Goal: Task Accomplishment & Management: Use online tool/utility

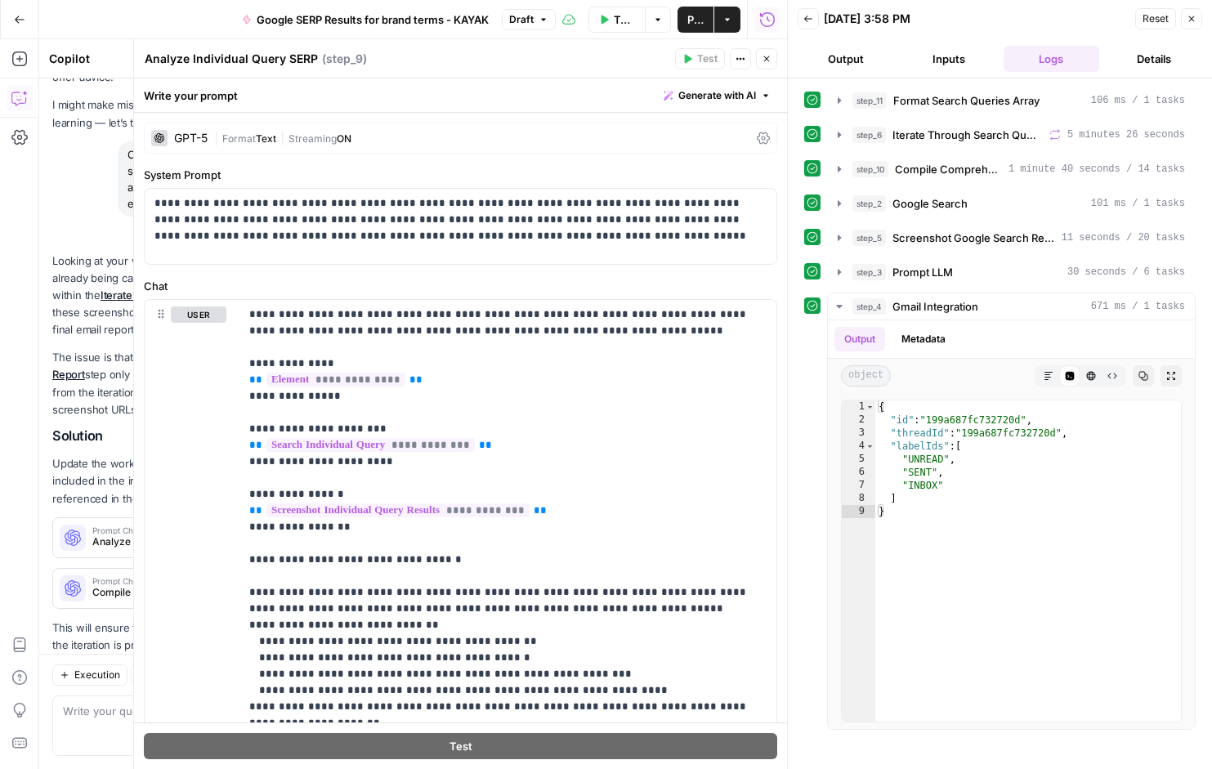
scroll to position [141, 0]
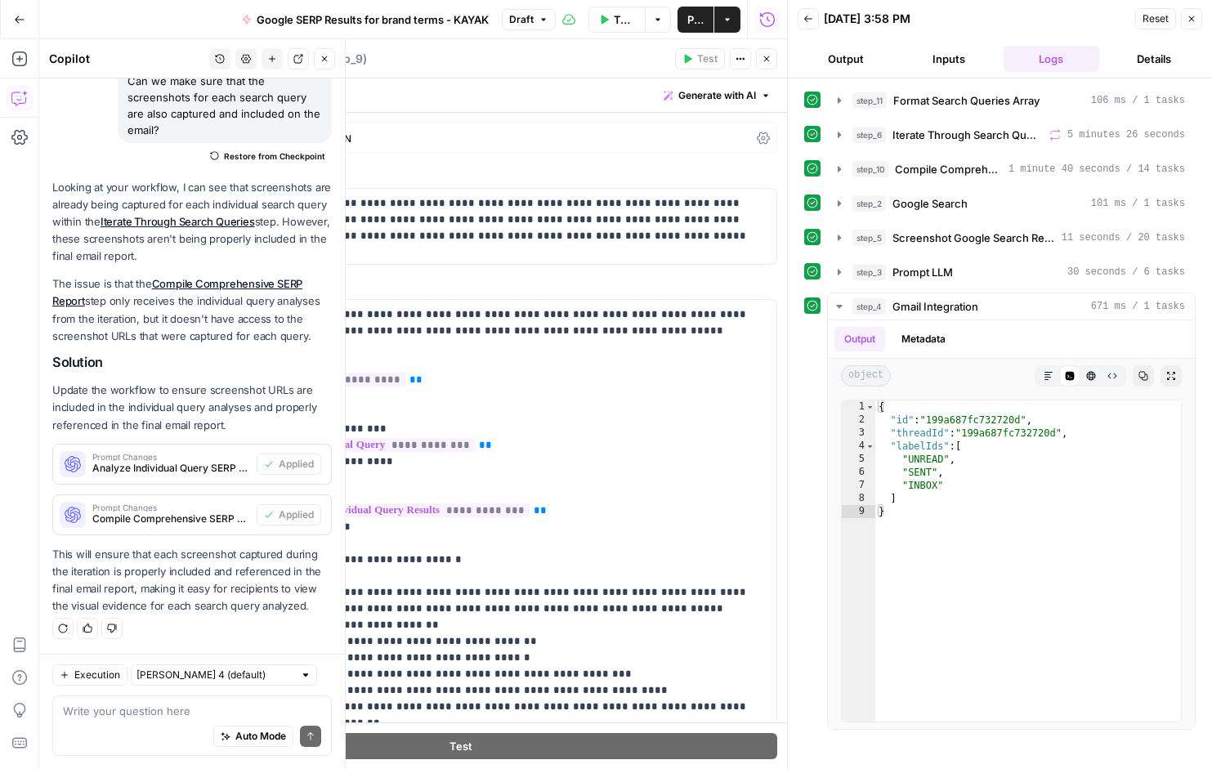
click at [15, 16] on icon "button" at bounding box center [19, 19] width 11 height 11
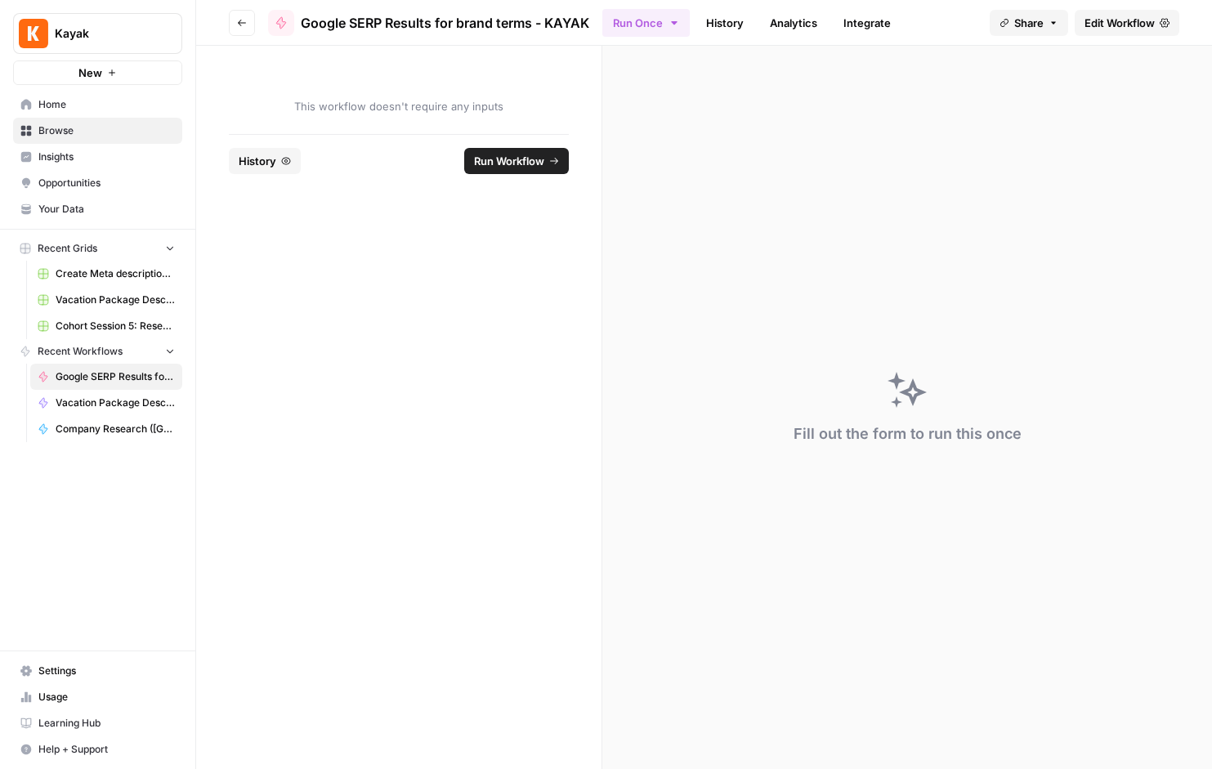
click at [59, 207] on span "Your Data" at bounding box center [106, 209] width 137 height 15
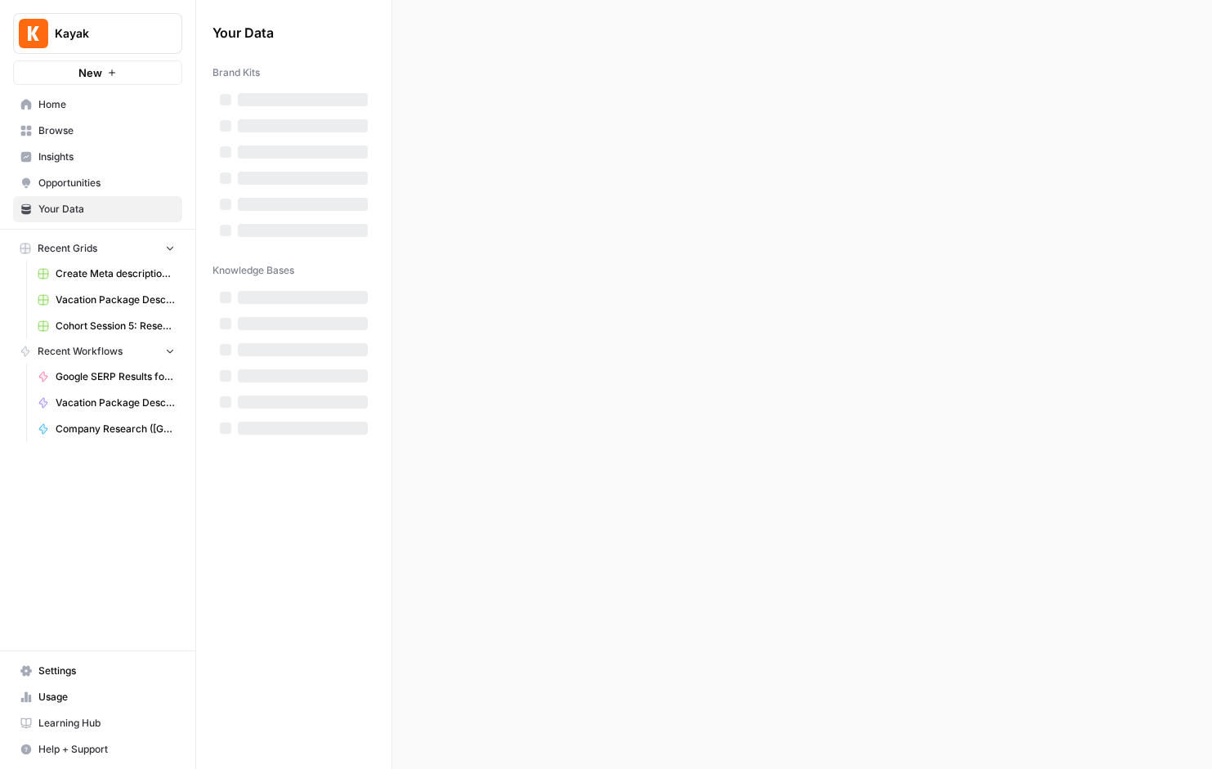
click at [59, 208] on span "Your Data" at bounding box center [106, 209] width 137 height 15
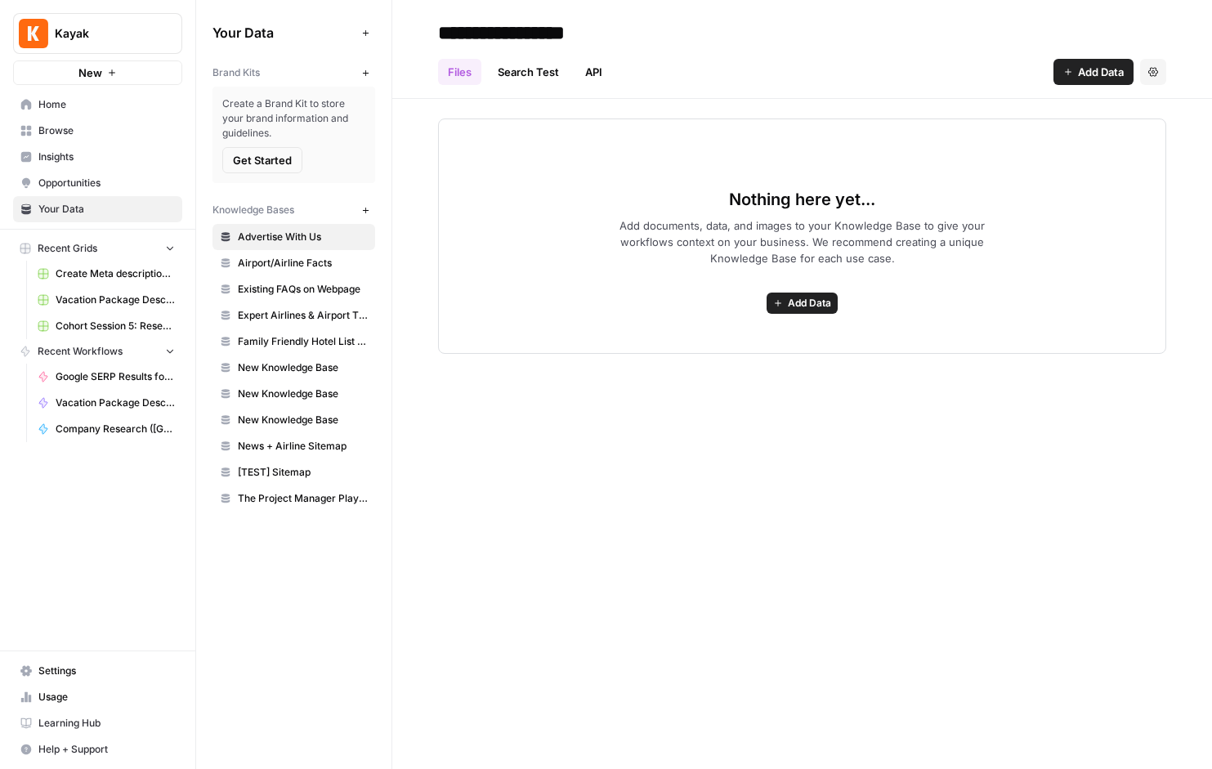
drag, startPoint x: 391, startPoint y: 219, endPoint x: 520, endPoint y: 216, distance: 129.2
click at [523, 217] on div "**********" at bounding box center [704, 384] width 1016 height 769
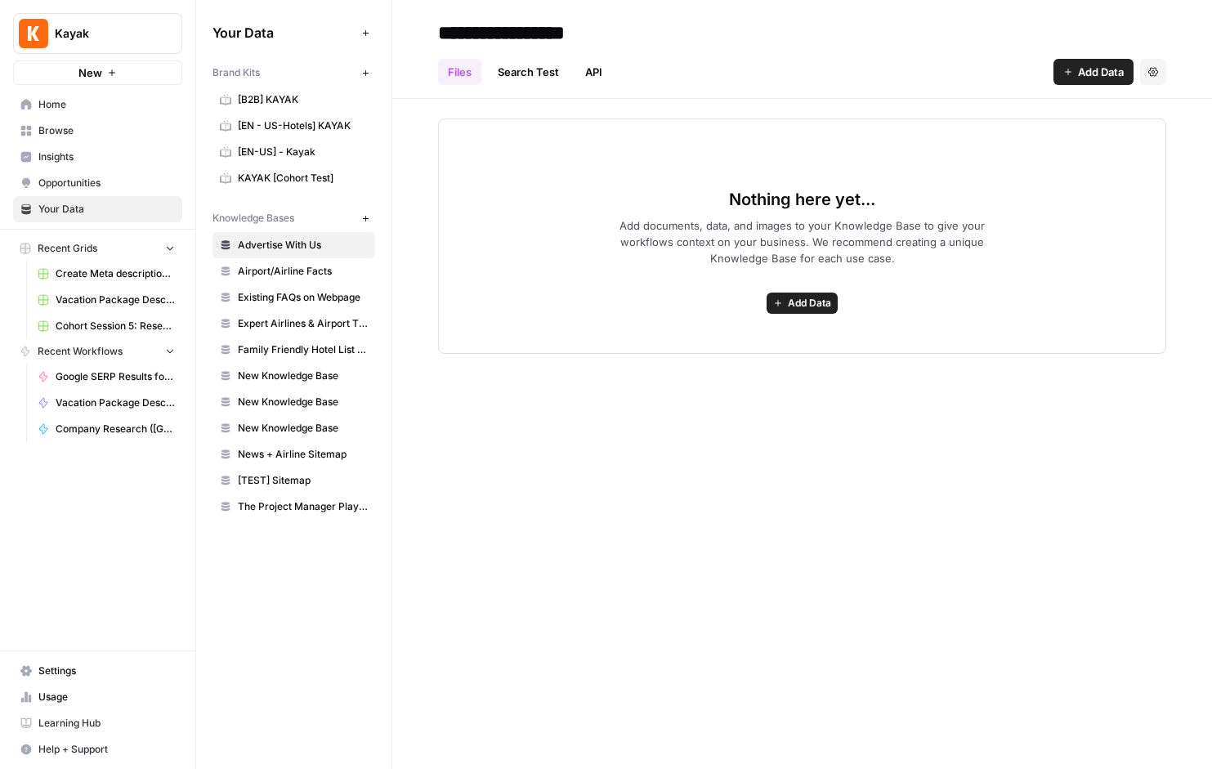
click at [471, 459] on div "**********" at bounding box center [802, 384] width 820 height 769
click at [270, 180] on span "KAYAK [Cohort Test]" at bounding box center [303, 178] width 130 height 15
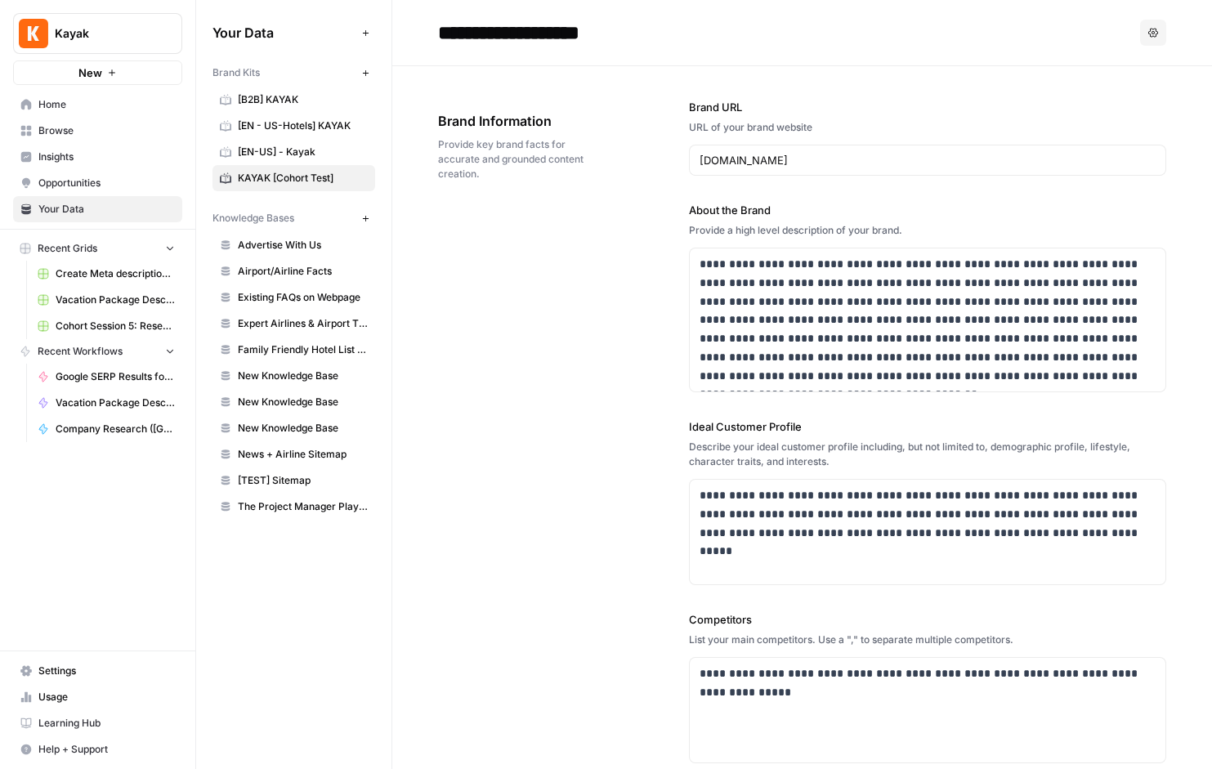
click at [54, 102] on span "Home" at bounding box center [106, 104] width 137 height 15
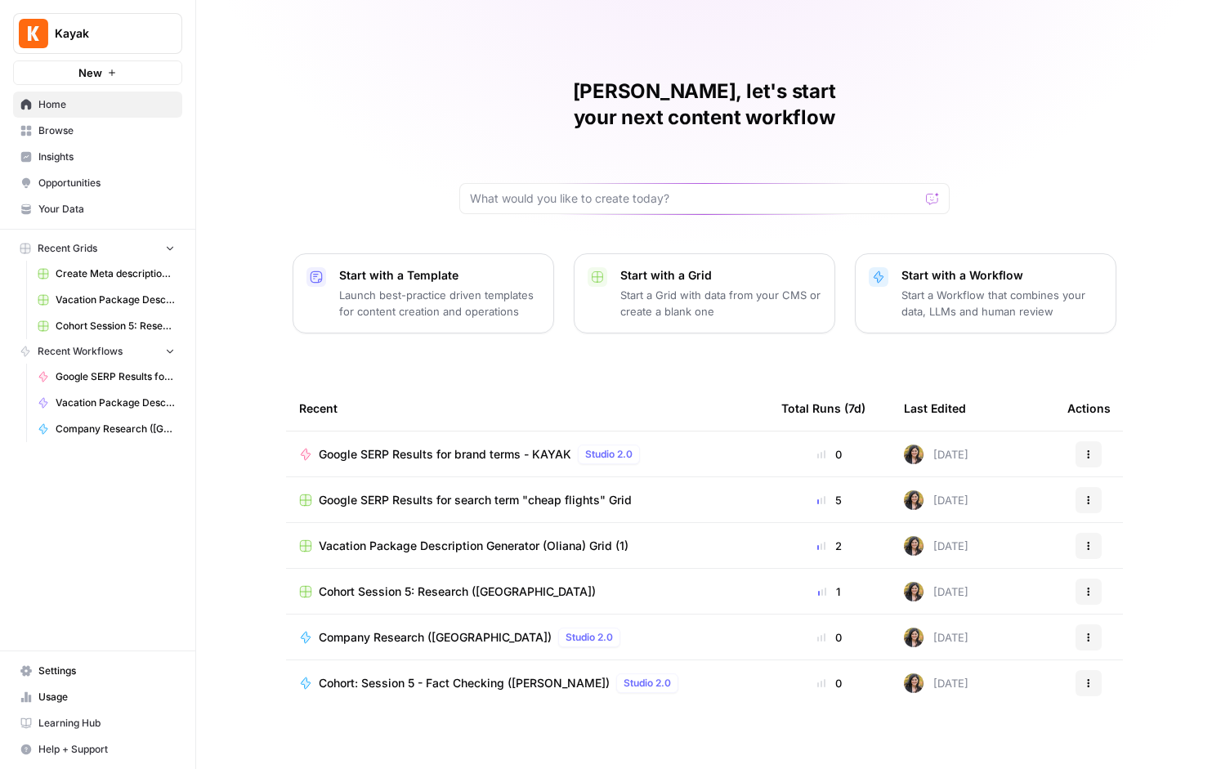
click at [64, 208] on span "Your Data" at bounding box center [106, 209] width 137 height 15
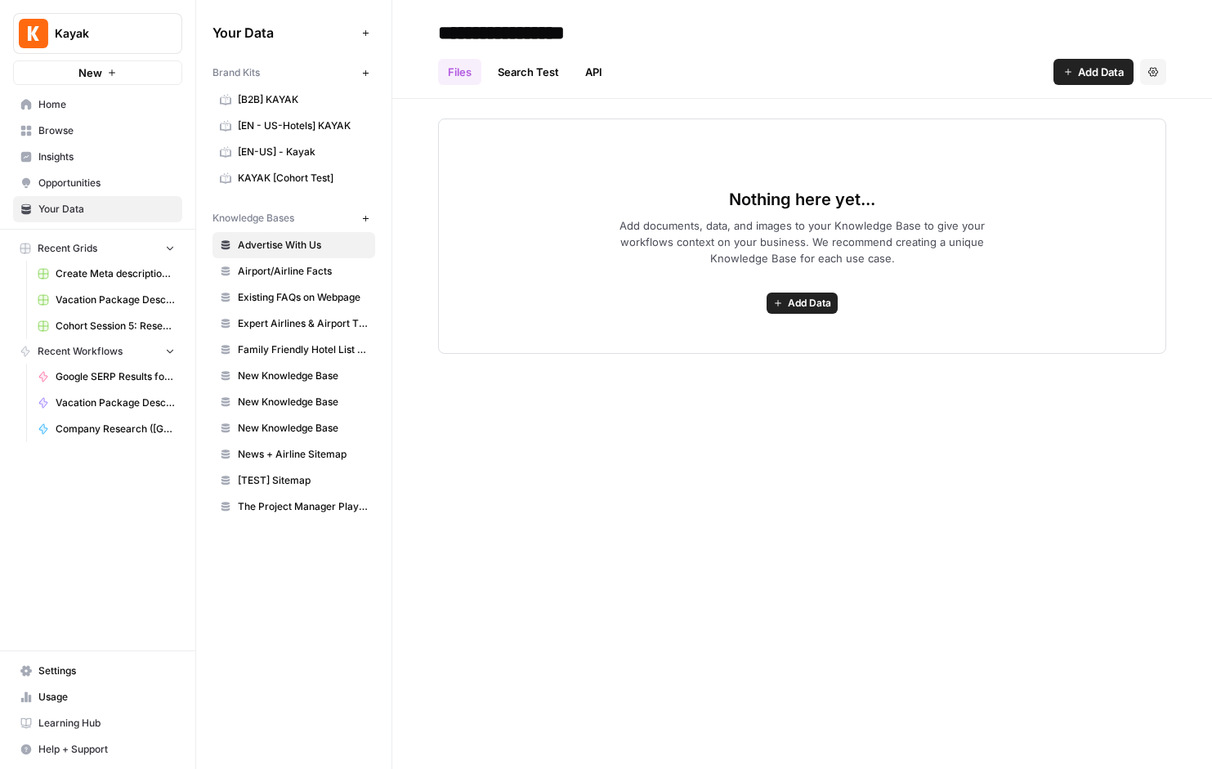
drag, startPoint x: 195, startPoint y: 249, endPoint x: 275, endPoint y: 249, distance: 80.1
click at [279, 250] on div "**********" at bounding box center [606, 384] width 1212 height 769
click at [169, 246] on icon "button" at bounding box center [169, 247] width 11 height 11
click at [169, 246] on icon "button" at bounding box center [170, 248] width 4 height 7
click at [299, 178] on span "KAYAK [Cohort Test]" at bounding box center [303, 178] width 130 height 15
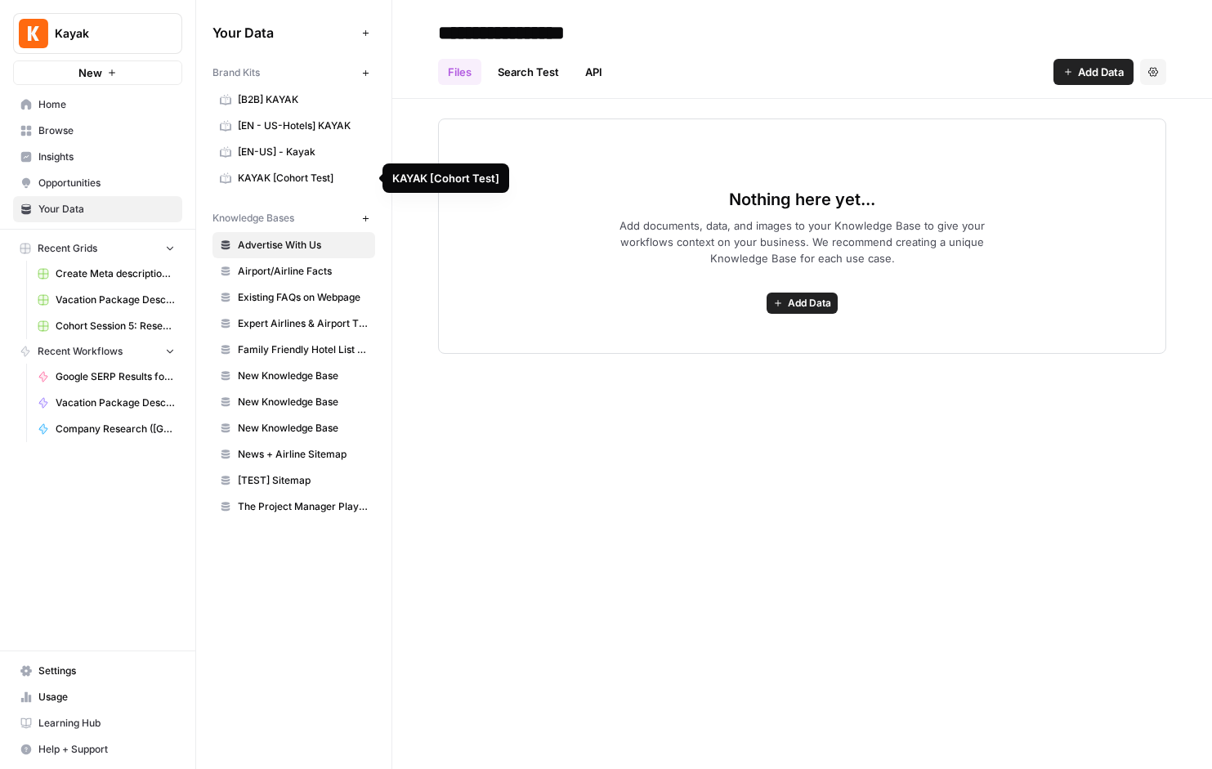
click at [299, 178] on span "KAYAK [Cohort Test]" at bounding box center [303, 178] width 130 height 15
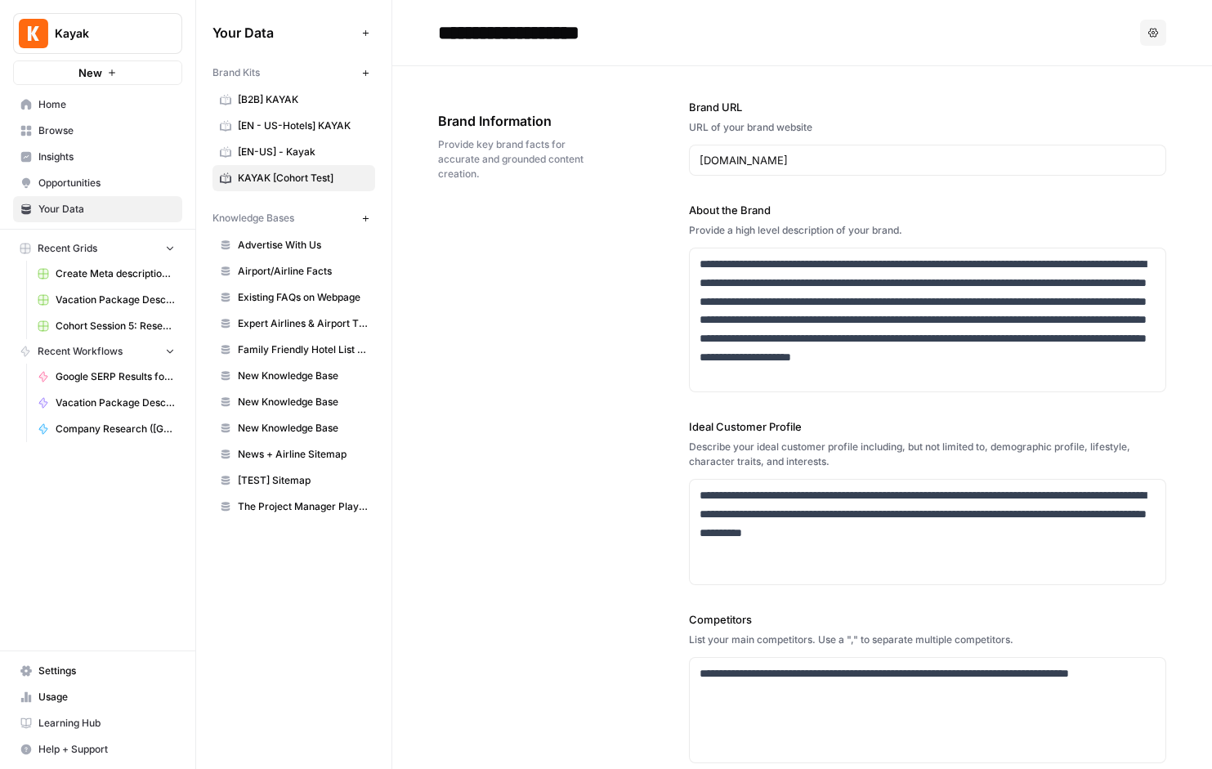
click at [284, 150] on span "[EN-US] - Kayak" at bounding box center [303, 152] width 130 height 15
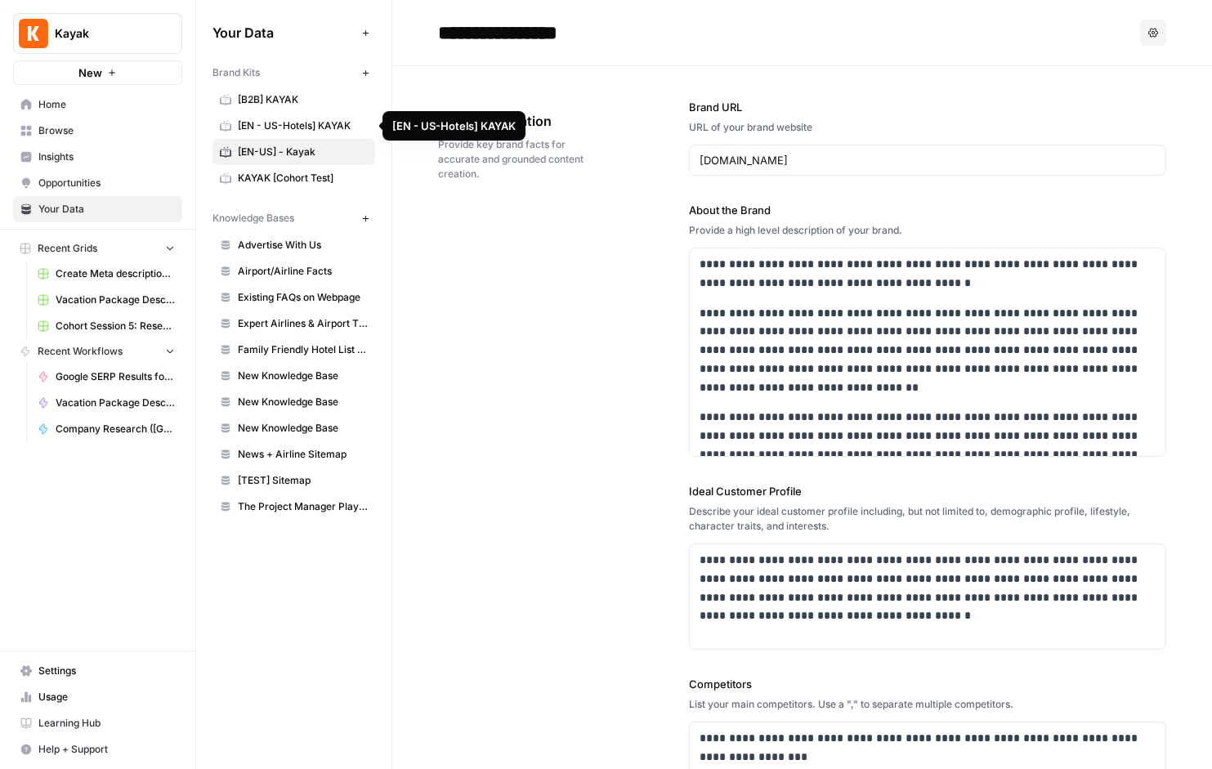
click at [262, 127] on span "[EN - US-Hotels] KAYAK" at bounding box center [303, 126] width 130 height 15
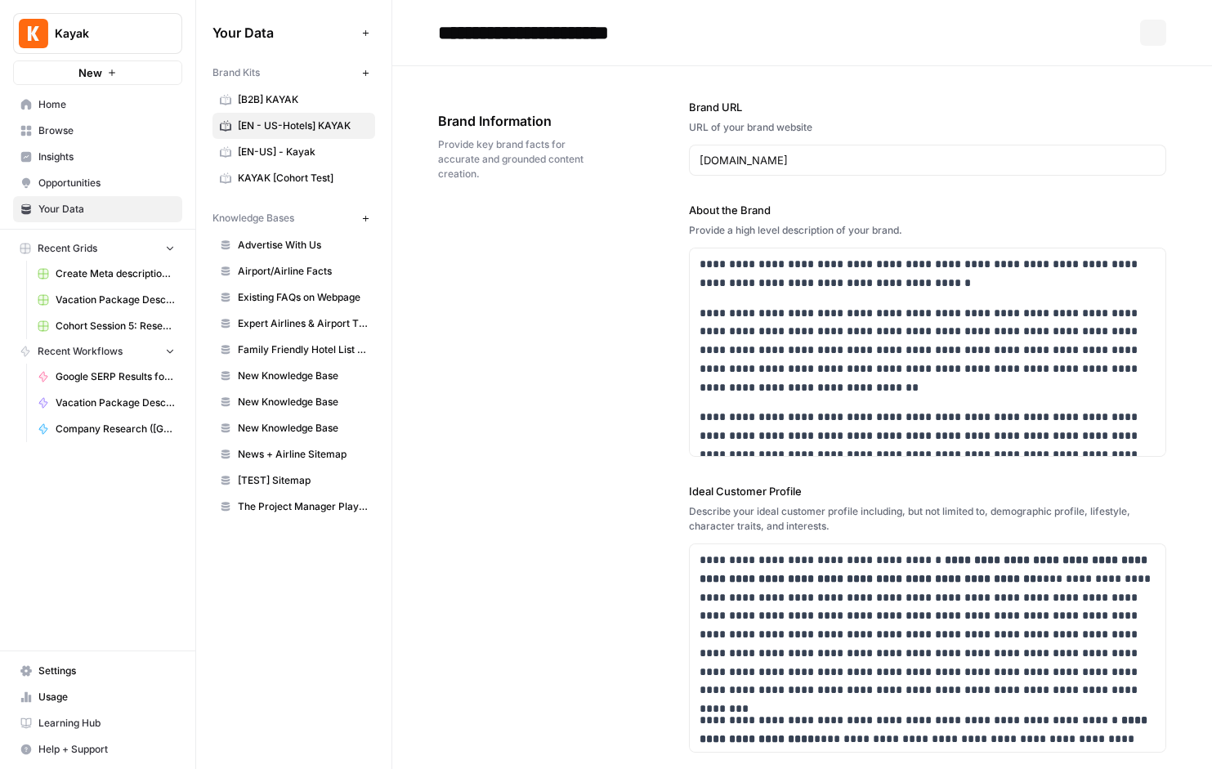
click at [246, 101] on span "[B2B] KAYAK" at bounding box center [303, 99] width 130 height 15
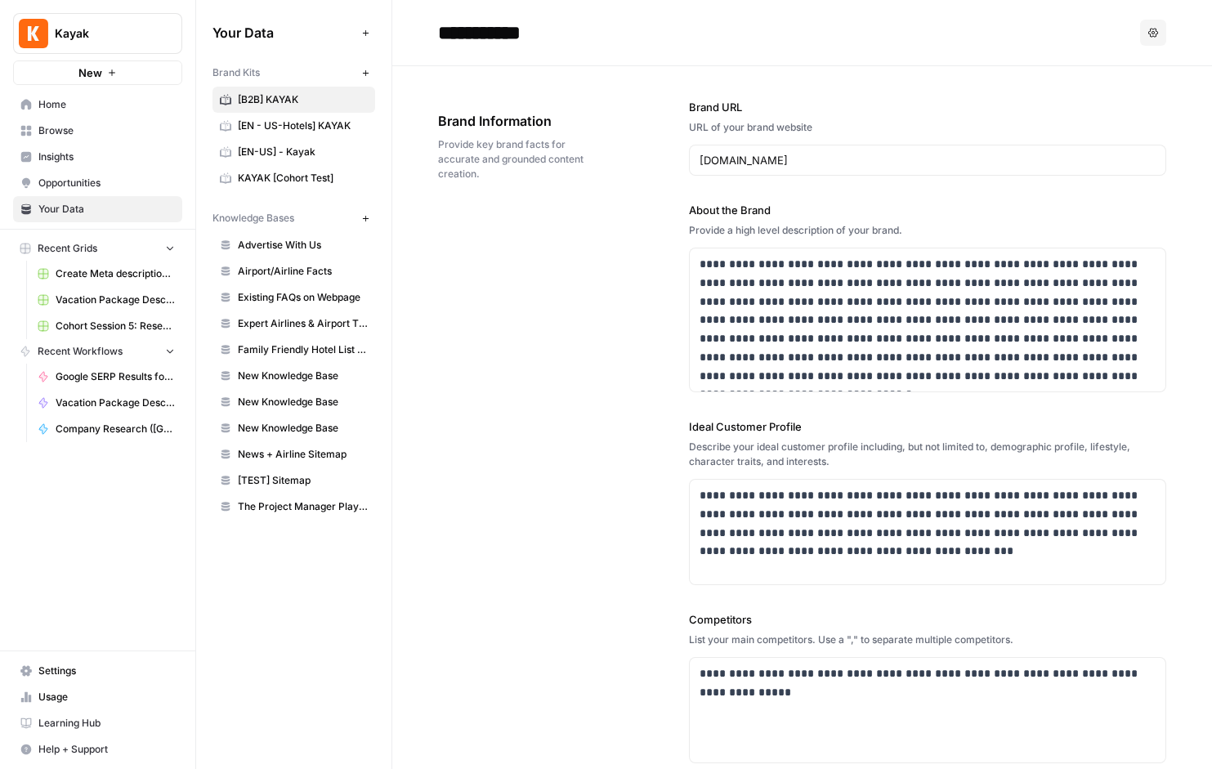
click at [351, 30] on span "Your Data" at bounding box center [284, 33] width 143 height 20
click at [365, 36] on icon "button" at bounding box center [365, 33] width 9 height 9
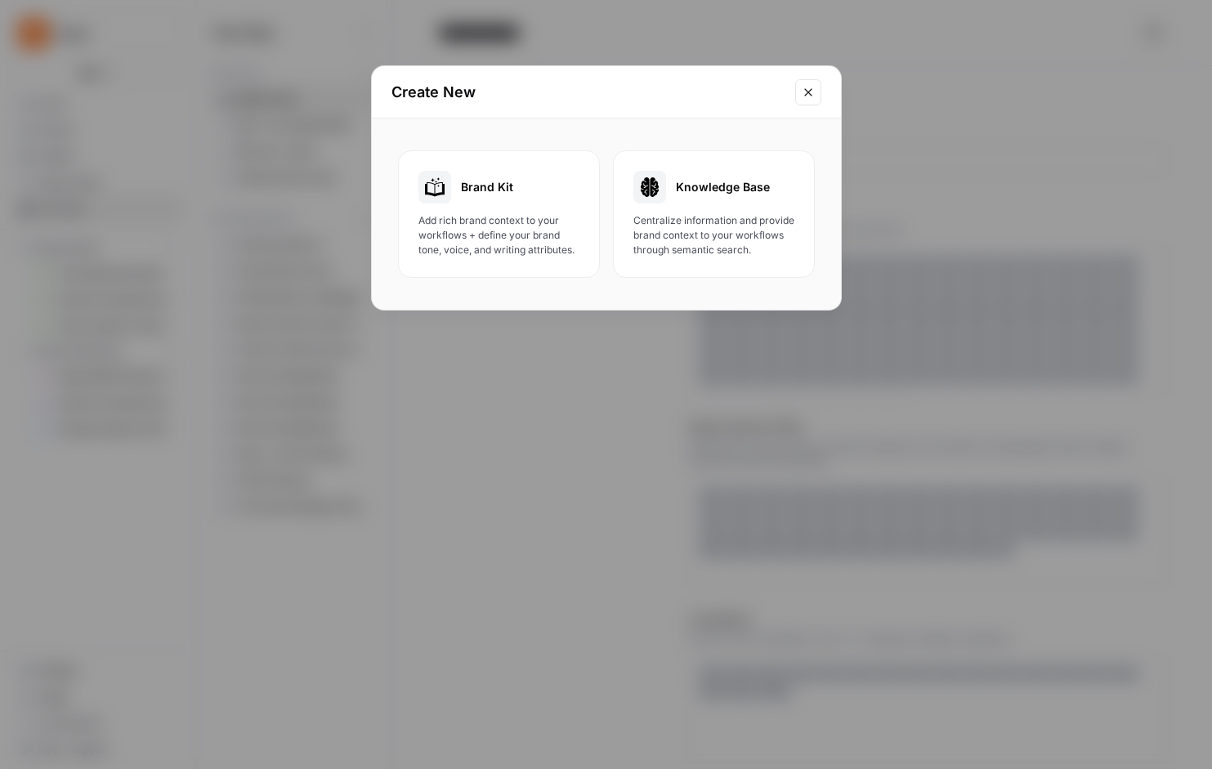
click at [824, 86] on div "Create New" at bounding box center [606, 92] width 469 height 52
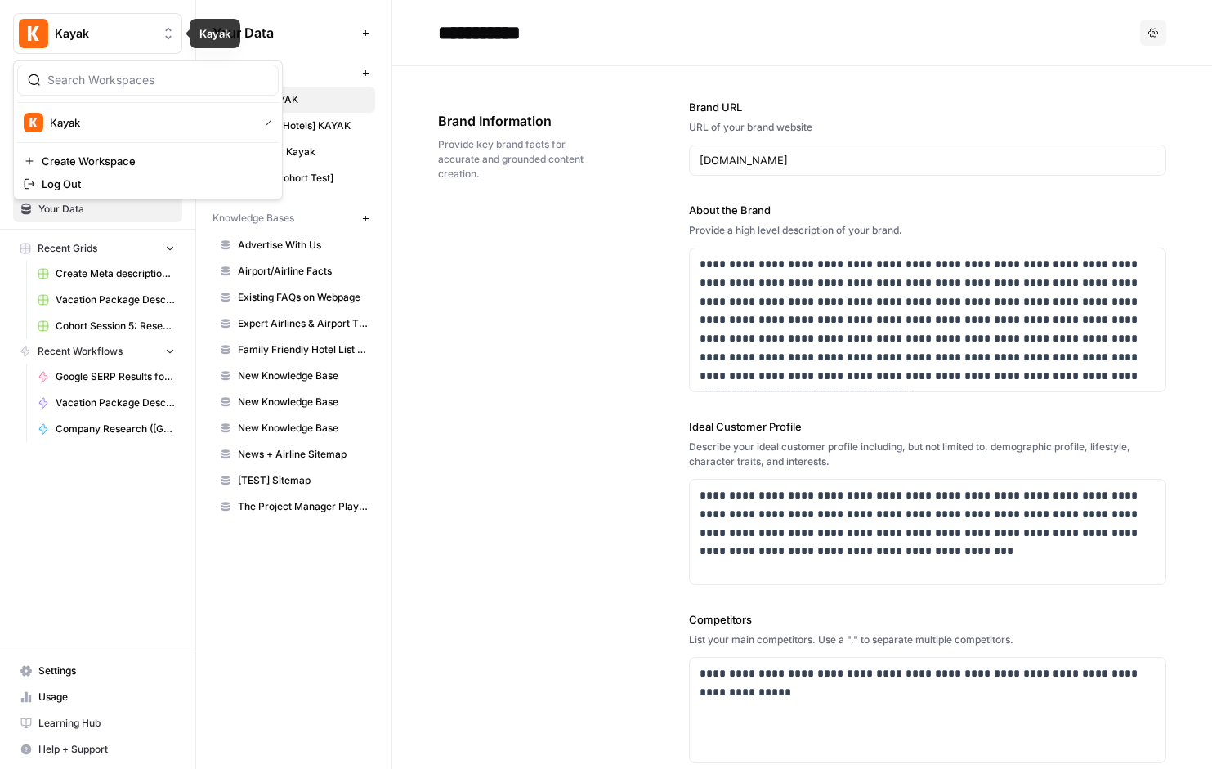
click at [77, 30] on span "Kayak" at bounding box center [104, 33] width 99 height 16
click at [52, 119] on span "Kayak" at bounding box center [150, 122] width 201 height 16
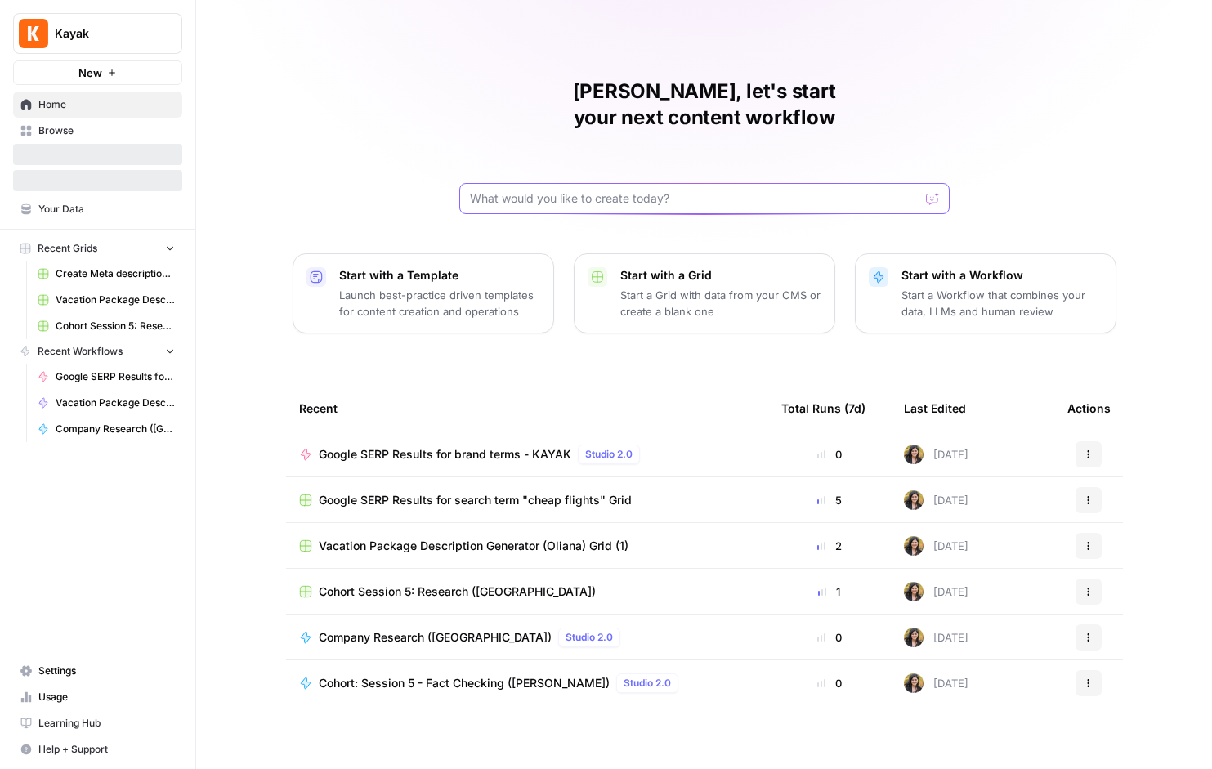
click at [538, 190] on input "text" at bounding box center [695, 198] width 450 height 16
type input "c"
click at [68, 207] on span "Your Data" at bounding box center [106, 209] width 137 height 15
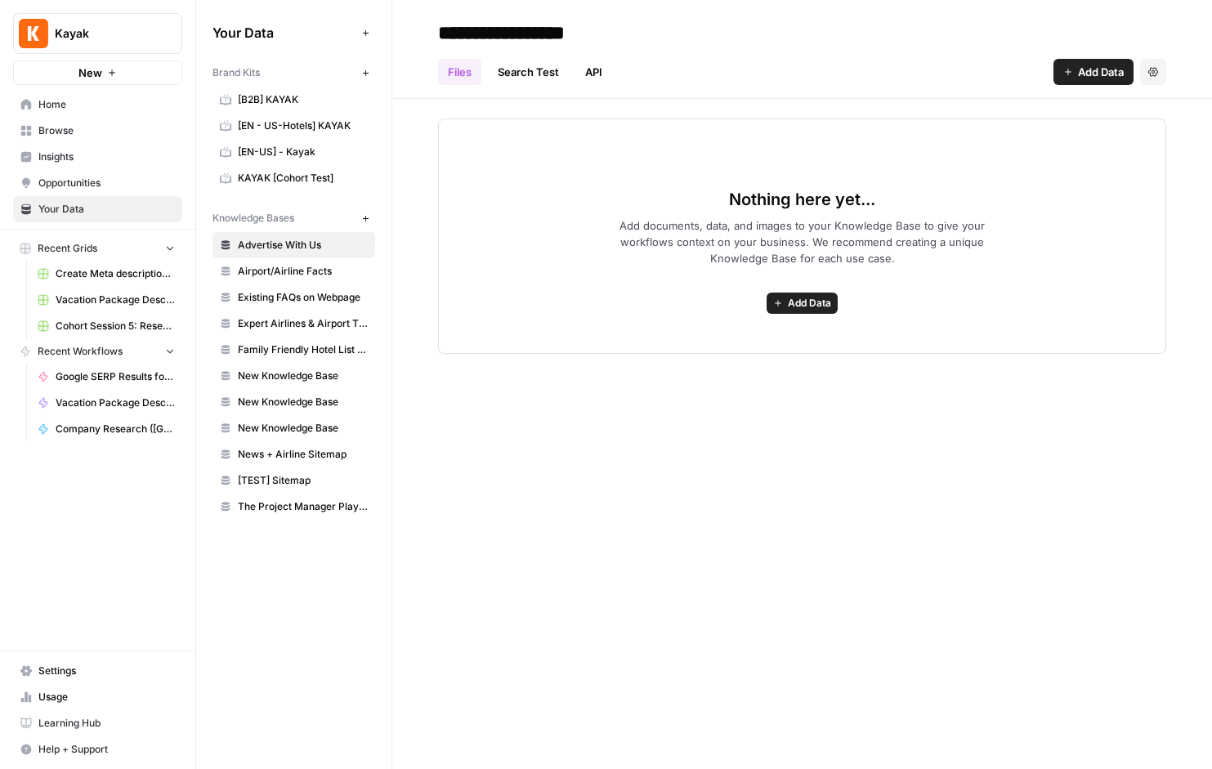
click at [55, 105] on span "Home" at bounding box center [106, 104] width 137 height 15
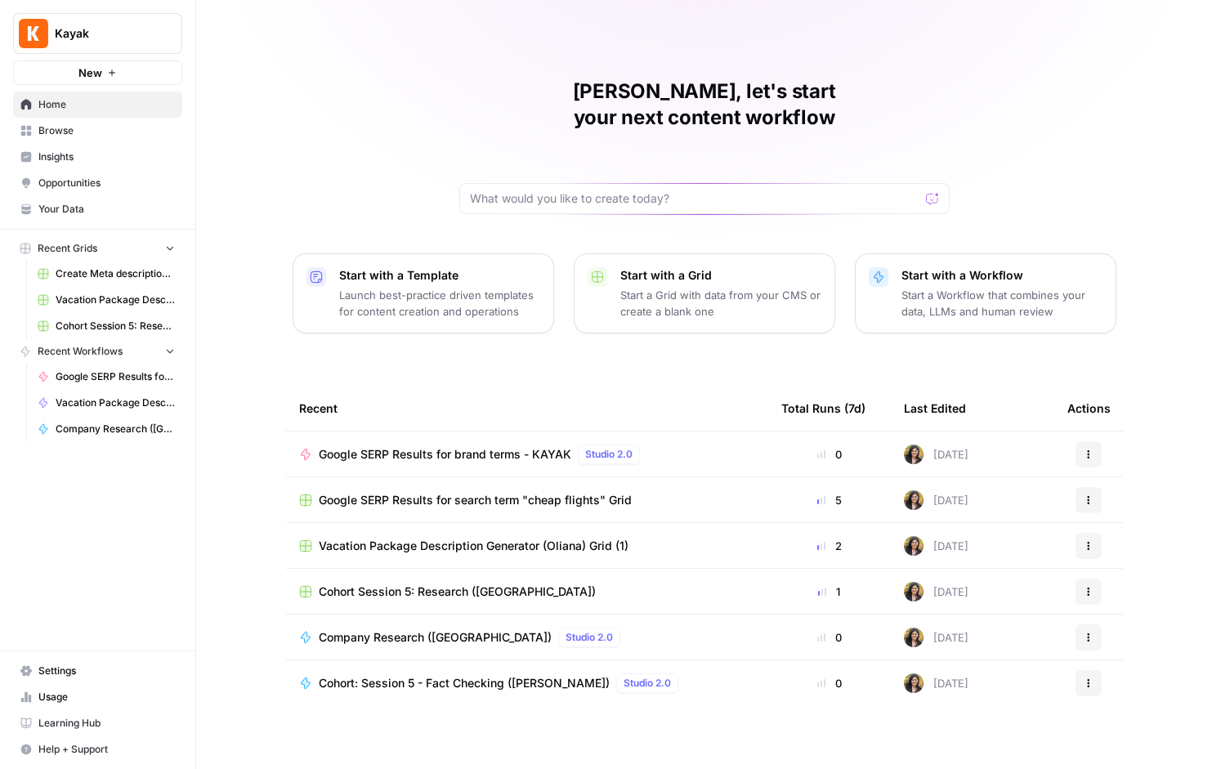
click at [81, 209] on span "Your Data" at bounding box center [106, 209] width 137 height 15
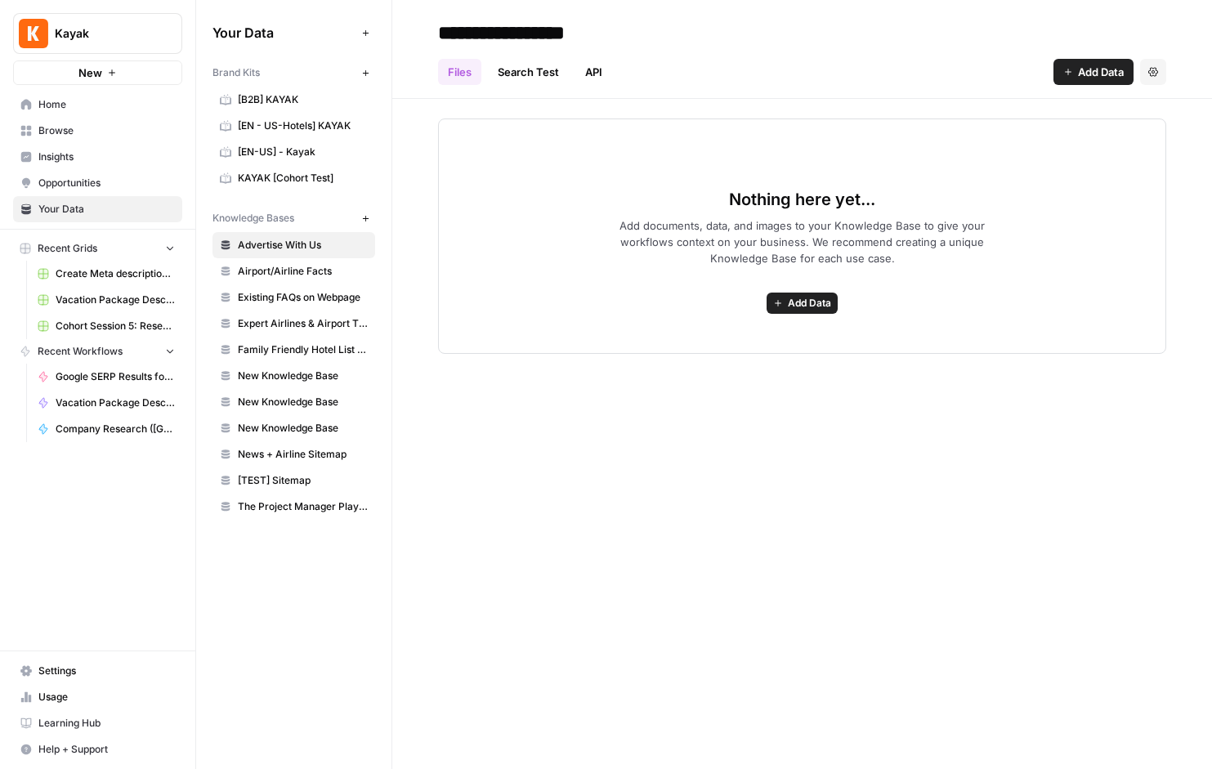
click at [459, 78] on link "Files" at bounding box center [459, 72] width 43 height 26
click at [52, 130] on span "Browse" at bounding box center [106, 130] width 137 height 15
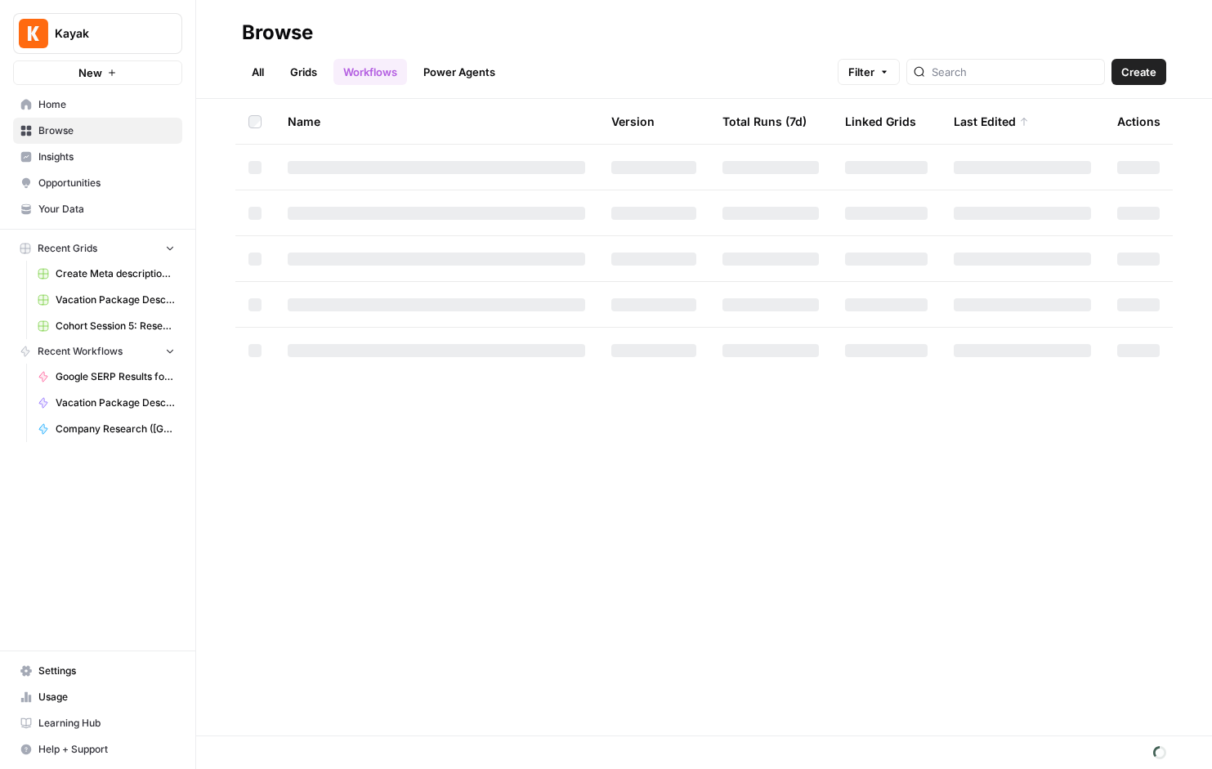
click at [256, 68] on link "All" at bounding box center [258, 72] width 32 height 26
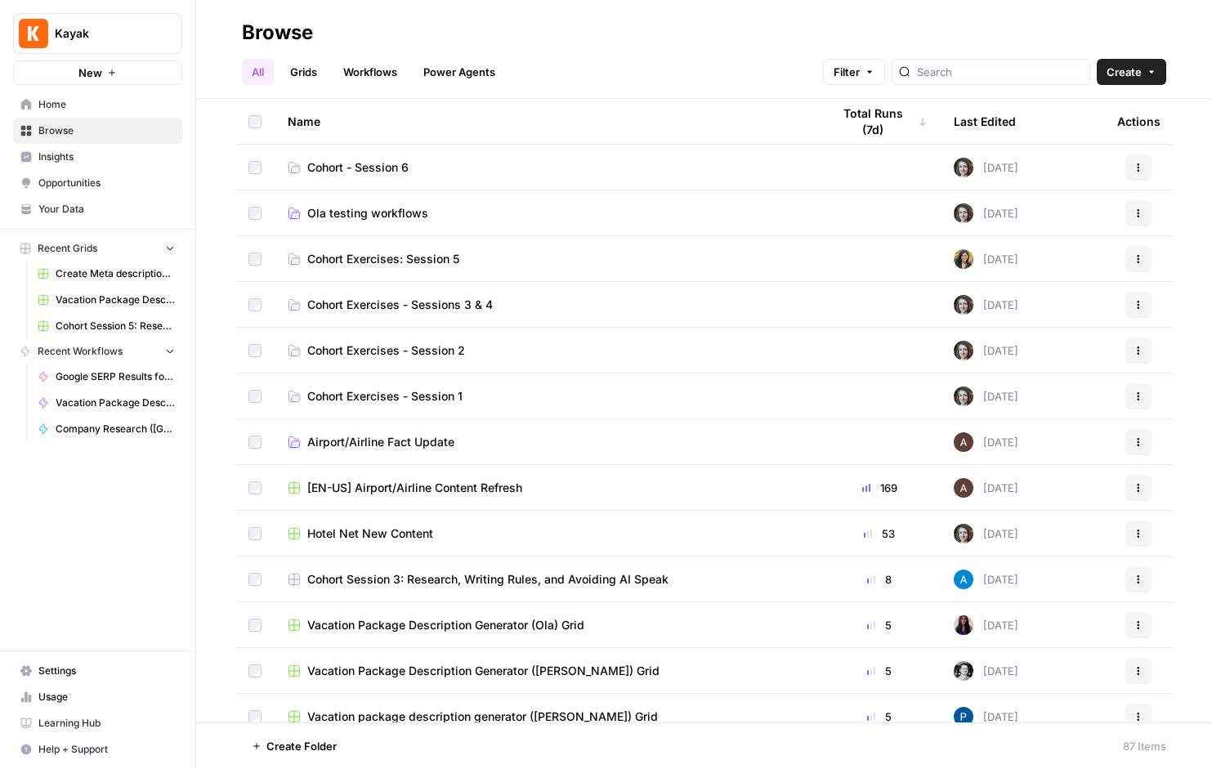
click at [365, 171] on span "Cohort - Session 6" at bounding box center [357, 167] width 101 height 16
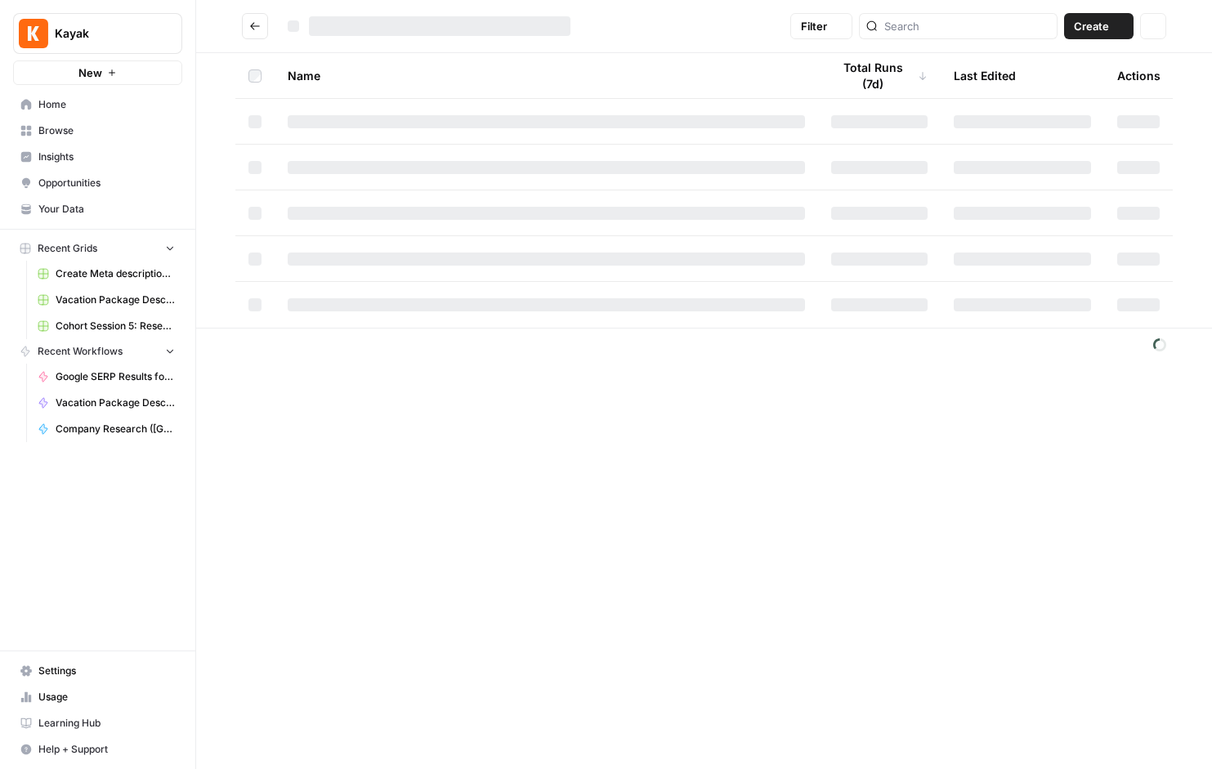
click at [365, 171] on div at bounding box center [547, 167] width 518 height 13
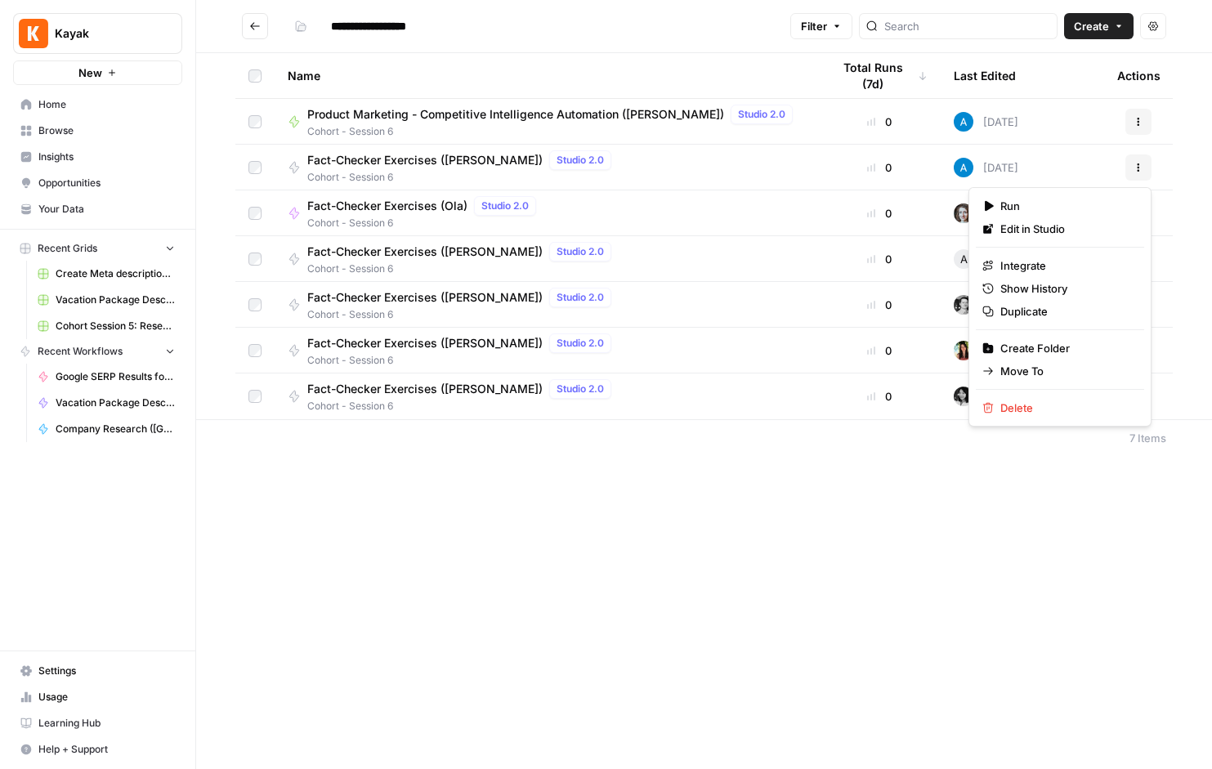
click at [1143, 168] on icon "button" at bounding box center [1139, 168] width 10 height 10
click at [1047, 313] on span "Duplicate" at bounding box center [1066, 311] width 131 height 16
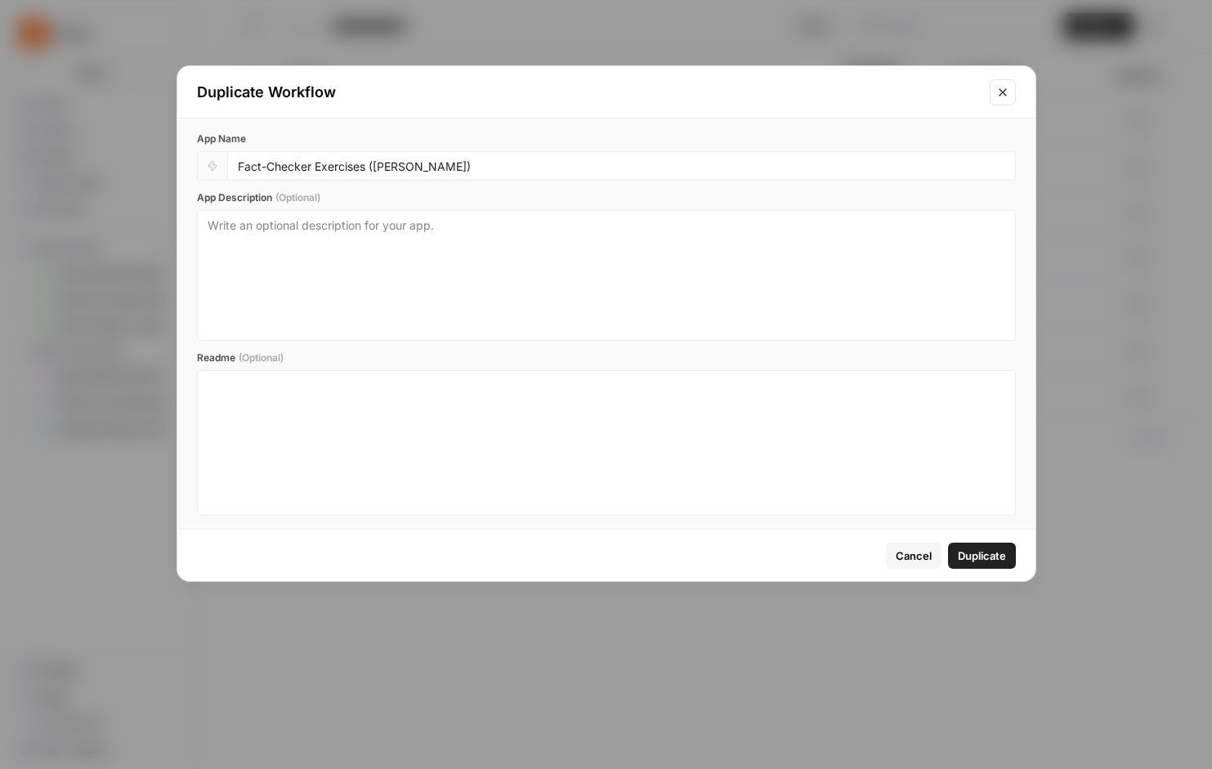
click at [981, 561] on span "Duplicate" at bounding box center [982, 556] width 48 height 16
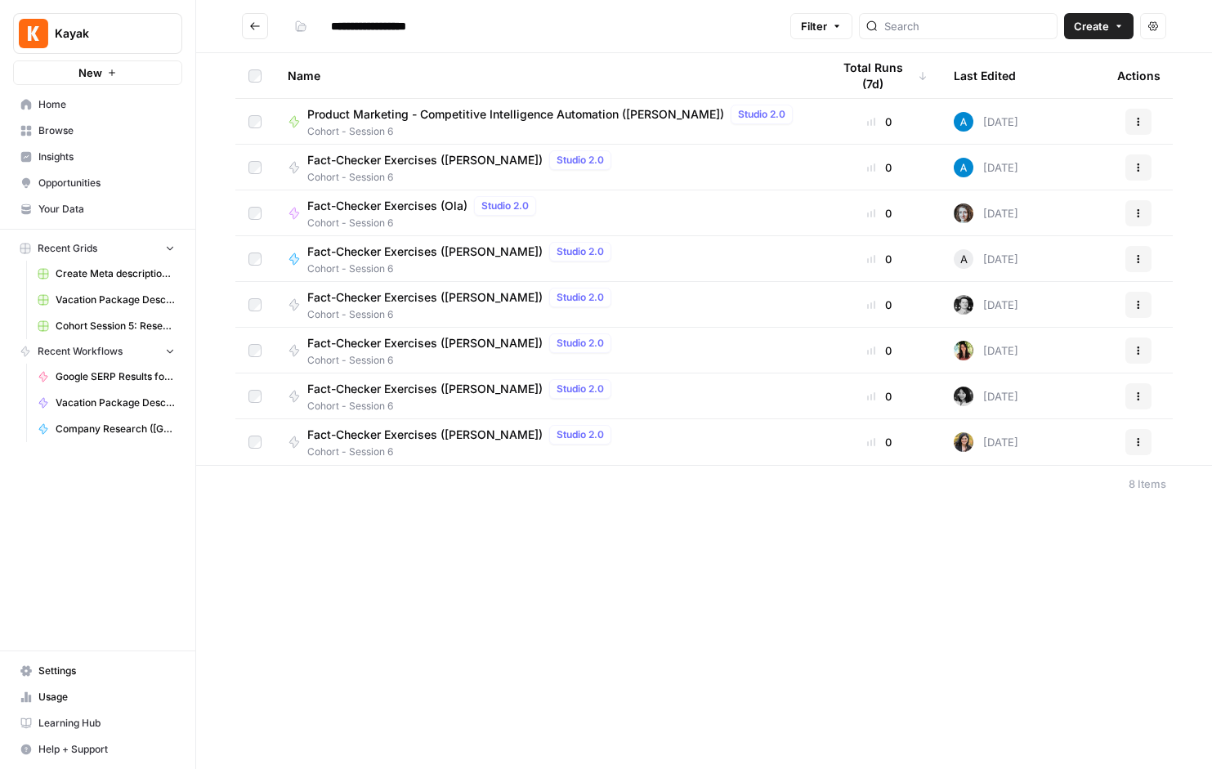
click at [459, 434] on span "Fact-Checker Exercises ([PERSON_NAME])" at bounding box center [424, 435] width 235 height 16
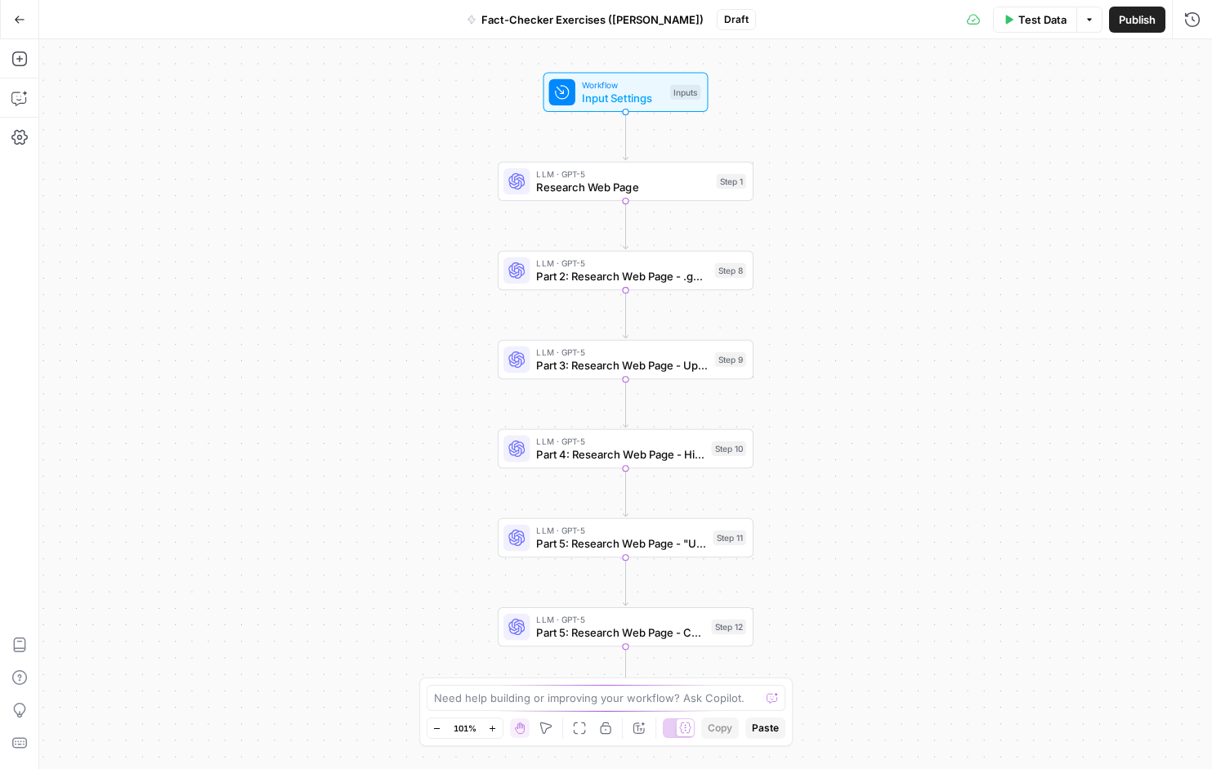
click at [1055, 26] on span "Test Data" at bounding box center [1043, 19] width 48 height 16
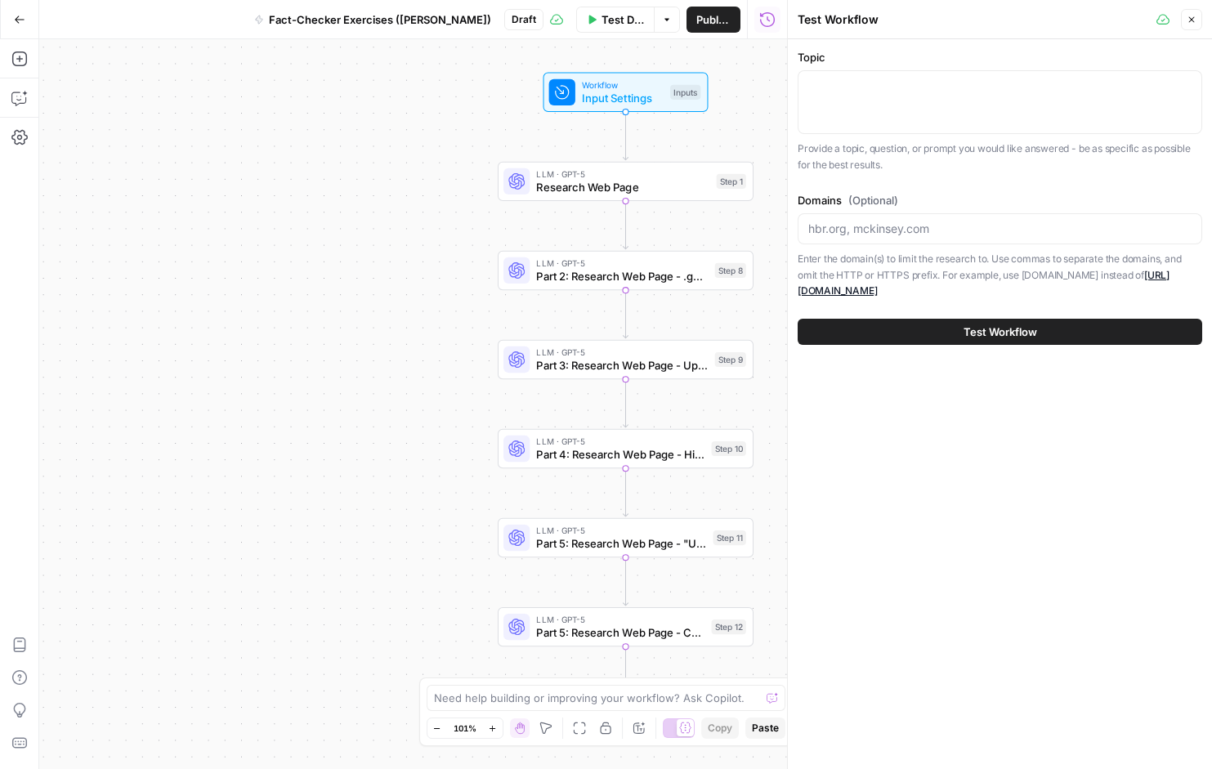
click at [458, 17] on span "Fact-Checker Exercises ([PERSON_NAME])" at bounding box center [380, 19] width 222 height 16
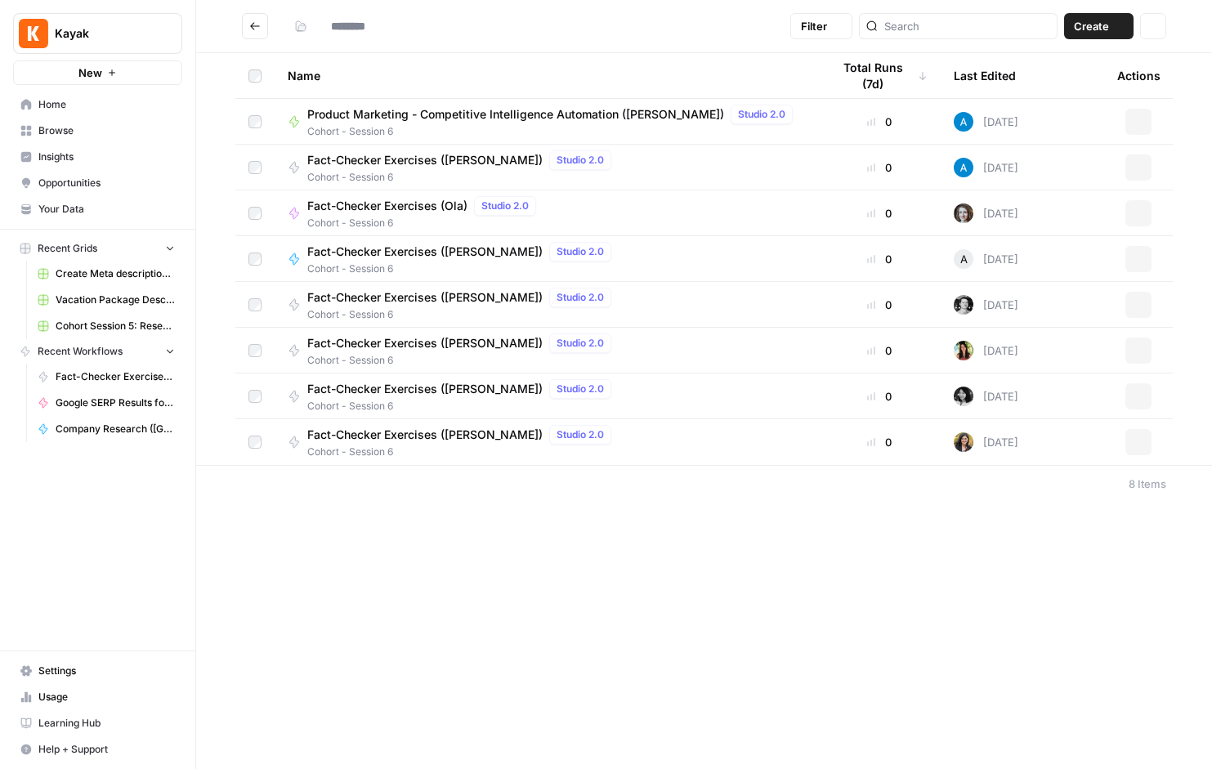
type input "**********"
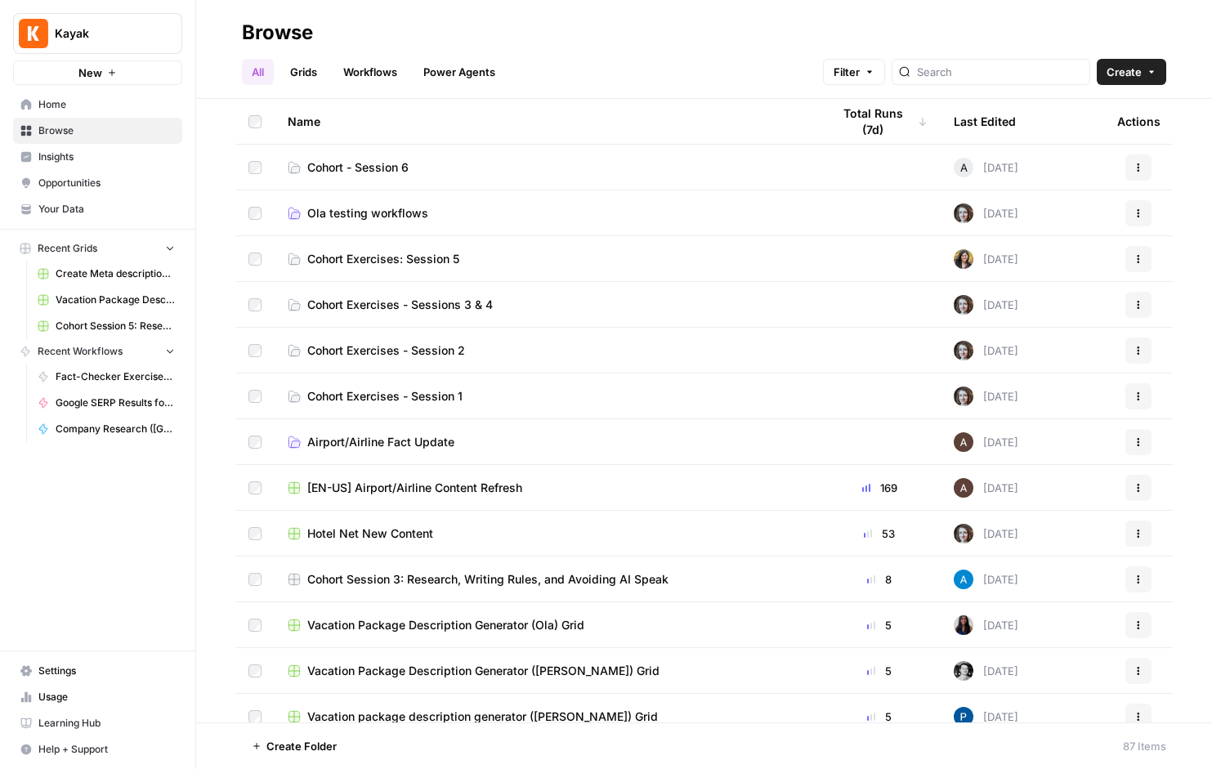
click at [415, 173] on link "Cohort - Session 6" at bounding box center [547, 167] width 518 height 16
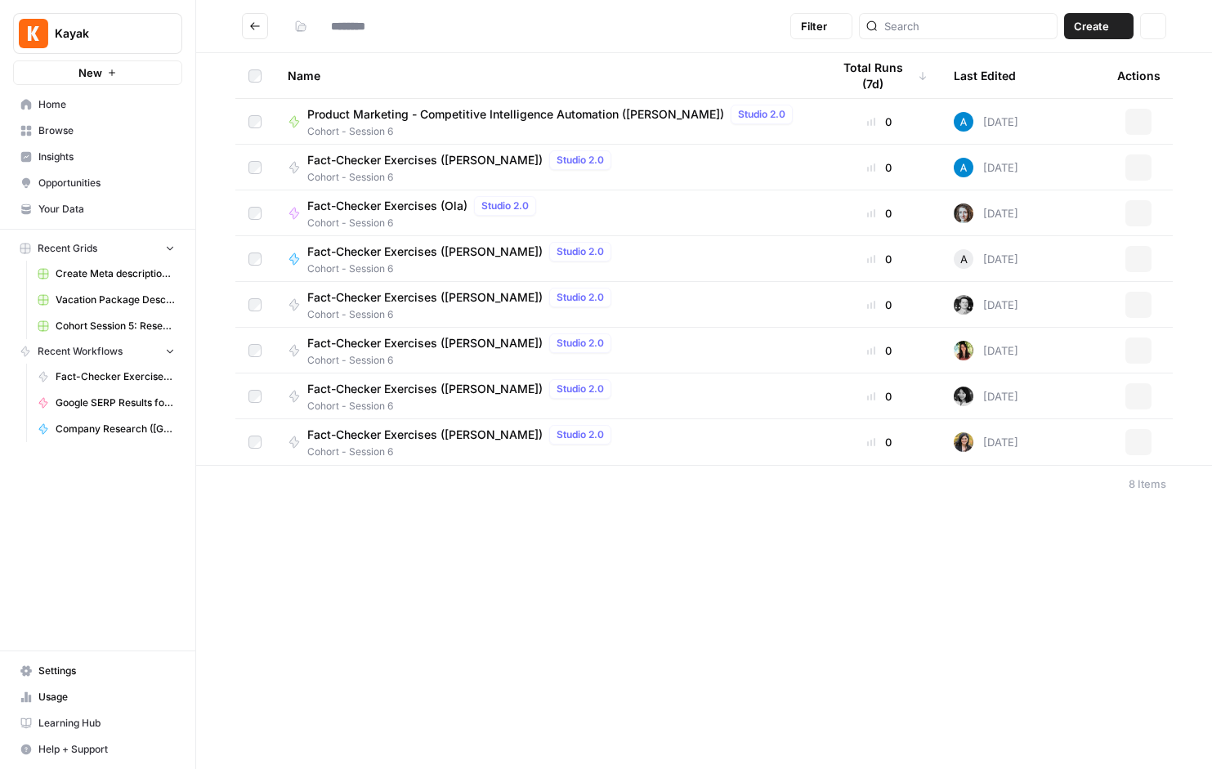
type input "**********"
click at [452, 437] on span "Fact-Checker Exercises ([PERSON_NAME])" at bounding box center [424, 435] width 235 height 16
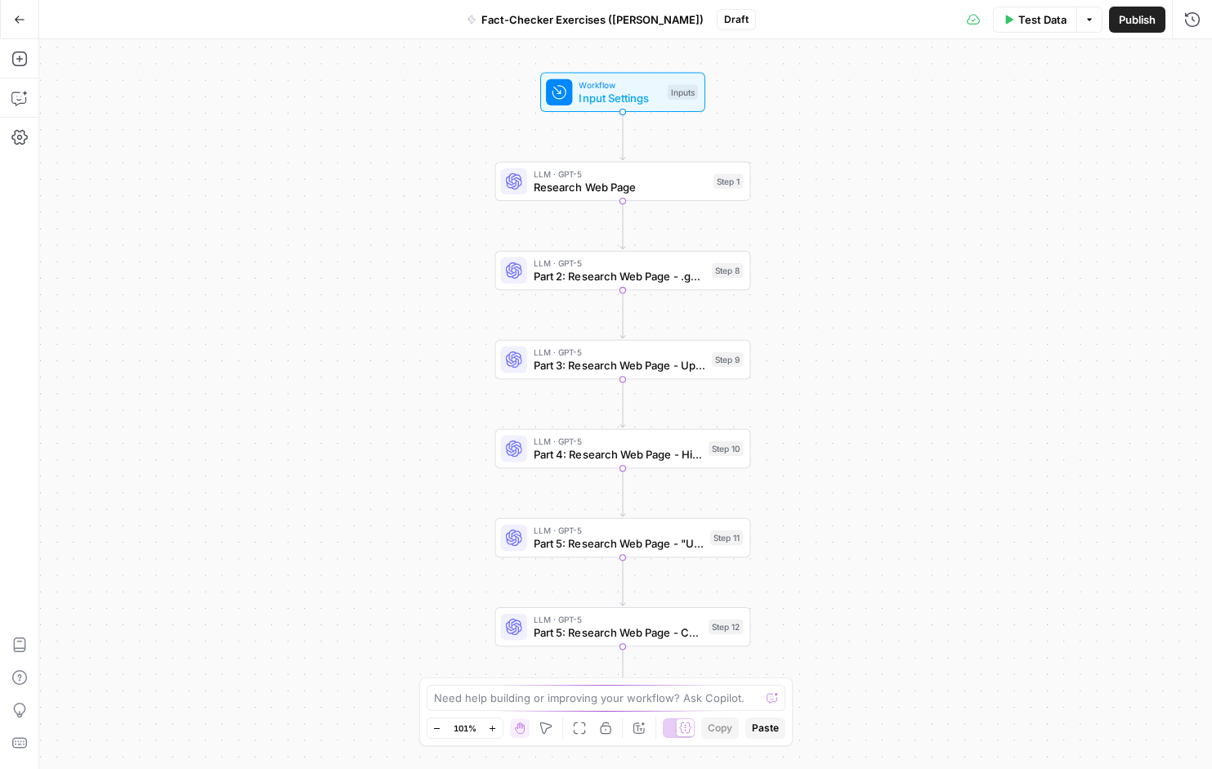
click at [670, 20] on span "Fact-Checker Exercises ([PERSON_NAME])" at bounding box center [593, 19] width 222 height 16
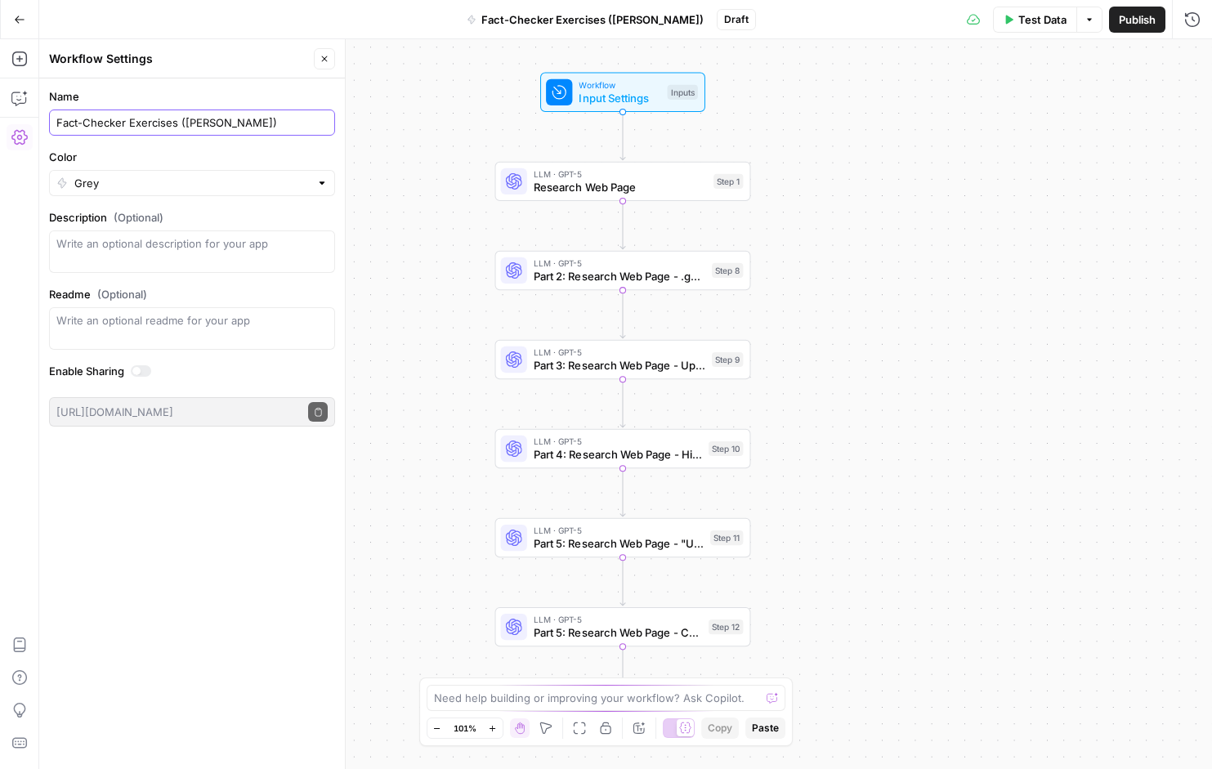
click at [217, 123] on input "Fact-Checker Exercises ([PERSON_NAME])" at bounding box center [191, 122] width 271 height 16
type input "Fact-Checker Exercises (Oliana)"
click at [96, 177] on input "Color" at bounding box center [191, 183] width 235 height 16
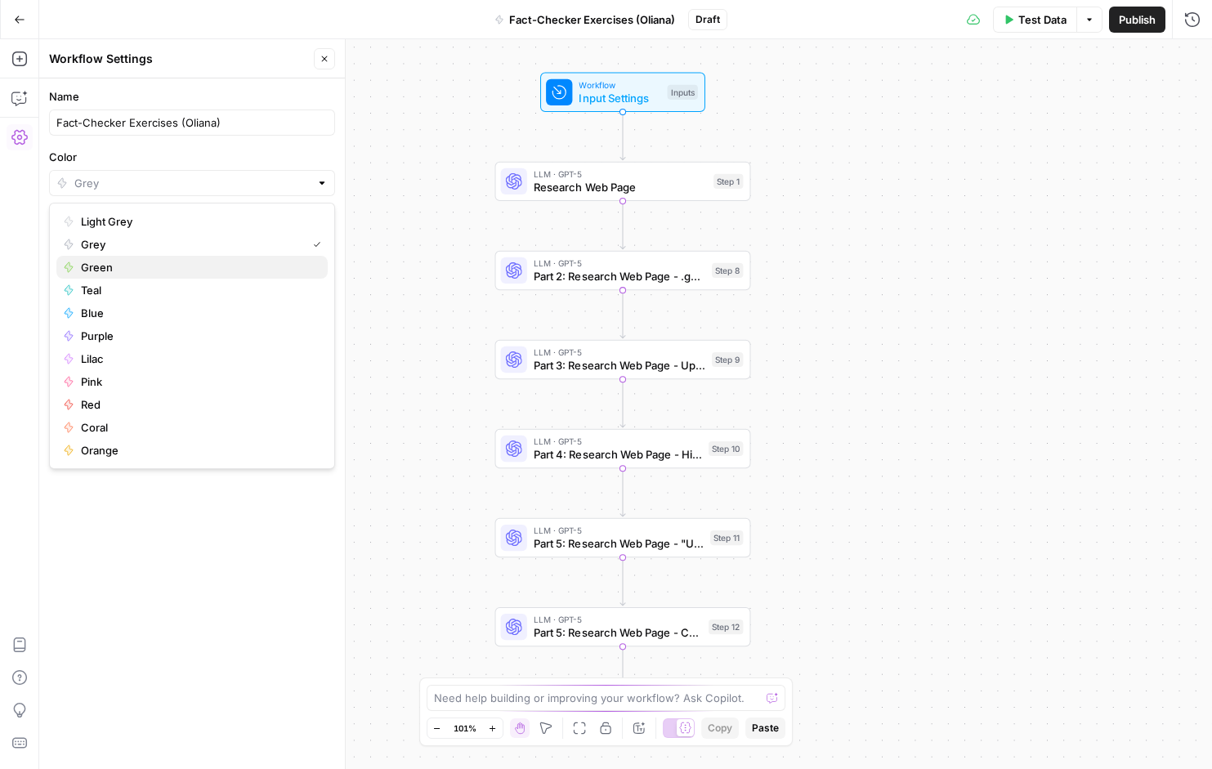
click at [96, 270] on span "Green" at bounding box center [198, 267] width 234 height 16
type input "Green"
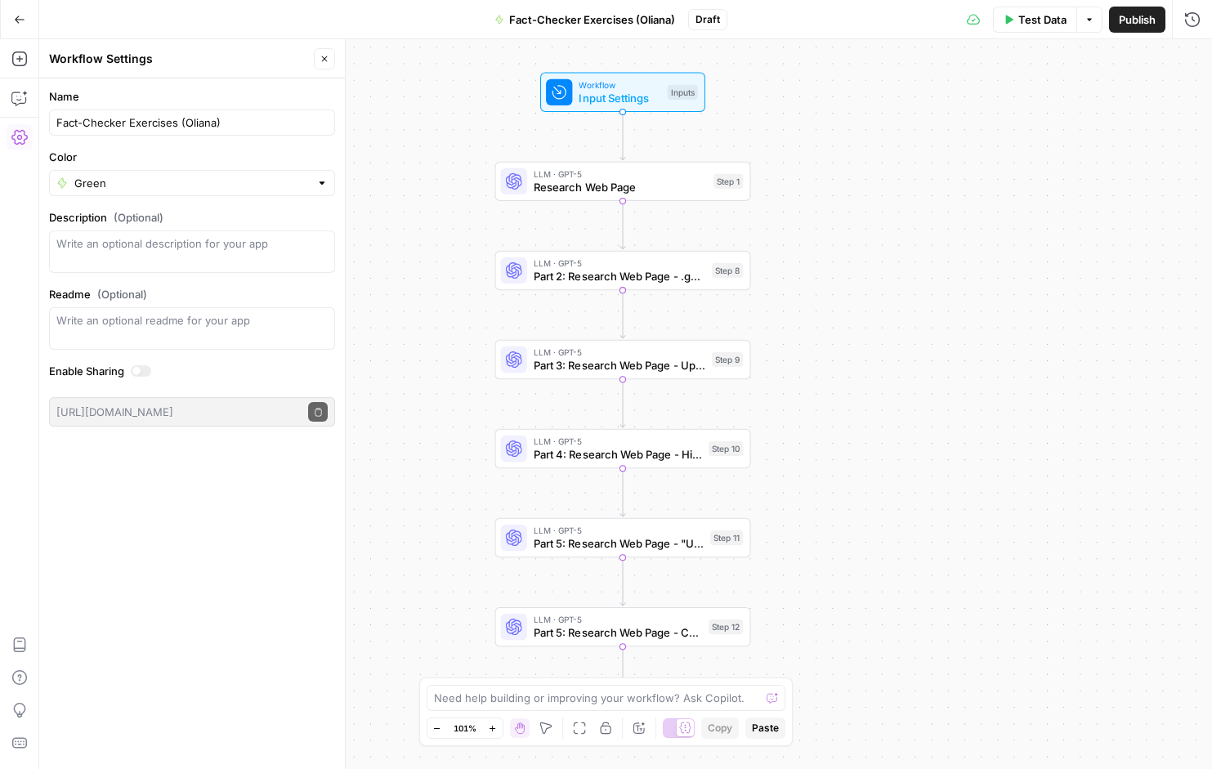
click at [613, 104] on span "Input Settings" at bounding box center [620, 98] width 82 height 16
click at [948, 138] on input "Topic" at bounding box center [1045, 131] width 288 height 16
click at [936, 128] on input "Topic" at bounding box center [1045, 131] width 288 height 16
click at [979, 178] on div "Domains (Optional) edit field Delete group" at bounding box center [1044, 185] width 309 height 56
click at [930, 133] on input "Topic" at bounding box center [1045, 131] width 288 height 16
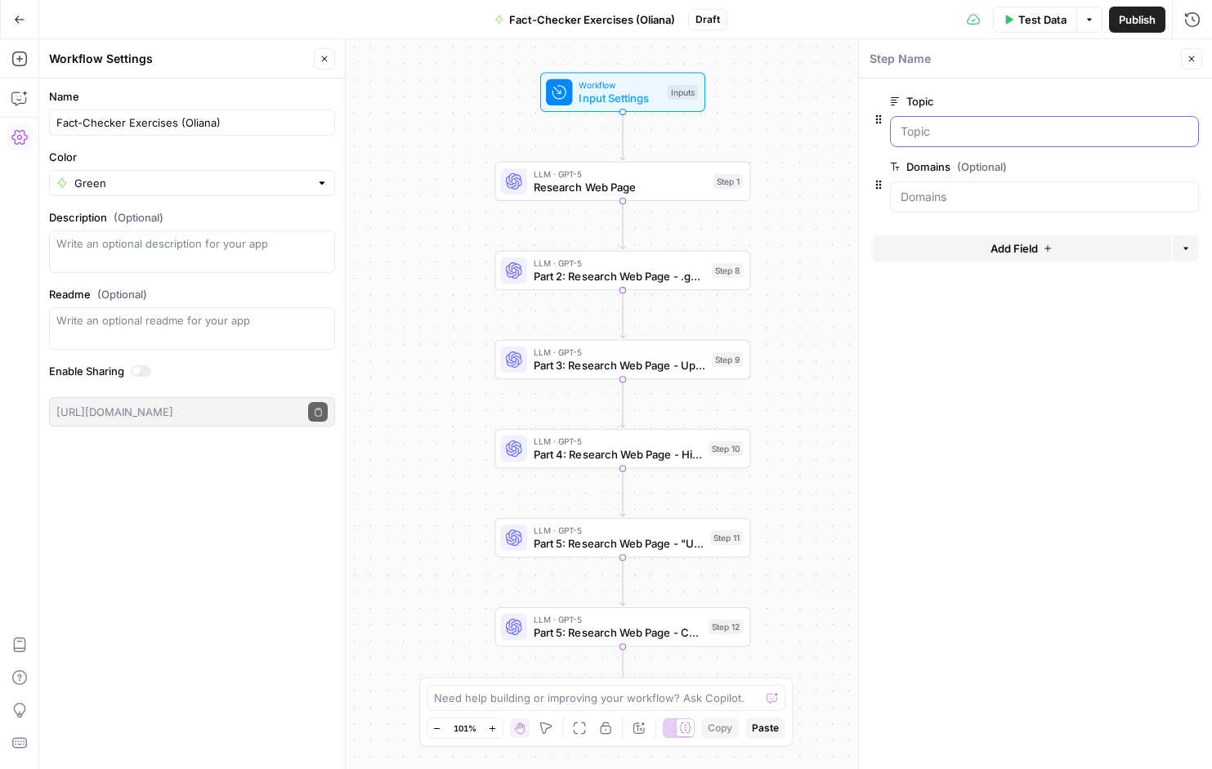
click at [930, 133] on input "Topic" at bounding box center [1045, 131] width 288 height 16
click at [978, 135] on input "Topic" at bounding box center [1045, 131] width 288 height 16
click at [1153, 100] on span "edit field" at bounding box center [1138, 101] width 36 height 13
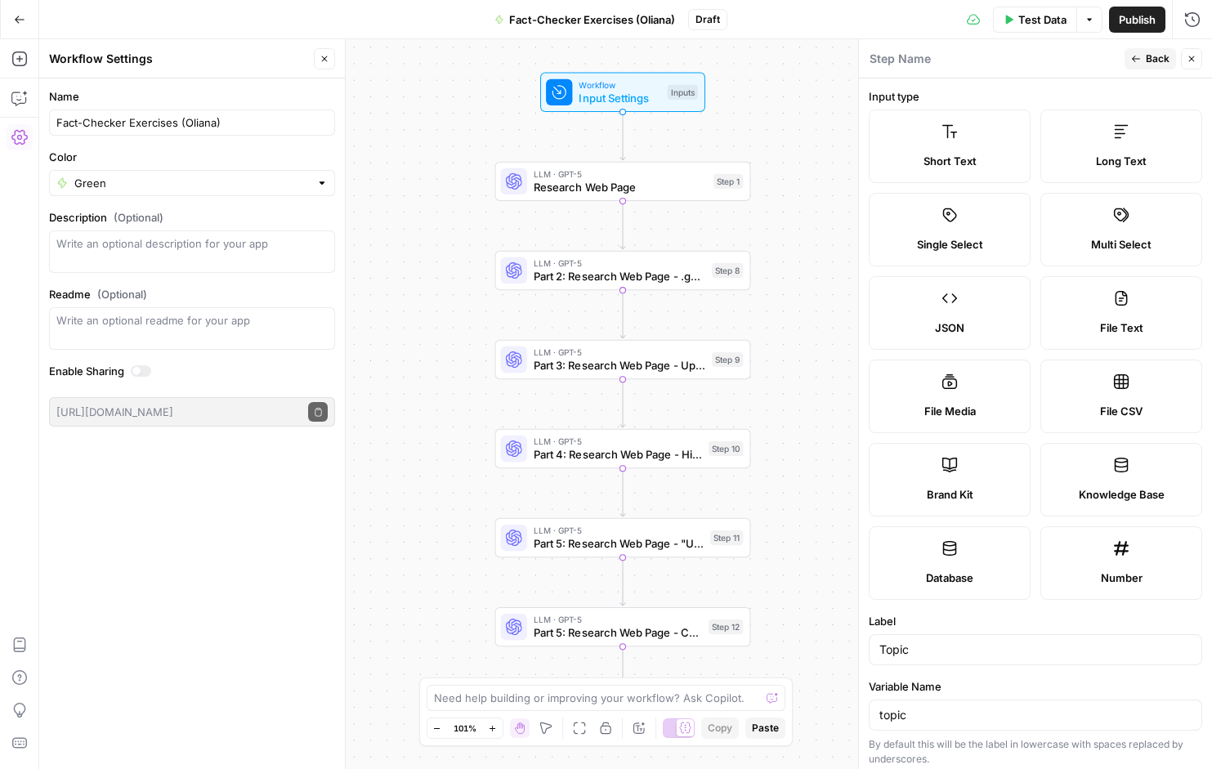
click at [928, 150] on label "Short Text" at bounding box center [950, 147] width 162 height 74
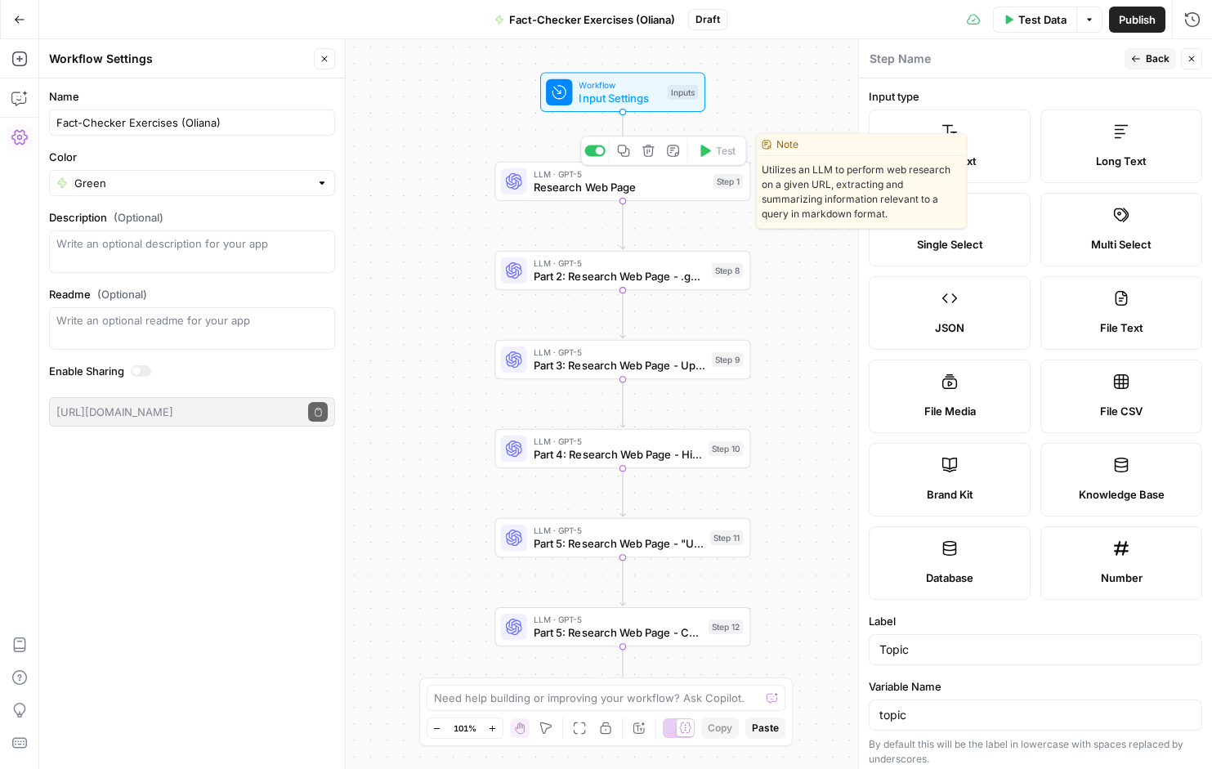
click at [673, 190] on span "Research Web Page" at bounding box center [620, 187] width 173 height 16
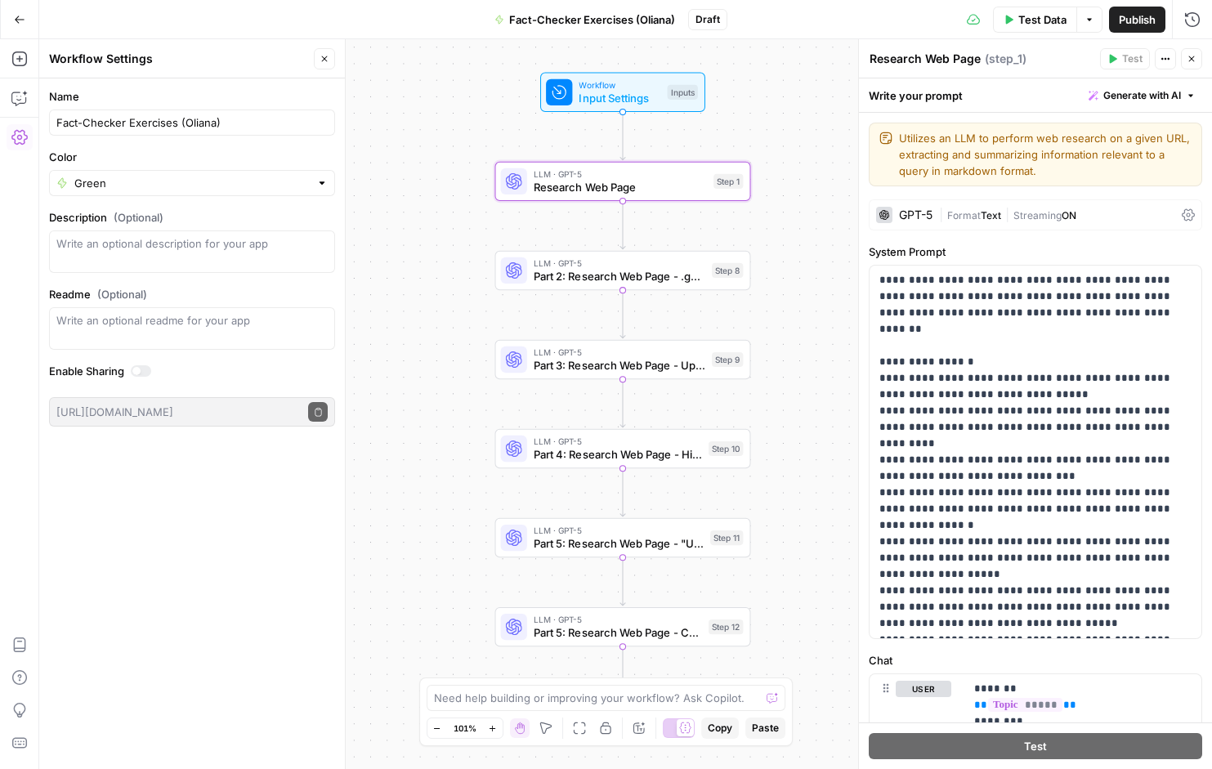
click at [910, 213] on div "GPT-5" at bounding box center [916, 214] width 34 height 11
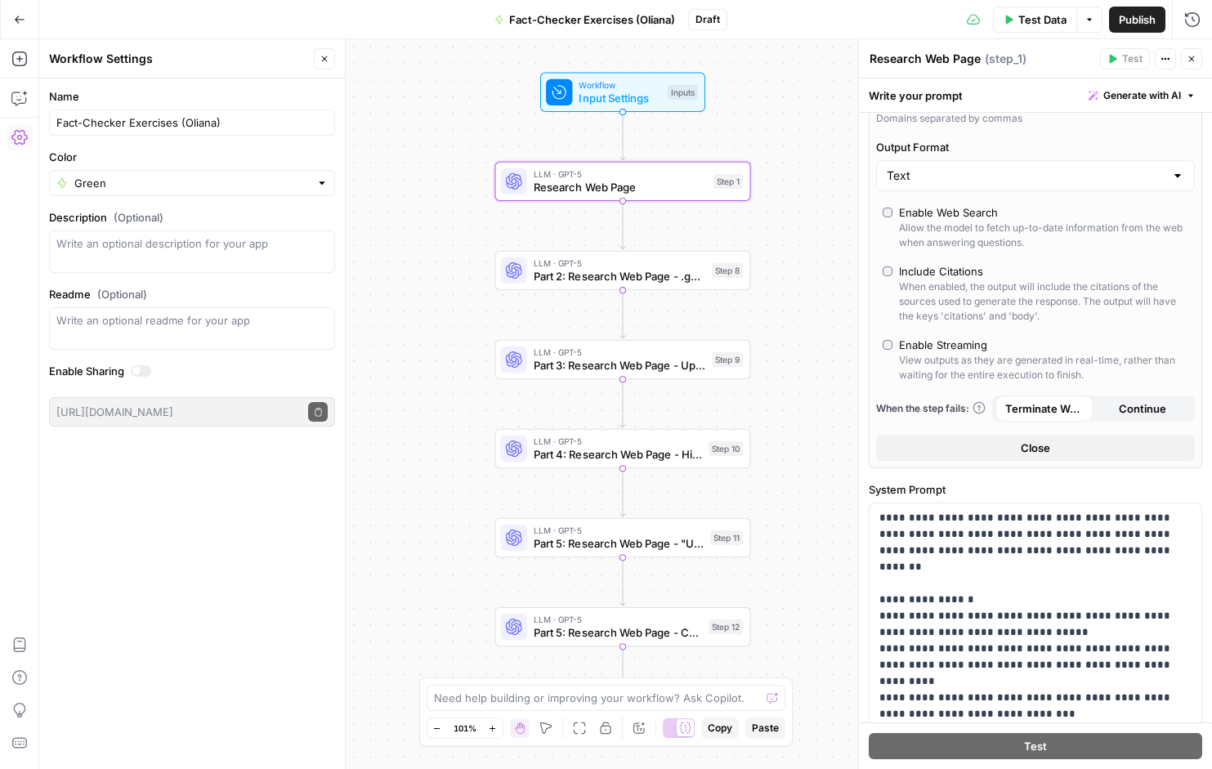
scroll to position [470, 0]
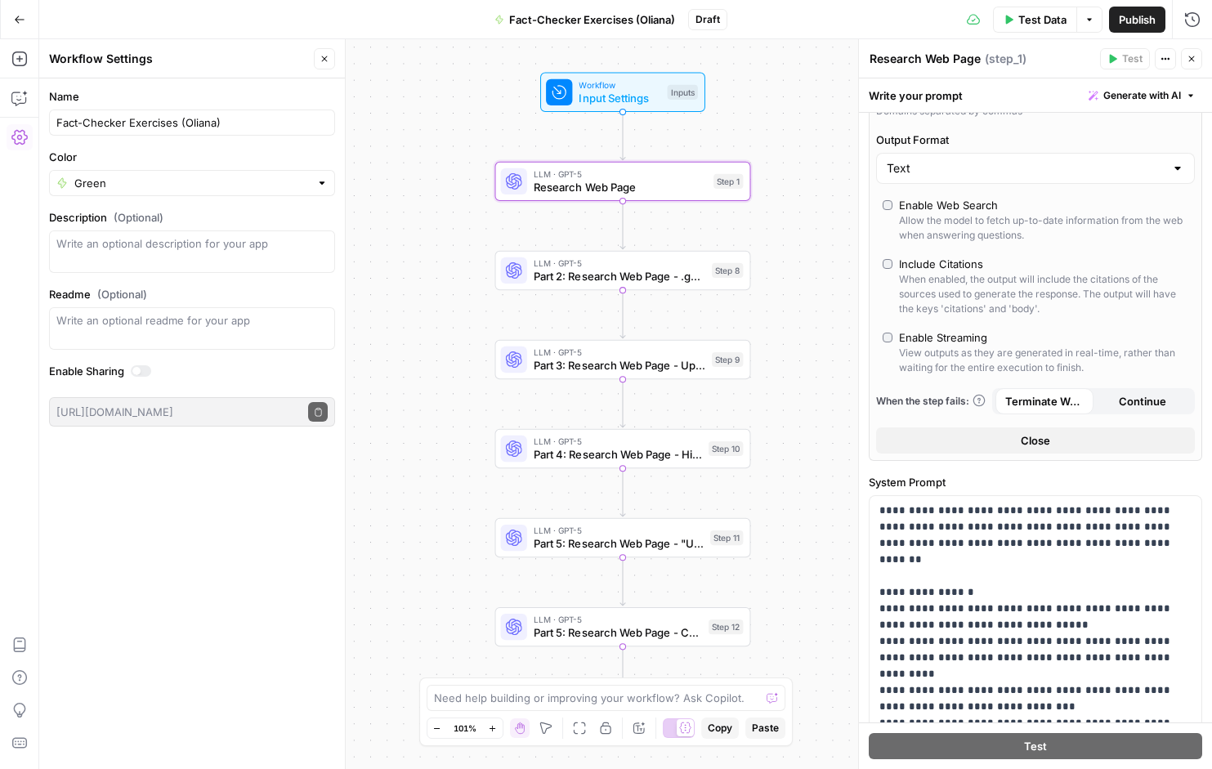
click at [1053, 444] on button "Close" at bounding box center [1035, 441] width 319 height 26
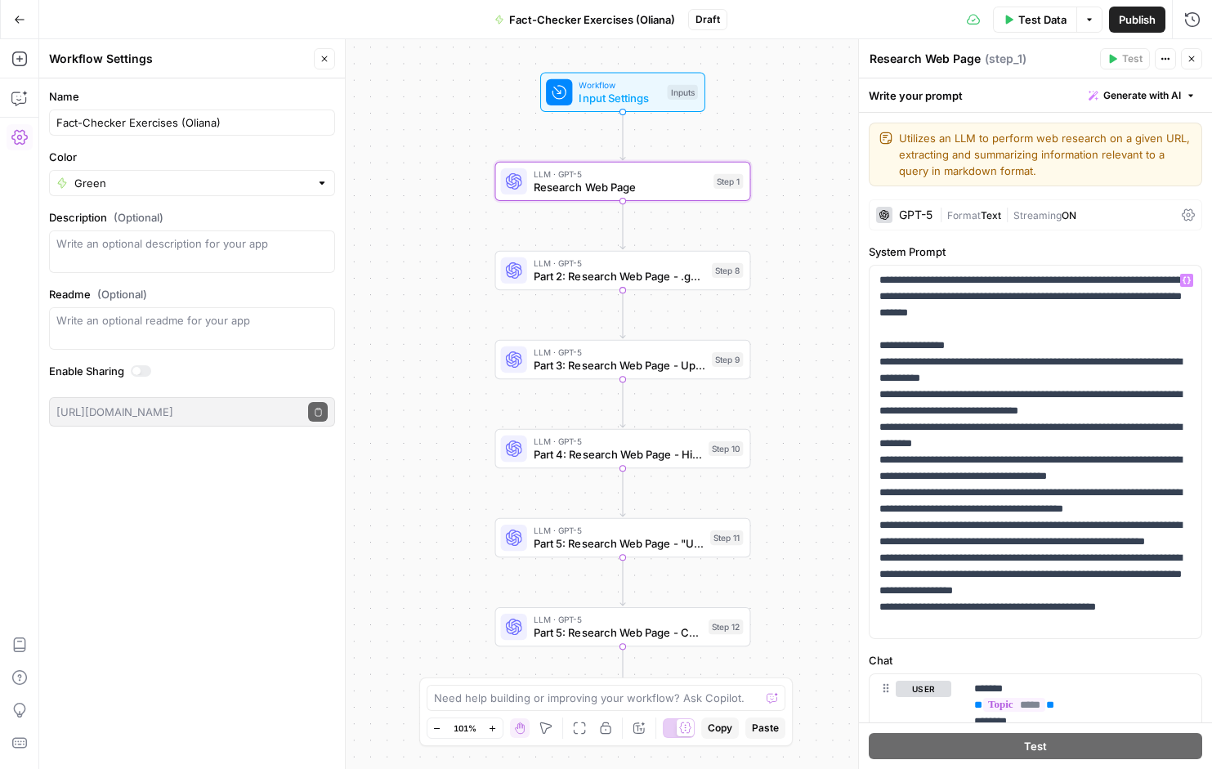
scroll to position [114, 0]
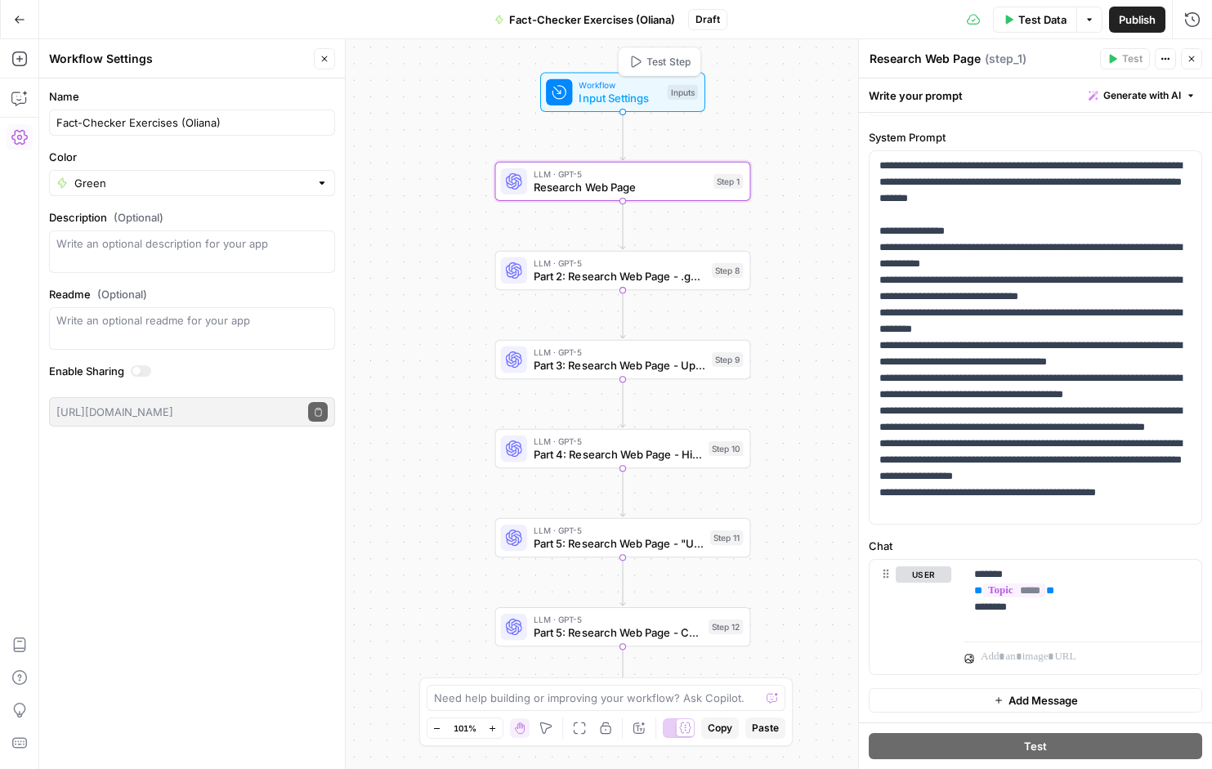
click at [648, 100] on span "Input Settings" at bounding box center [620, 98] width 82 height 16
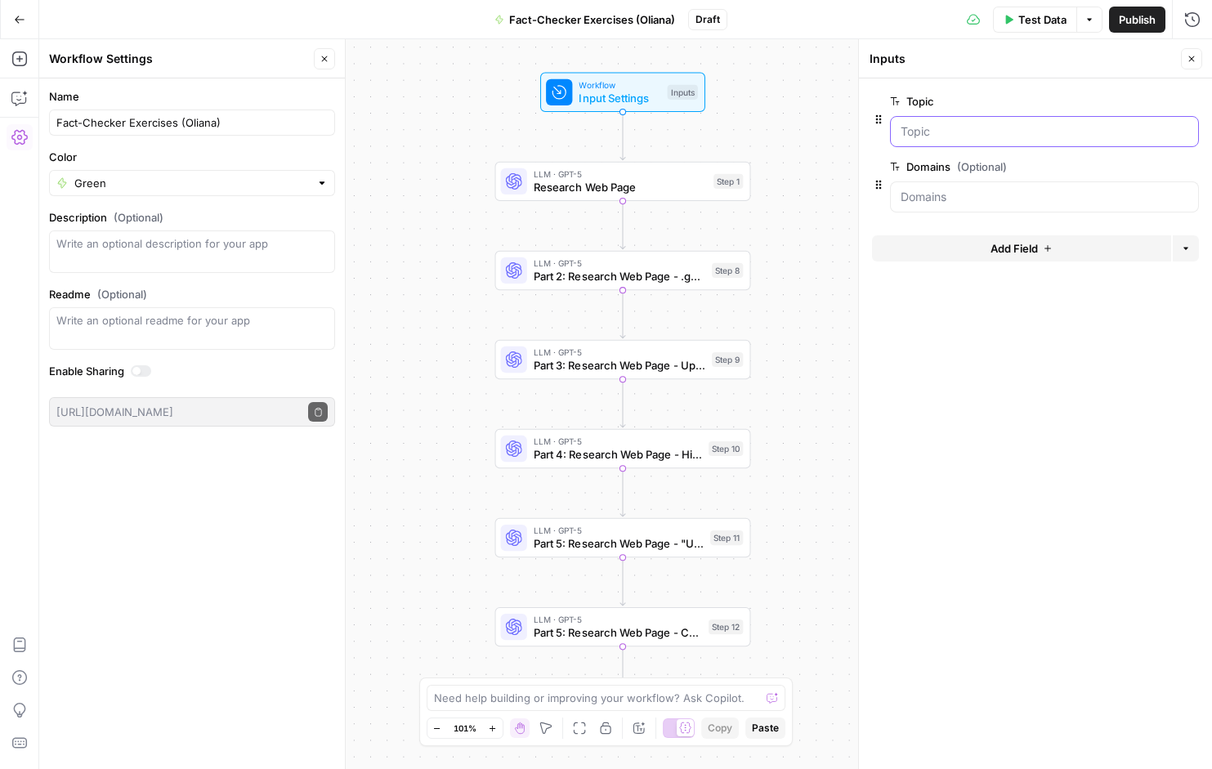
click at [940, 135] on input "Topic" at bounding box center [1045, 131] width 288 height 16
click at [986, 201] on input "Domains (Optional)" at bounding box center [1045, 197] width 288 height 16
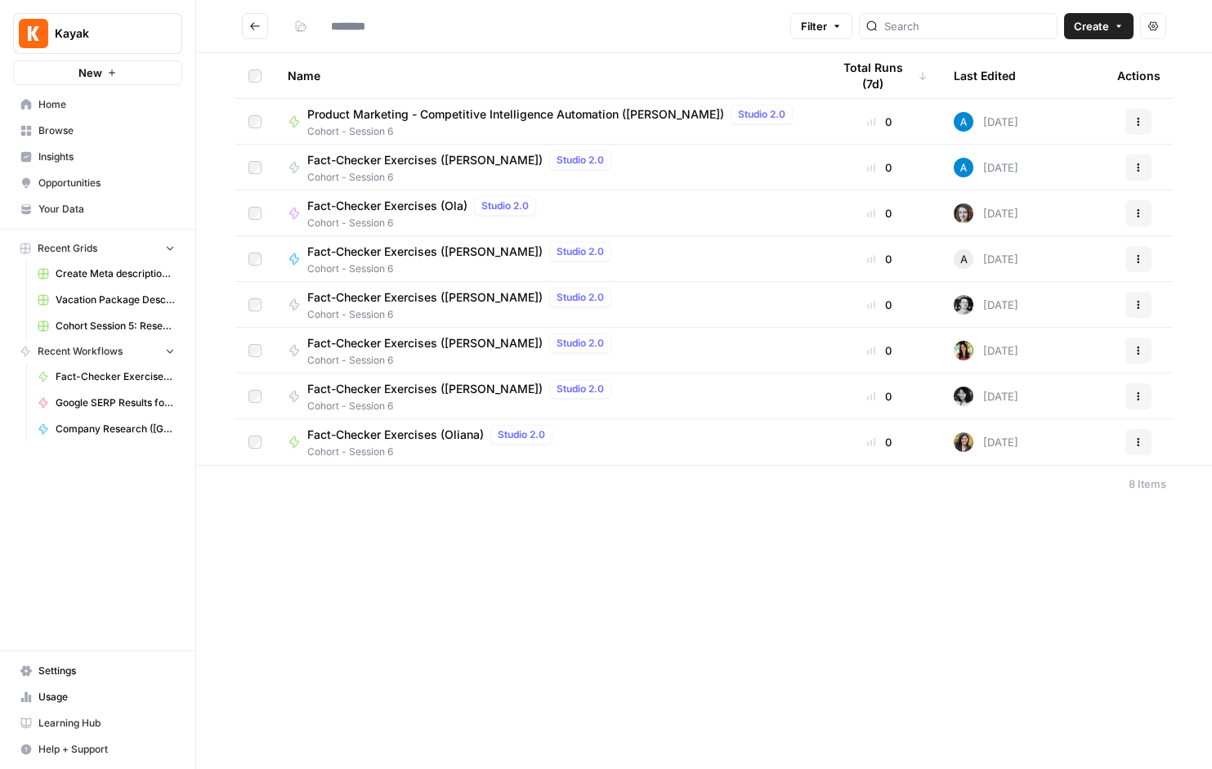
type input "**********"
click at [432, 389] on span "Fact-Checker Exercises ([PERSON_NAME])" at bounding box center [424, 389] width 235 height 16
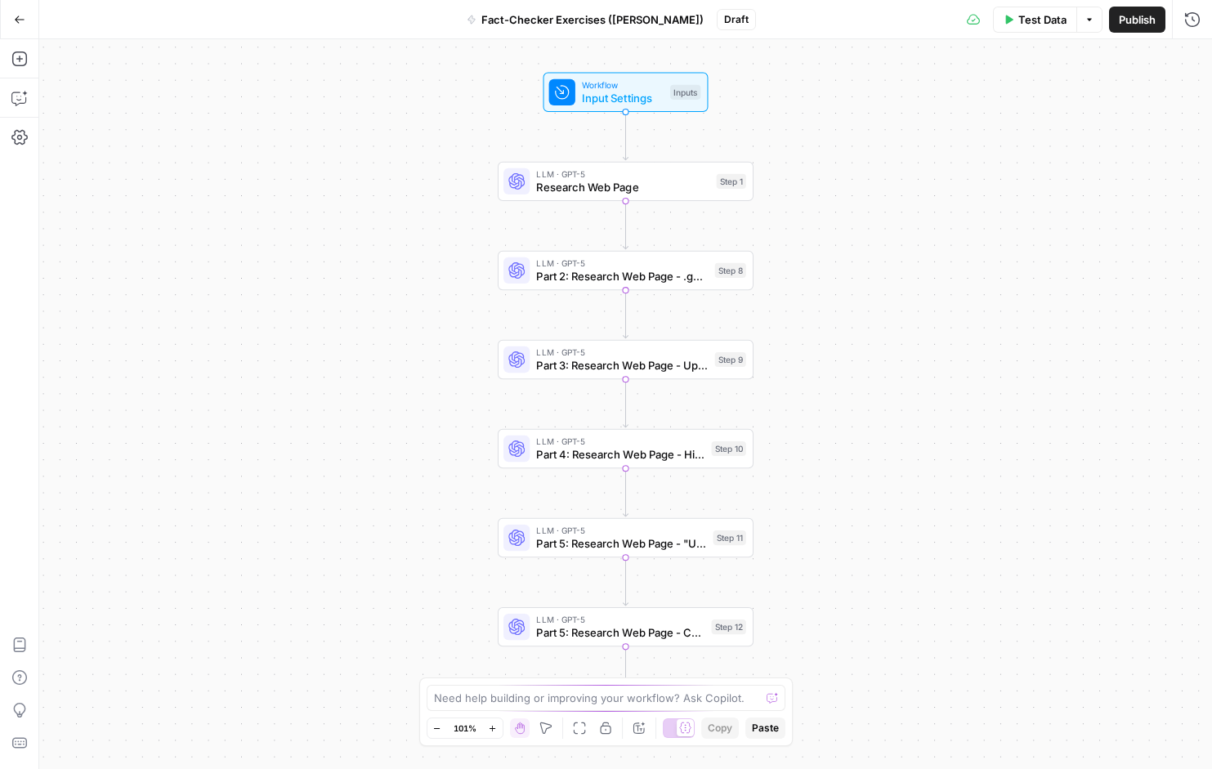
click at [655, 91] on span "Input Settings" at bounding box center [623, 98] width 82 height 16
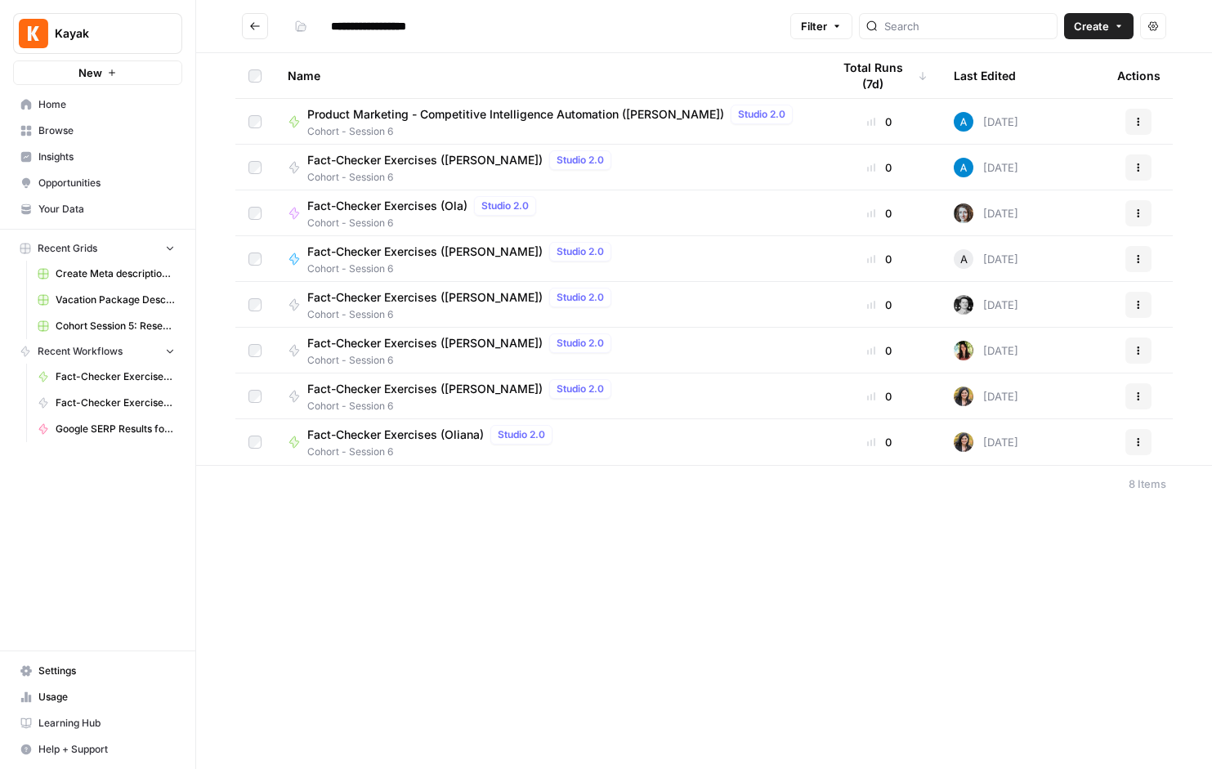
click at [397, 162] on span "Fact-Checker Exercises ([PERSON_NAME])" at bounding box center [424, 160] width 235 height 16
type input "**********"
click at [433, 440] on span "Fact-Checker Exercises (Oliana)" at bounding box center [395, 435] width 177 height 16
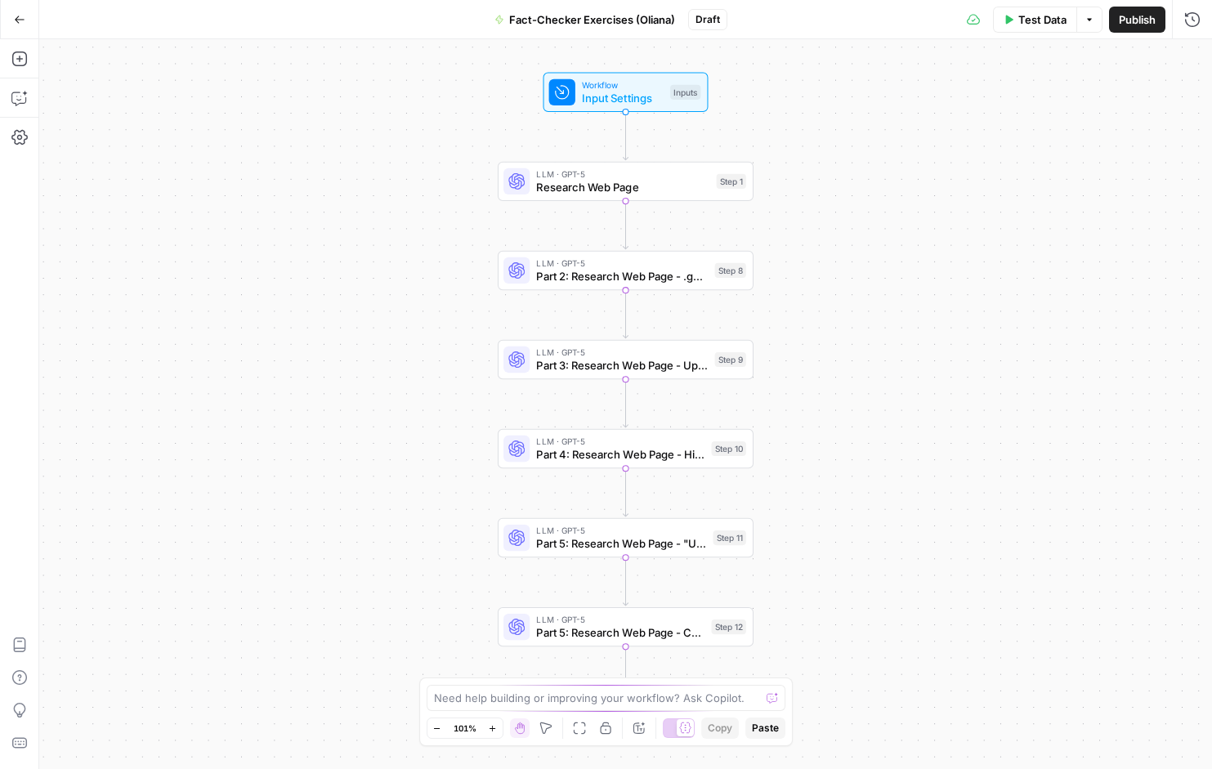
click at [654, 197] on div "LLM · GPT-5 Research Web Page Step 1 Copy step Delete step Edit Note Test" at bounding box center [626, 181] width 256 height 39
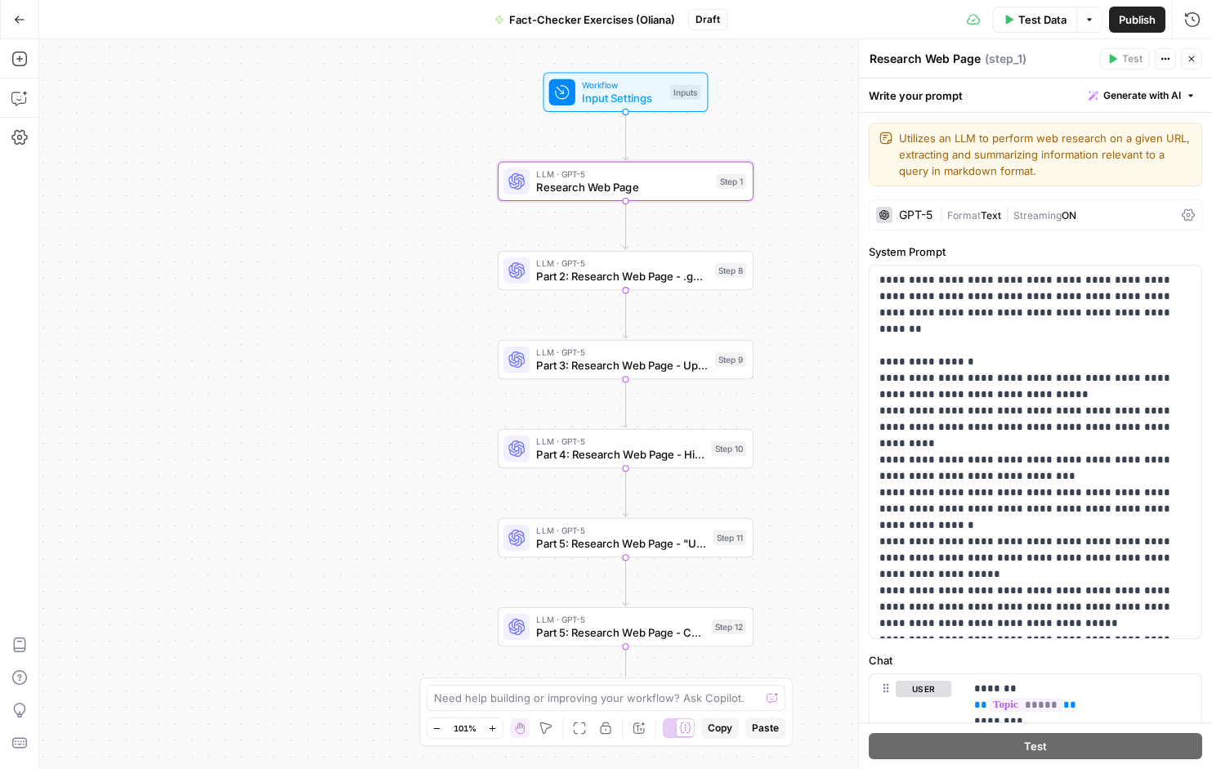
scroll to position [114, 0]
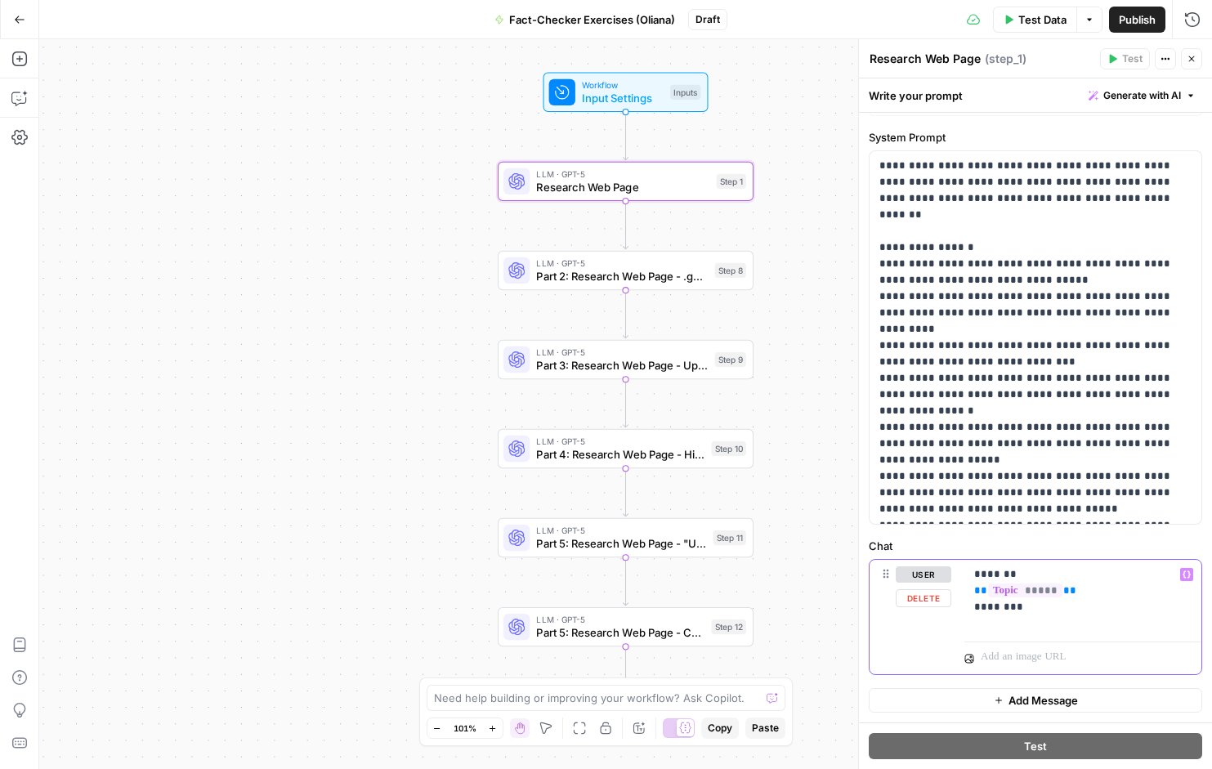
click at [1053, 591] on span "*****" at bounding box center [1025, 591] width 74 height 14
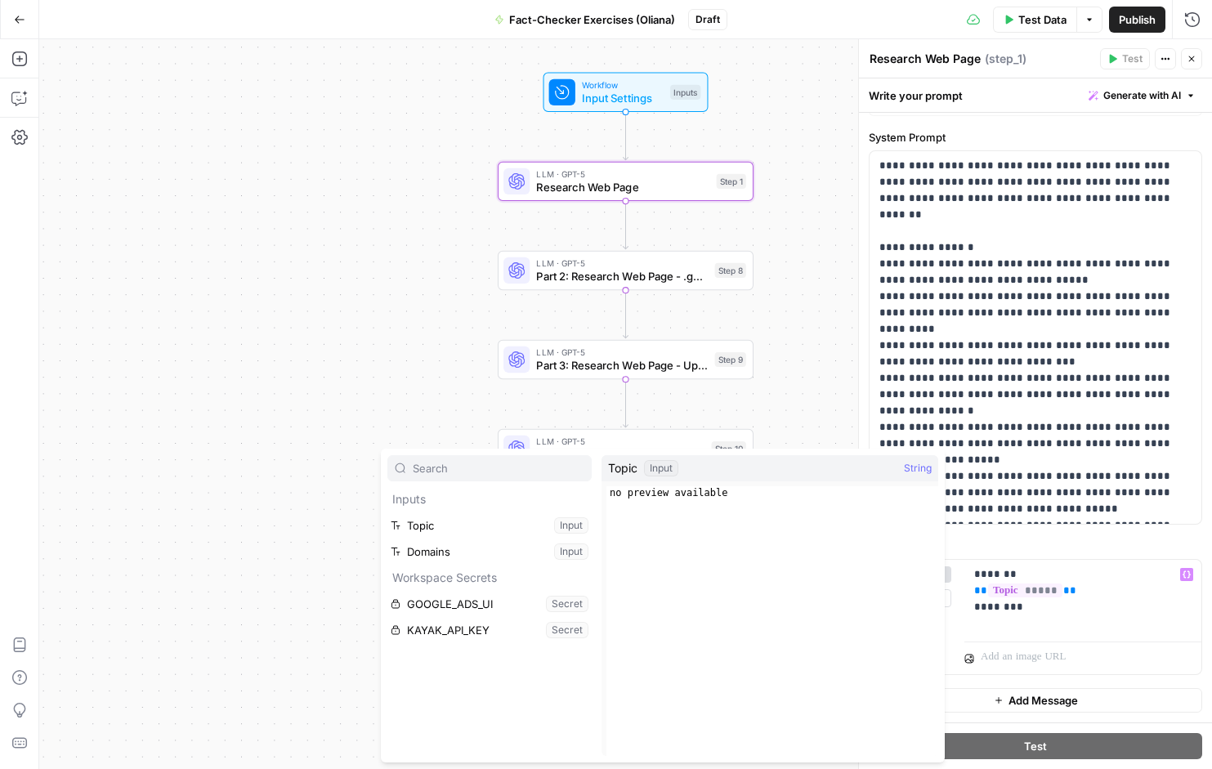
click at [657, 466] on div "Input" at bounding box center [661, 468] width 34 height 16
click at [923, 464] on span "String" at bounding box center [918, 468] width 28 height 16
type textarea "**********"
drag, startPoint x: 751, startPoint y: 491, endPoint x: 546, endPoint y: 491, distance: 204.4
click at [547, 491] on div "**********" at bounding box center [663, 606] width 564 height 314
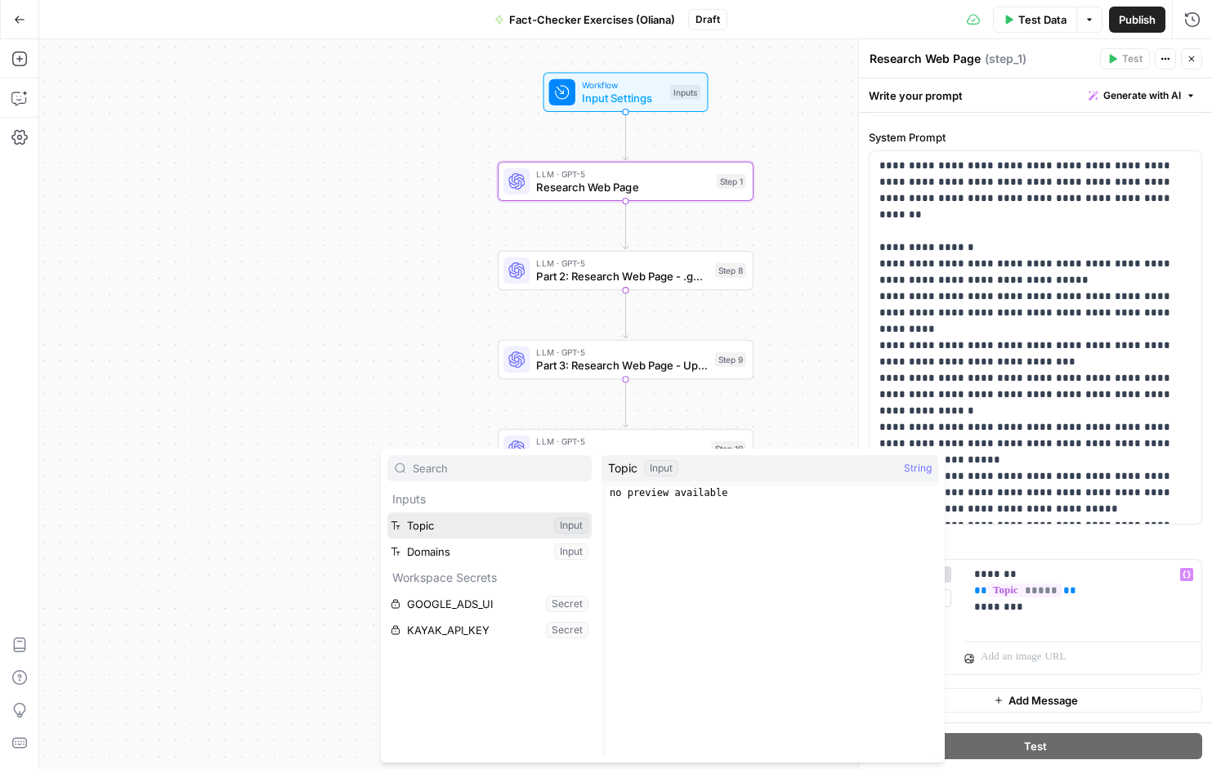
click at [572, 525] on button "Select variable Topic" at bounding box center [490, 526] width 204 height 26
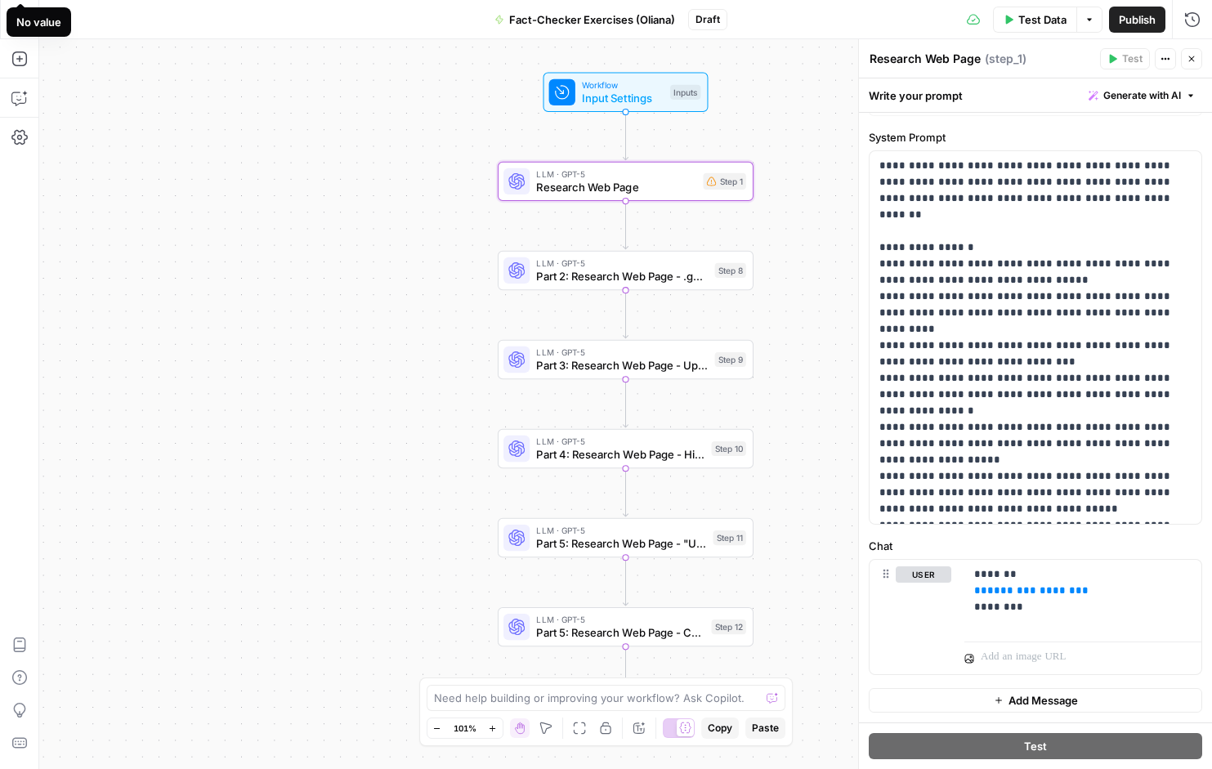
click at [1011, 545] on label "Chat" at bounding box center [1036, 546] width 334 height 16
click at [662, 99] on span "Input Settings" at bounding box center [623, 98] width 82 height 16
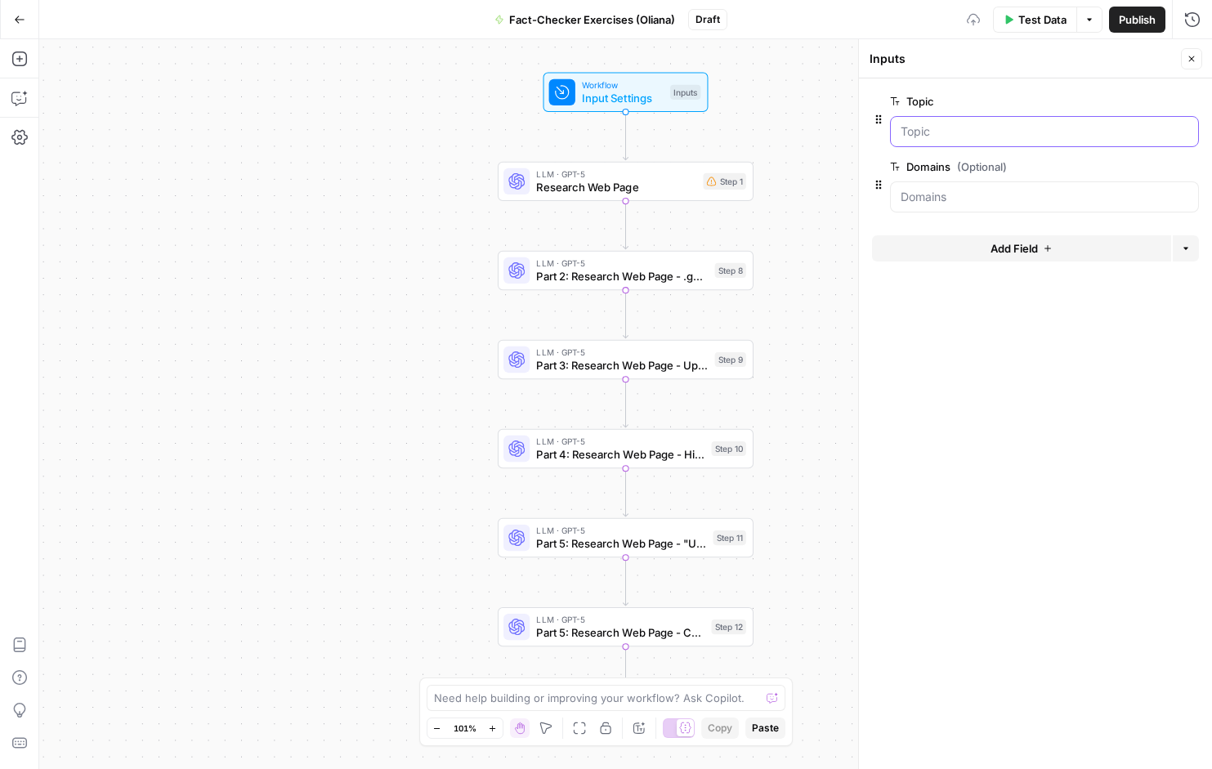
click at [942, 134] on input "Topic" at bounding box center [1045, 131] width 288 height 16
click at [1152, 96] on span "edit field" at bounding box center [1138, 101] width 36 height 13
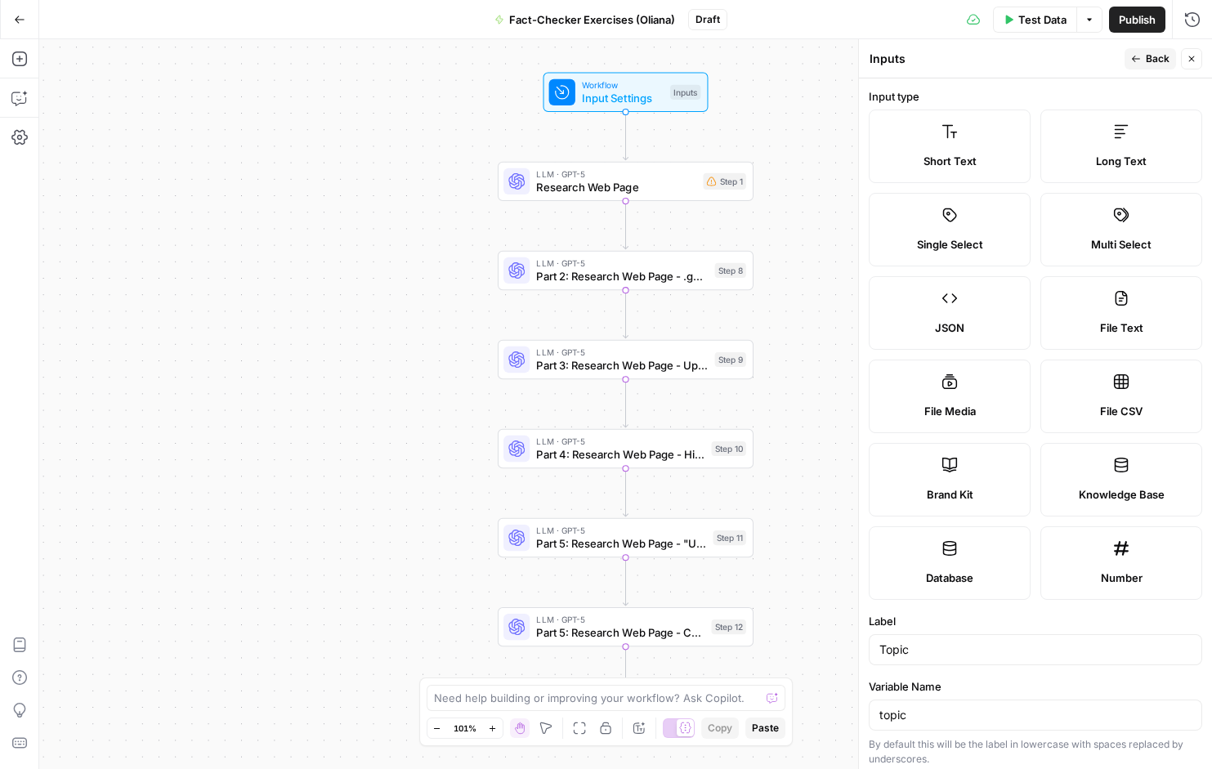
click at [970, 146] on label "Short Text" at bounding box center [950, 147] width 162 height 74
click at [962, 149] on label "Short Text" at bounding box center [950, 147] width 162 height 74
click at [939, 655] on input "Topic" at bounding box center [1036, 650] width 312 height 16
click at [935, 717] on input "topic" at bounding box center [1036, 715] width 312 height 16
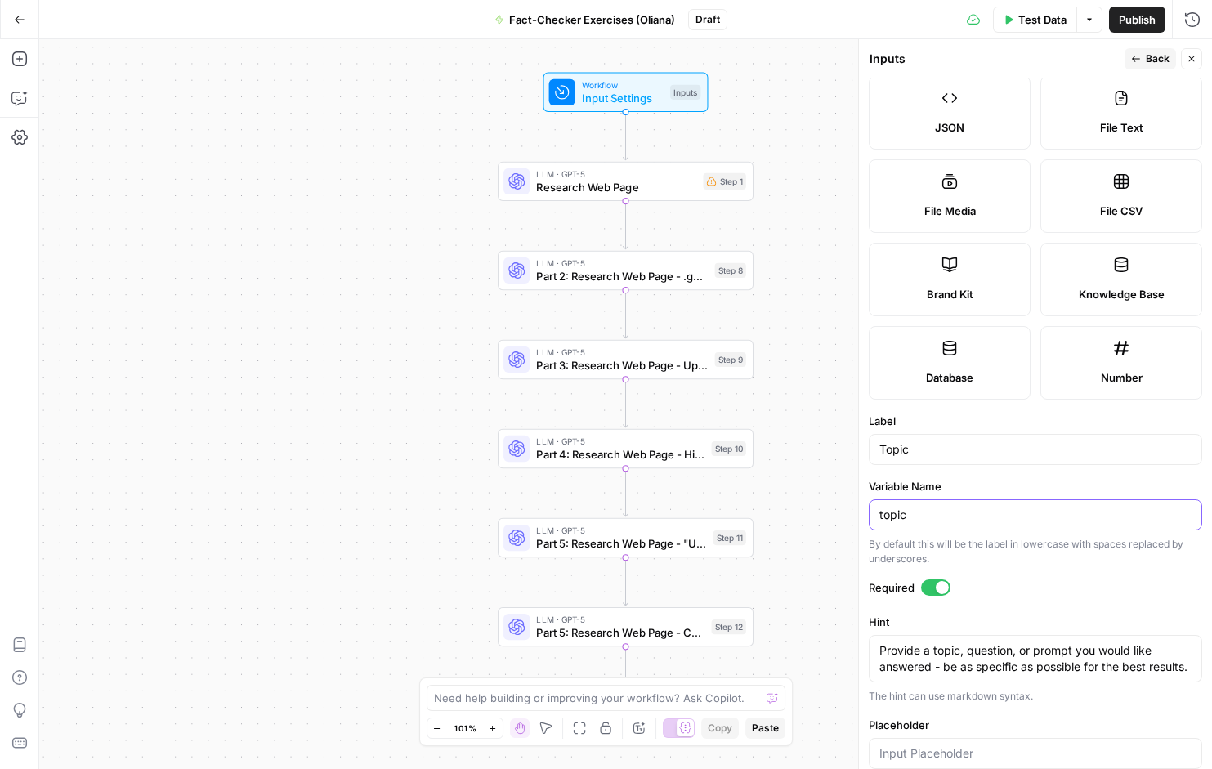
scroll to position [246, 0]
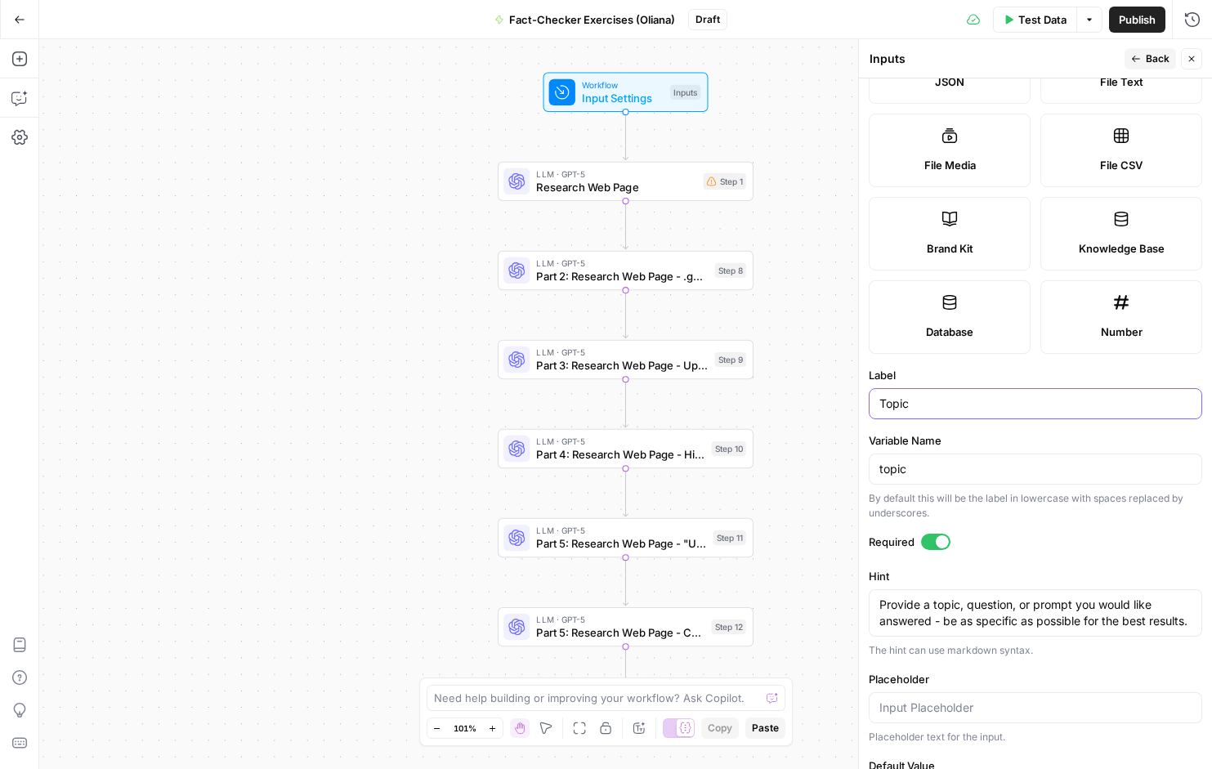
click at [934, 408] on input "Topic" at bounding box center [1036, 404] width 312 height 16
click at [947, 457] on div "topic" at bounding box center [1036, 469] width 334 height 31
click at [943, 477] on div "topic" at bounding box center [1036, 469] width 334 height 31
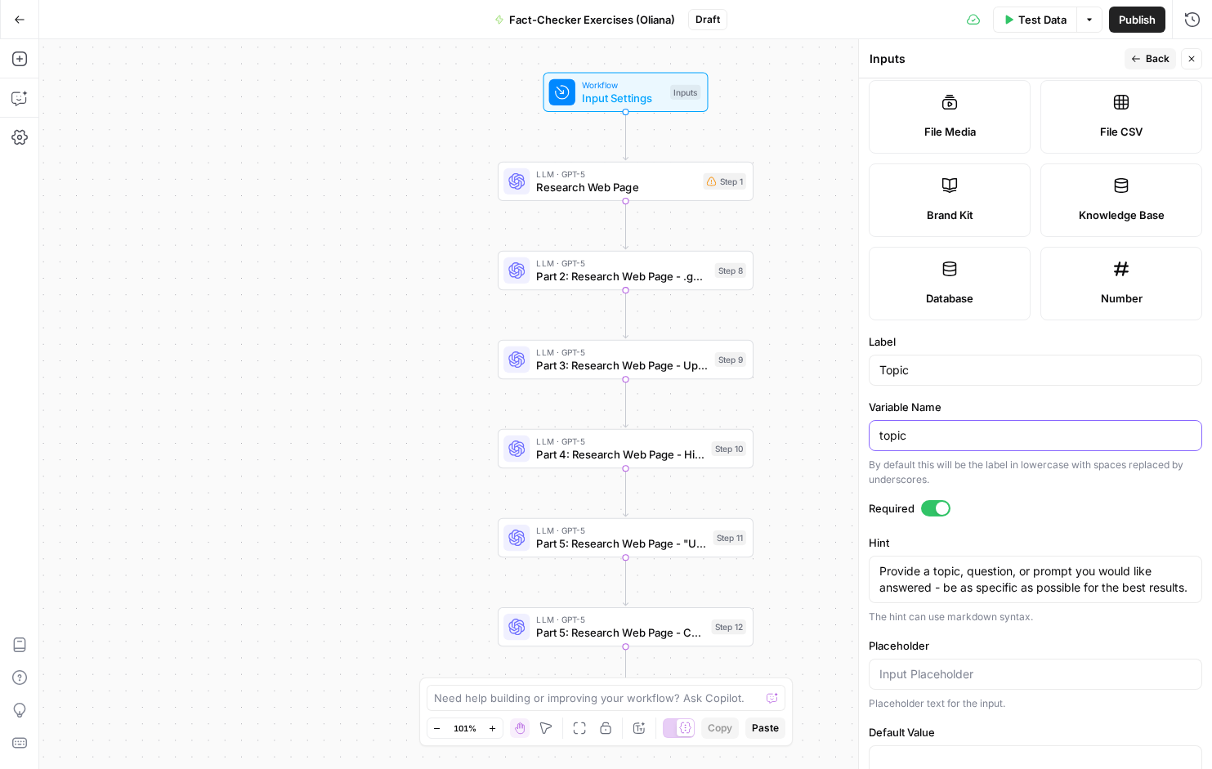
scroll to position [226, 0]
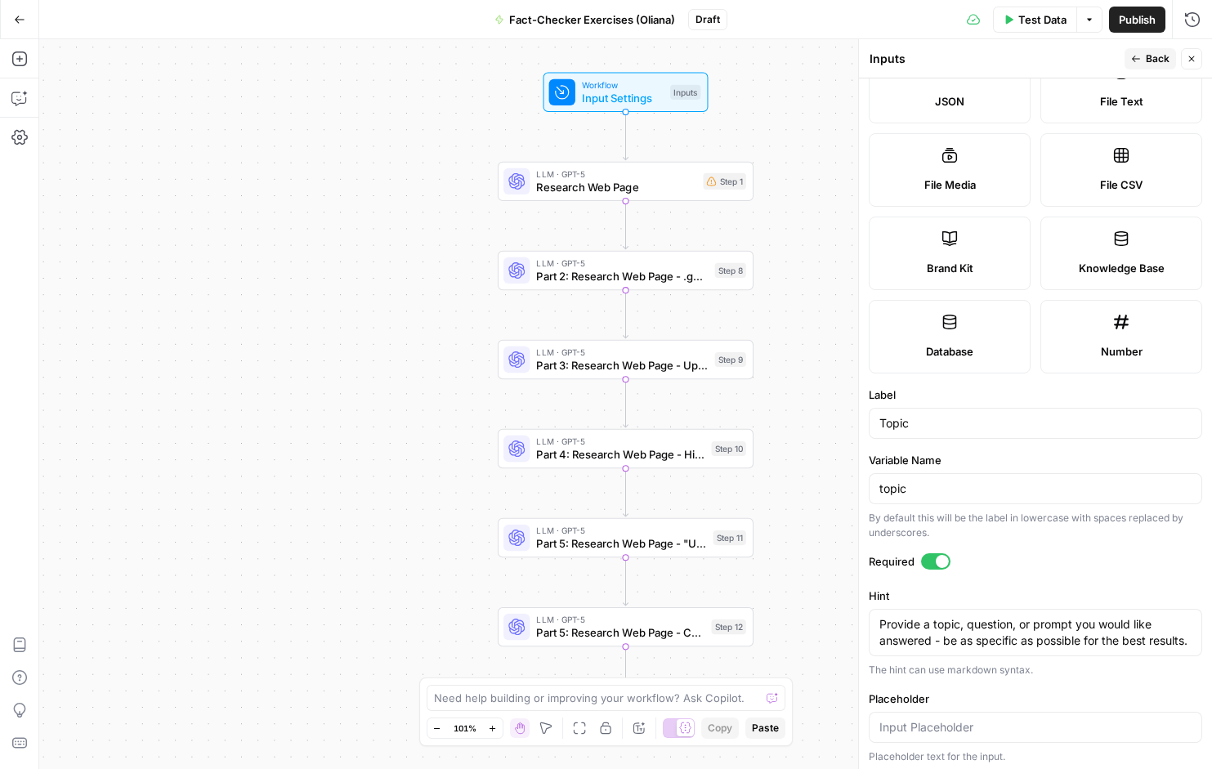
click at [1191, 60] on icon "button" at bounding box center [1192, 59] width 10 height 10
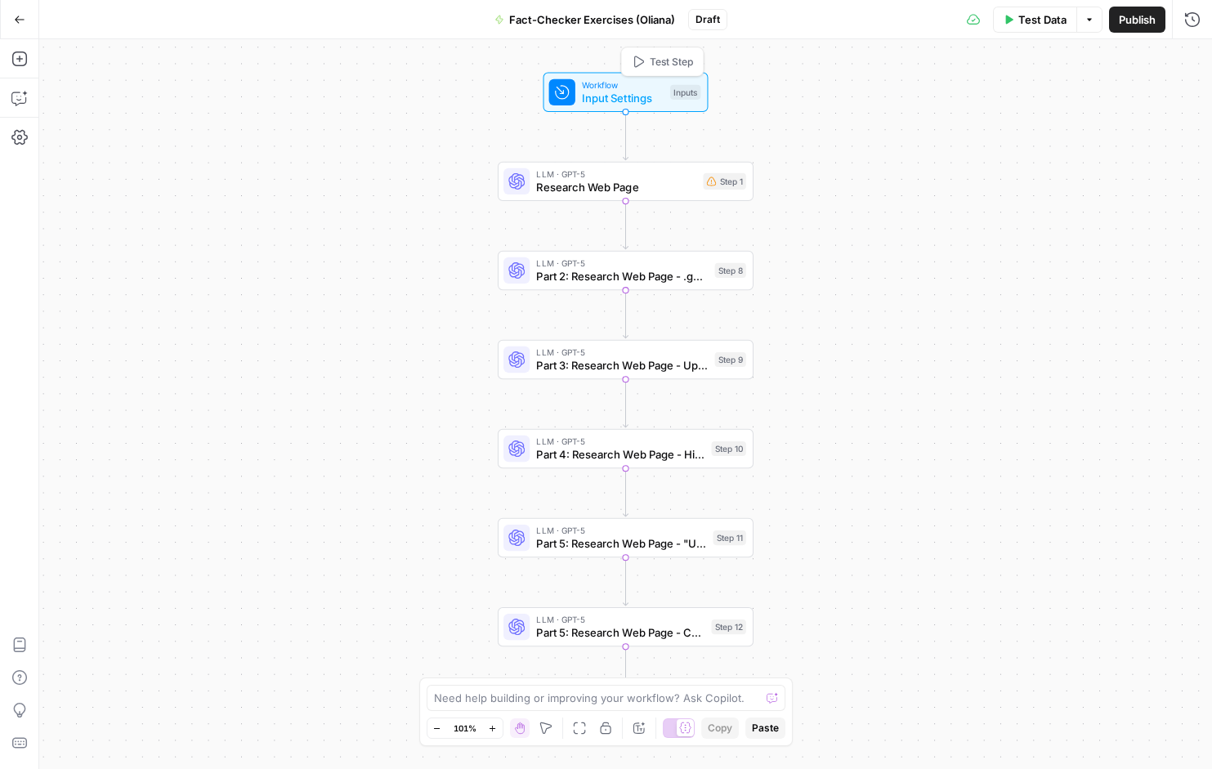
click at [654, 95] on span "Input Settings" at bounding box center [623, 98] width 82 height 16
click at [931, 137] on input "Topic" at bounding box center [1045, 131] width 288 height 16
click at [1165, 99] on icon "button" at bounding box center [1165, 101] width 9 height 9
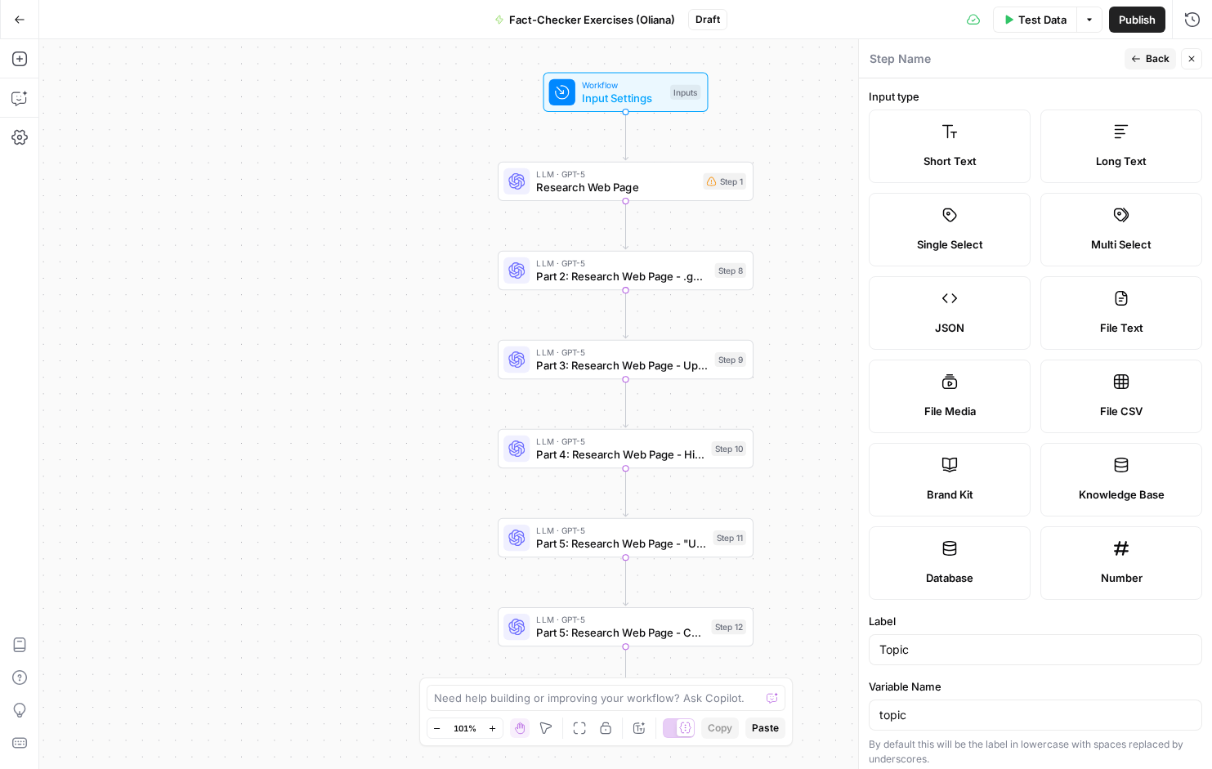
click at [965, 150] on label "Short Text" at bounding box center [950, 147] width 162 height 74
click at [973, 146] on label "Short Text" at bounding box center [950, 147] width 162 height 74
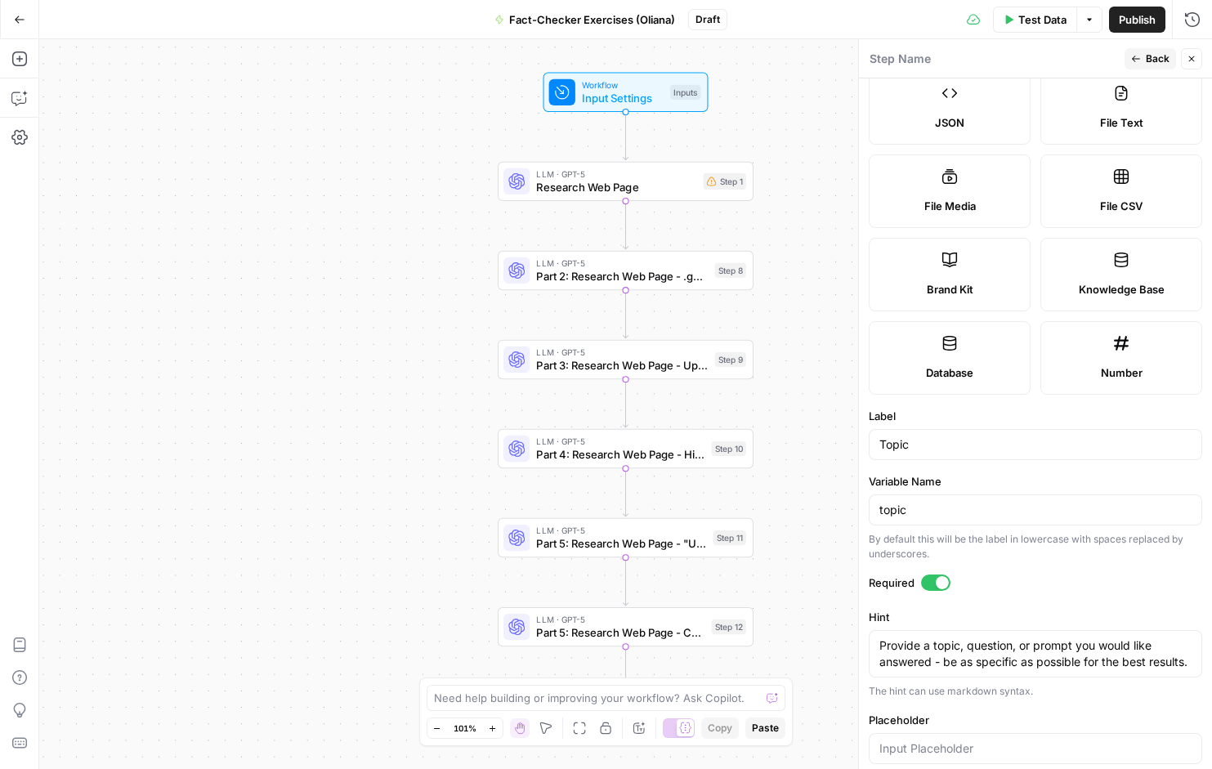
scroll to position [320, 0]
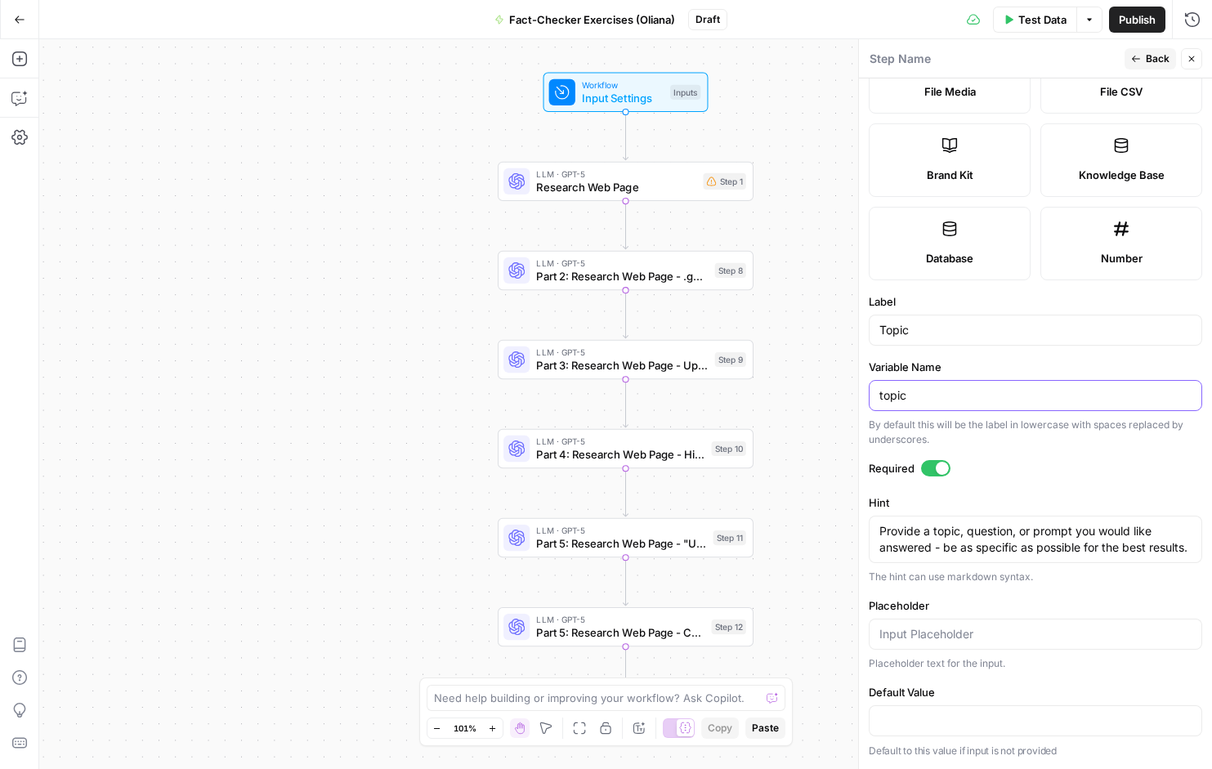
click at [919, 397] on input "topic" at bounding box center [1036, 396] width 312 height 16
click at [900, 637] on input "Placeholder" at bounding box center [1036, 634] width 312 height 16
click at [1193, 65] on button "Close" at bounding box center [1191, 58] width 21 height 21
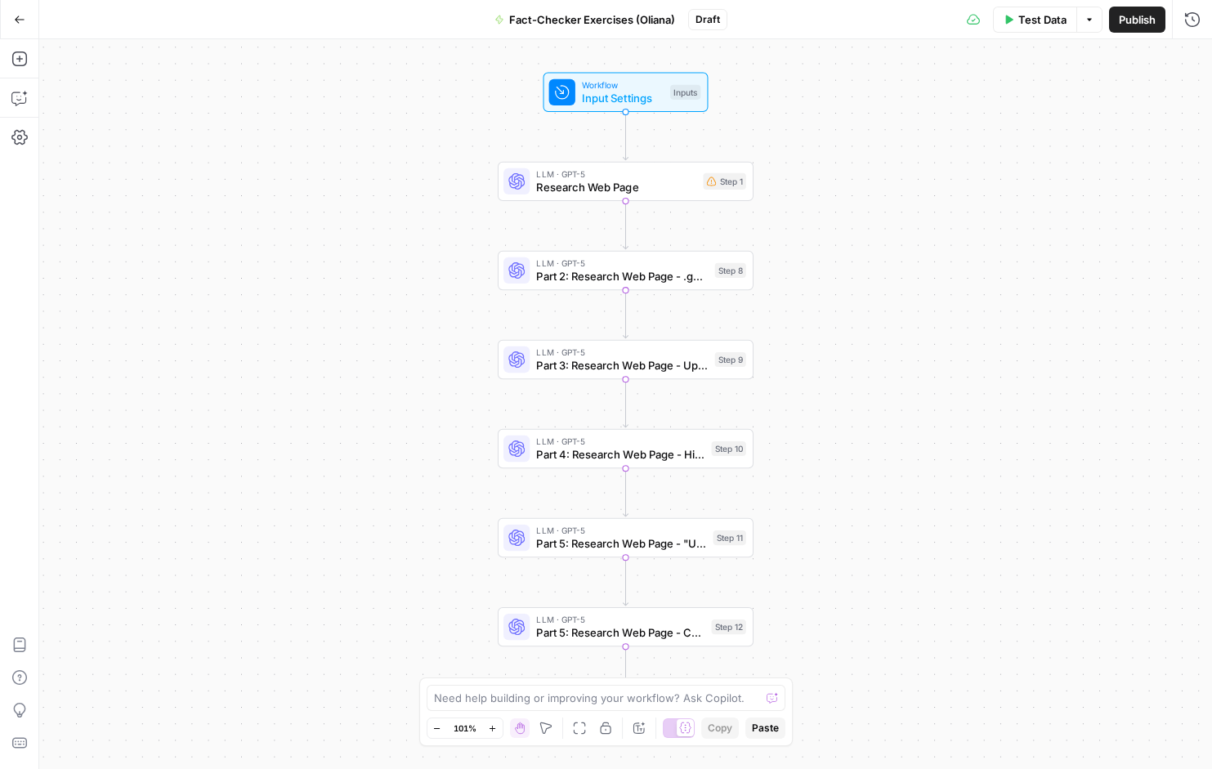
click at [20, 20] on icon "button" at bounding box center [19, 19] width 11 height 11
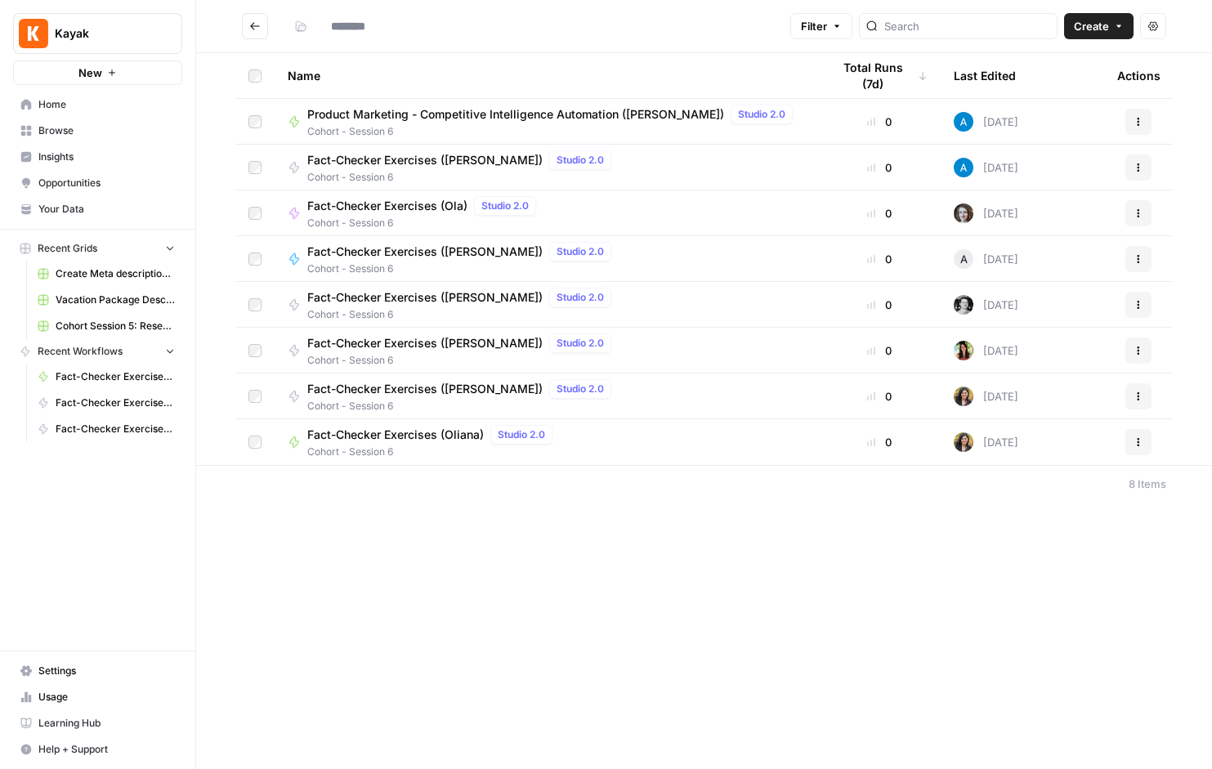
type input "**********"
click at [358, 248] on span "Fact-Checker Exercises ([PERSON_NAME])" at bounding box center [424, 252] width 235 height 16
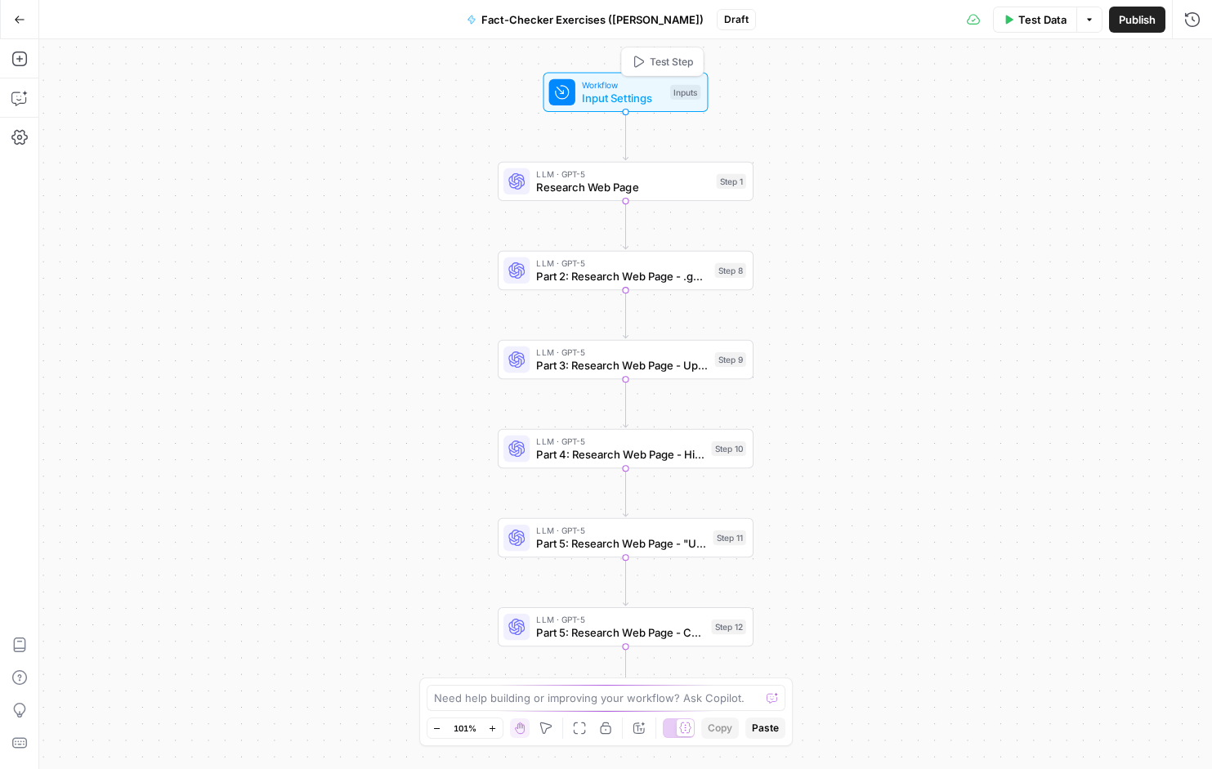
click at [669, 100] on div "Workflow Input Settings Inputs Test Step" at bounding box center [625, 92] width 152 height 28
click at [1165, 102] on icon "button" at bounding box center [1165, 101] width 9 height 9
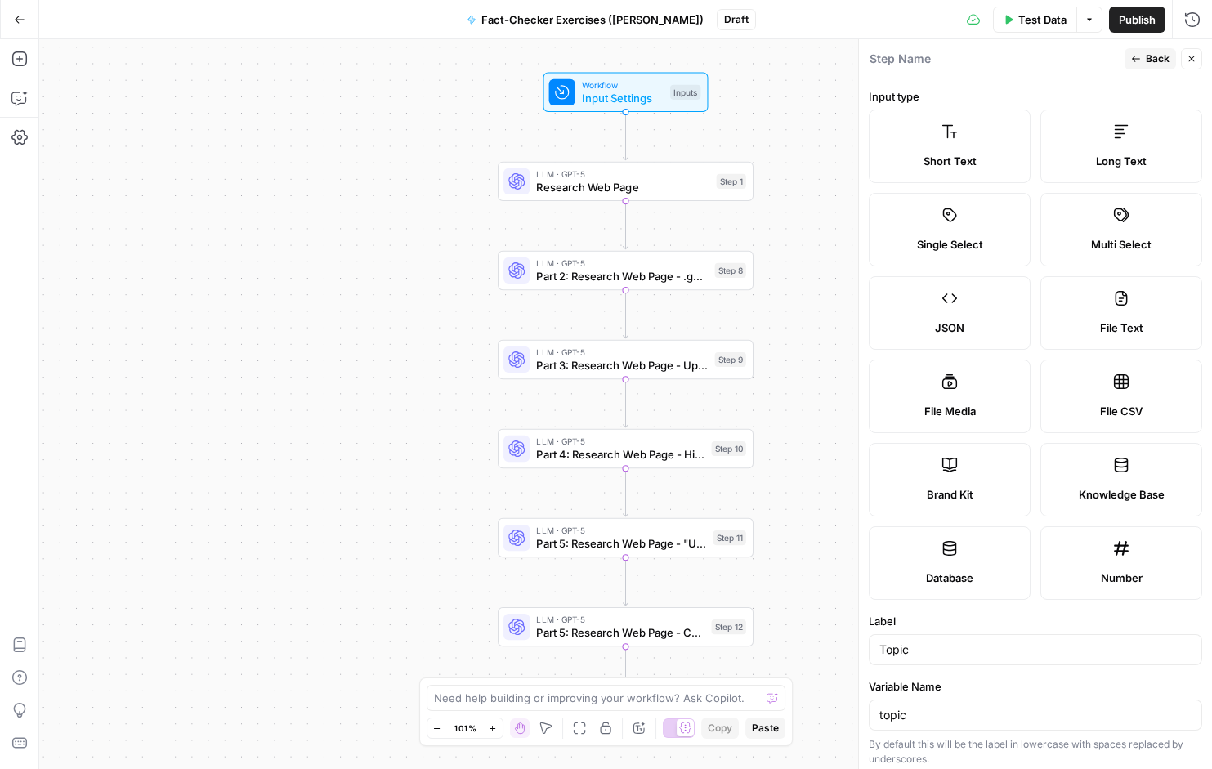
scroll to position [352, 0]
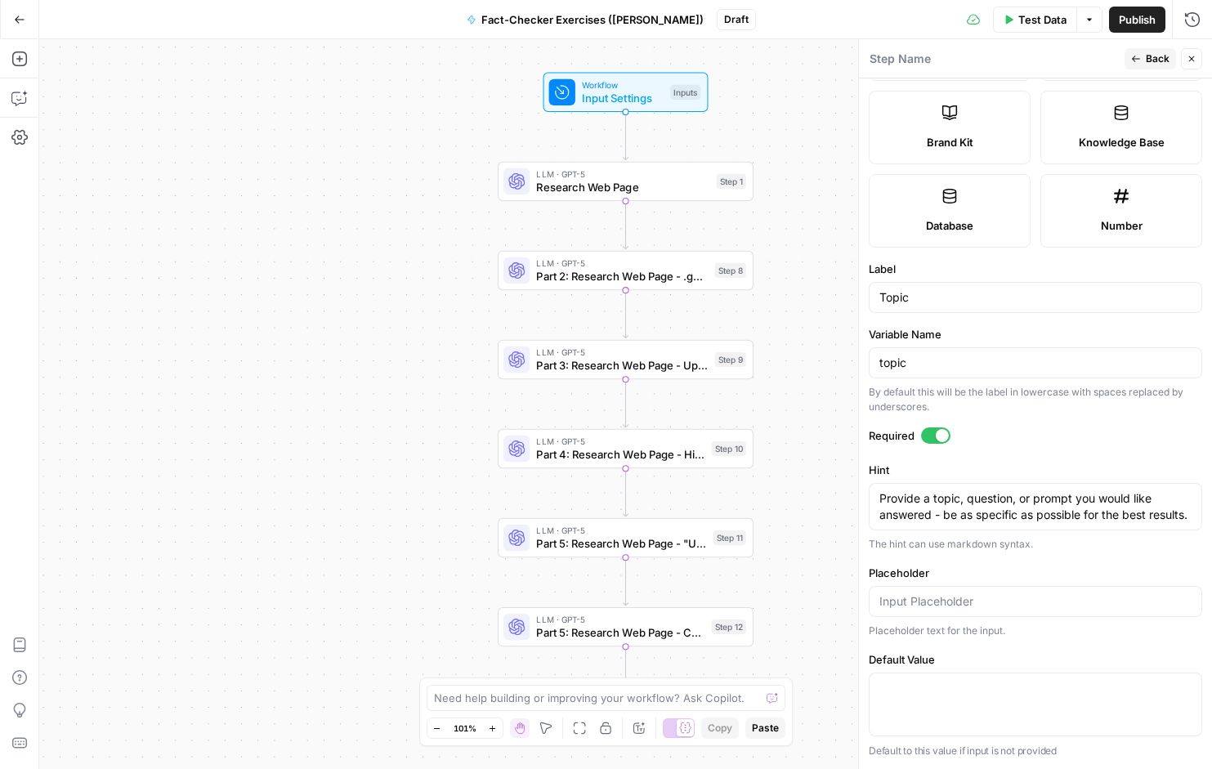
click at [1195, 60] on icon "button" at bounding box center [1192, 59] width 10 height 10
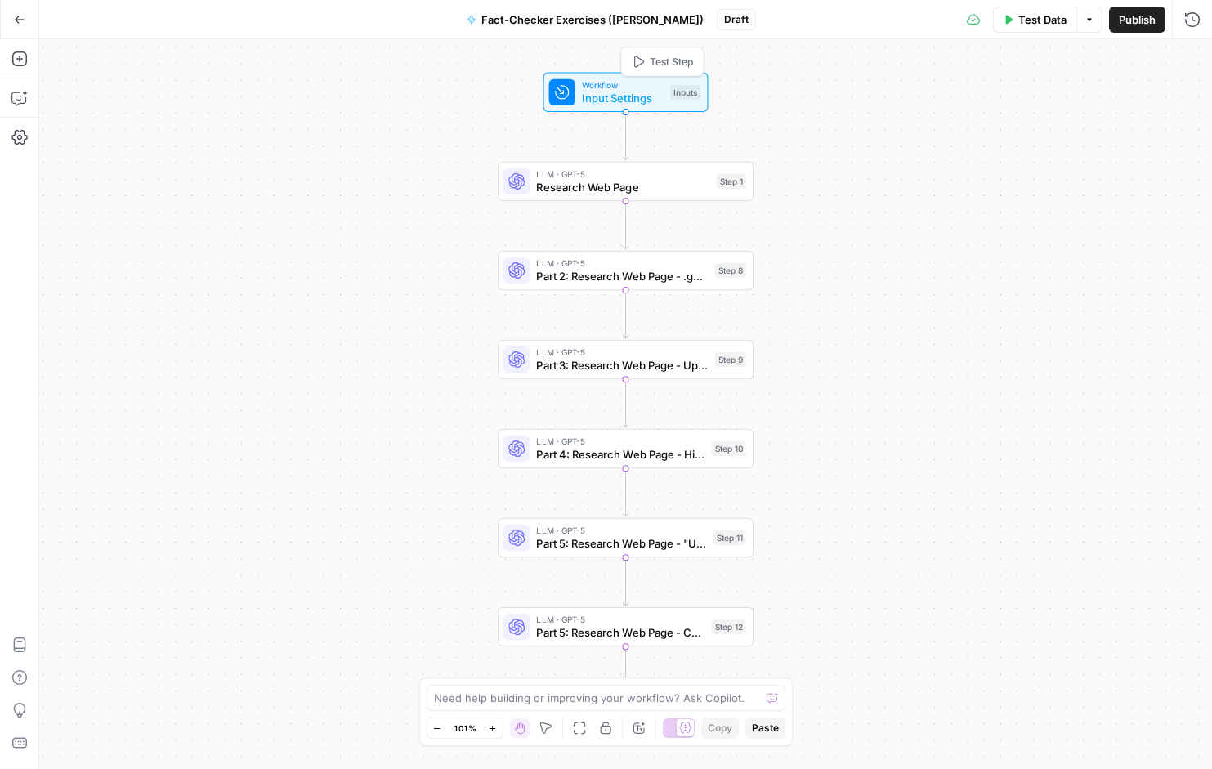
click at [649, 94] on span "Input Settings" at bounding box center [623, 98] width 82 height 16
click at [984, 195] on input "Domains (Optional)" at bounding box center [1045, 197] width 288 height 16
click at [1166, 172] on button "edit field" at bounding box center [1145, 167] width 63 height 20
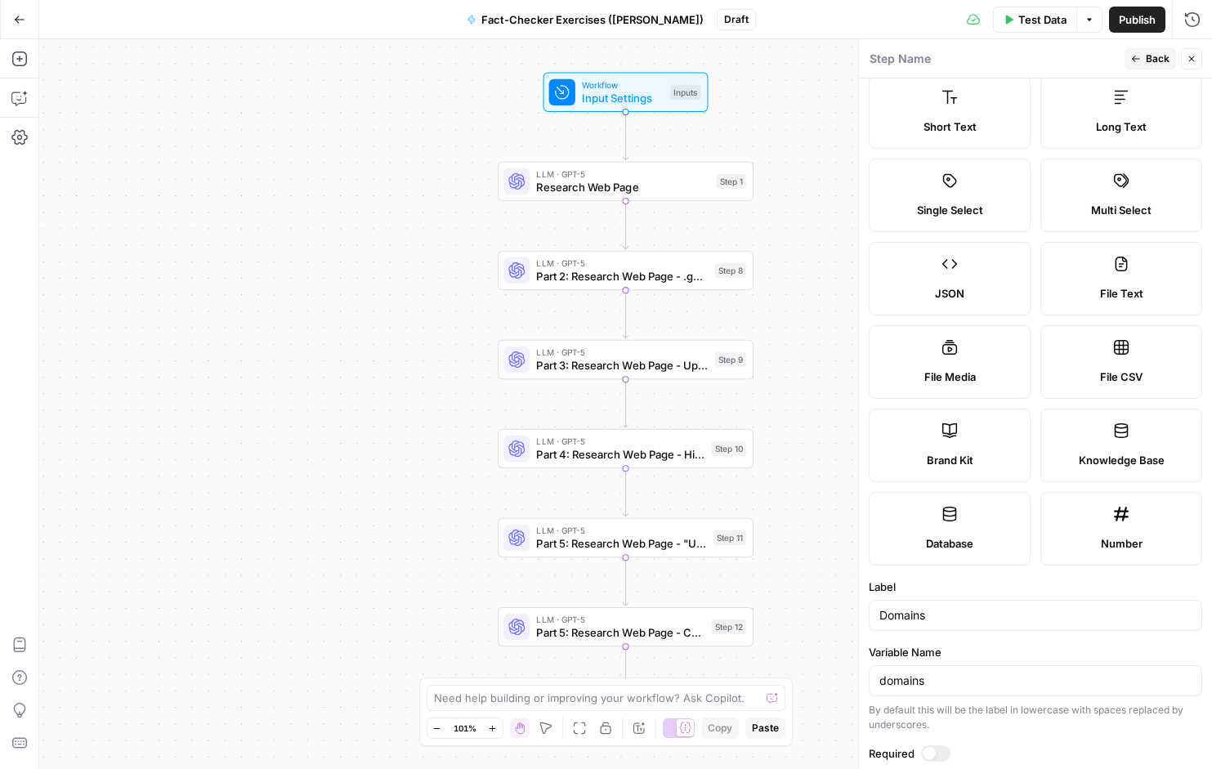
scroll to position [0, 0]
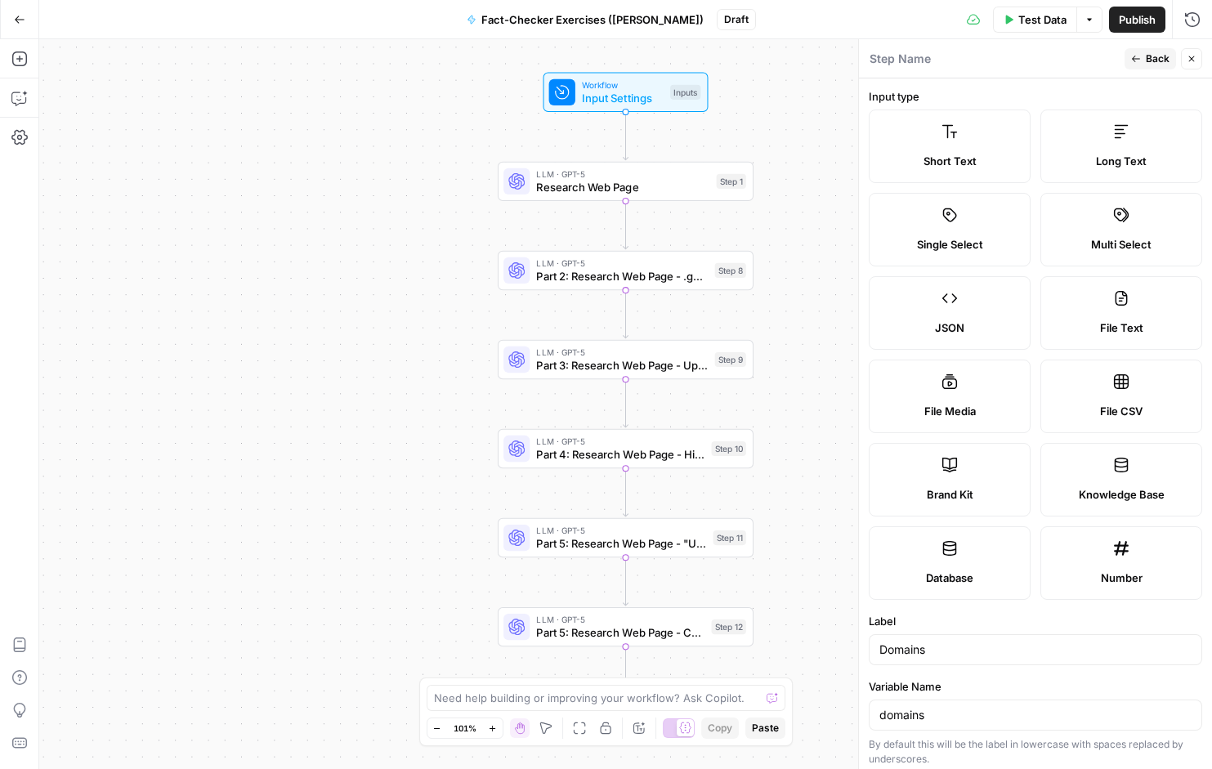
click at [1188, 58] on icon "button" at bounding box center [1192, 59] width 10 height 10
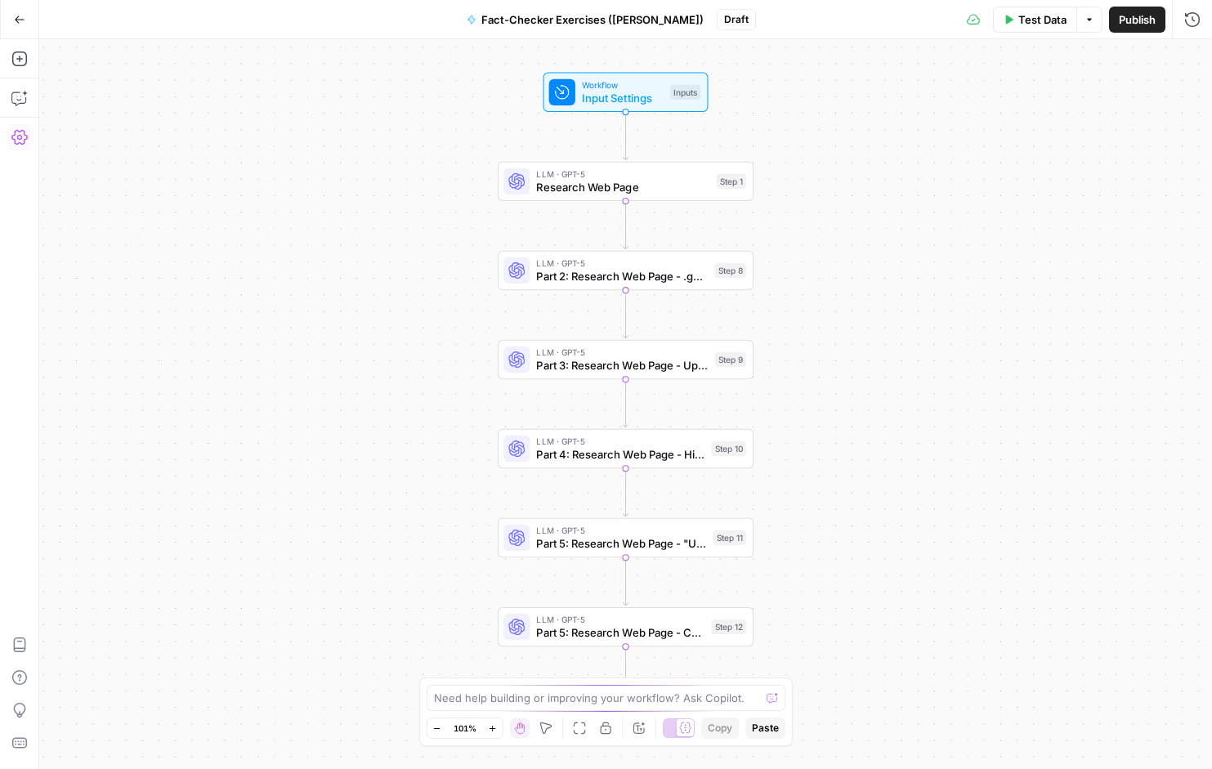
click at [20, 18] on icon "button" at bounding box center [19, 19] width 11 height 11
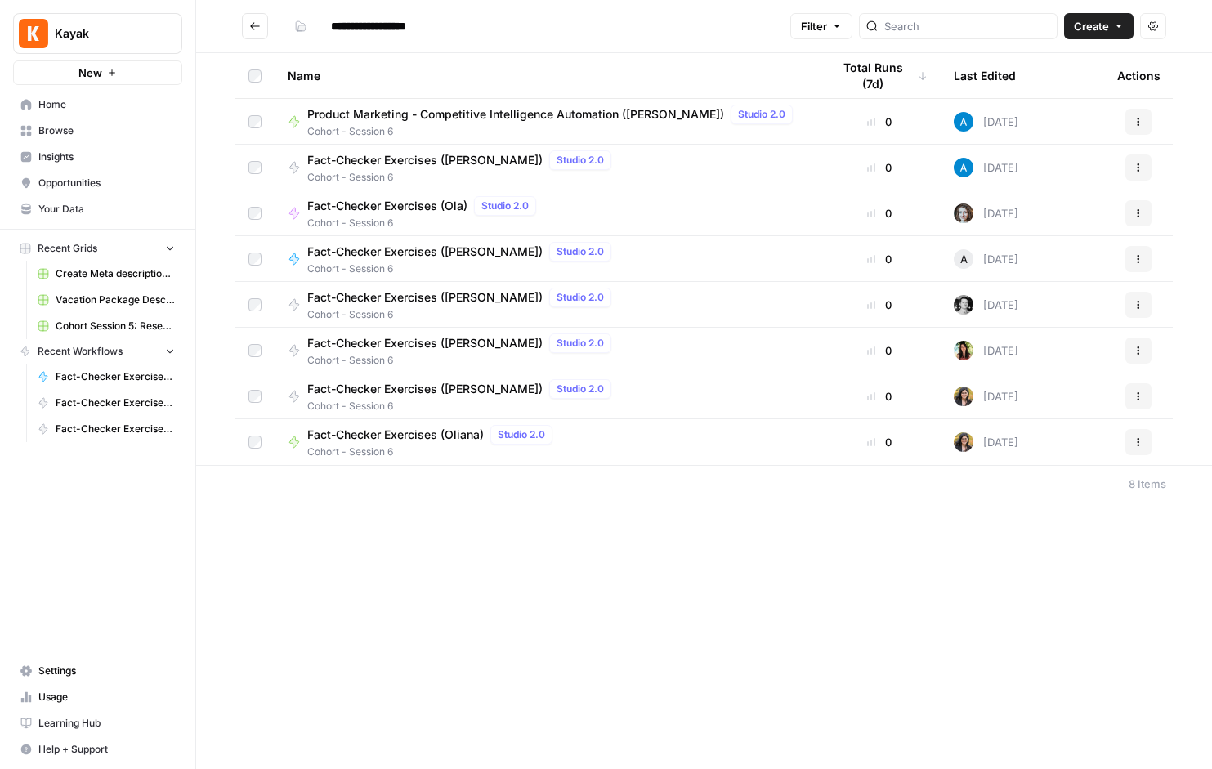
click at [392, 440] on span "Fact-Checker Exercises (Oliana)" at bounding box center [395, 435] width 177 height 16
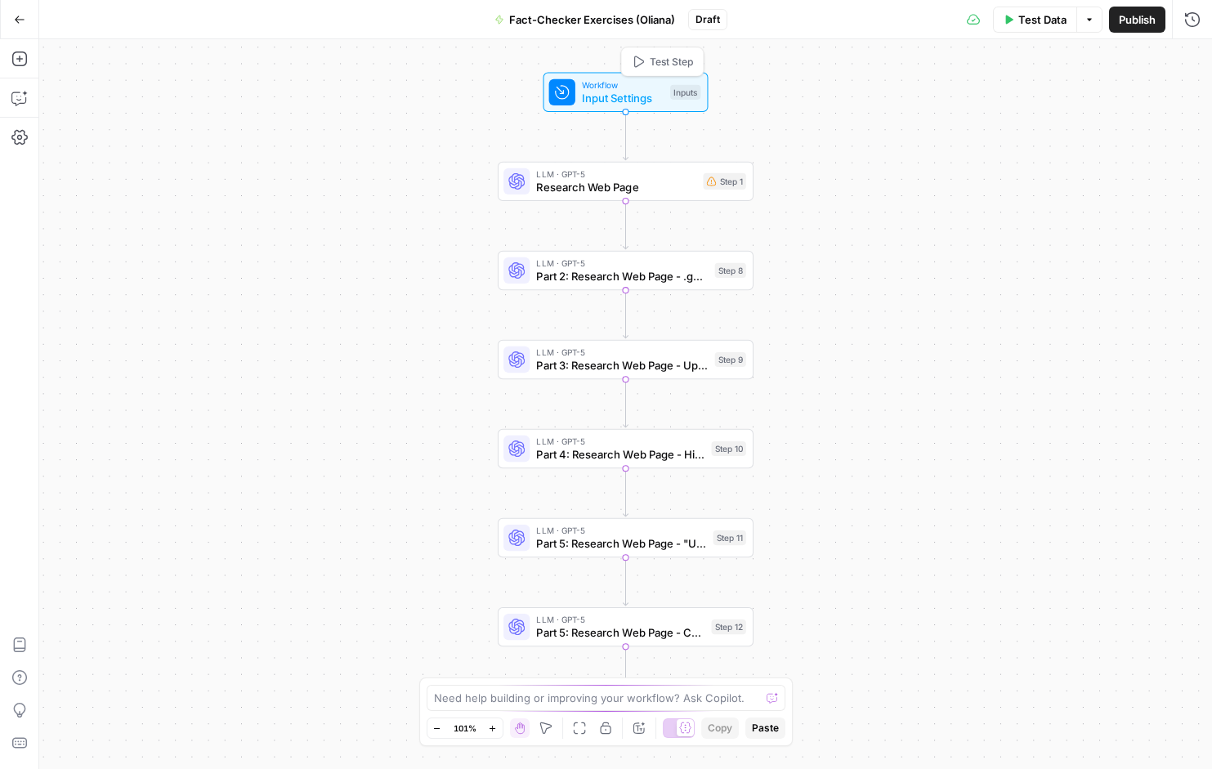
click at [621, 96] on span "Input Settings" at bounding box center [623, 98] width 82 height 16
click at [945, 130] on input "Topic" at bounding box center [1045, 131] width 288 height 16
click at [1167, 102] on icon "button" at bounding box center [1165, 101] width 9 height 9
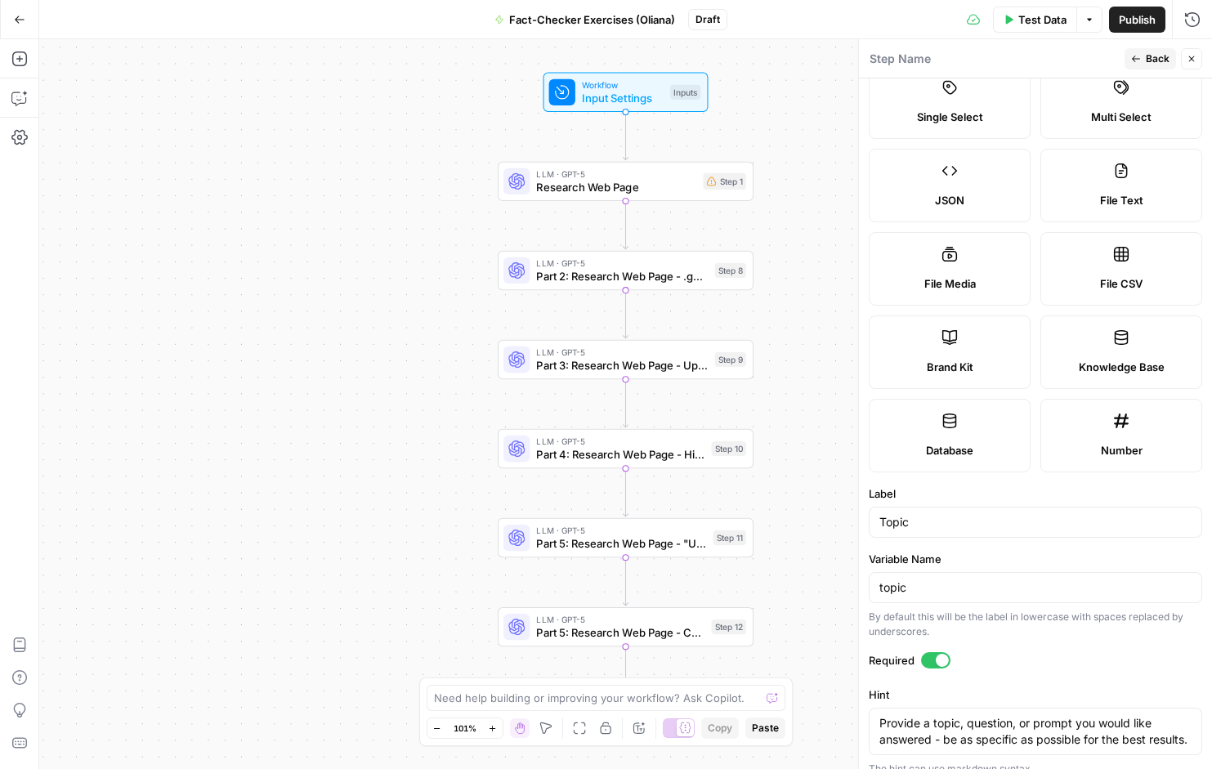
scroll to position [5, 0]
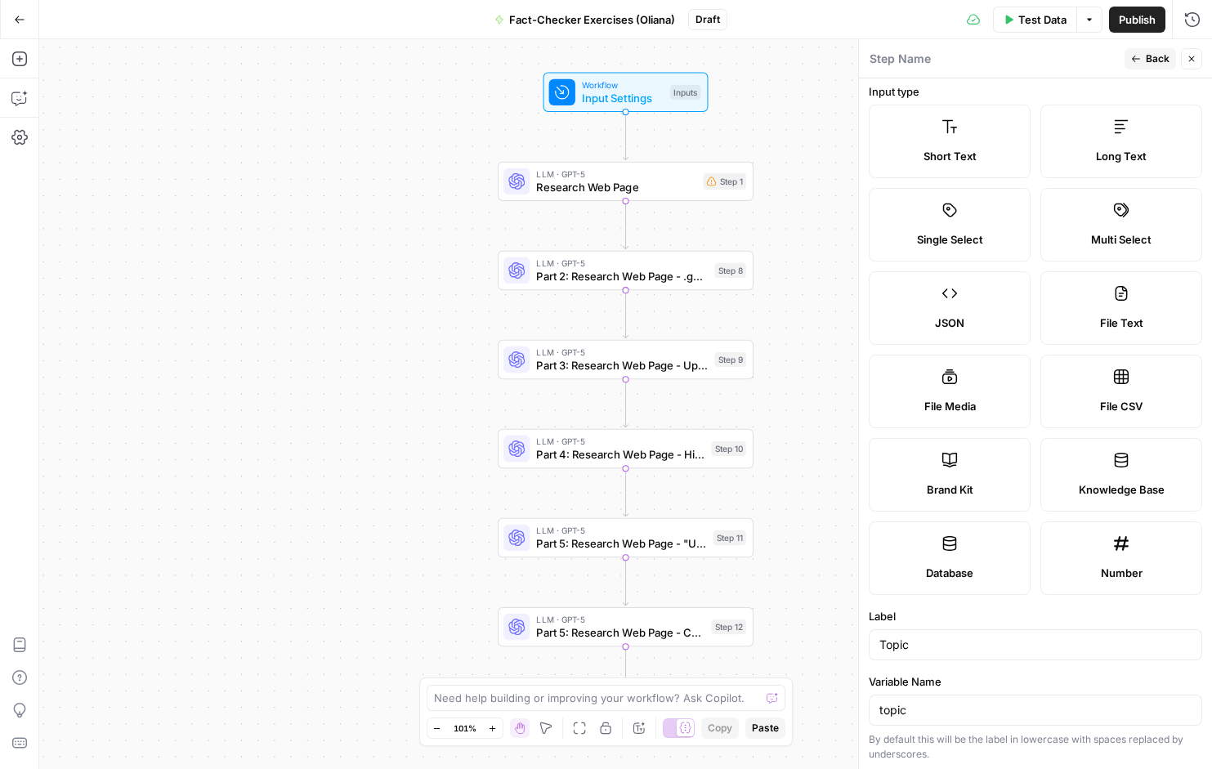
click at [1130, 304] on label "File Text" at bounding box center [1122, 308] width 162 height 74
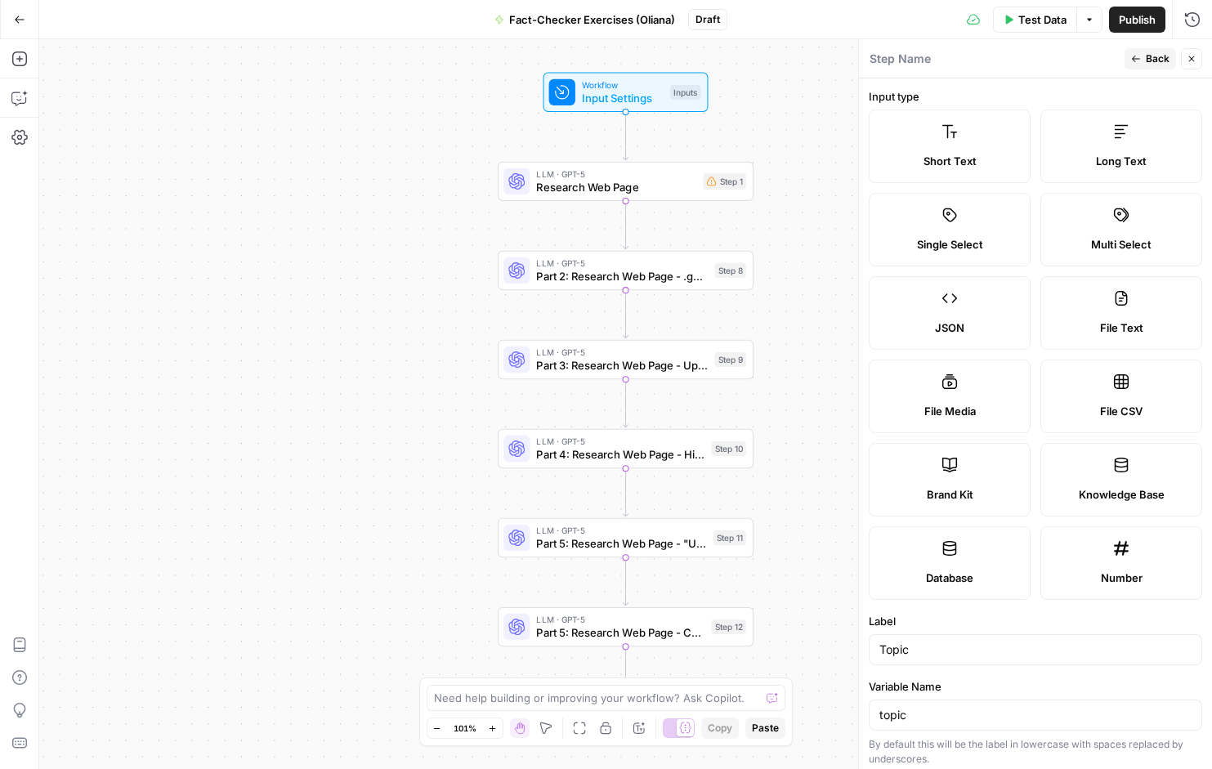
click at [972, 131] on label "Short Text" at bounding box center [950, 147] width 162 height 74
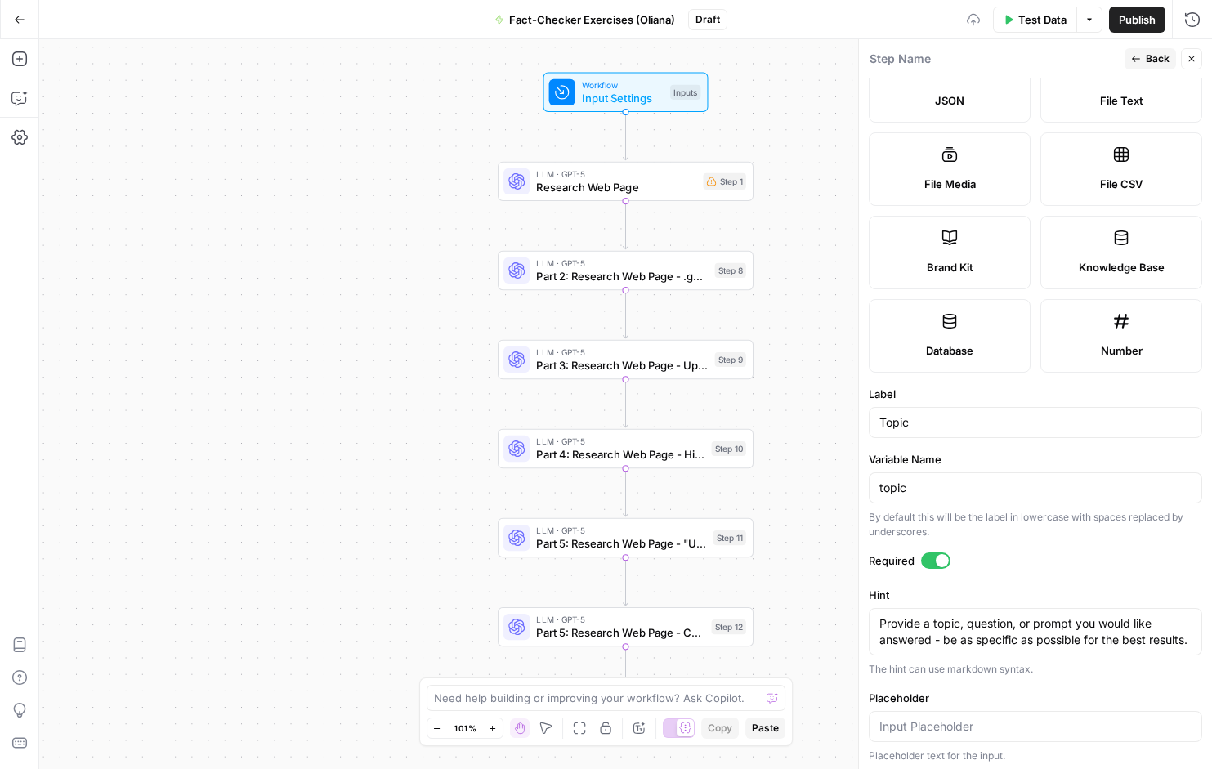
scroll to position [320, 0]
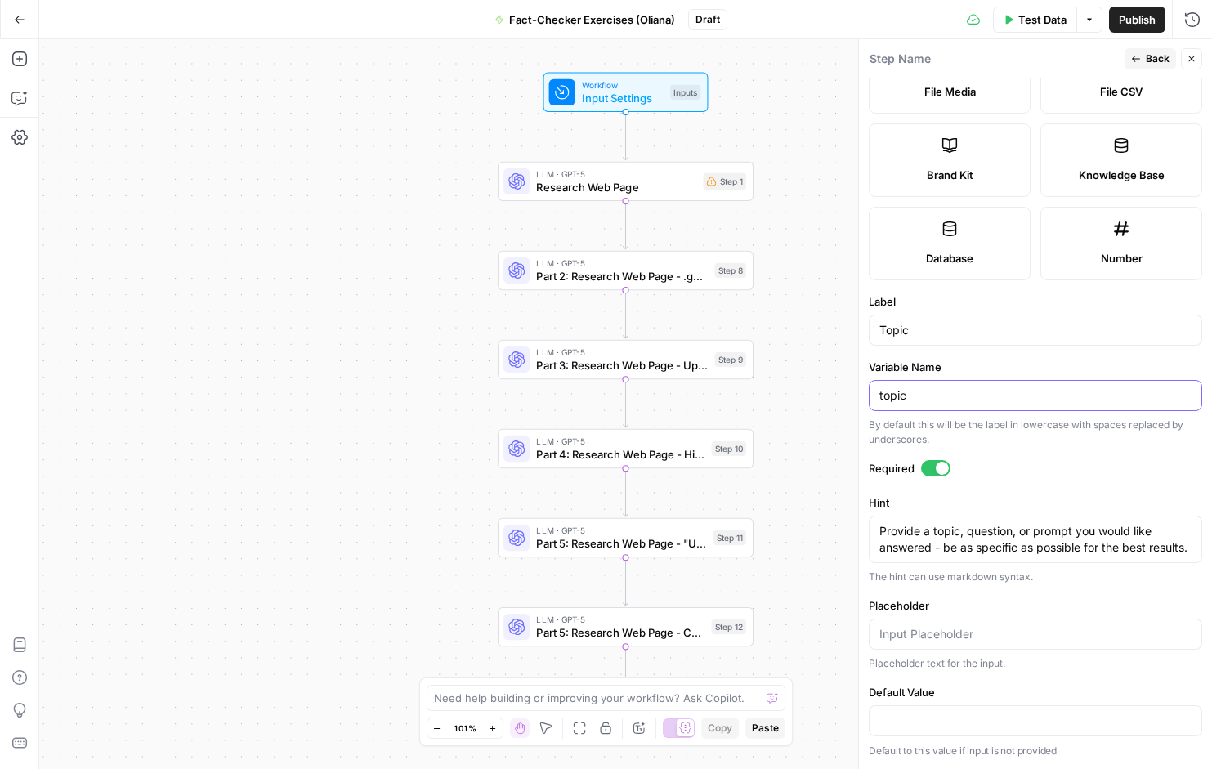
click at [931, 392] on input "topic" at bounding box center [1036, 396] width 312 height 16
type input "t"
type input "Tips for flying"
click at [804, 218] on div "Workflow Input Settings Inputs LLM · GPT-5 Research Web Page Step 1 LLM · GPT-5…" at bounding box center [625, 404] width 1173 height 730
click at [1191, 61] on icon "button" at bounding box center [1192, 59] width 10 height 10
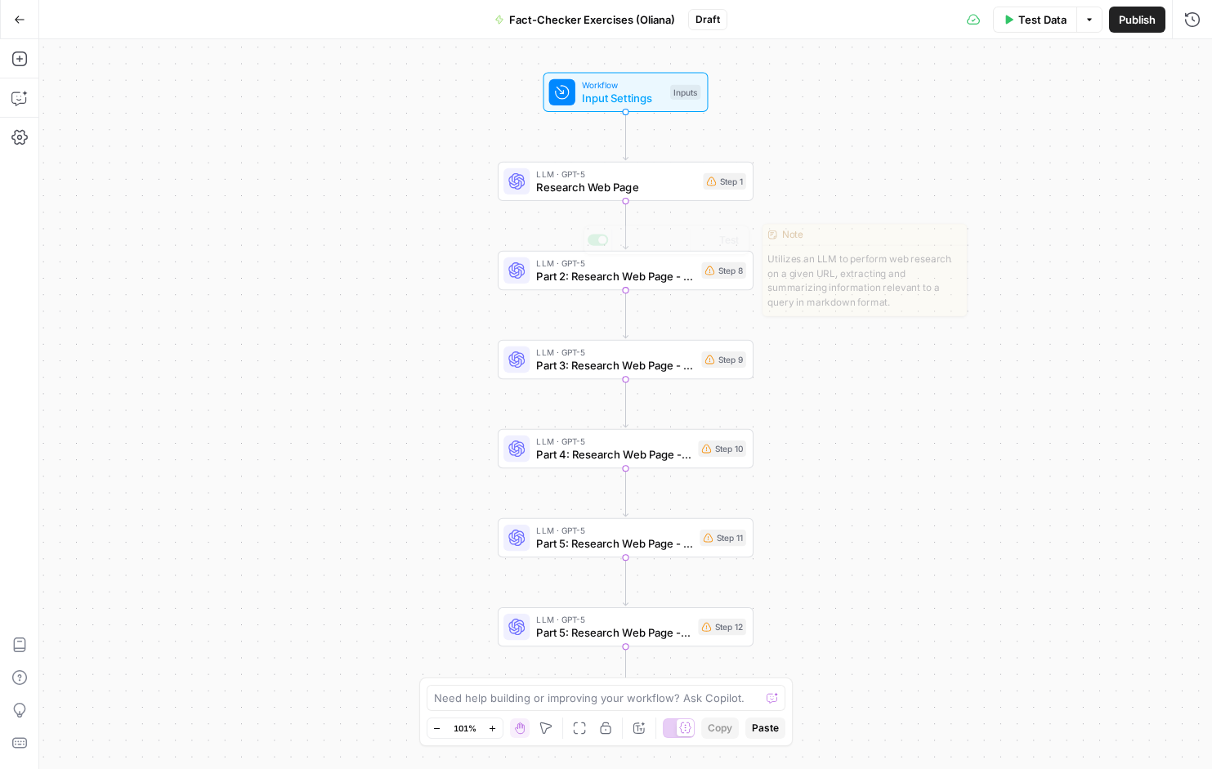
click at [682, 186] on span "Research Web Page" at bounding box center [616, 187] width 160 height 16
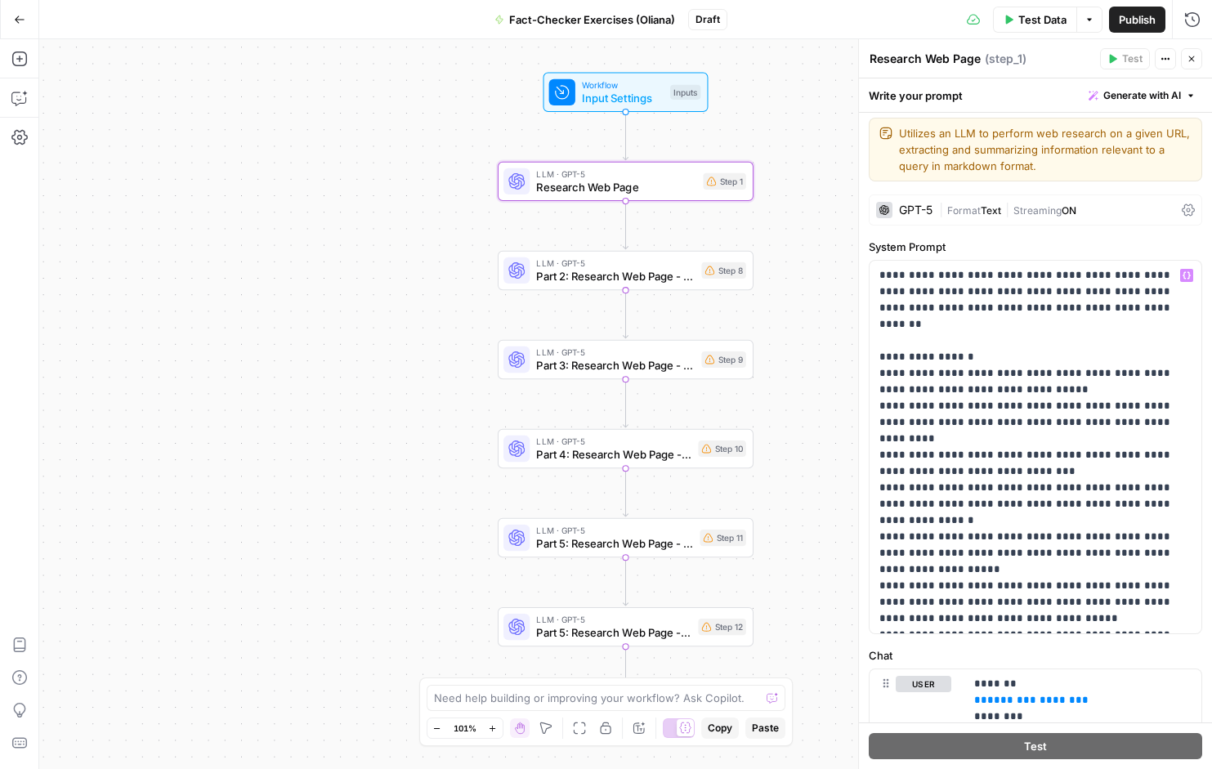
scroll to position [0, 0]
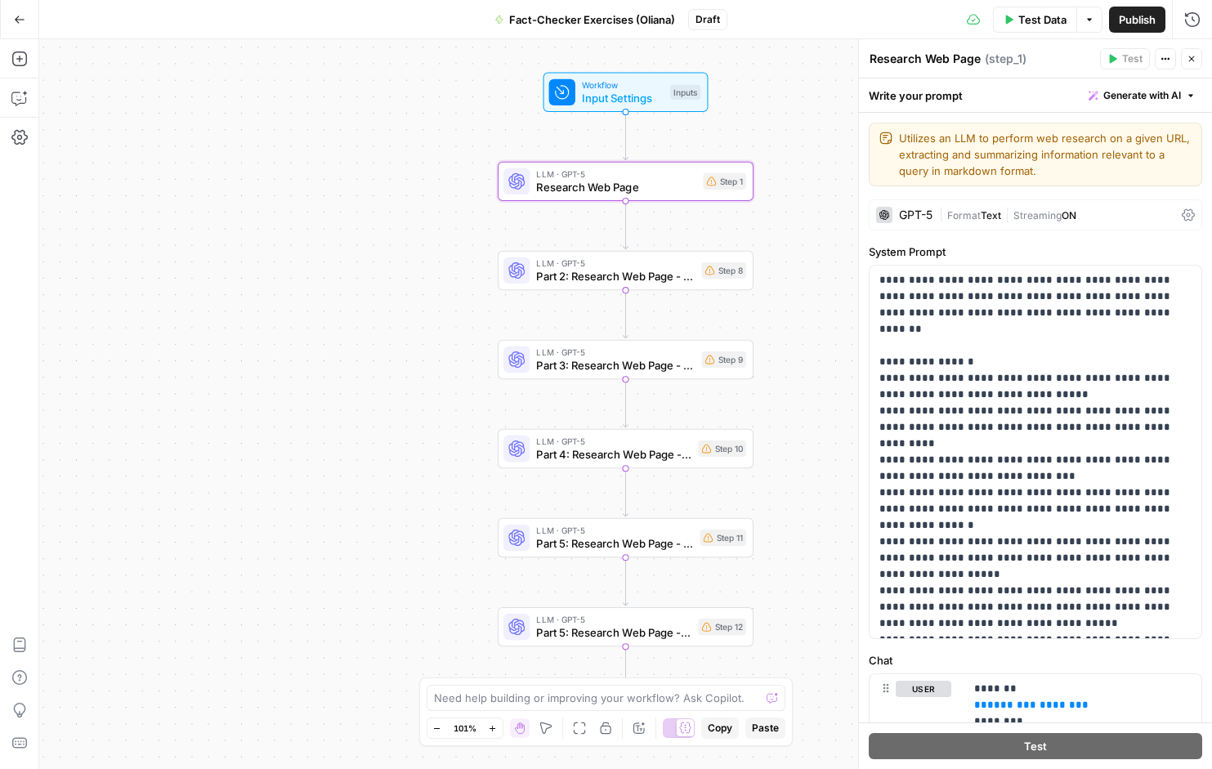
click at [914, 215] on div "GPT-5" at bounding box center [916, 214] width 34 height 11
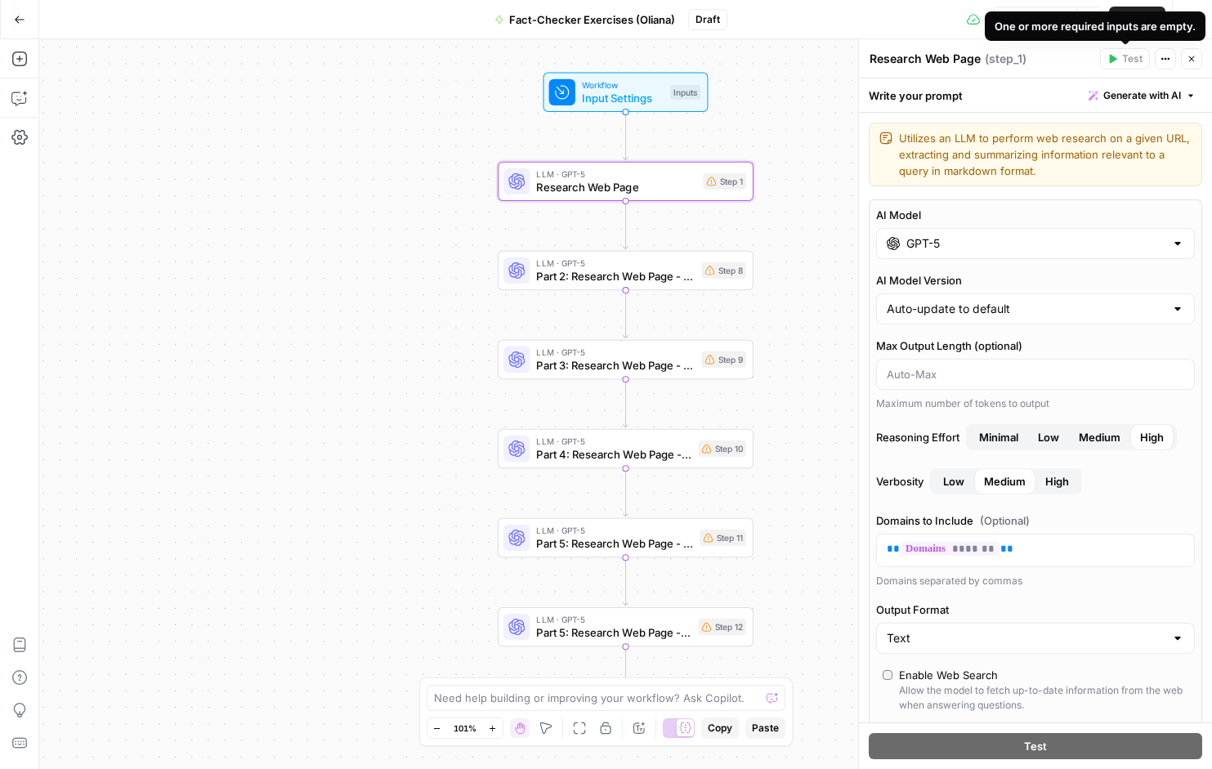
click at [1116, 31] on div "One or more required inputs are empty." at bounding box center [1095, 26] width 201 height 16
click at [1167, 60] on icon "button" at bounding box center [1166, 59] width 10 height 10
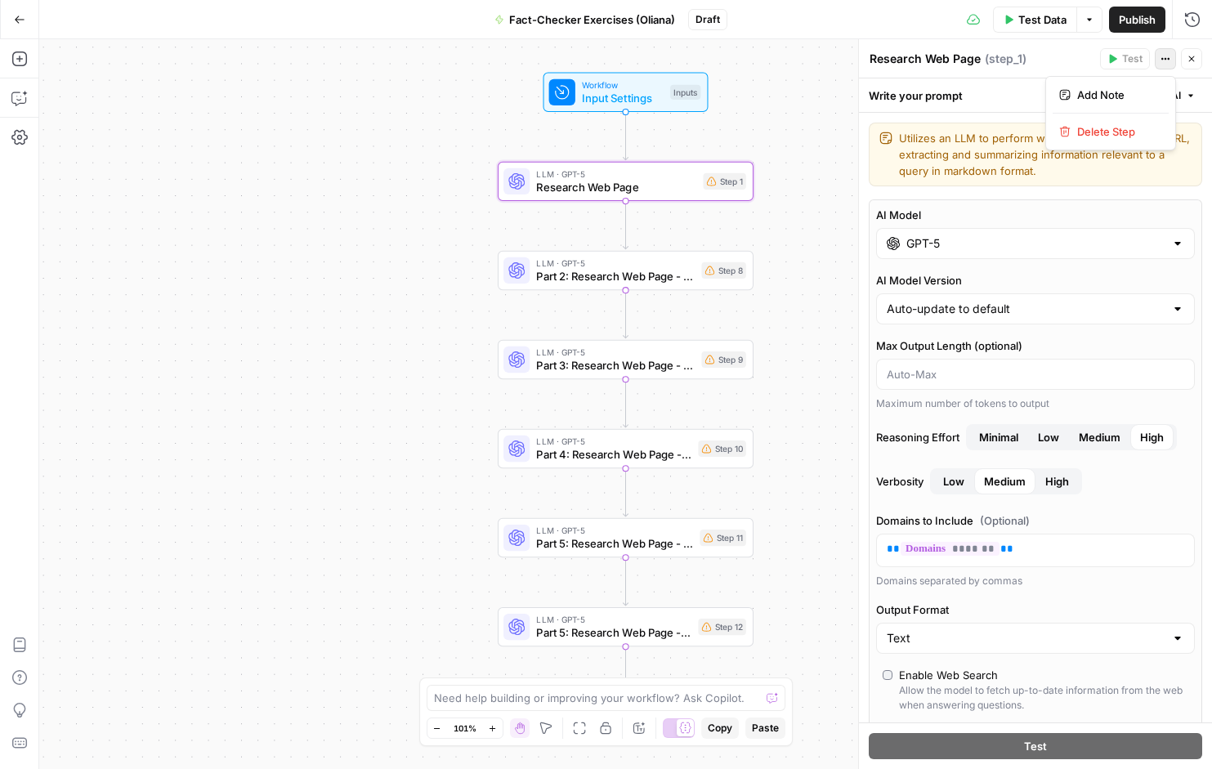
click at [989, 74] on header "Research Web Page Research Web Page ( step_1 ) Test Actions Close" at bounding box center [1035, 58] width 353 height 39
click at [688, 90] on div "Inputs" at bounding box center [685, 92] width 30 height 15
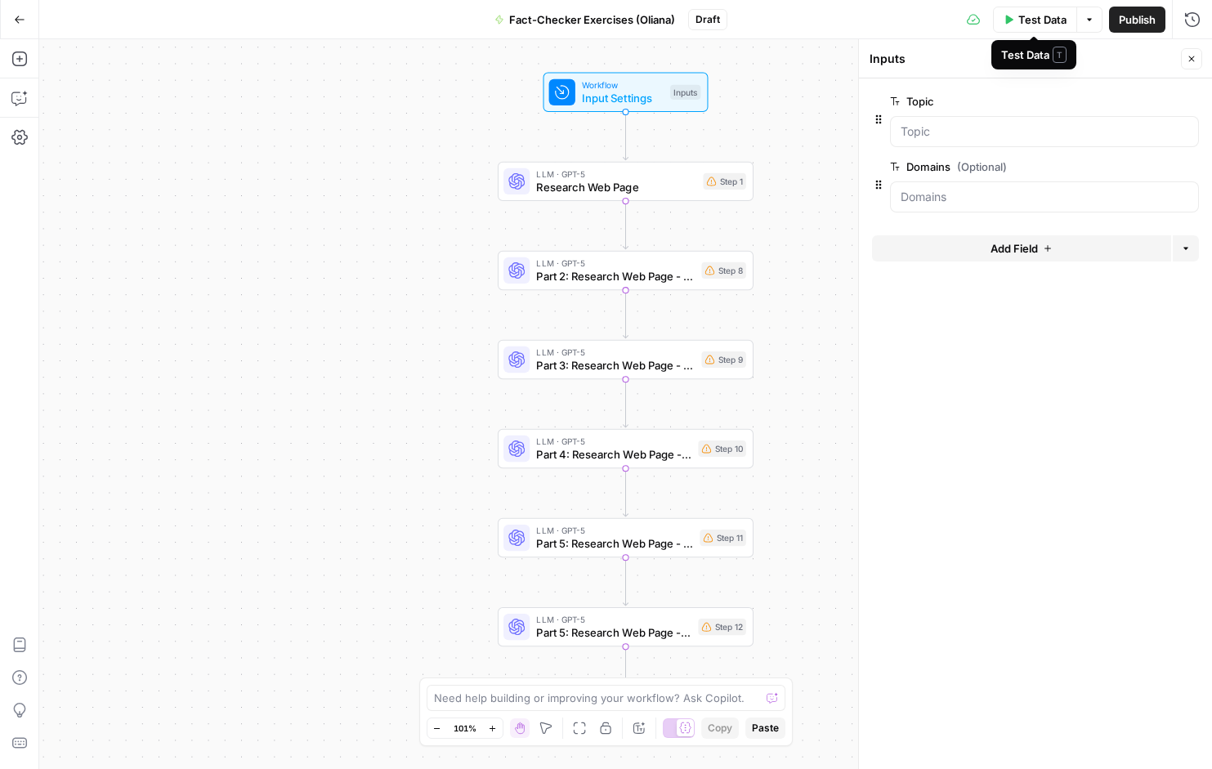
click at [1037, 20] on span "Test Data" at bounding box center [1043, 19] width 48 height 16
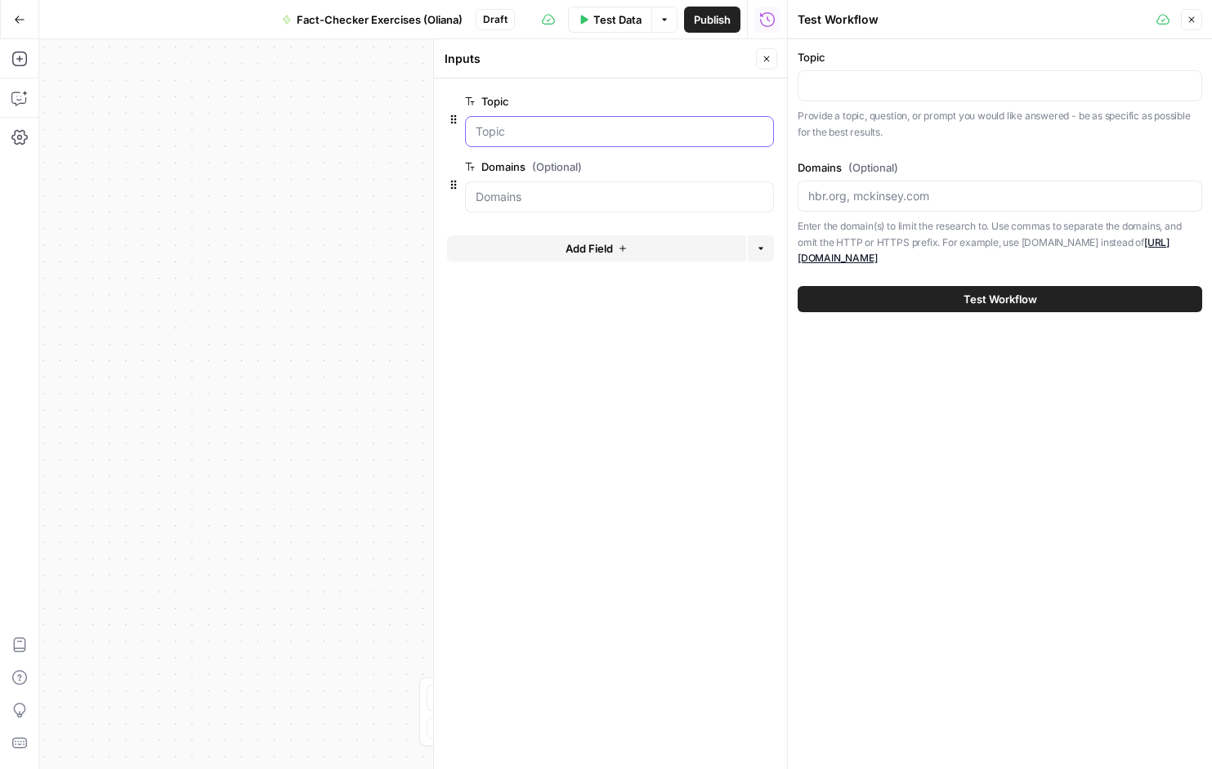
click at [506, 129] on input "Topic" at bounding box center [620, 131] width 288 height 16
click at [740, 97] on icon "button" at bounding box center [740, 101] width 9 height 9
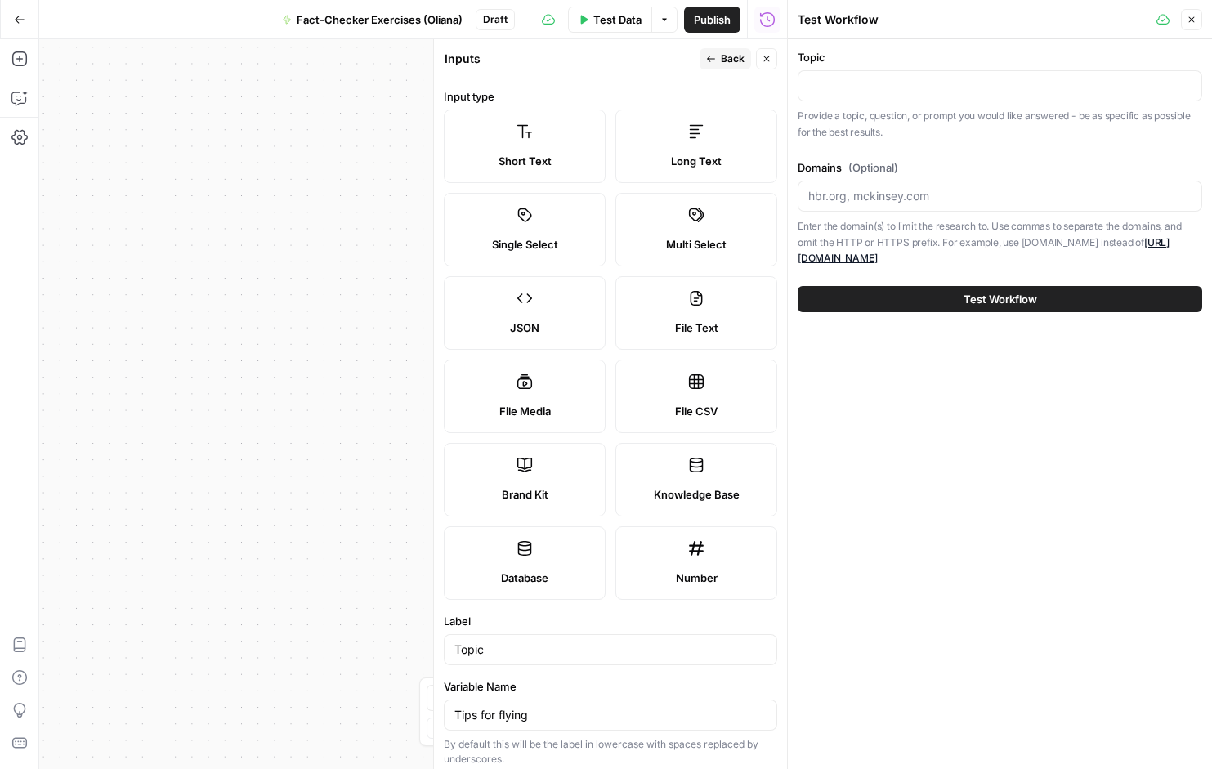
click at [545, 139] on label "Short Text" at bounding box center [525, 147] width 162 height 74
click at [536, 231] on label "Single Select" at bounding box center [525, 230] width 162 height 74
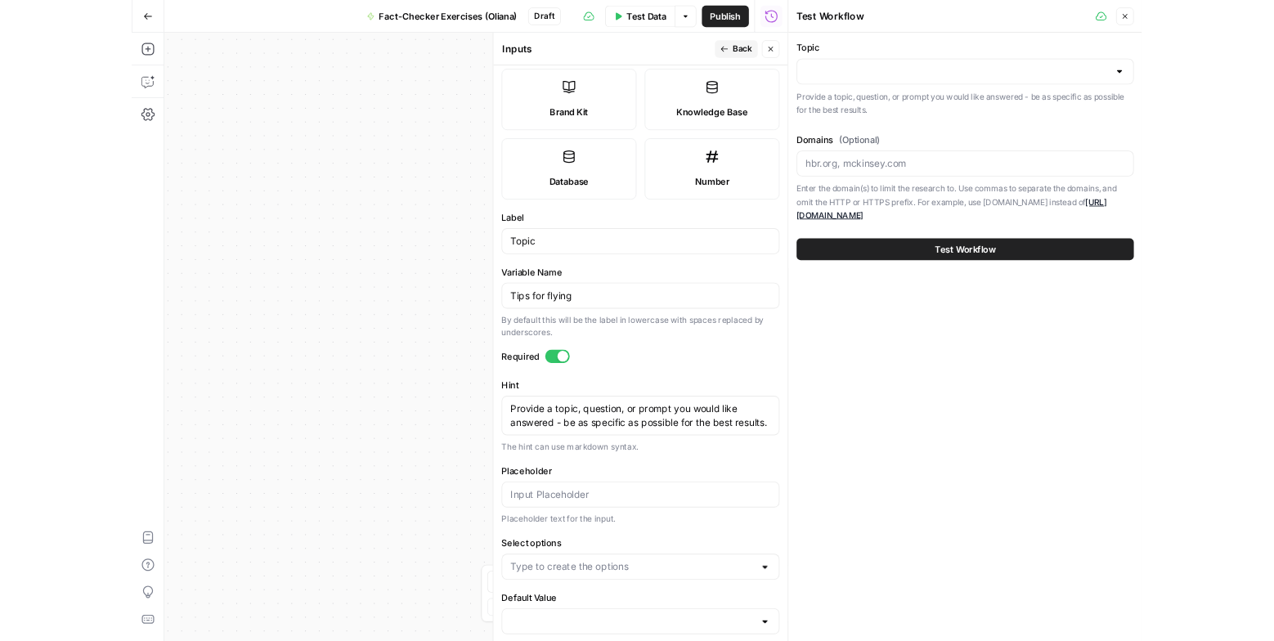
scroll to position [385, 0]
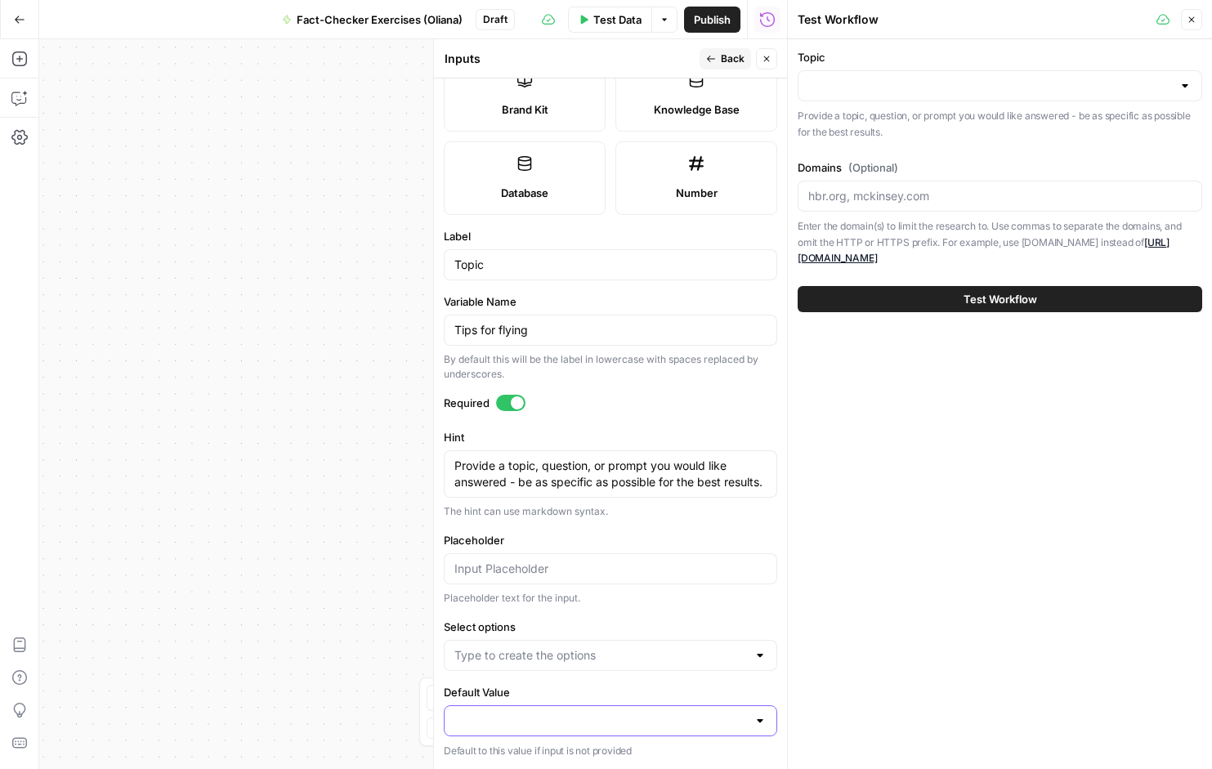
click at [496, 719] on input "Default Value" at bounding box center [601, 721] width 293 height 16
click at [554, 629] on label "Select options" at bounding box center [611, 627] width 334 height 16
click at [554, 648] on input "Select options" at bounding box center [601, 656] width 293 height 16
click at [504, 553] on div at bounding box center [611, 568] width 334 height 31
click at [607, 475] on textarea "Provide a topic, question, or prompt you would like answered - be as specific a…" at bounding box center [611, 474] width 312 height 33
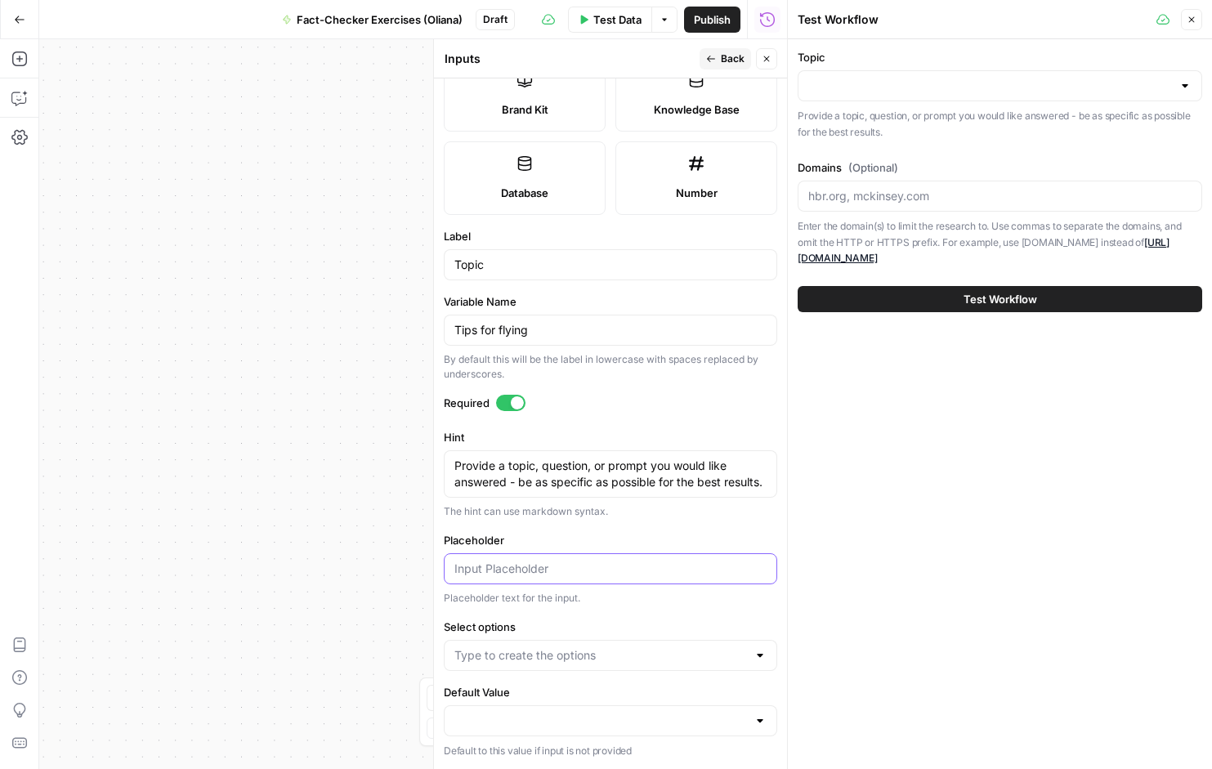
click at [486, 562] on input "Placeholder" at bounding box center [611, 569] width 312 height 16
click at [477, 565] on input "Placeholder" at bounding box center [611, 569] width 312 height 16
type input "tips for flying"
click at [1091, 553] on div "Topic Provide a topic, question, or prompt you would like answered - be as spec…" at bounding box center [1000, 404] width 424 height 730
click at [731, 657] on input "Select options" at bounding box center [601, 656] width 293 height 16
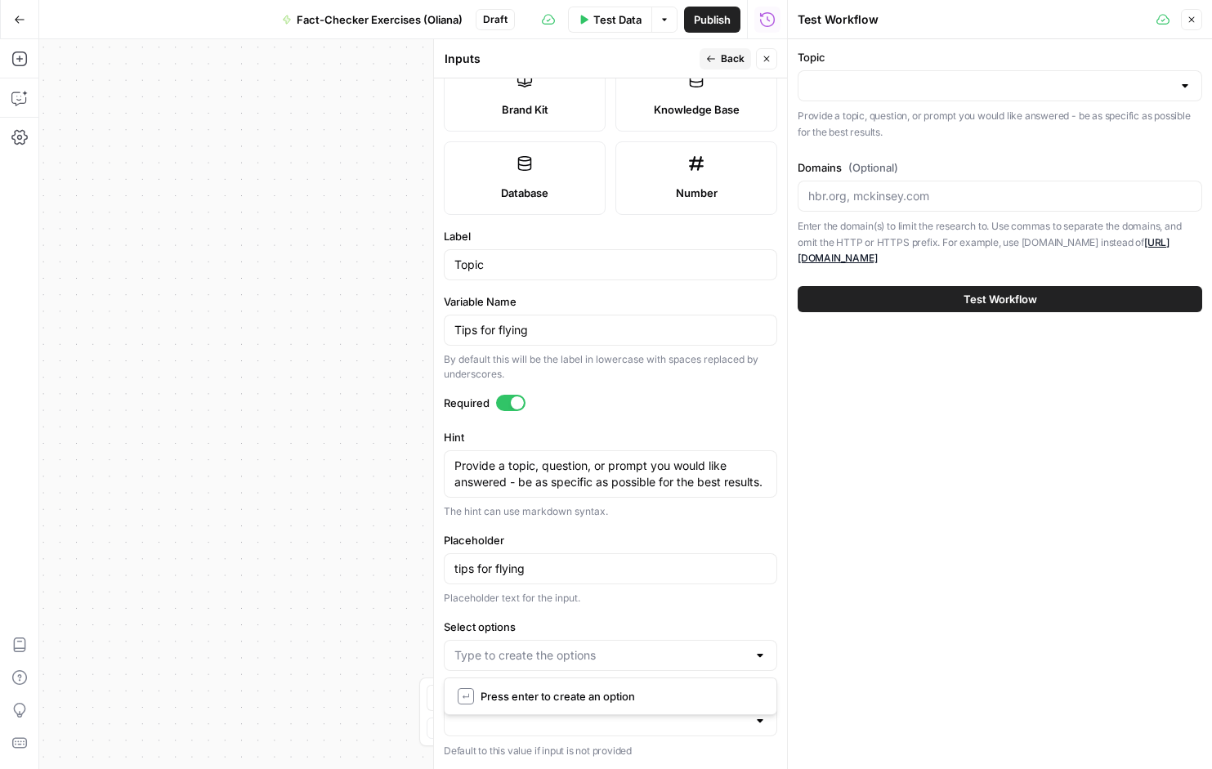
click at [1011, 593] on div "Topic Provide a topic, question, or prompt you would like answered - be as spec…" at bounding box center [1000, 404] width 424 height 730
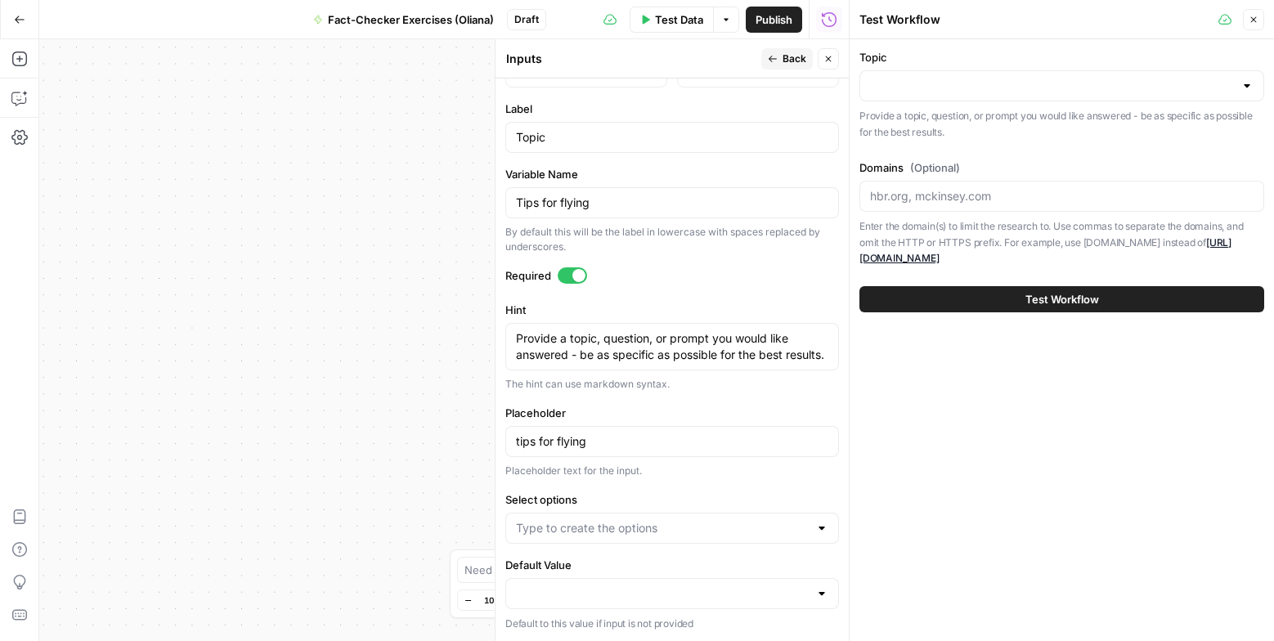
scroll to position [513, 0]
click at [674, 17] on span "Test Data" at bounding box center [679, 19] width 48 height 16
click at [674, 20] on span "Test Data" at bounding box center [679, 19] width 48 height 16
click at [430, 144] on div "Workflow Input Settings Inputs LLM · GPT-5 Research Web Page Step 1 LLM · GPT-5…" at bounding box center [443, 340] width 809 height 602
click at [829, 63] on icon "button" at bounding box center [828, 59] width 10 height 10
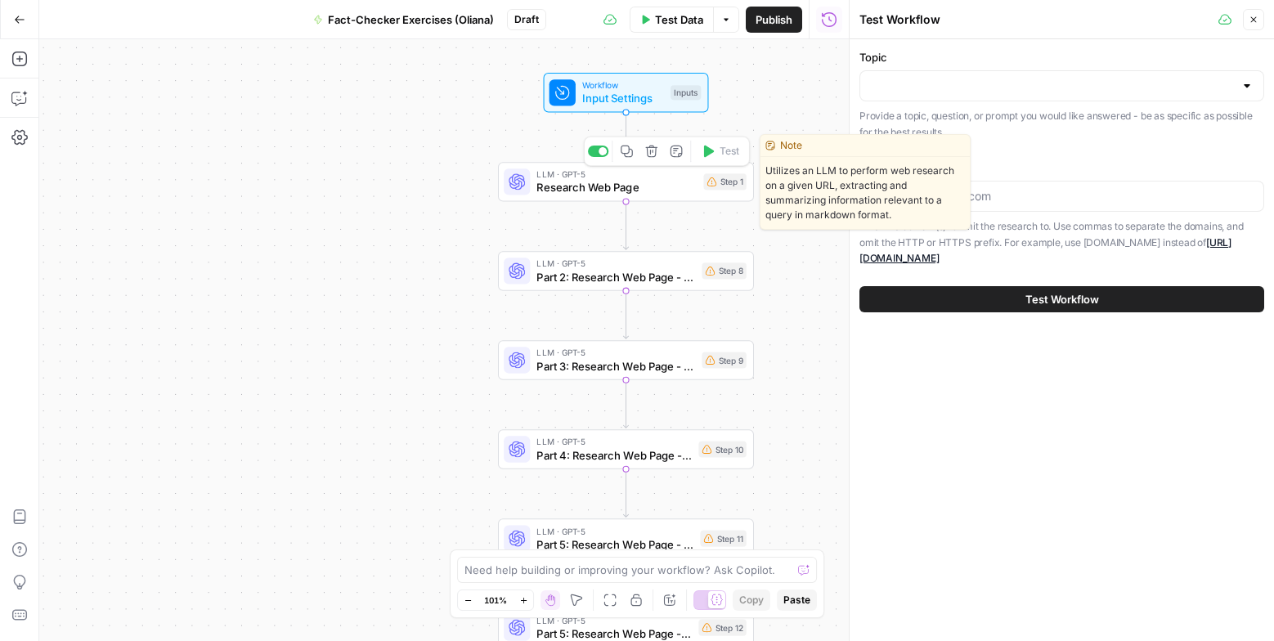
click at [640, 202] on div "Workflow Input Settings Inputs LLM · GPT-5 Research Web Page Step 1 Copy step D…" at bounding box center [443, 340] width 809 height 602
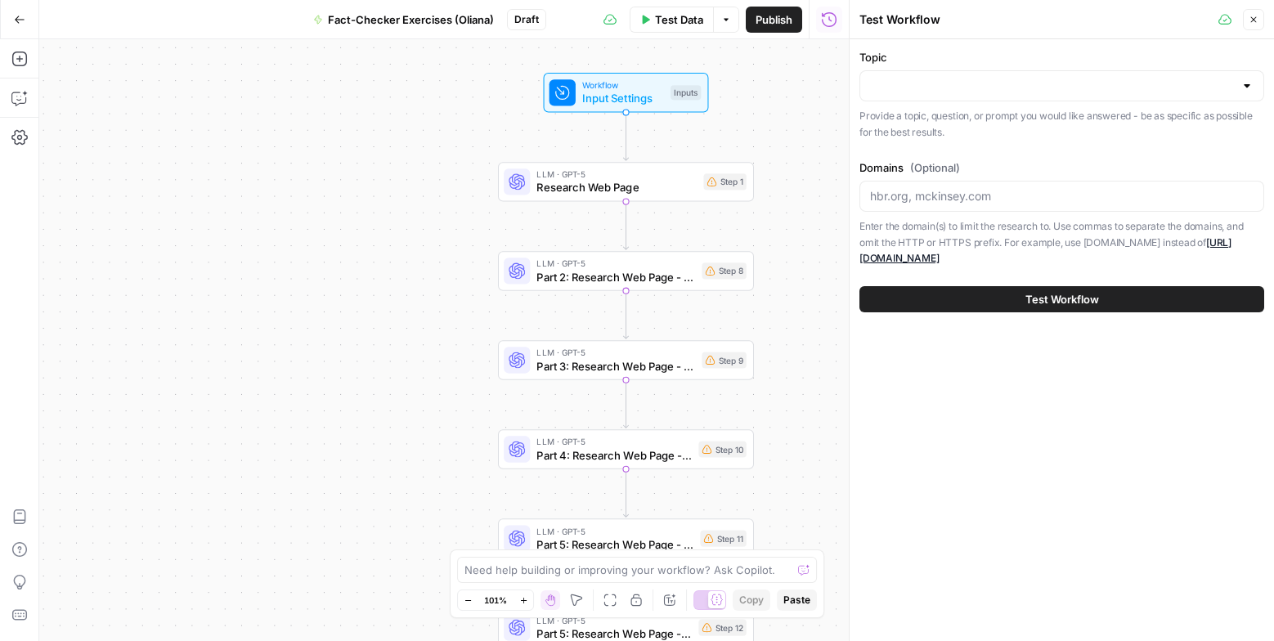
click at [638, 187] on span "Research Web Page" at bounding box center [616, 187] width 160 height 16
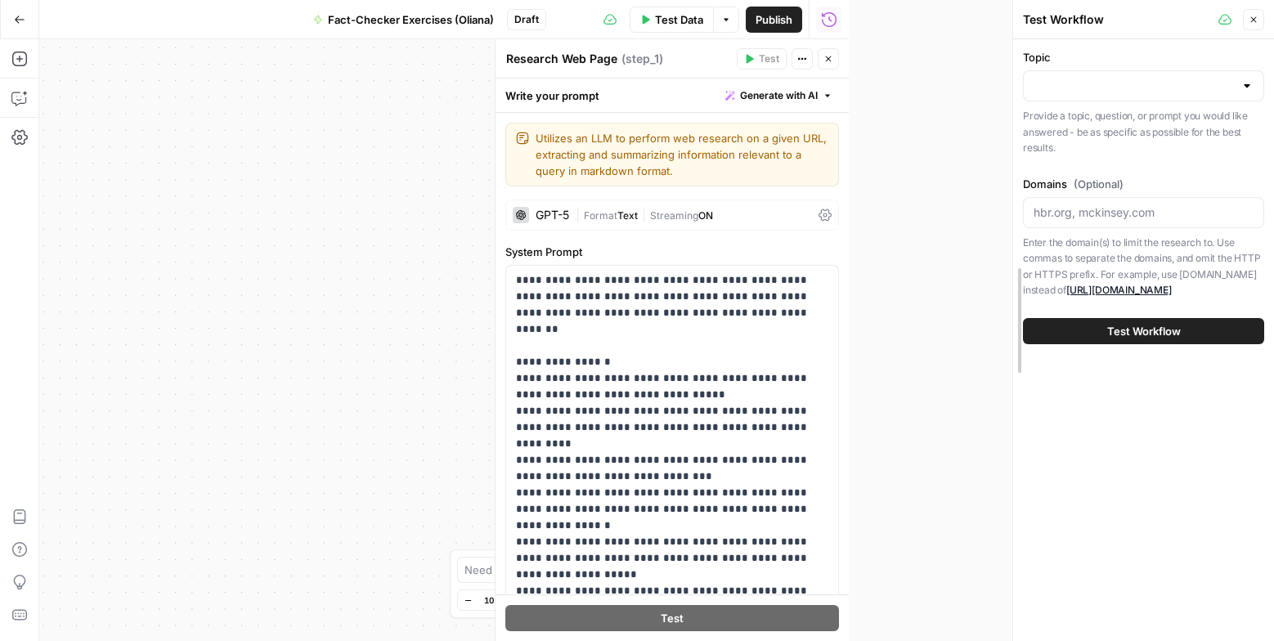
drag, startPoint x: 849, startPoint y: 300, endPoint x: 1108, endPoint y: 260, distance: 262.2
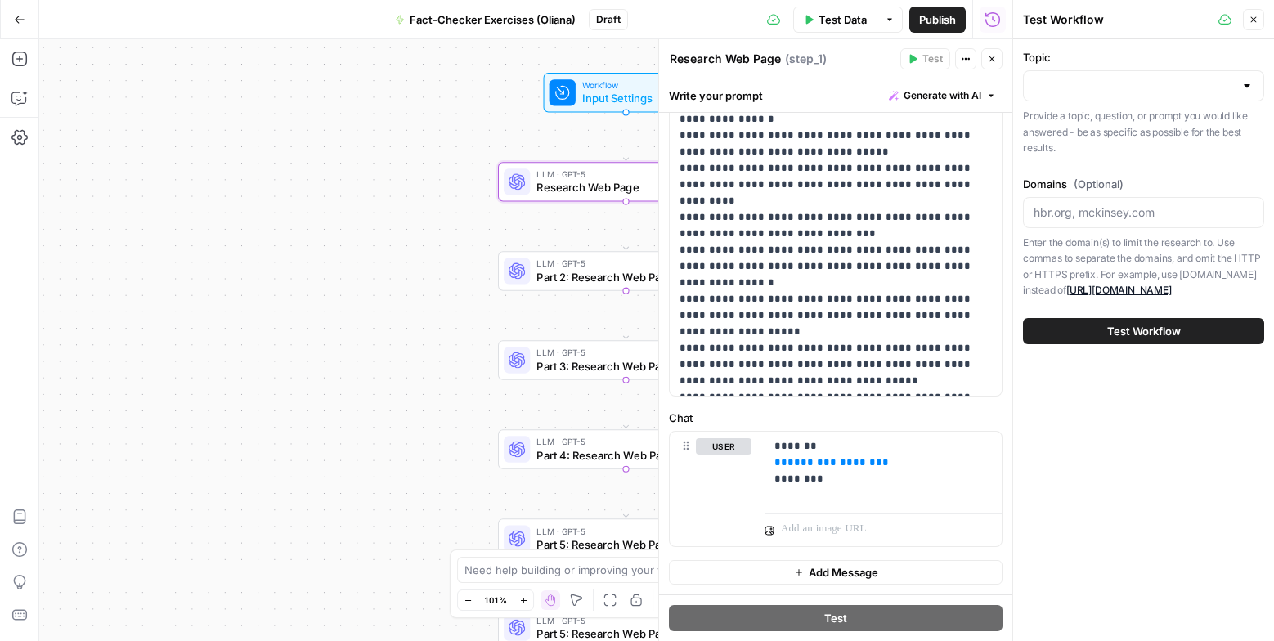
scroll to position [243, 0]
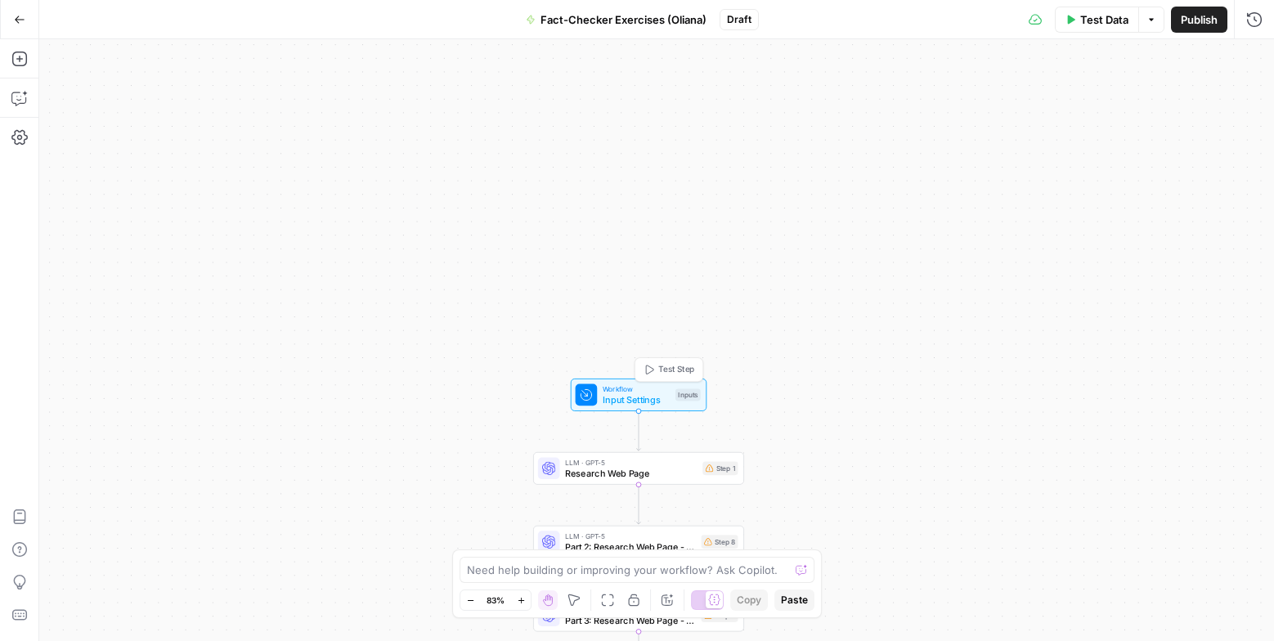
click at [629, 397] on span "Input Settings" at bounding box center [636, 399] width 67 height 14
click at [1250, 63] on icon "button" at bounding box center [1253, 59] width 10 height 10
click at [667, 397] on span "Input Settings" at bounding box center [636, 399] width 67 height 14
click at [1105, 252] on icon "button" at bounding box center [1110, 249] width 10 height 10
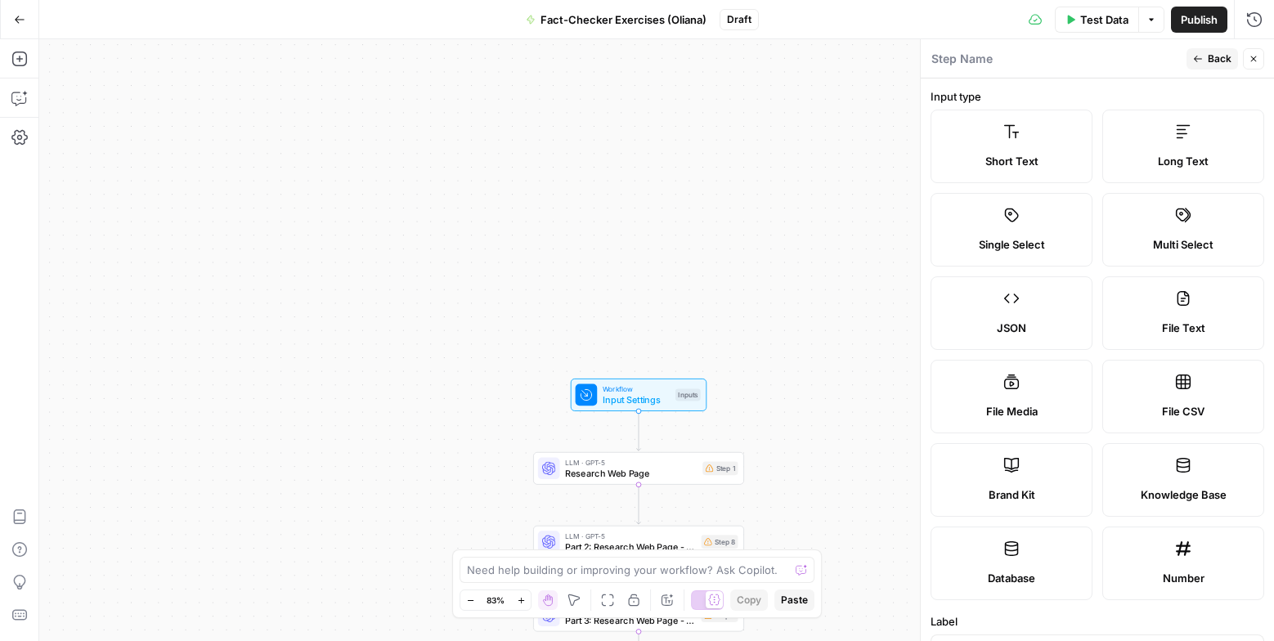
click at [1028, 151] on label "Short Text" at bounding box center [1011, 147] width 162 height 74
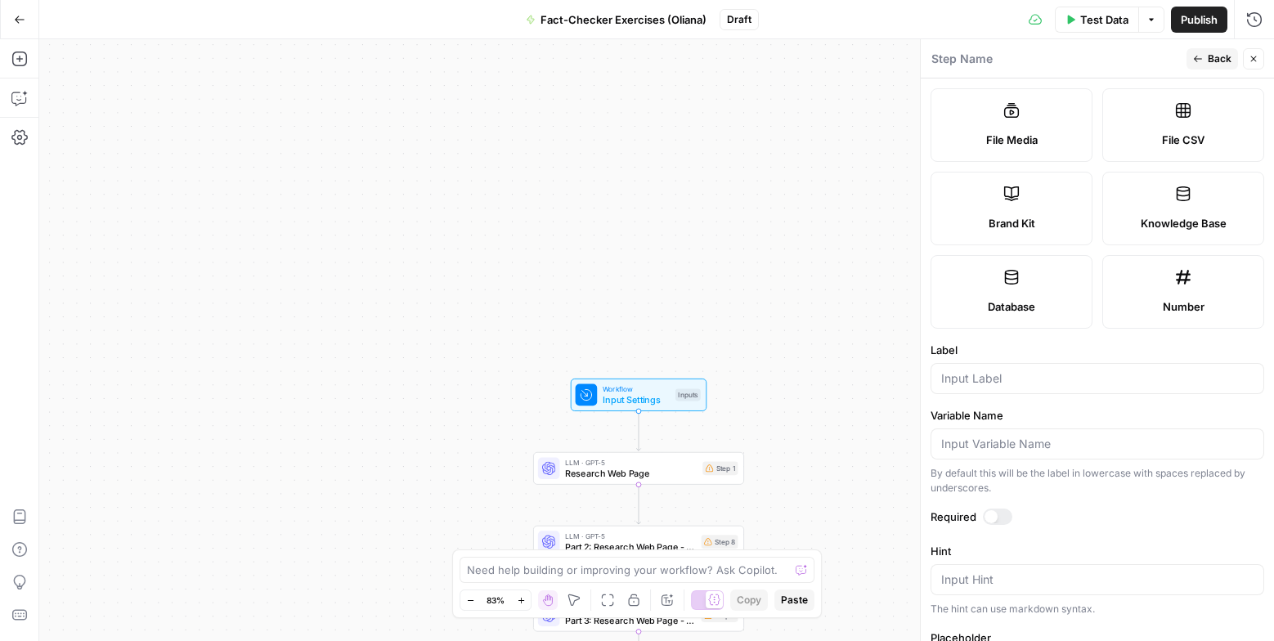
scroll to position [401, 0]
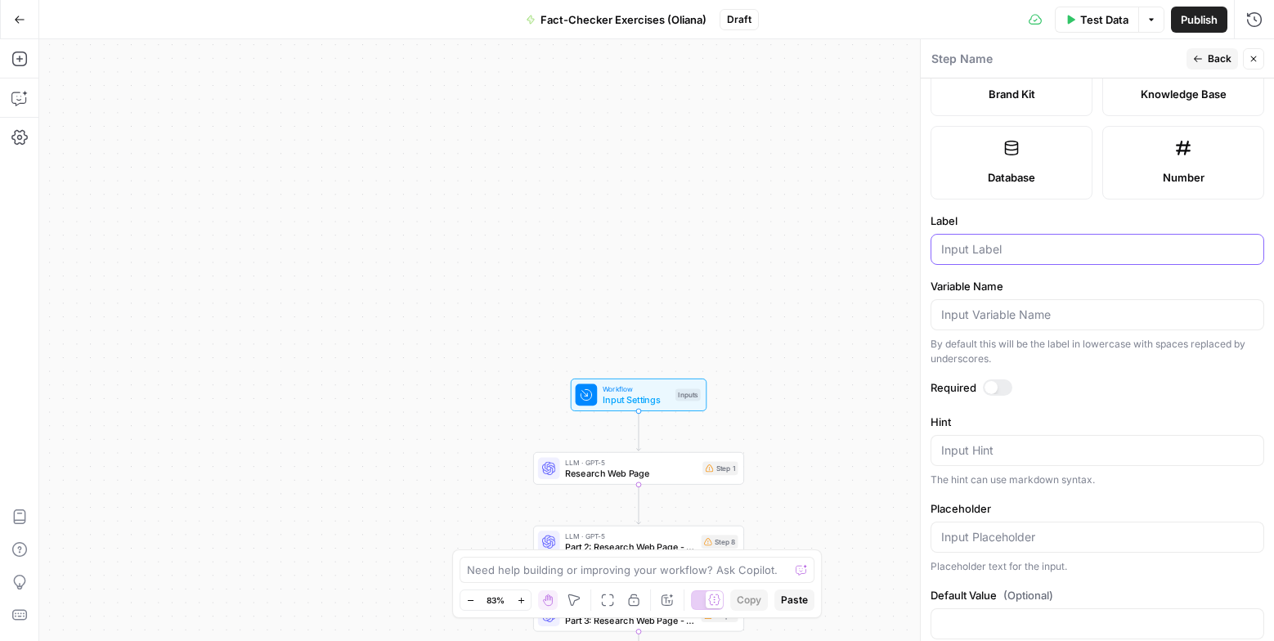
click at [966, 246] on input "Label" at bounding box center [1097, 249] width 312 height 16
type input "Topic"
click at [1257, 59] on span "Close" at bounding box center [1257, 59] width 1 height 1
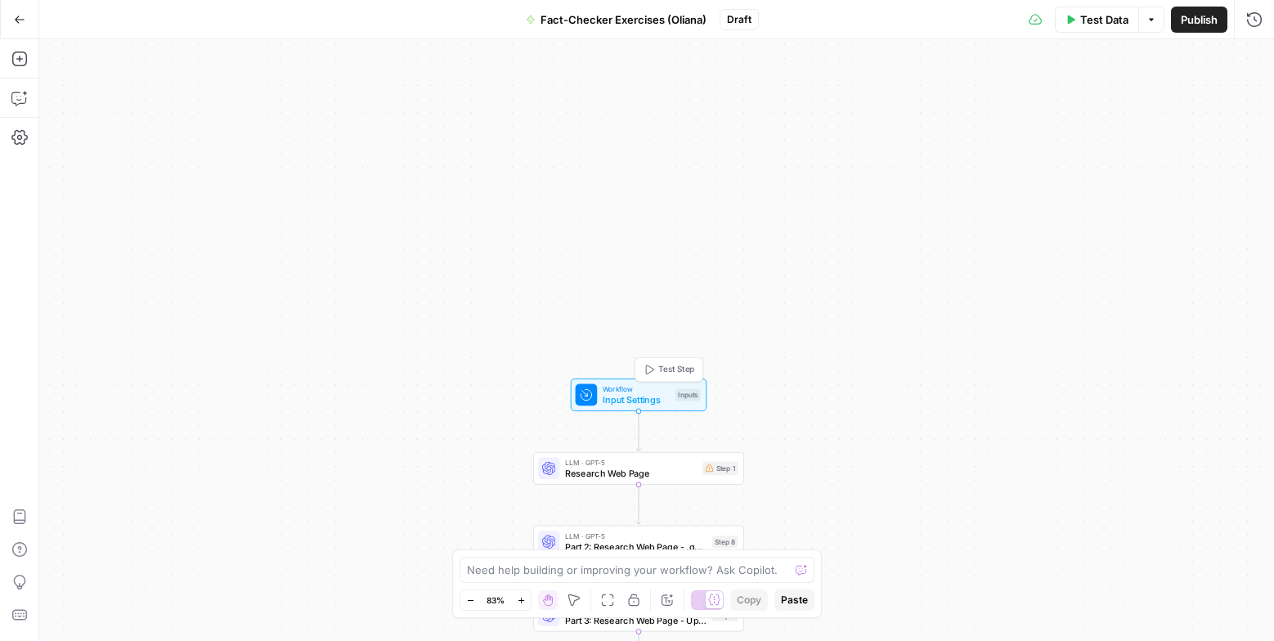
click at [647, 396] on span "Input Settings" at bounding box center [636, 399] width 67 height 14
click at [671, 484] on div "LLM · GPT-5 Research Web Page Step 1 Copy step Delete step Edit Note Test" at bounding box center [638, 468] width 211 height 33
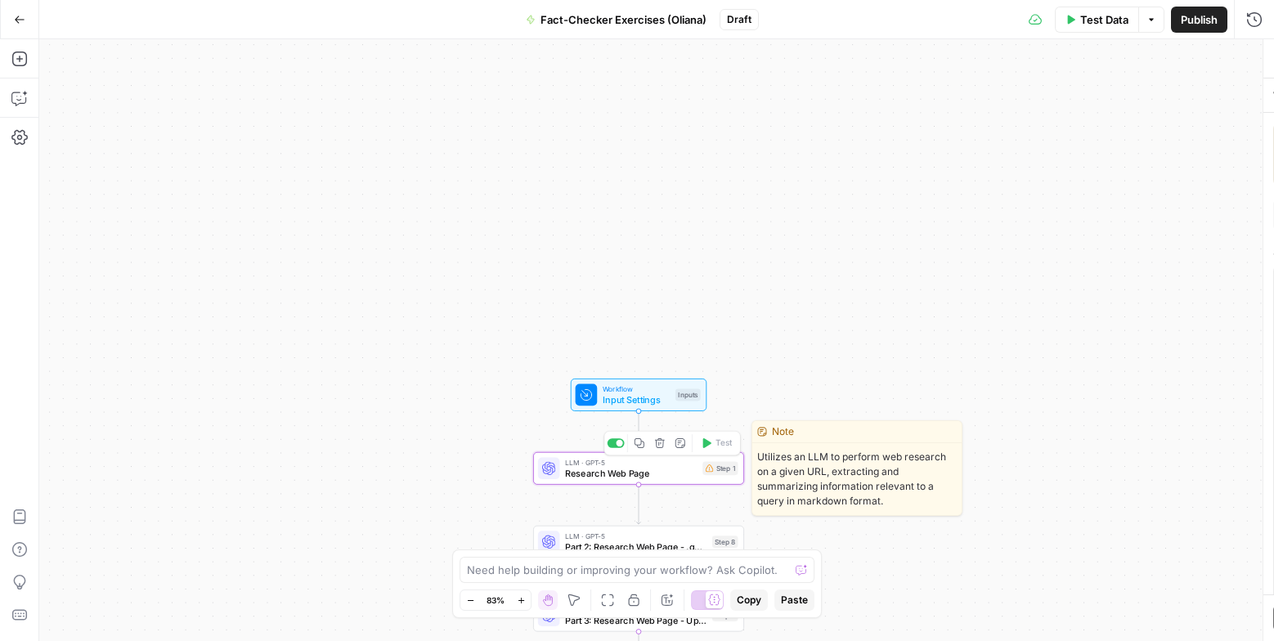
type textarea "Research Web Page"
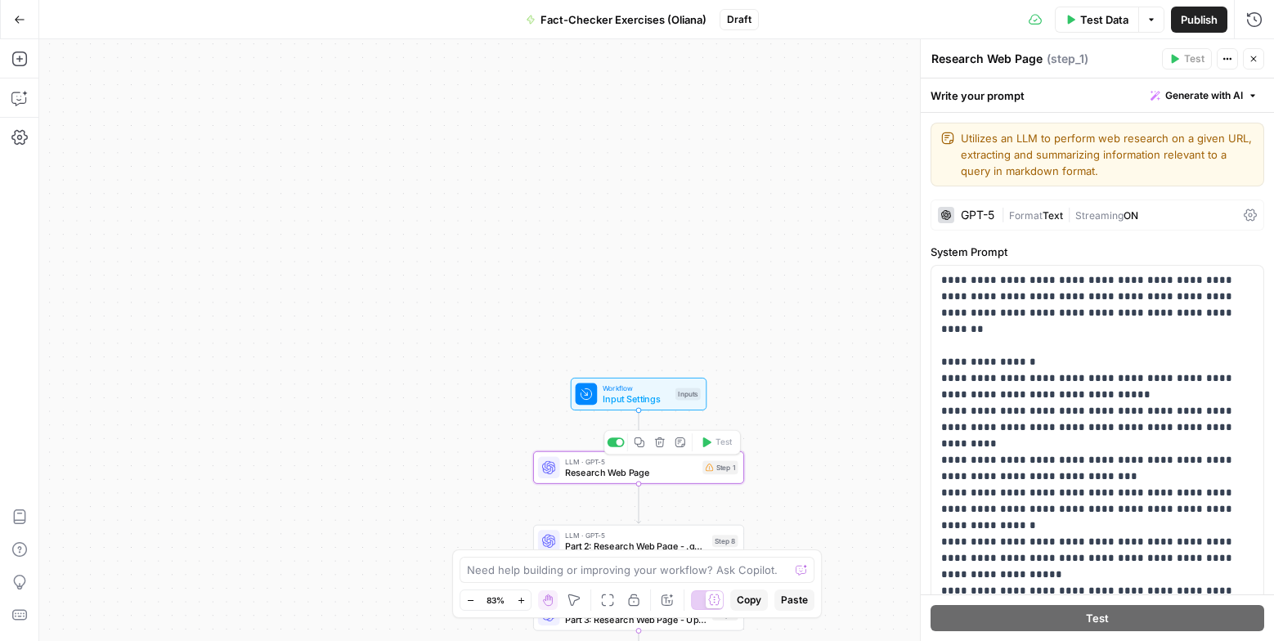
scroll to position [243, 0]
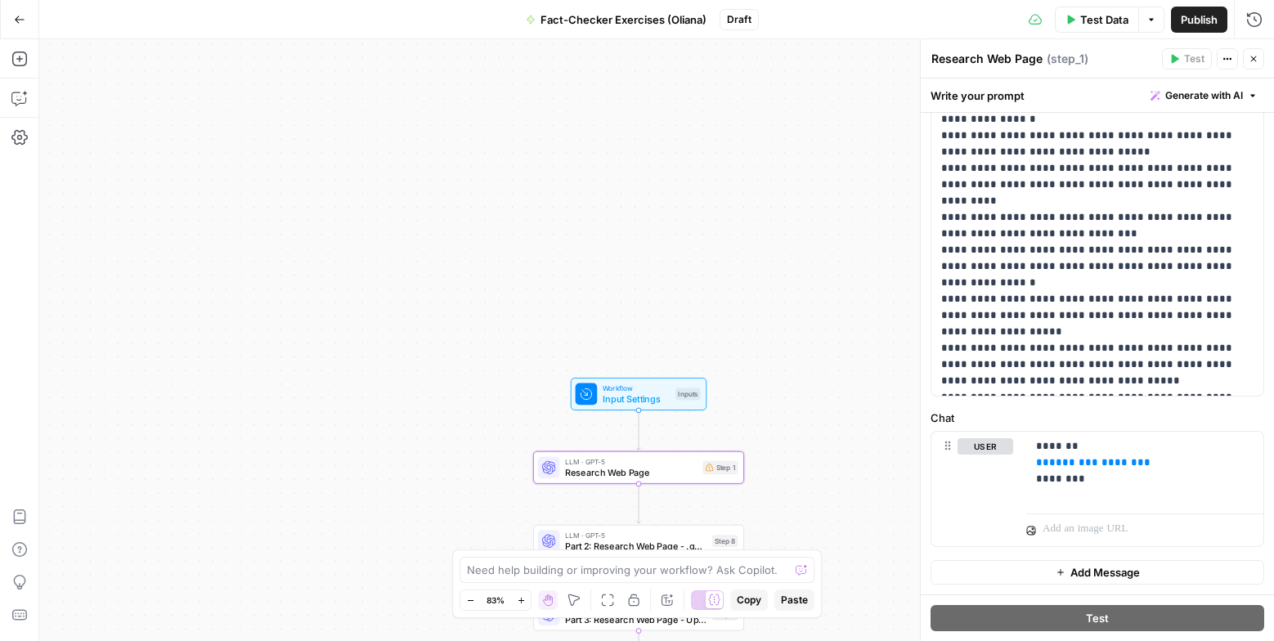
click at [1150, 22] on icon "button" at bounding box center [1151, 20] width 10 height 10
click at [1202, 19] on span "Publish" at bounding box center [1199, 19] width 37 height 16
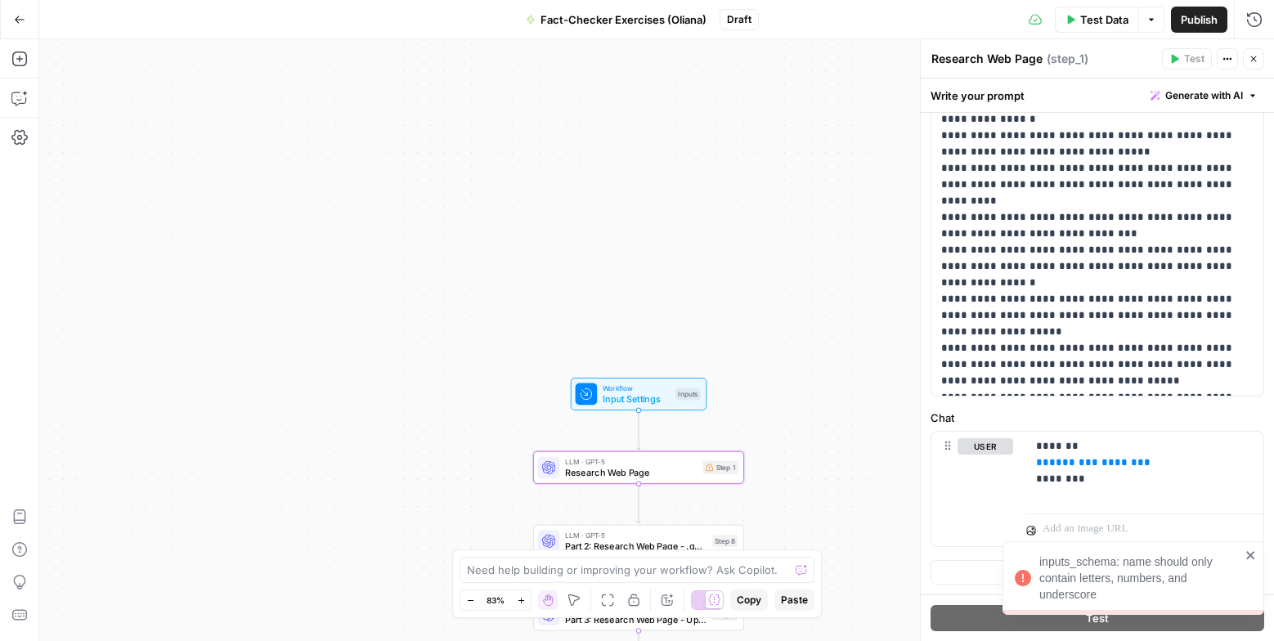
click at [1148, 20] on icon "button" at bounding box center [1151, 20] width 10 height 10
click at [1167, 577] on div "inputs_schema: name should only contain letters, numbers, and underscore" at bounding box center [1139, 577] width 201 height 49
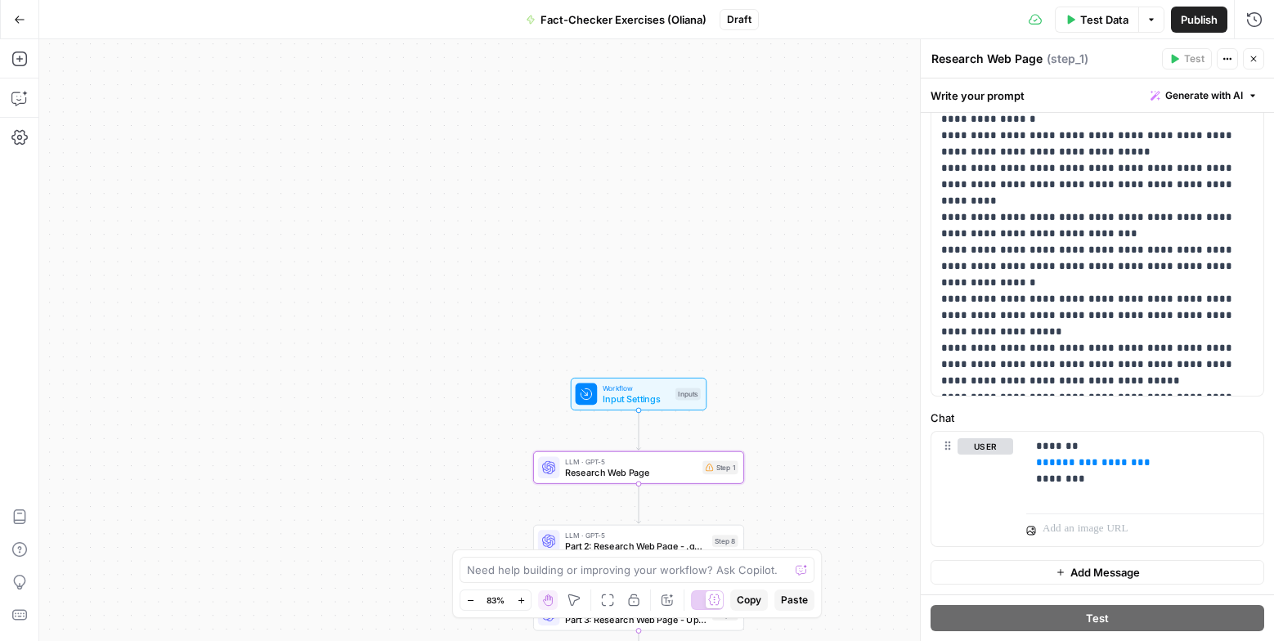
scroll to position [0, 0]
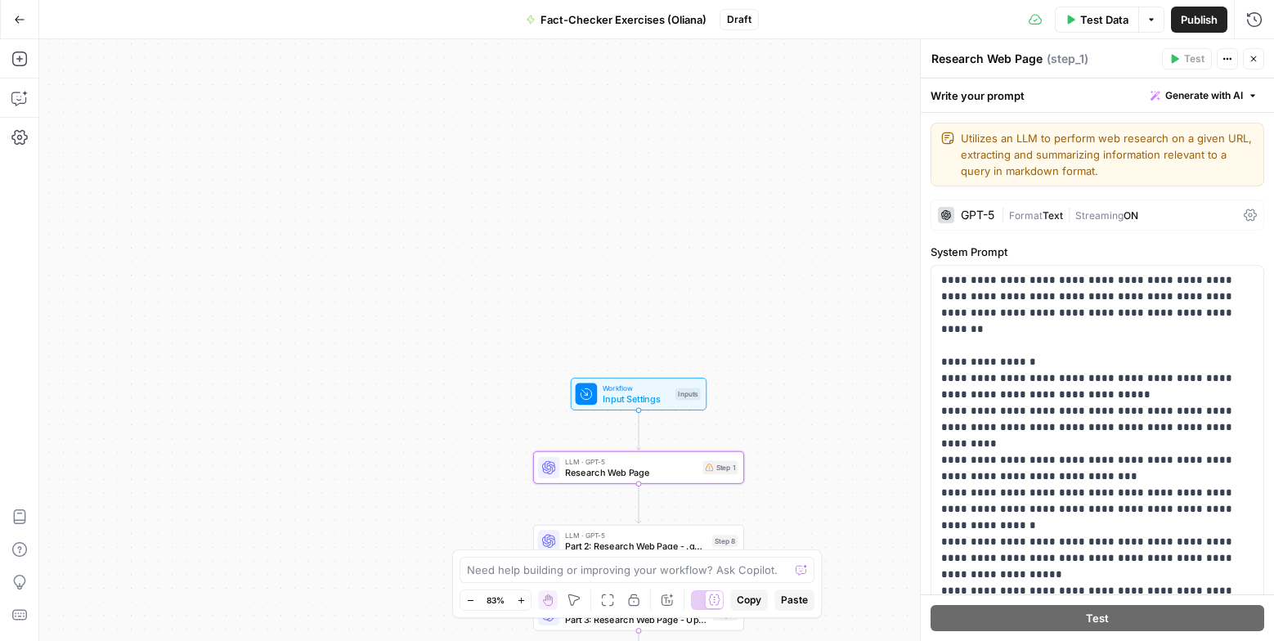
click at [1227, 61] on icon "button" at bounding box center [1227, 59] width 10 height 10
click at [1251, 63] on icon "button" at bounding box center [1253, 59] width 10 height 10
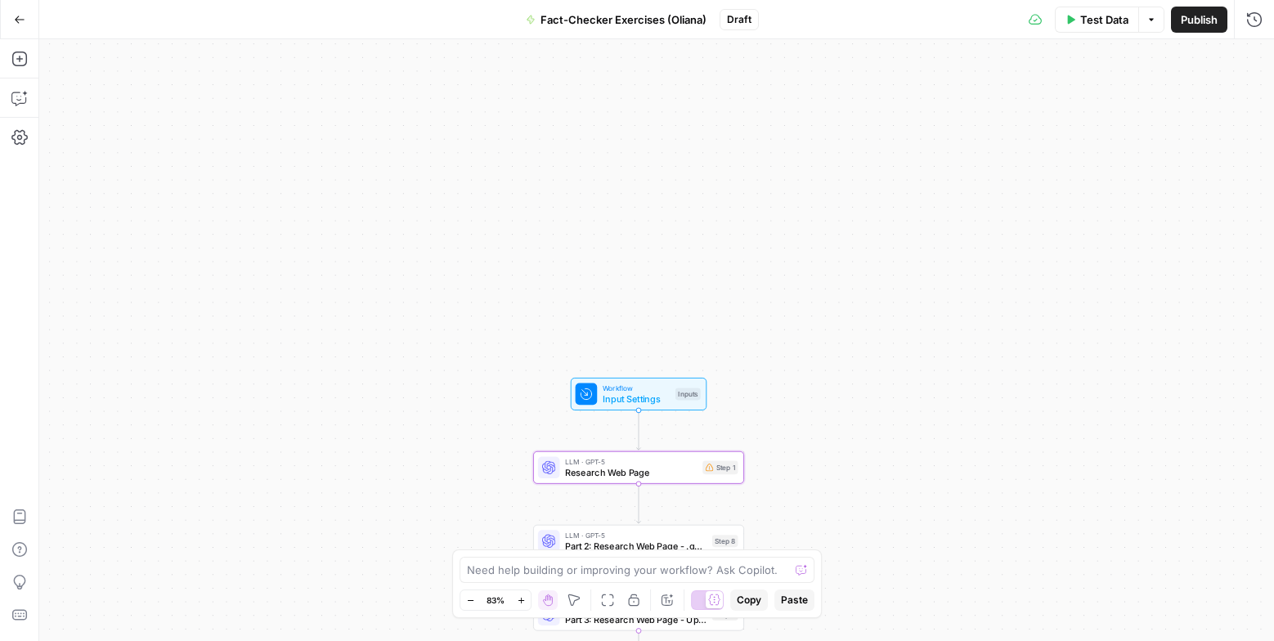
click at [11, 21] on button "Go Back" at bounding box center [19, 19] width 29 height 29
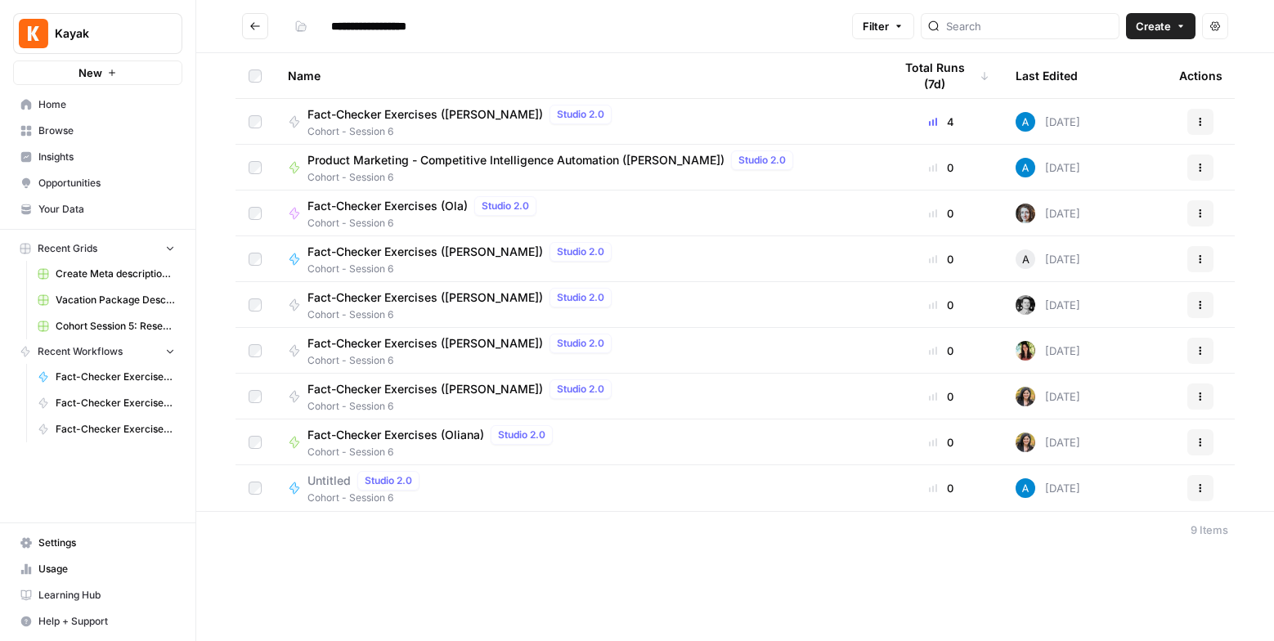
click at [430, 441] on span "Fact-Checker Exercises (Oliana)" at bounding box center [395, 435] width 177 height 16
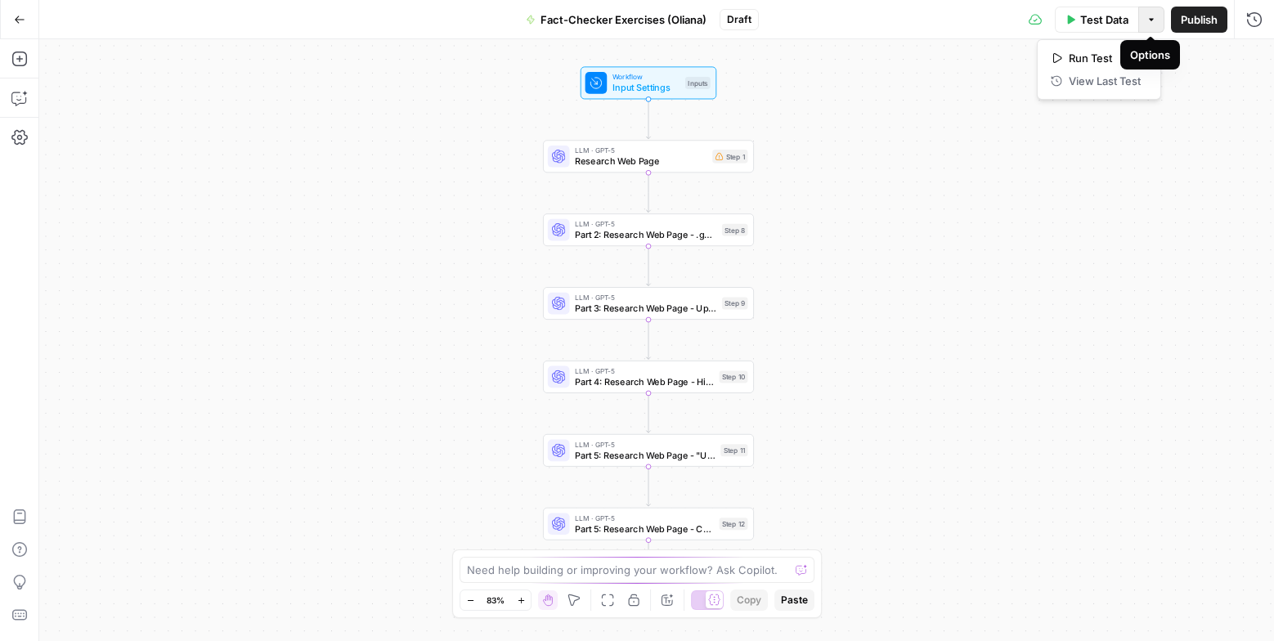
click at [1148, 27] on button "Options" at bounding box center [1151, 20] width 26 height 26
click at [1203, 122] on div "Workflow Input Settings Inputs LLM · GPT-5 Research Web Page Step 1 LLM · GPT-5…" at bounding box center [656, 340] width 1235 height 602
click at [644, 87] on span "Input Settings" at bounding box center [645, 88] width 67 height 14
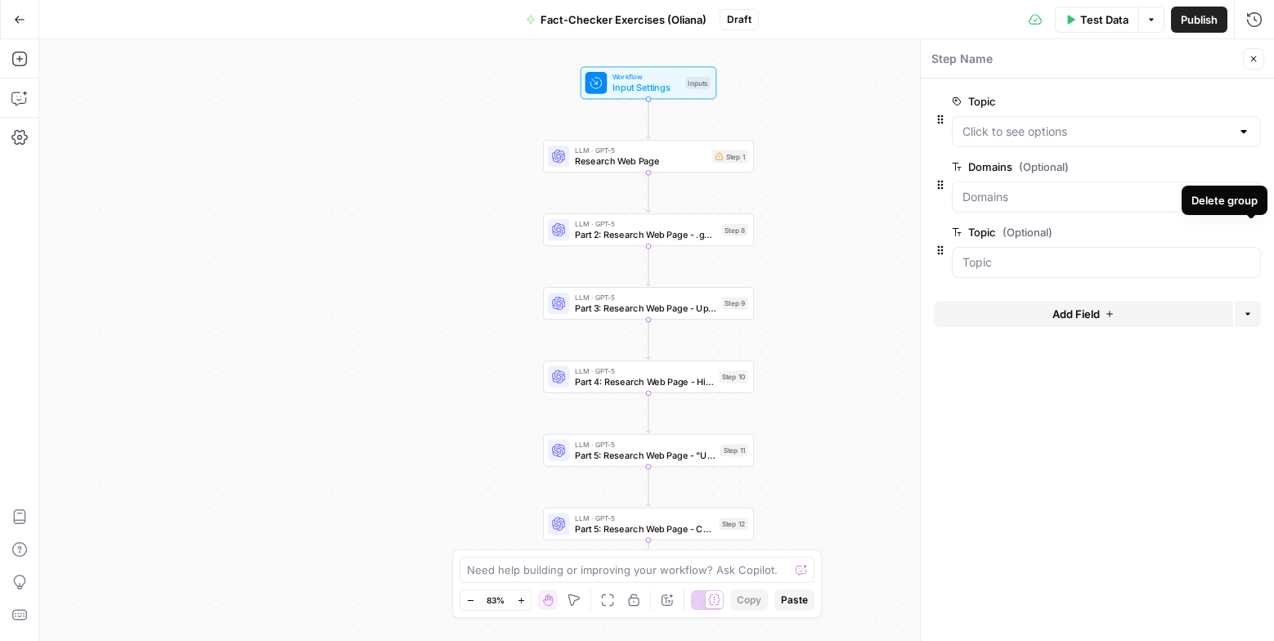
click at [1250, 234] on icon "button" at bounding box center [1251, 232] width 8 height 8
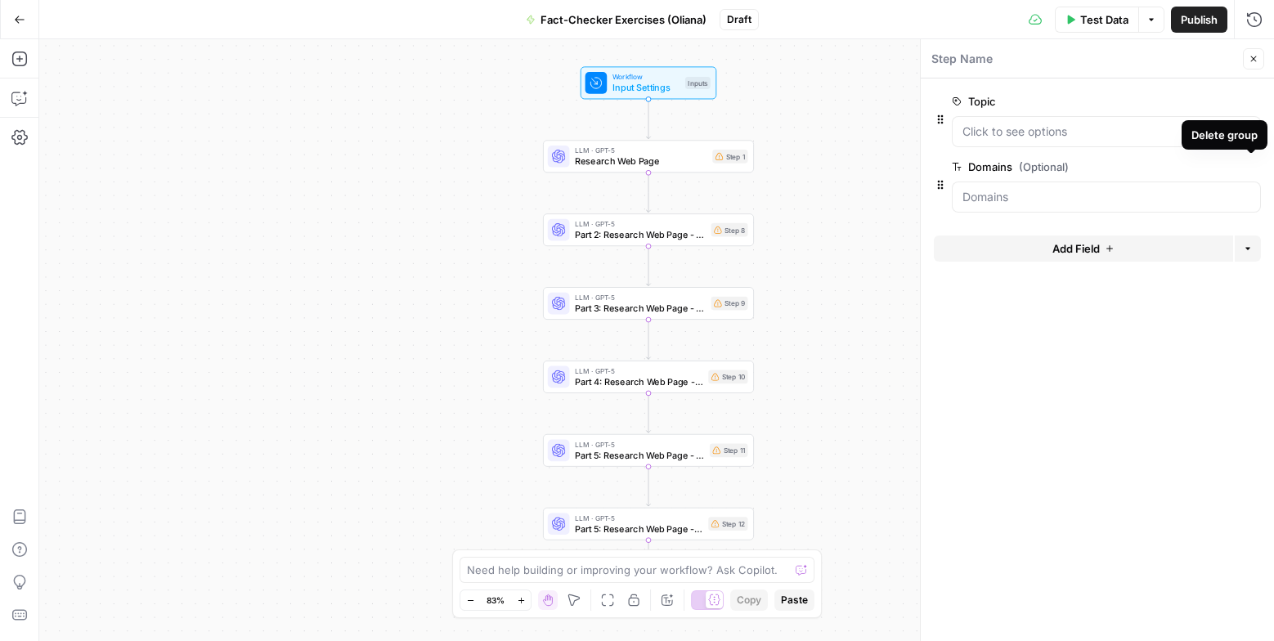
click at [1253, 169] on icon "button" at bounding box center [1251, 167] width 9 height 9
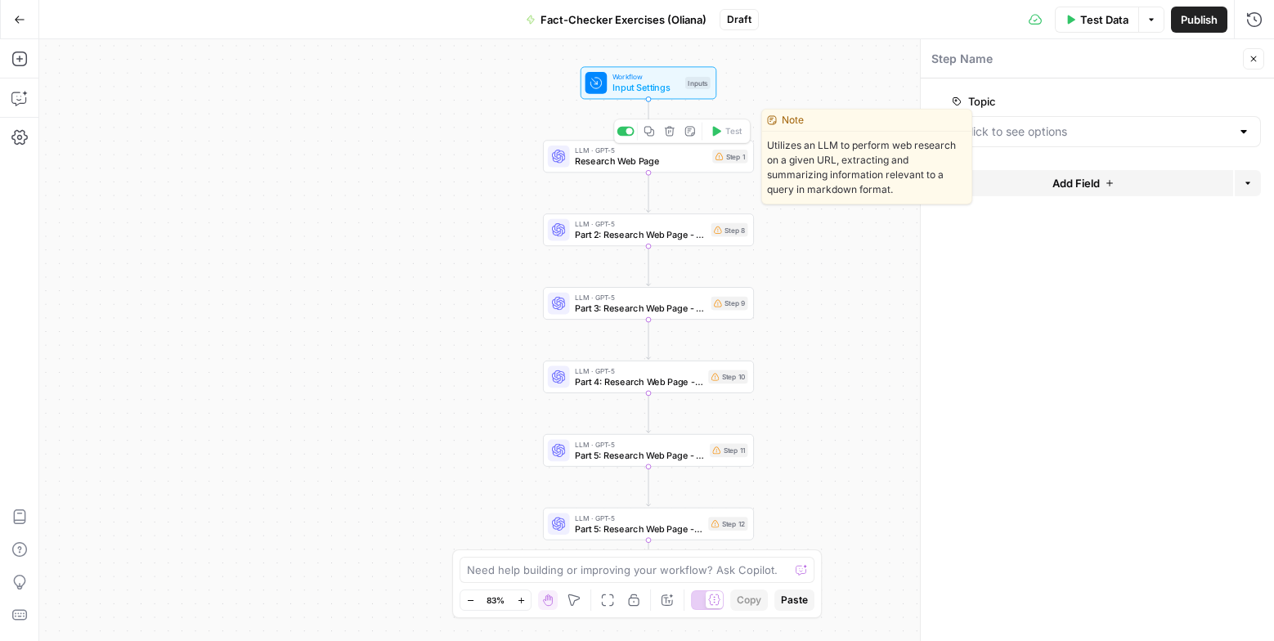
click at [678, 166] on span "Research Web Page" at bounding box center [641, 162] width 132 height 14
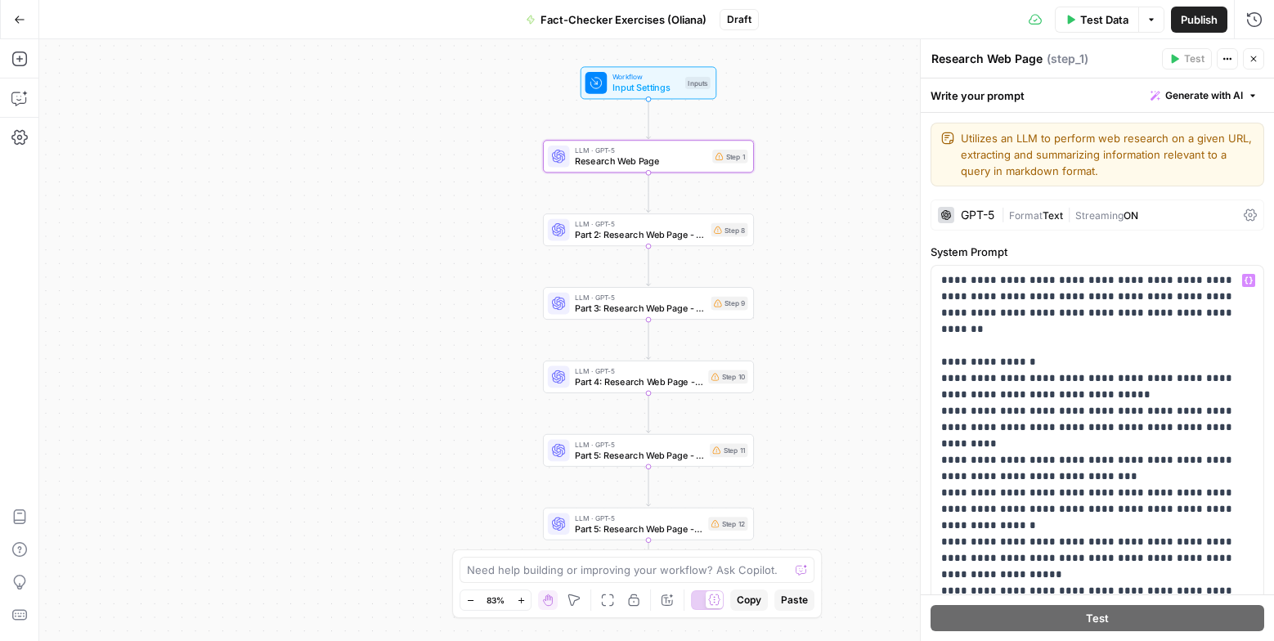
scroll to position [243, 0]
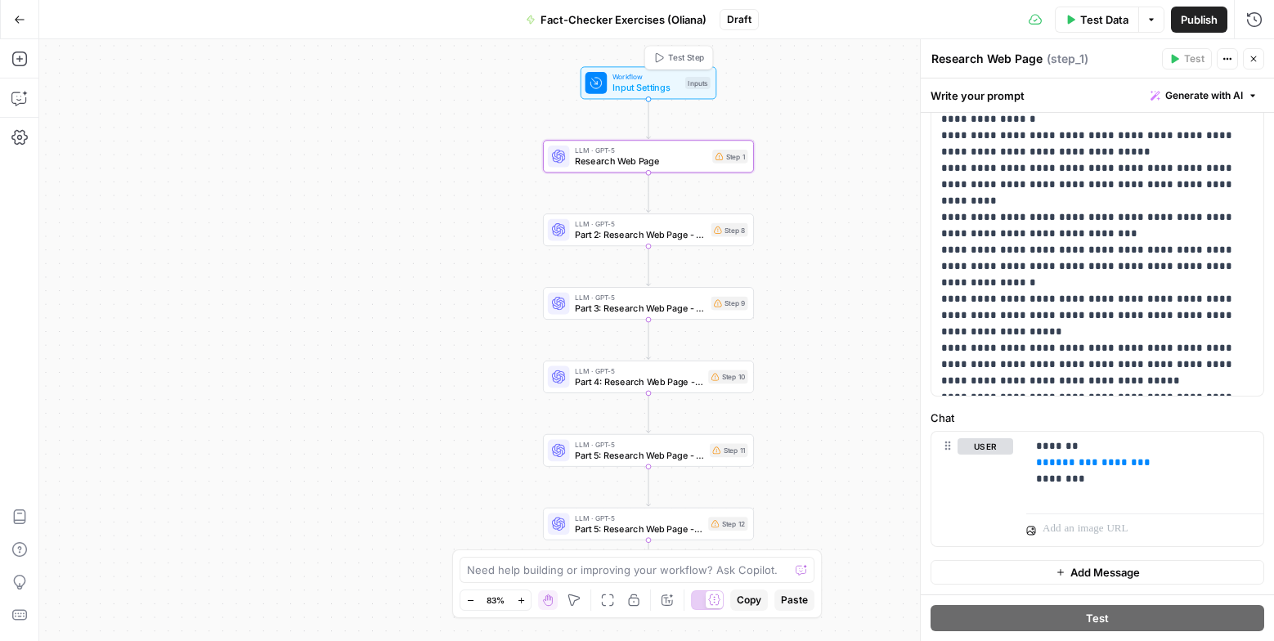
click at [679, 91] on div "Workflow Input Settings Inputs Test Step" at bounding box center [647, 82] width 125 height 23
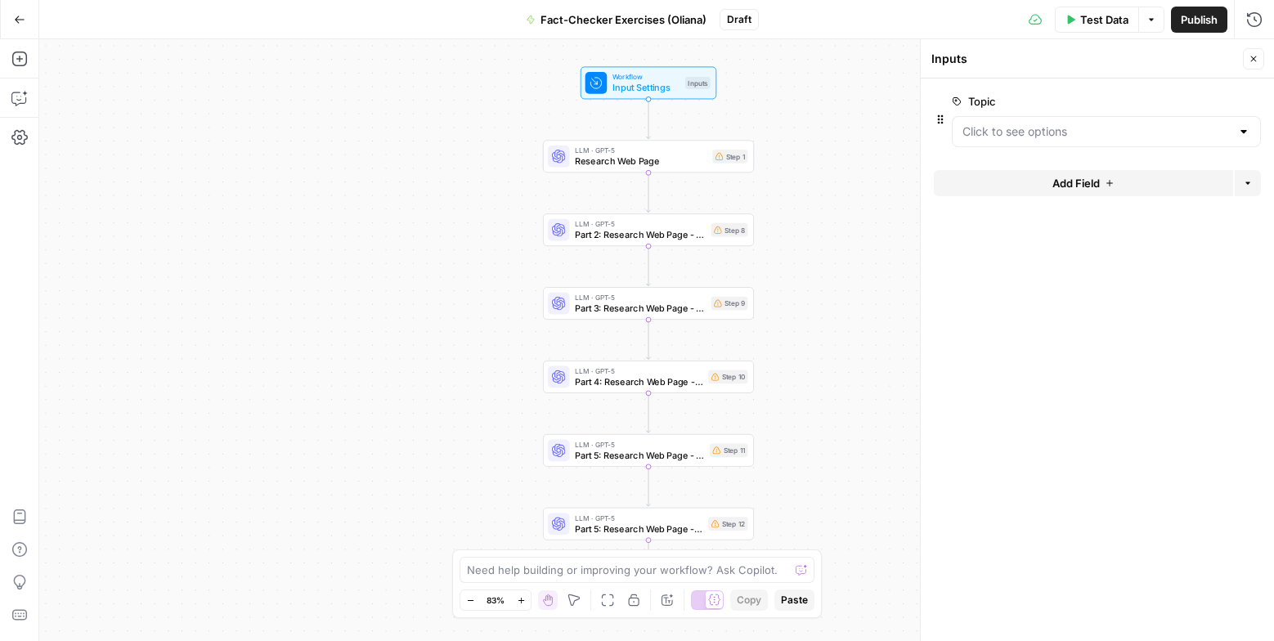
click at [1152, 21] on icon "button" at bounding box center [1151, 20] width 10 height 10
click at [1253, 62] on icon "button" at bounding box center [1253, 59] width 10 height 10
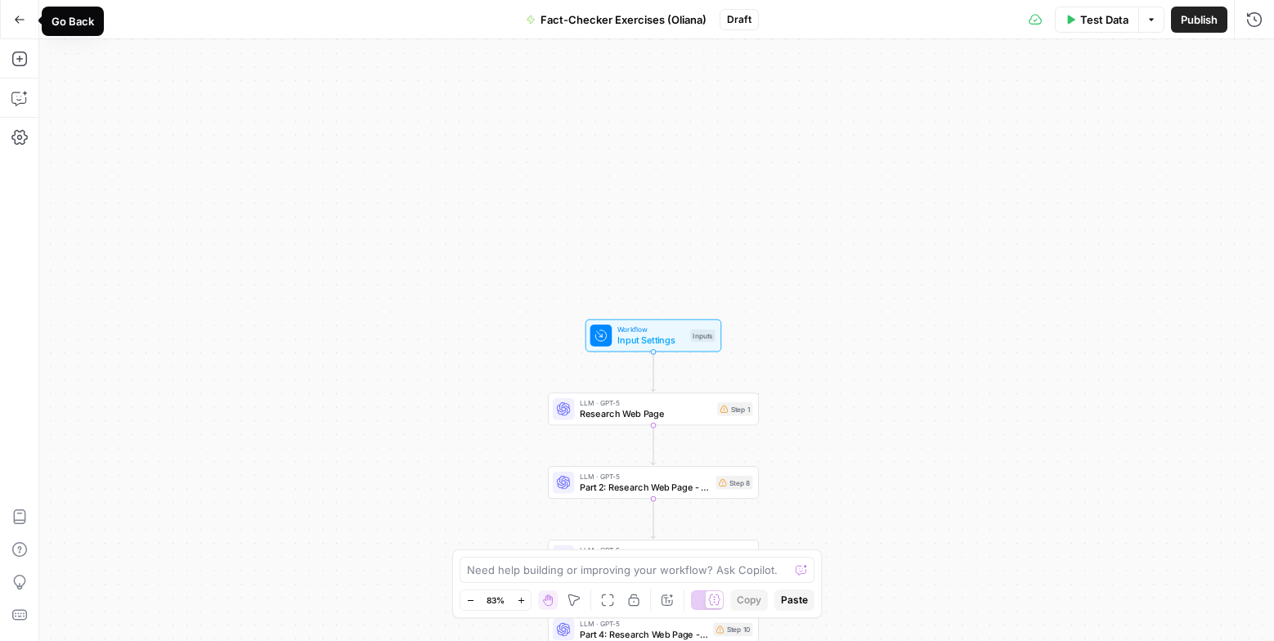
click at [16, 18] on icon "button" at bounding box center [20, 19] width 10 height 7
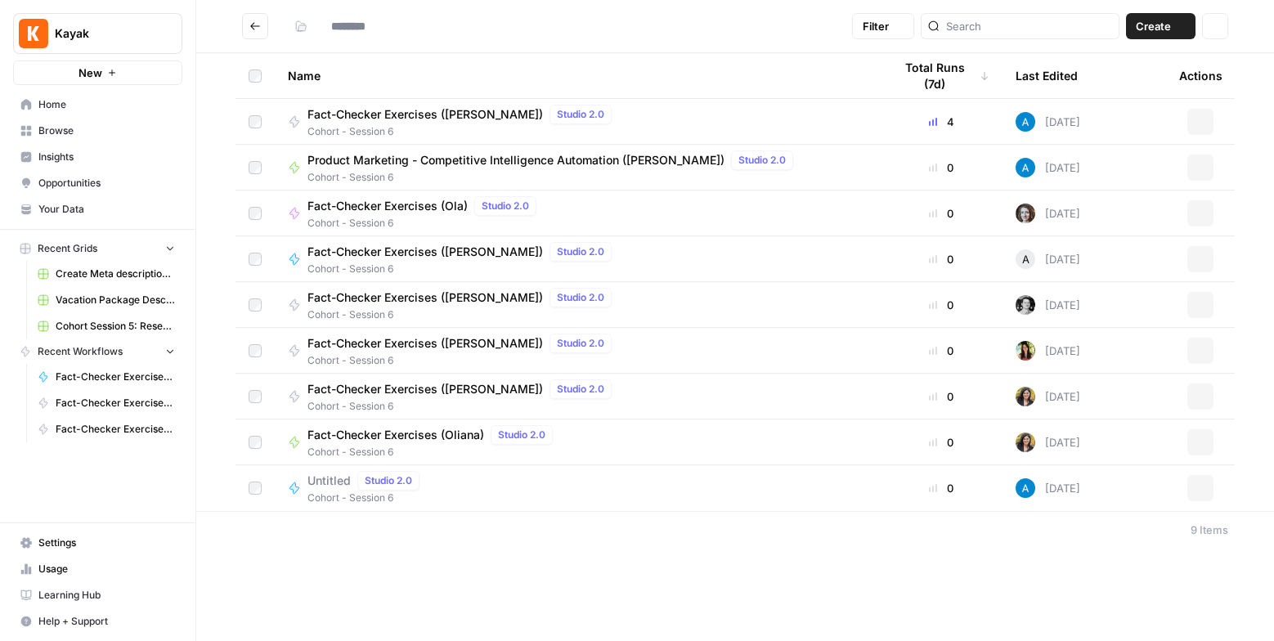
type input "**********"
click at [439, 435] on span "Fact-Checker Exercises (Oliana)" at bounding box center [395, 435] width 177 height 16
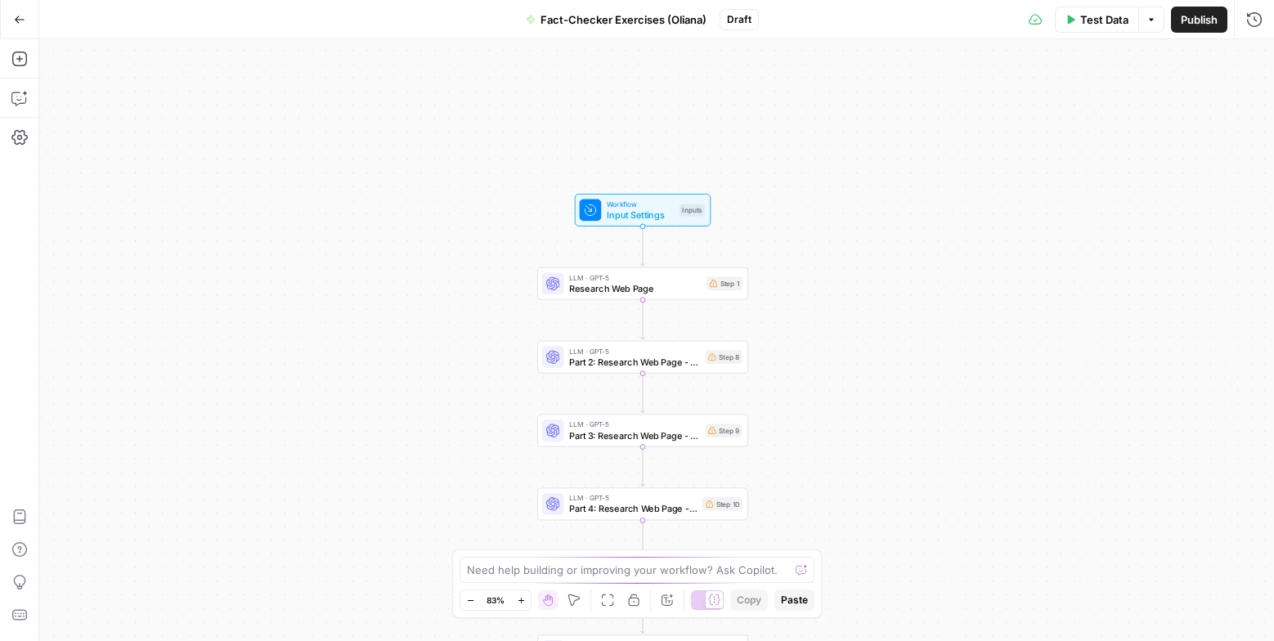
click at [1211, 33] on div "Test Data Options Publish Run History" at bounding box center [1017, 19] width 516 height 38
click at [1206, 23] on span "Publish" at bounding box center [1199, 19] width 37 height 16
click at [1167, 574] on div "inputs_schema: name should only contain letters, numbers, and underscore" at bounding box center [1139, 577] width 201 height 49
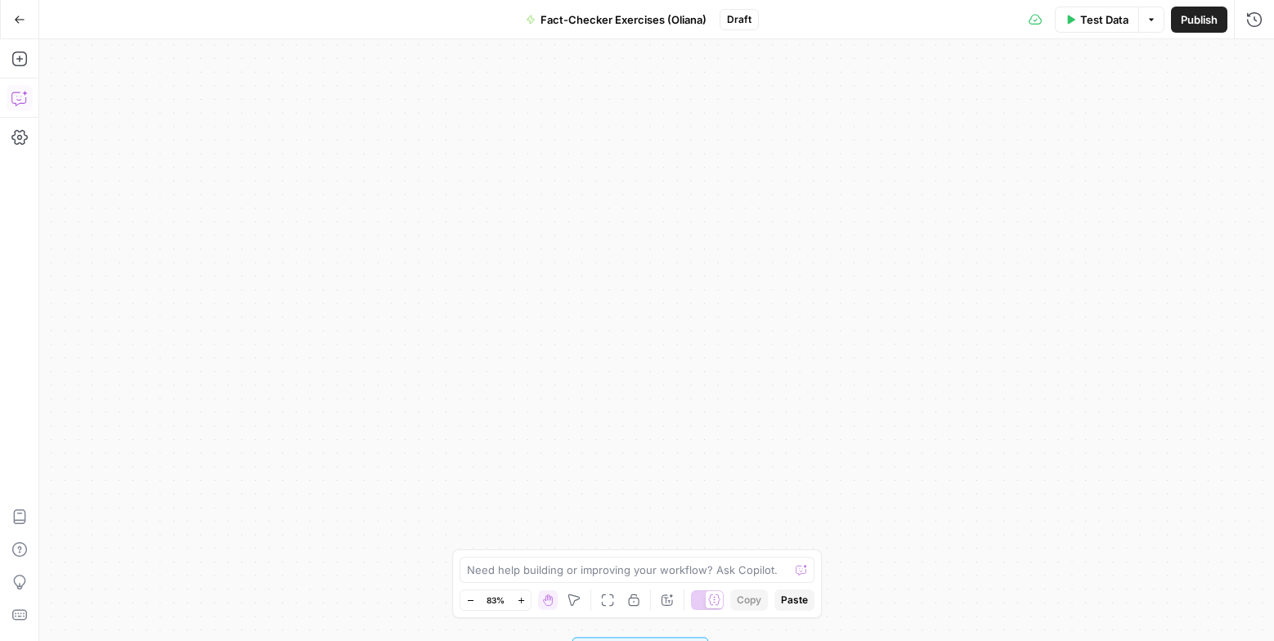
click at [24, 105] on icon "button" at bounding box center [19, 98] width 16 height 16
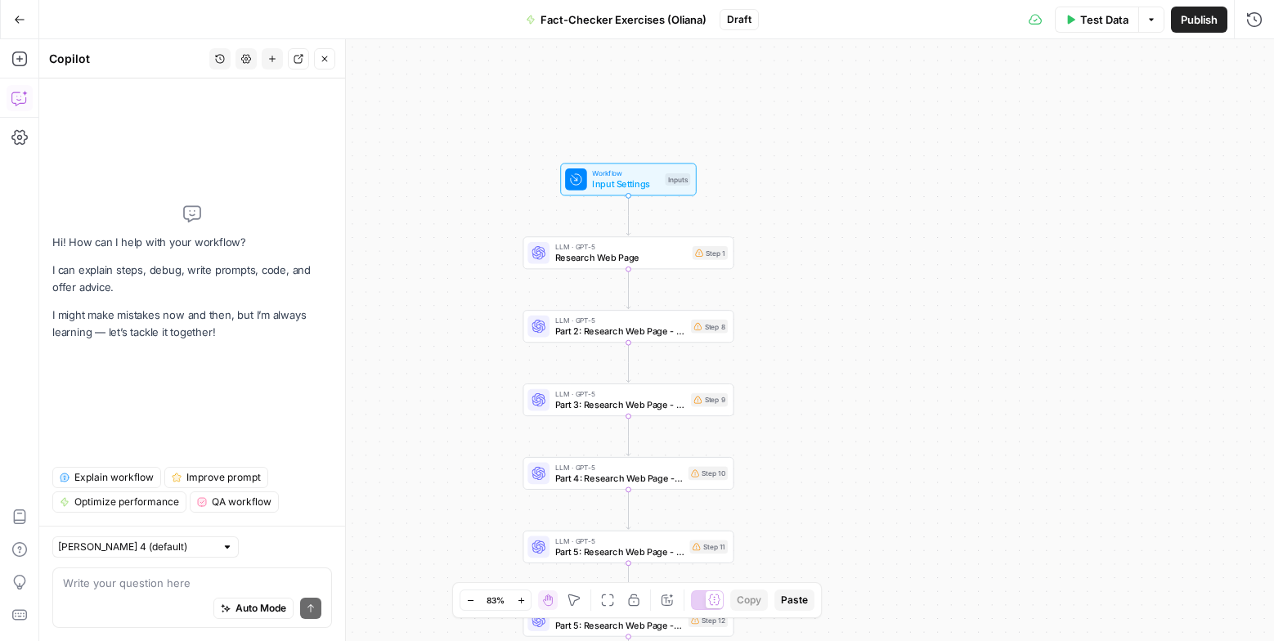
click at [244, 501] on span "QA workflow" at bounding box center [242, 502] width 60 height 15
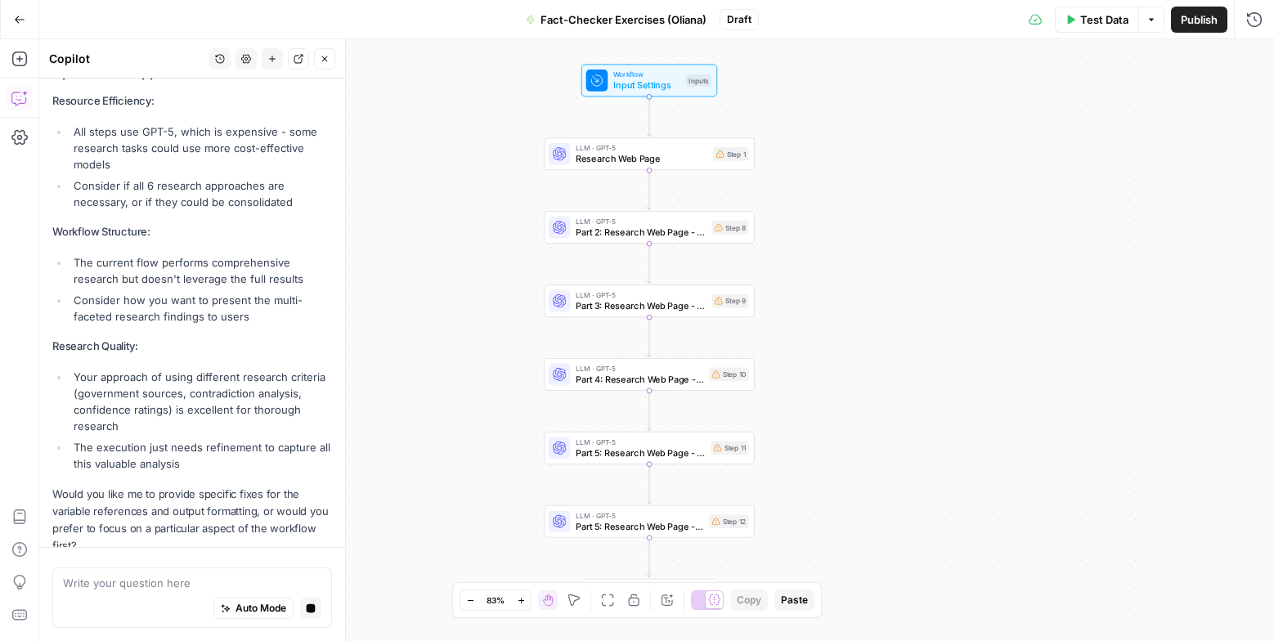
scroll to position [770, 0]
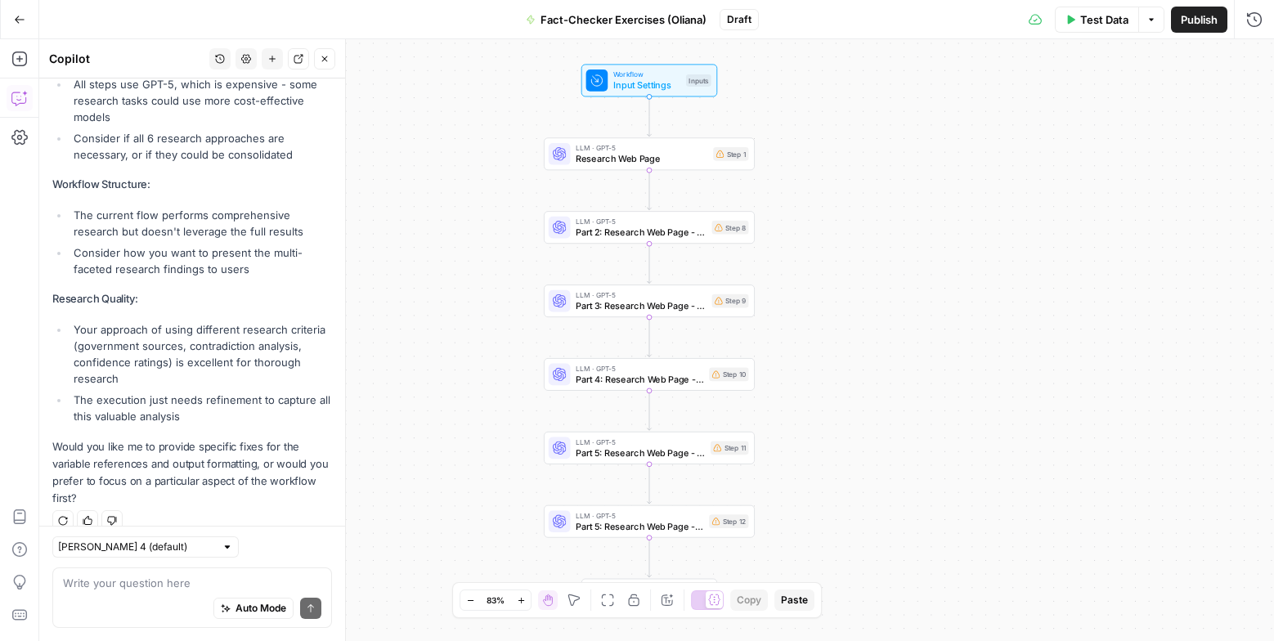
click at [19, 19] on icon "button" at bounding box center [20, 19] width 10 height 7
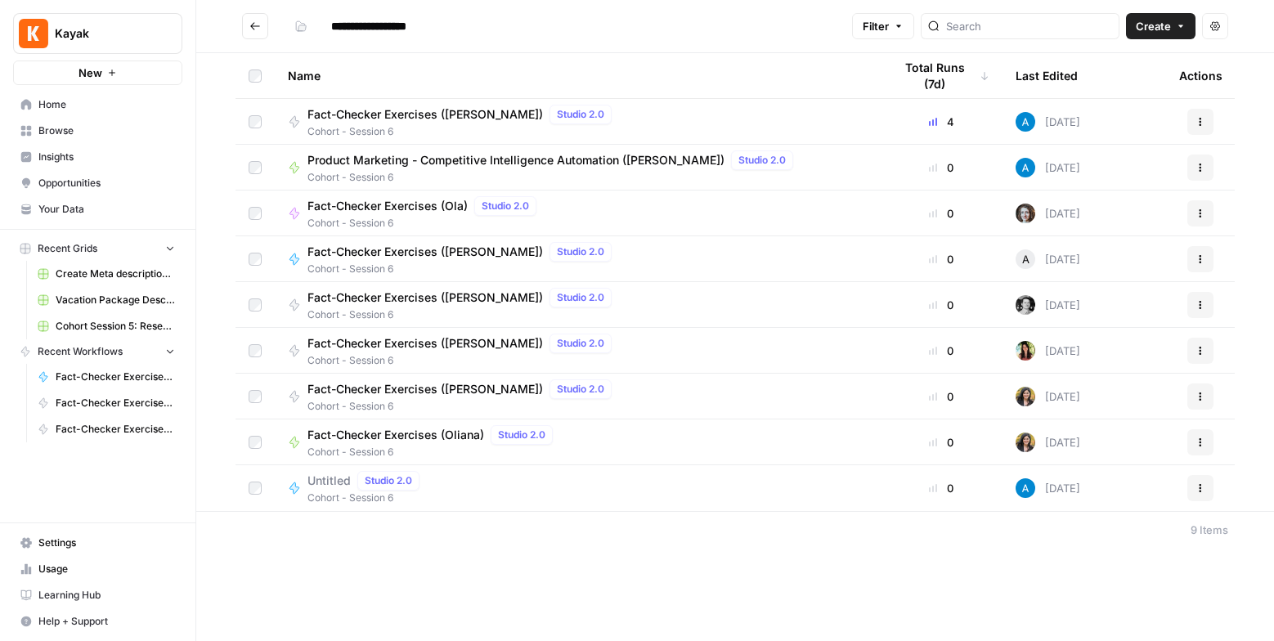
click at [53, 128] on span "Browse" at bounding box center [106, 130] width 137 height 15
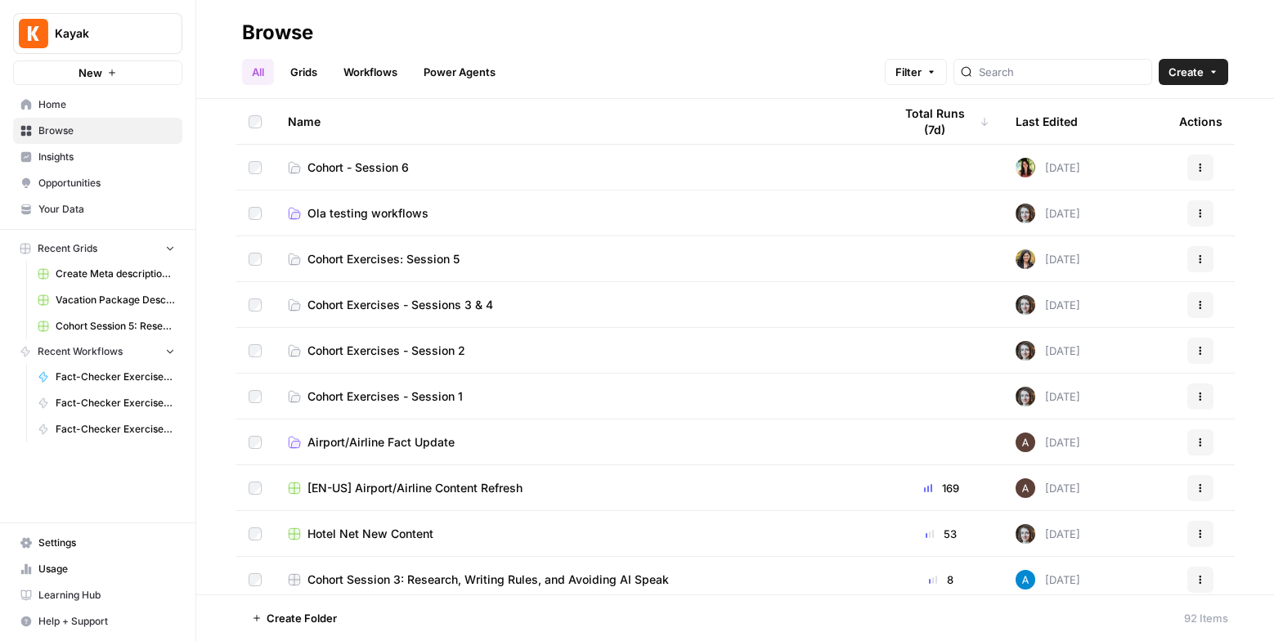
click at [257, 72] on link "All" at bounding box center [258, 72] width 32 height 26
click at [360, 167] on span "Cohort - Session 6" at bounding box center [357, 167] width 101 height 16
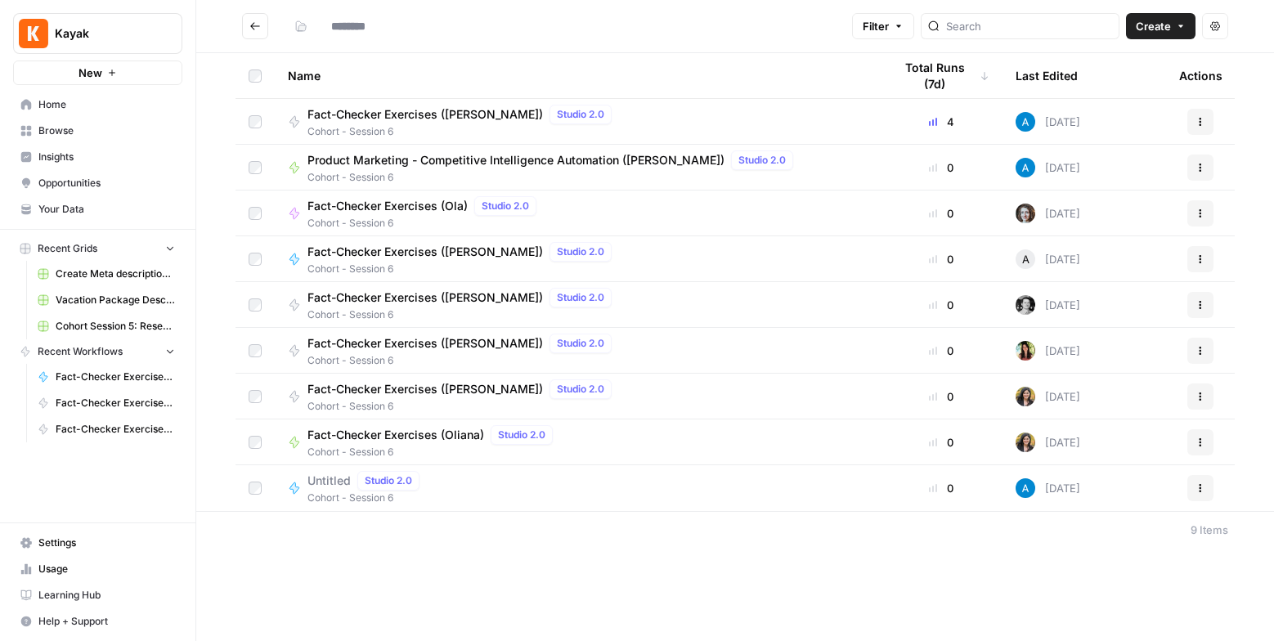
type input "**********"
click at [1181, 22] on icon "button" at bounding box center [1181, 26] width 10 height 10
click at [1118, 92] on span "Workflow" at bounding box center [1129, 87] width 92 height 16
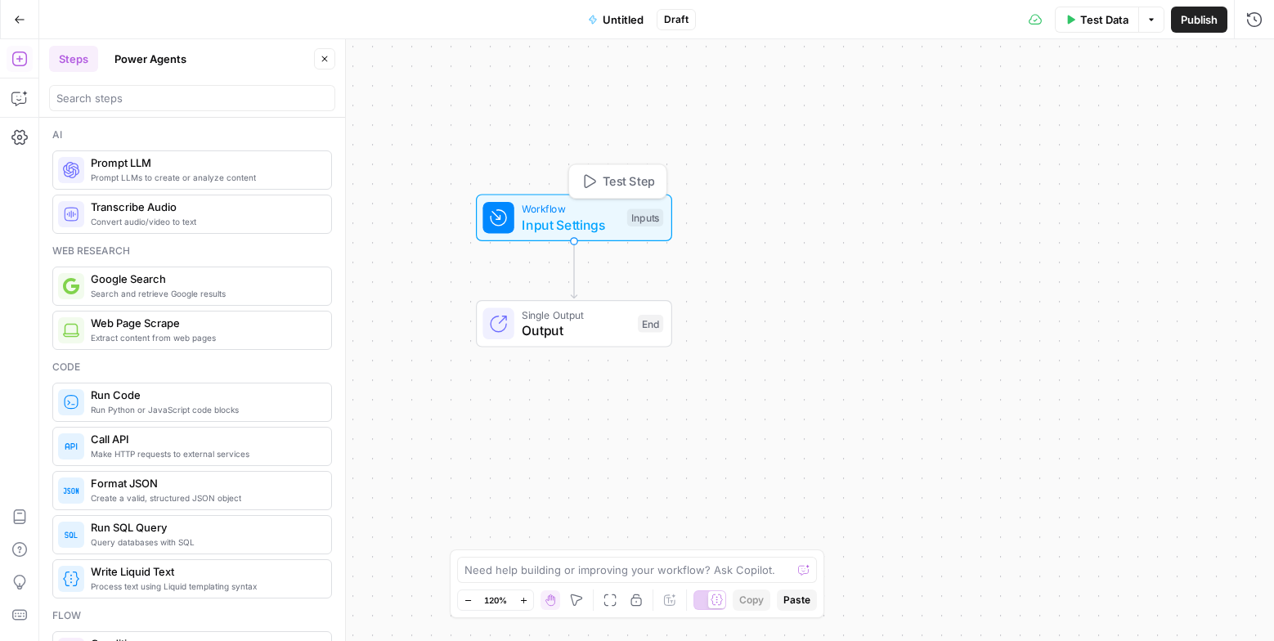
drag, startPoint x: 622, startPoint y: 283, endPoint x: 545, endPoint y: 195, distance: 117.1
click at [544, 201] on div "Workflow Input Settings" at bounding box center [570, 218] width 97 height 34
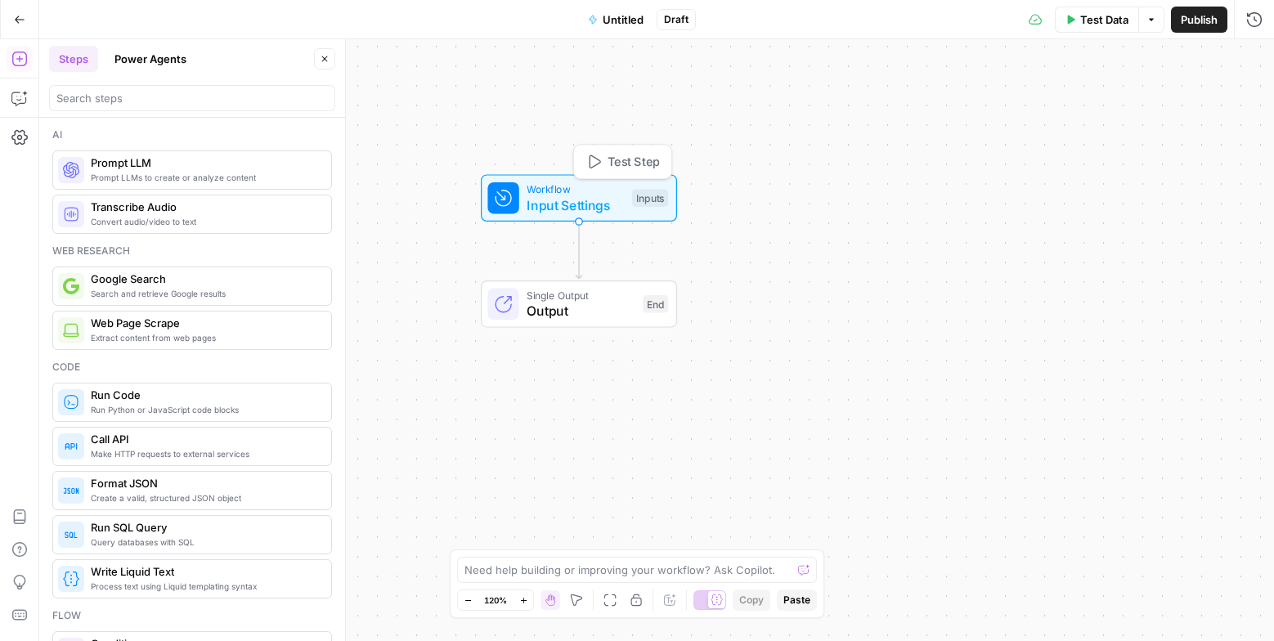
click at [647, 199] on div "Inputs" at bounding box center [650, 198] width 36 height 18
click at [1112, 107] on icon "button" at bounding box center [1110, 111] width 10 height 10
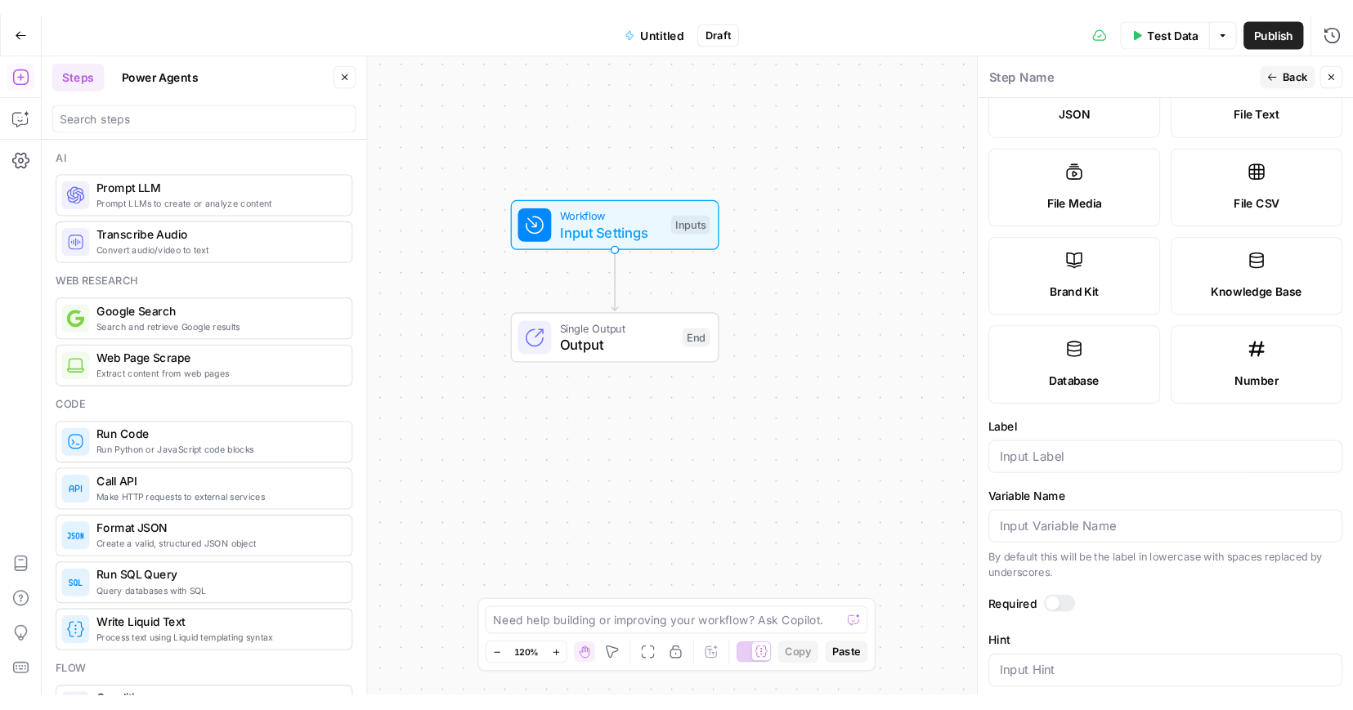
scroll to position [284, 0]
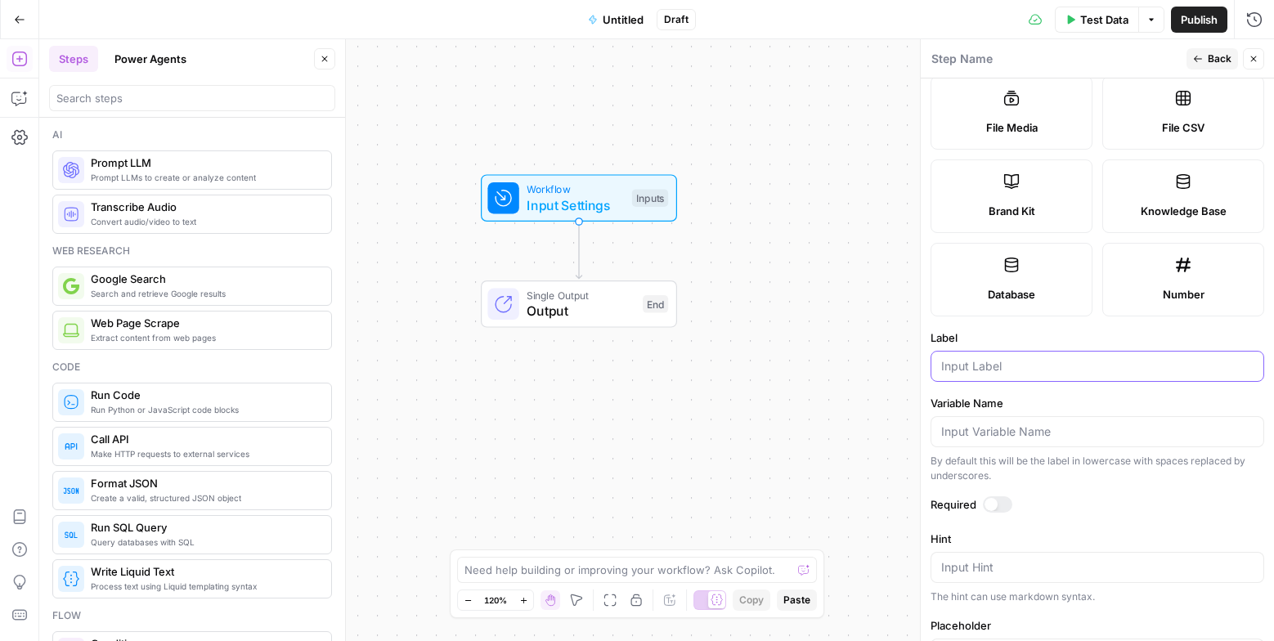
click at [958, 365] on input "Label" at bounding box center [1097, 366] width 312 height 16
type input "Competitor URL"
click at [1254, 56] on icon "button" at bounding box center [1253, 59] width 10 height 10
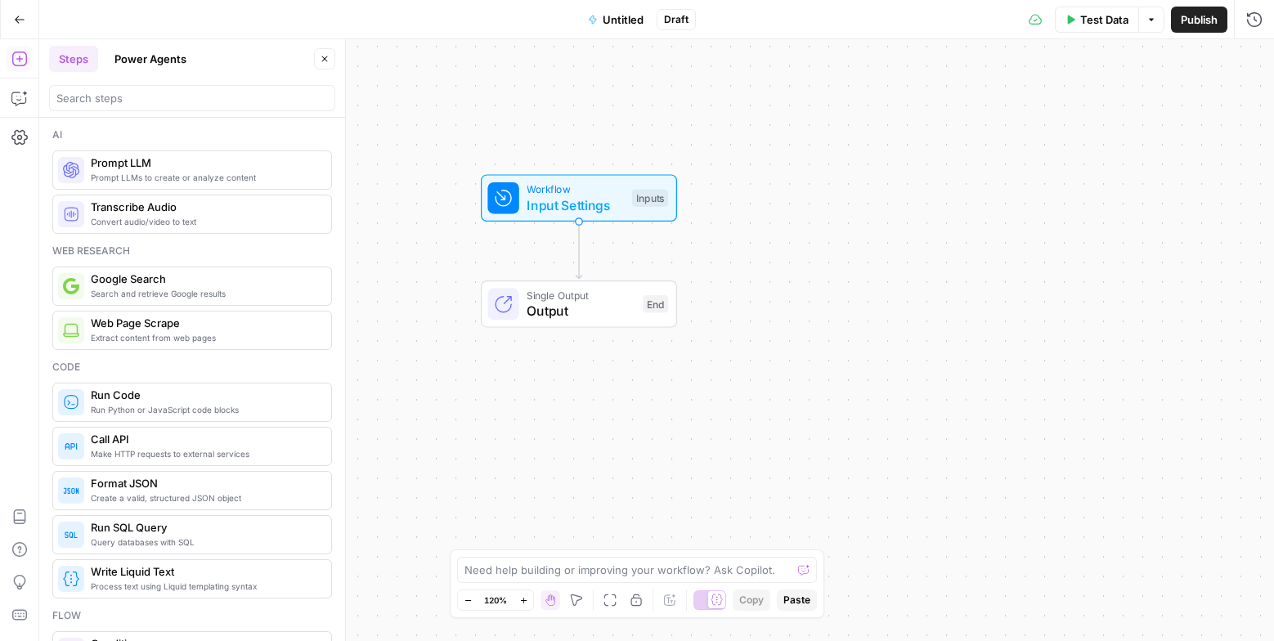
click at [626, 20] on span "Untitled" at bounding box center [623, 19] width 41 height 16
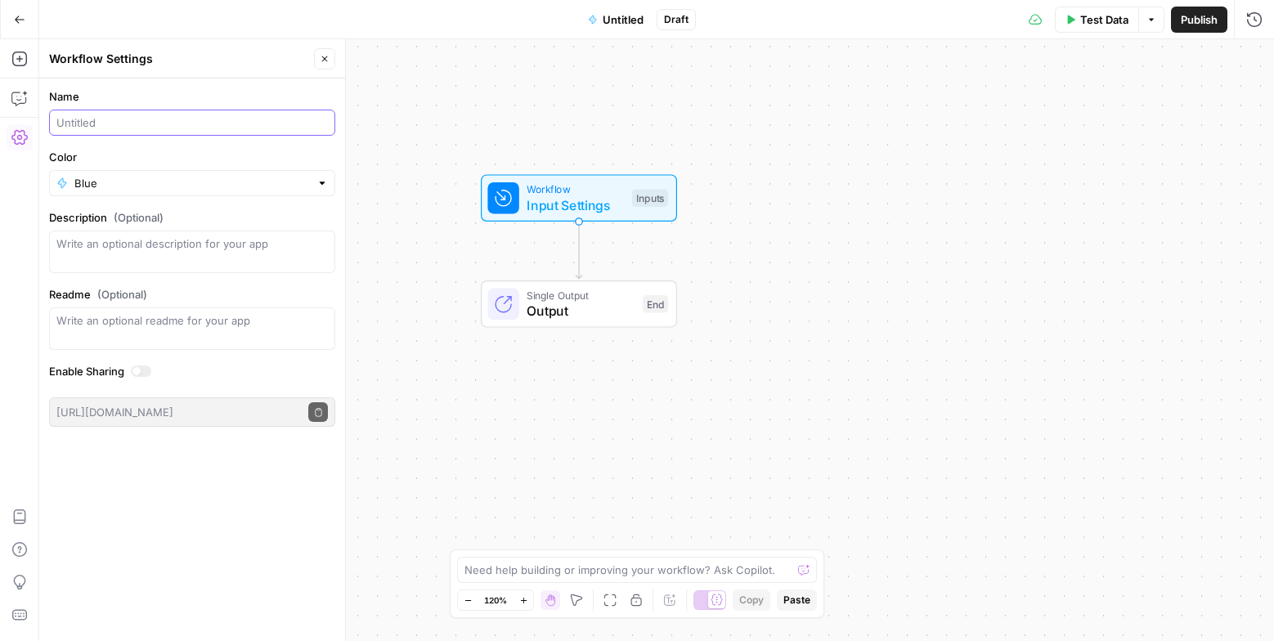
click at [100, 120] on input "Name" at bounding box center [191, 122] width 271 height 16
type input "Competitor Pricing Analysis ([PERSON_NAME])"
click at [146, 186] on input "Color" at bounding box center [191, 183] width 235 height 16
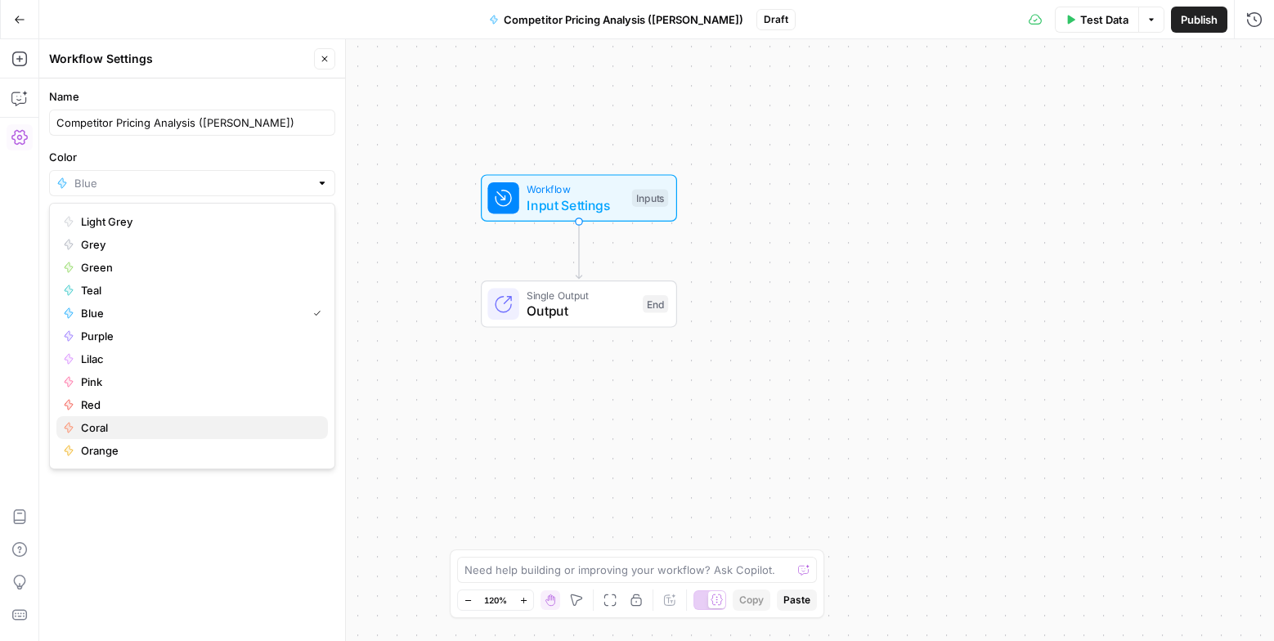
click at [109, 424] on span "Coral" at bounding box center [198, 427] width 234 height 16
type input "Coral"
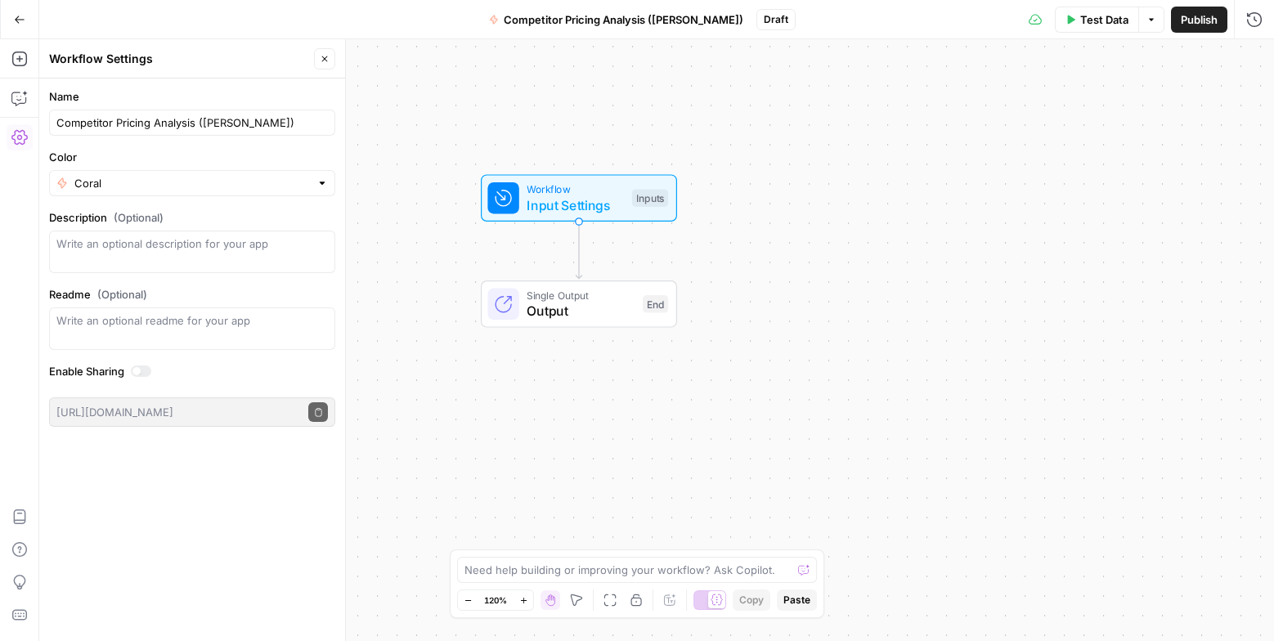
click at [1206, 22] on span "Publish" at bounding box center [1199, 19] width 37 height 16
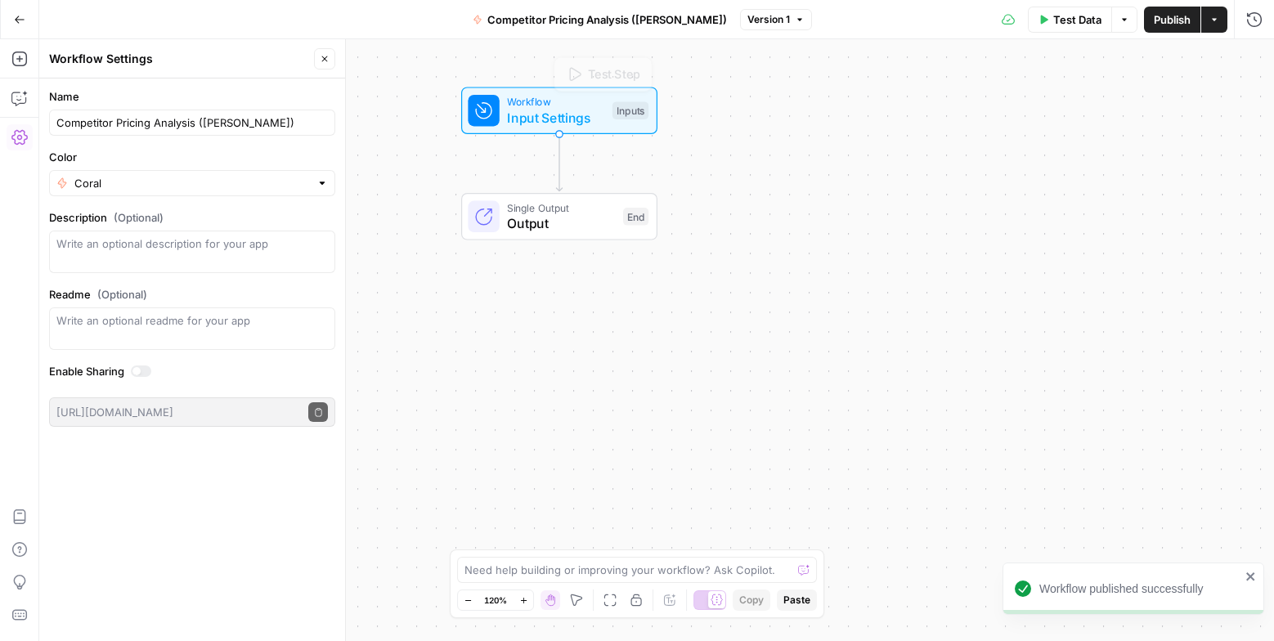
drag, startPoint x: 587, startPoint y: 188, endPoint x: 563, endPoint y: 96, distance: 94.6
click at [564, 98] on span "Workflow" at bounding box center [555, 102] width 97 height 16
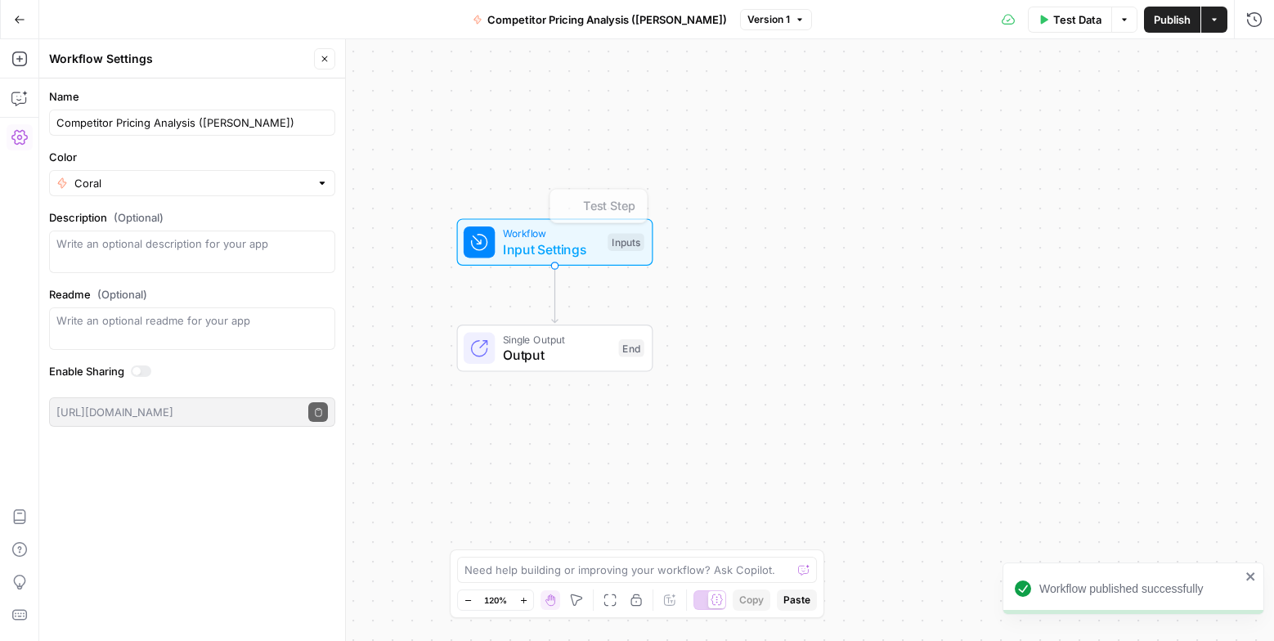
click at [555, 249] on span "Input Settings" at bounding box center [551, 250] width 97 height 20
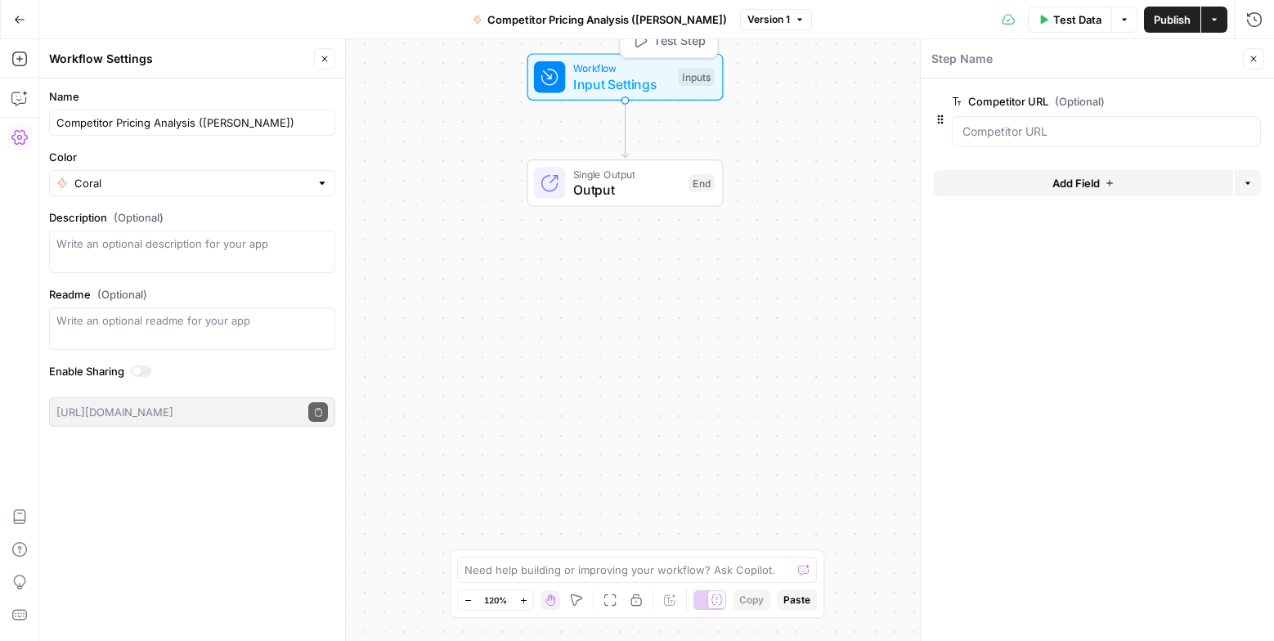
drag, startPoint x: 510, startPoint y: 231, endPoint x: 580, endPoint y: 69, distance: 177.2
click at [580, 69] on span "Workflow" at bounding box center [621, 68] width 97 height 16
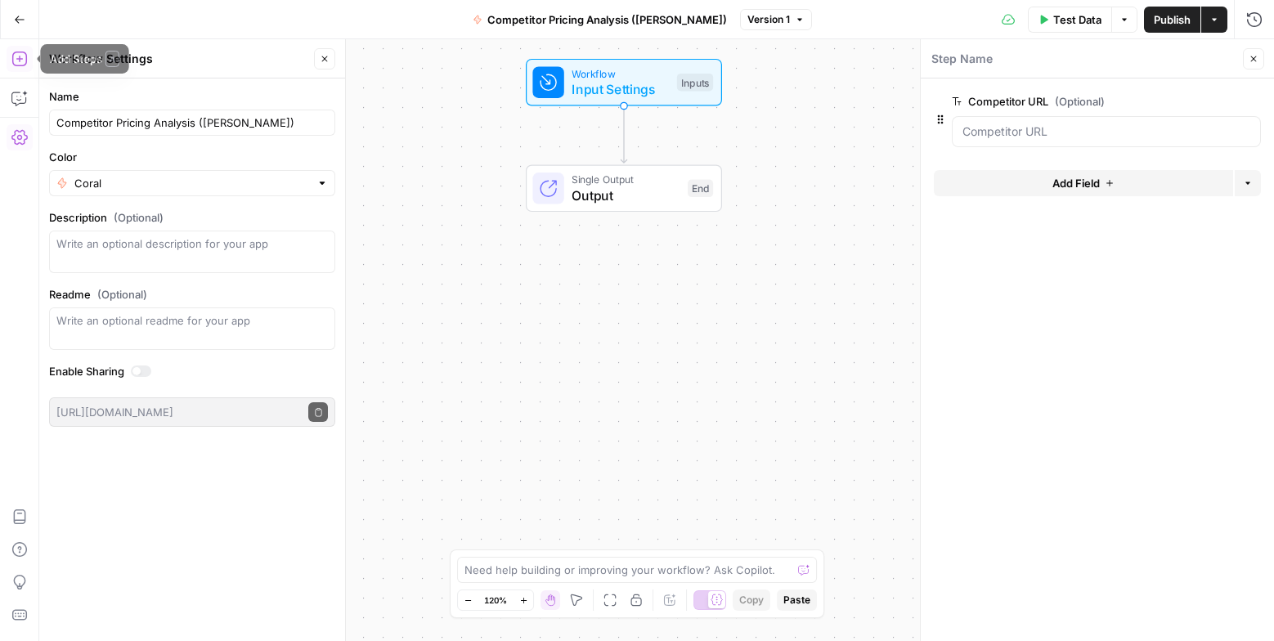
click at [23, 57] on icon "button" at bounding box center [19, 59] width 16 height 16
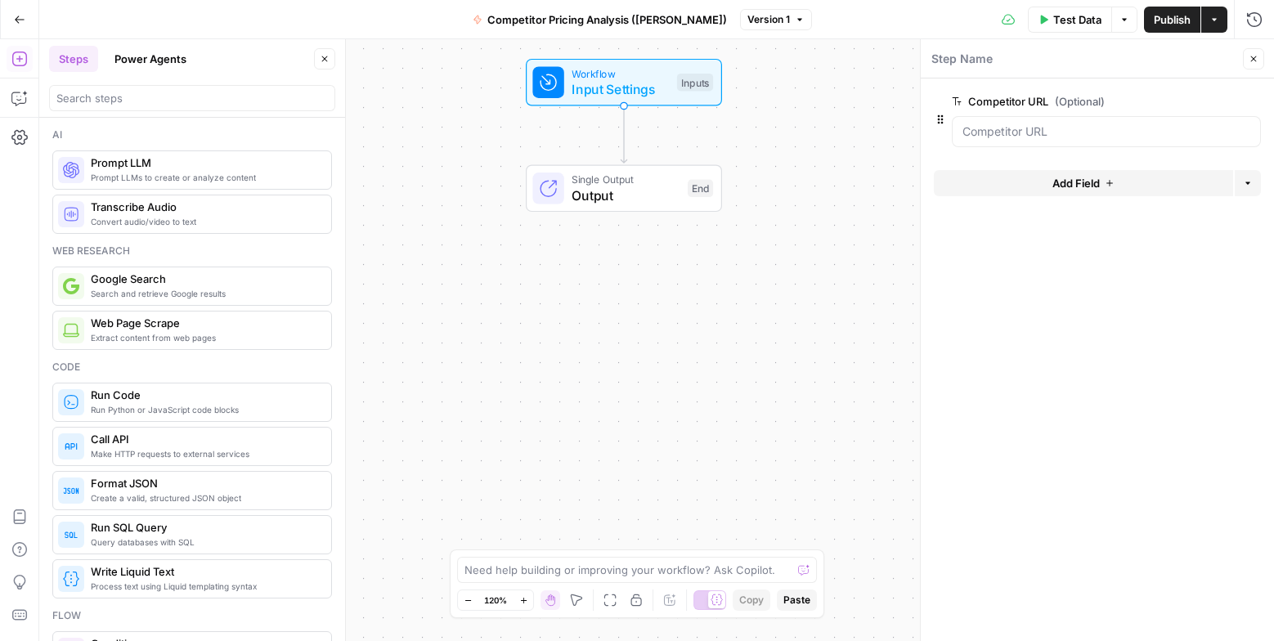
click at [154, 292] on span "Search and retrieve Google results" at bounding box center [204, 293] width 227 height 13
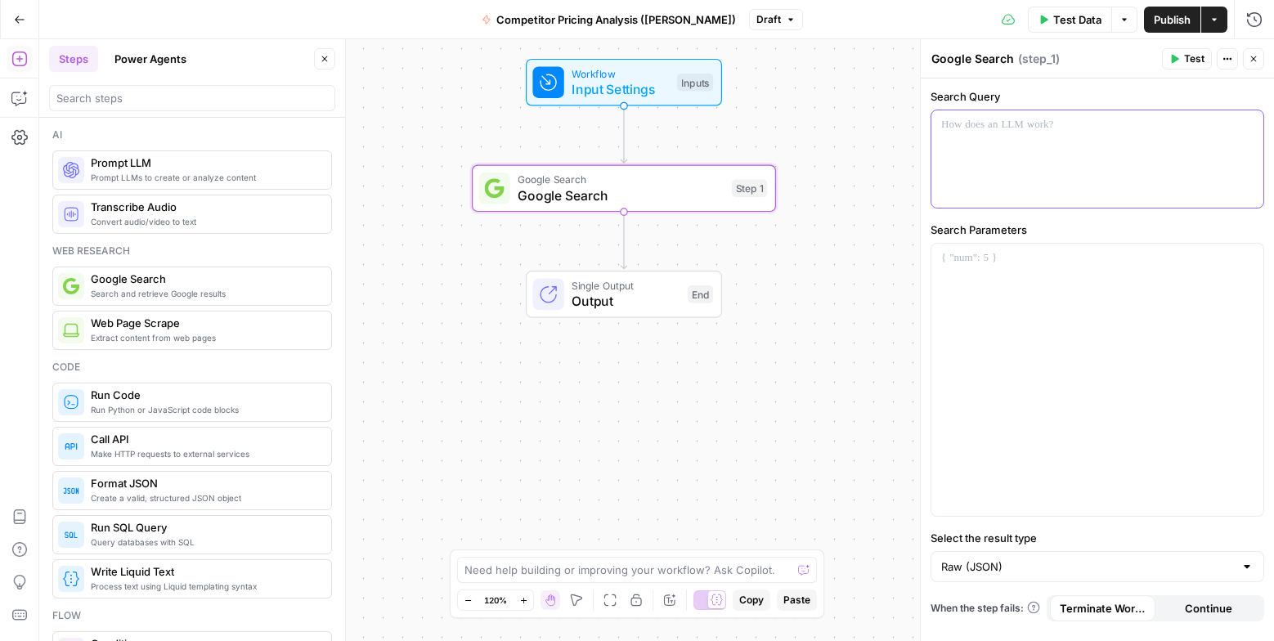
click at [949, 123] on p at bounding box center [1097, 125] width 312 height 16
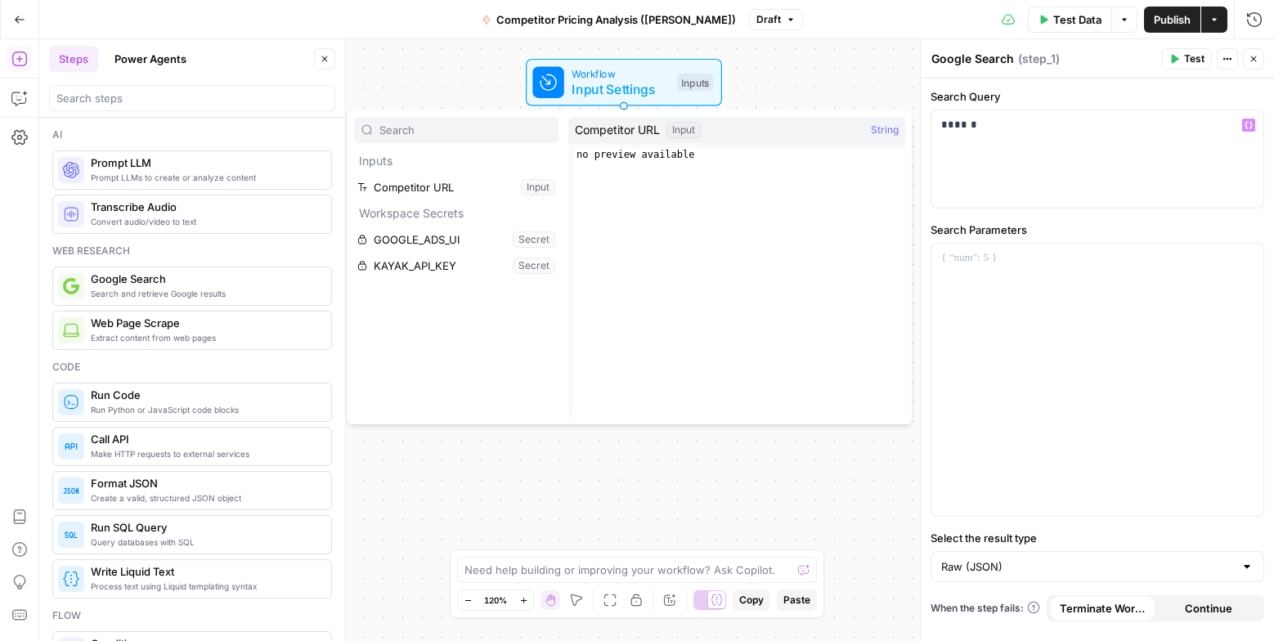
type input "{"
click at [415, 185] on button "Select variable Competitor URL" at bounding box center [456, 187] width 204 height 26
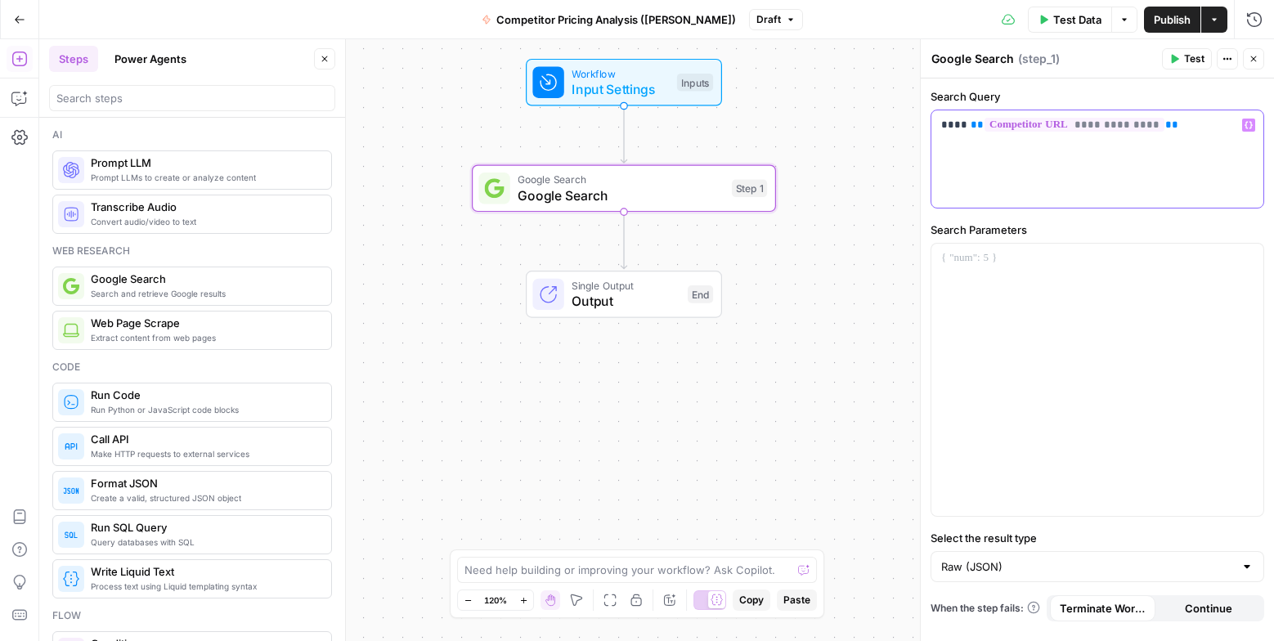
click at [959, 123] on p "**********" at bounding box center [1097, 125] width 312 height 16
click at [1171, 125] on p "**********" at bounding box center [1097, 125] width 312 height 16
click at [964, 258] on p at bounding box center [1097, 258] width 312 height 16
click at [993, 258] on p "******" at bounding box center [1097, 258] width 312 height 16
click at [1037, 274] on div "**********" at bounding box center [1097, 380] width 332 height 272
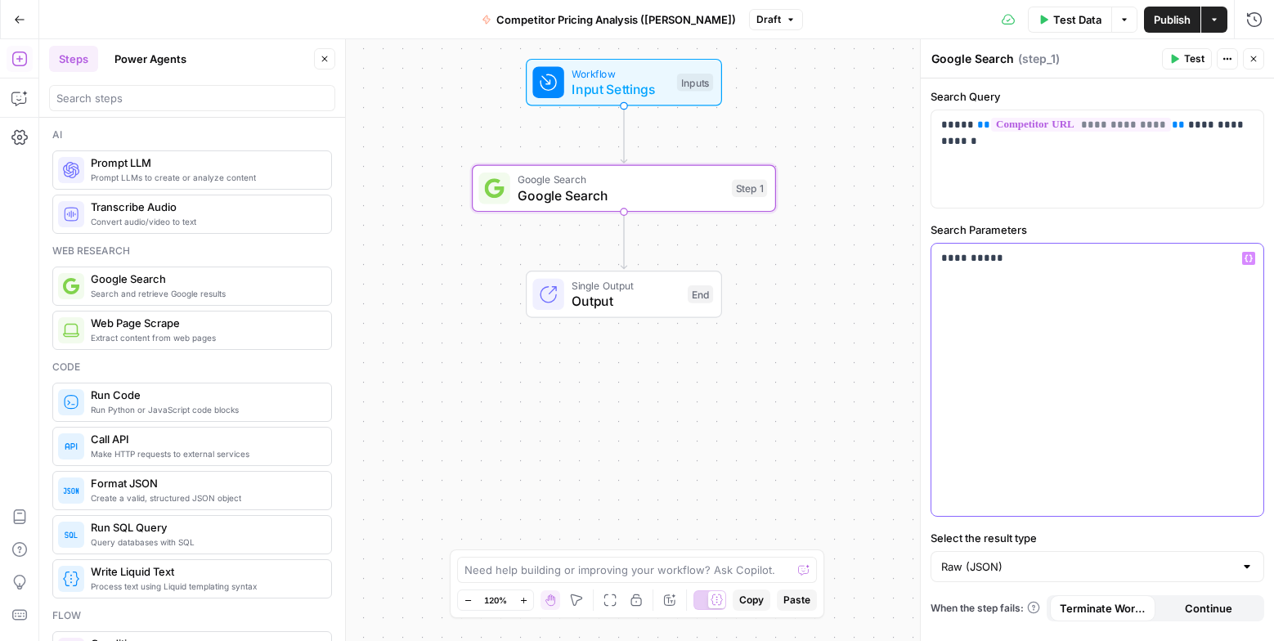
drag, startPoint x: 1006, startPoint y: 261, endPoint x: 890, endPoint y: 258, distance: 116.1
click at [890, 258] on body "Kayak New Home Browse Insights Opportunities Your Data Recent Grids Create Meta…" at bounding box center [637, 320] width 1274 height 641
click at [1015, 316] on div at bounding box center [1097, 380] width 332 height 272
click at [995, 258] on p at bounding box center [1097, 258] width 312 height 16
click at [719, 196] on span "Google Search" at bounding box center [621, 196] width 206 height 20
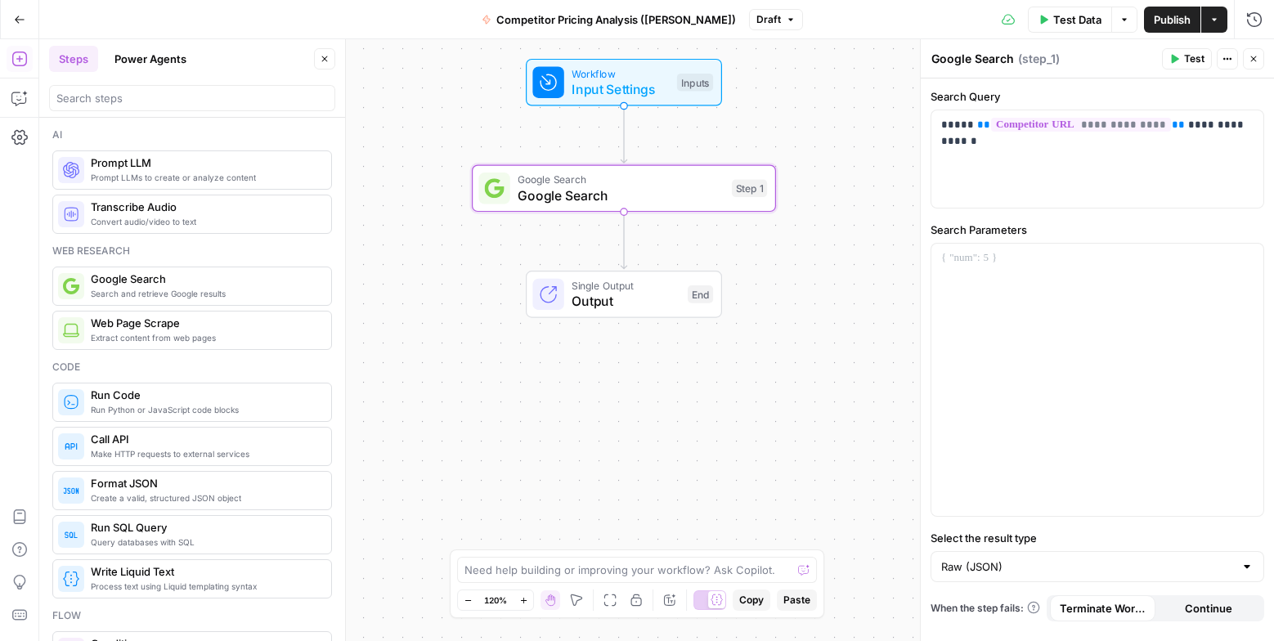
click at [1121, 21] on icon "button" at bounding box center [1124, 20] width 10 height 10
click at [1064, 59] on span "Run Test" at bounding box center [1078, 58] width 72 height 16
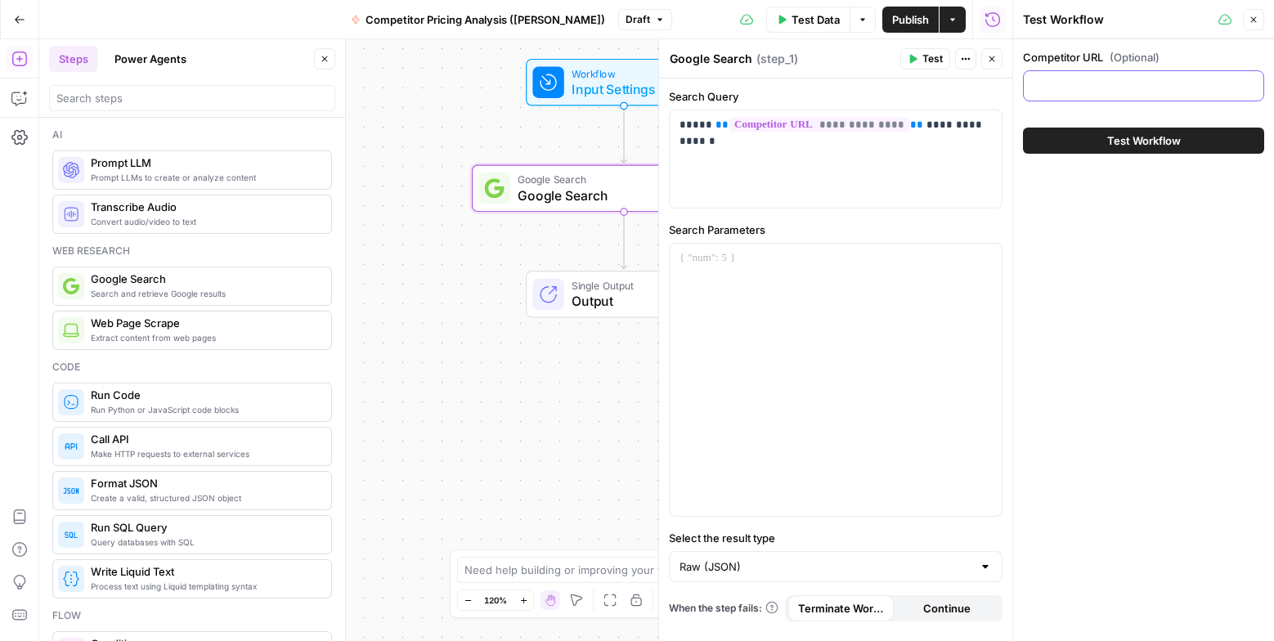
click at [1081, 83] on input "Competitor URL (Optional)" at bounding box center [1143, 86] width 220 height 16
type input "www.skyscanner.com"
click at [1158, 140] on span "Test Workflow" at bounding box center [1144, 140] width 74 height 16
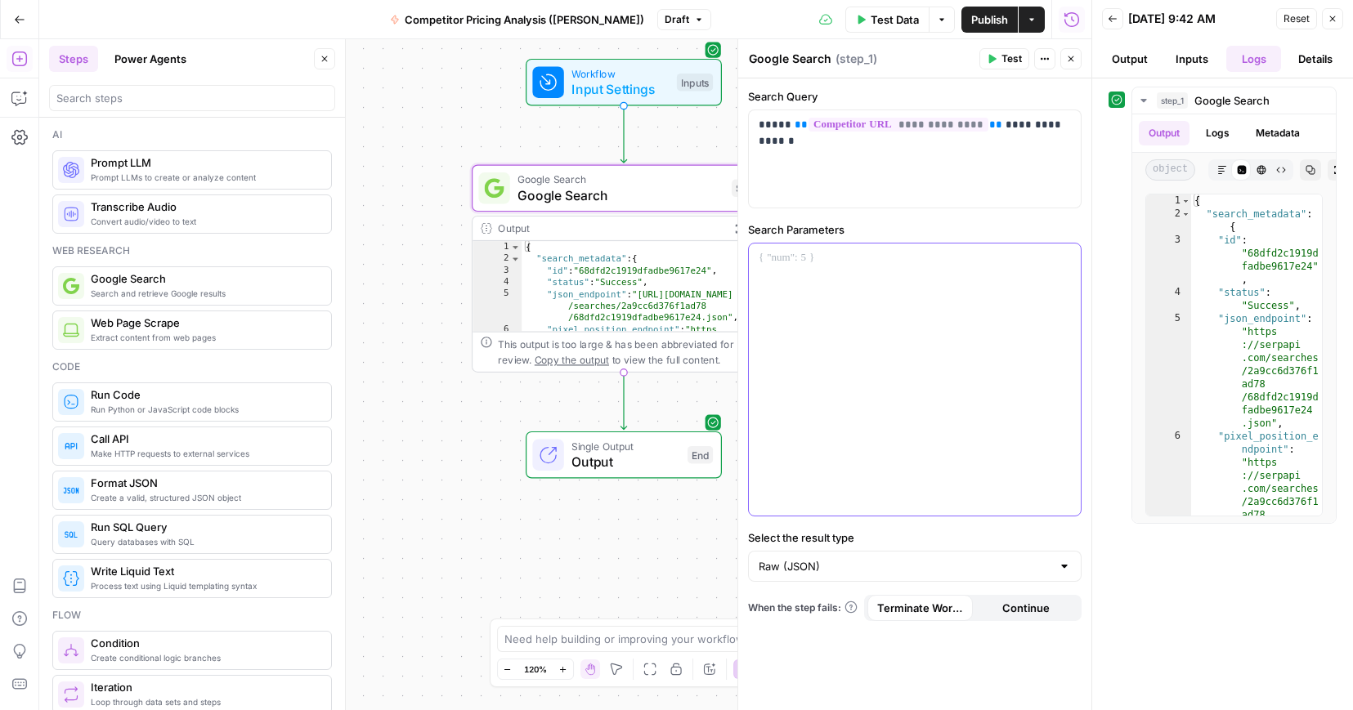
drag, startPoint x: 1132, startPoint y: 313, endPoint x: 911, endPoint y: 335, distance: 222.7
click at [911, 335] on body "Kayak New Home Browse Insights Opportunities Your Data Recent Grids Create Meta…" at bounding box center [676, 355] width 1353 height 710
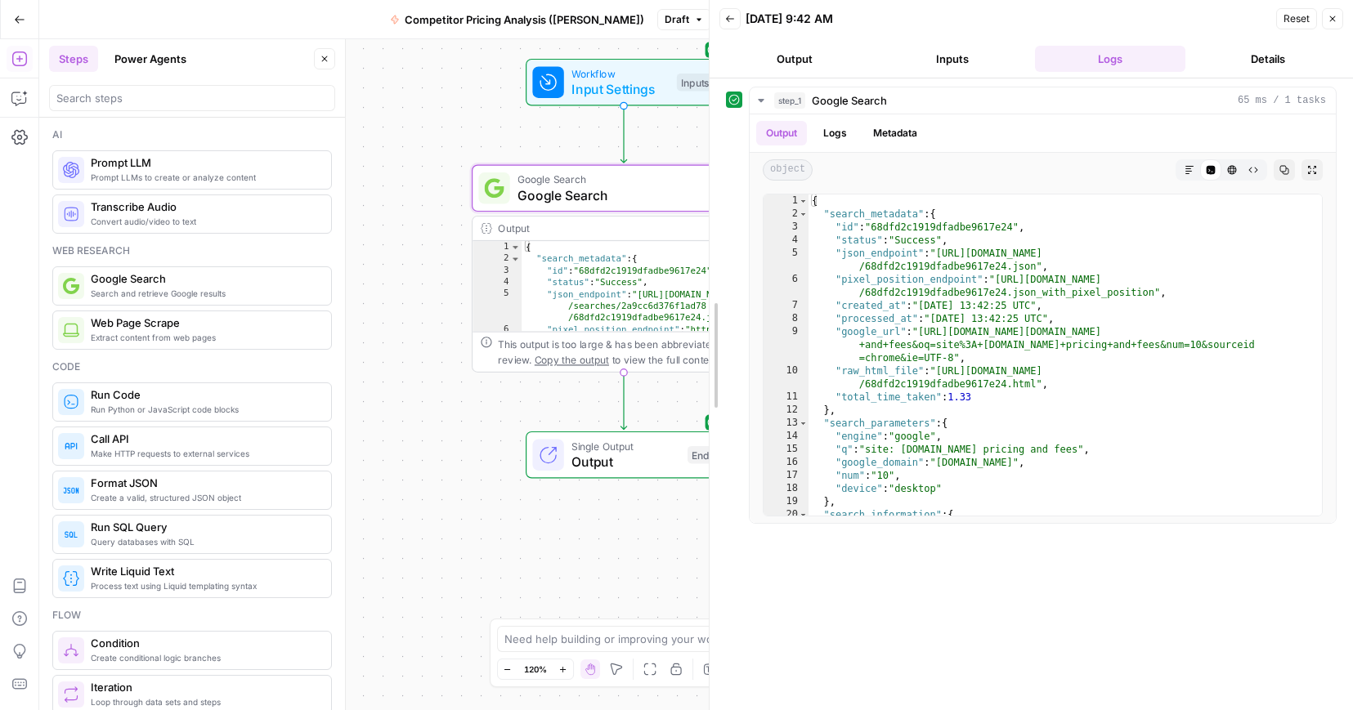
drag, startPoint x: 1093, startPoint y: 284, endPoint x: 710, endPoint y: 339, distance: 386.6
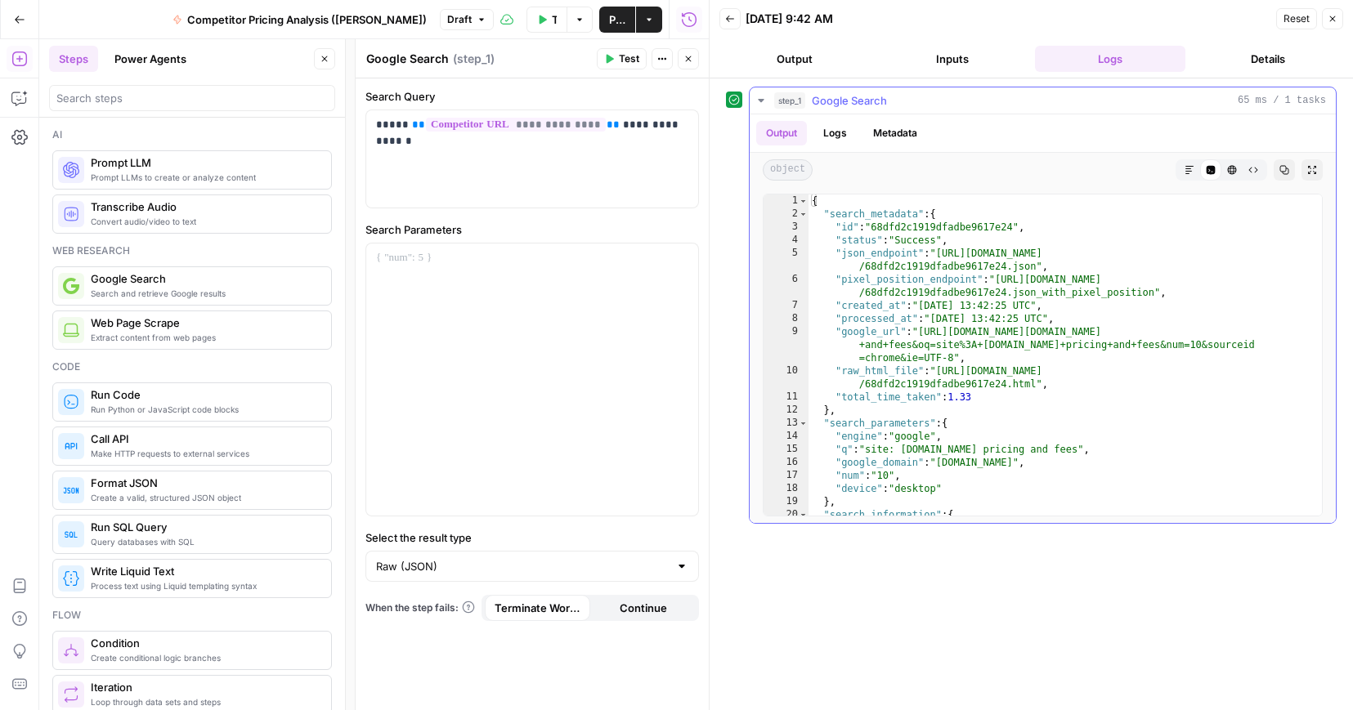
scroll to position [1621, 0]
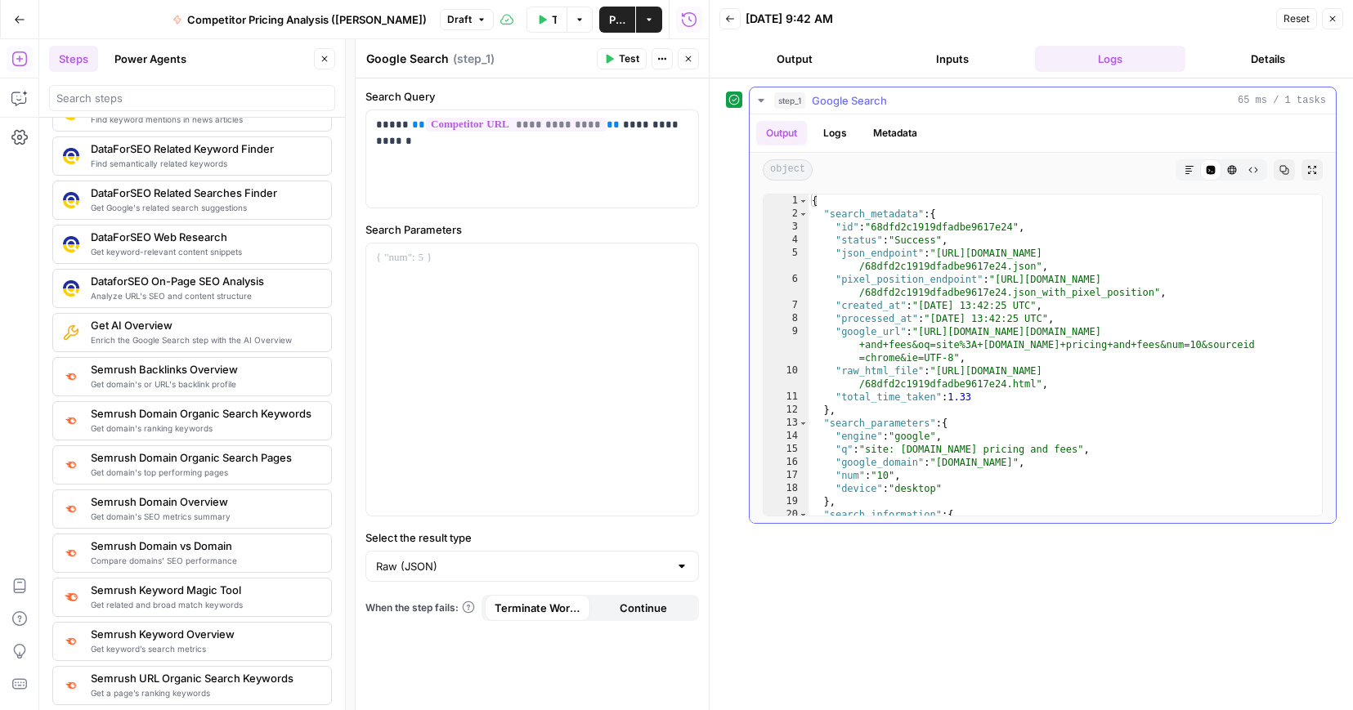
type textarea "**********"
click at [1010, 400] on div "{ "search_metadata" : { "id" : "68dfd2c1919dfadbe9617e24" , "status" : "Success…" at bounding box center [1065, 368] width 513 height 347
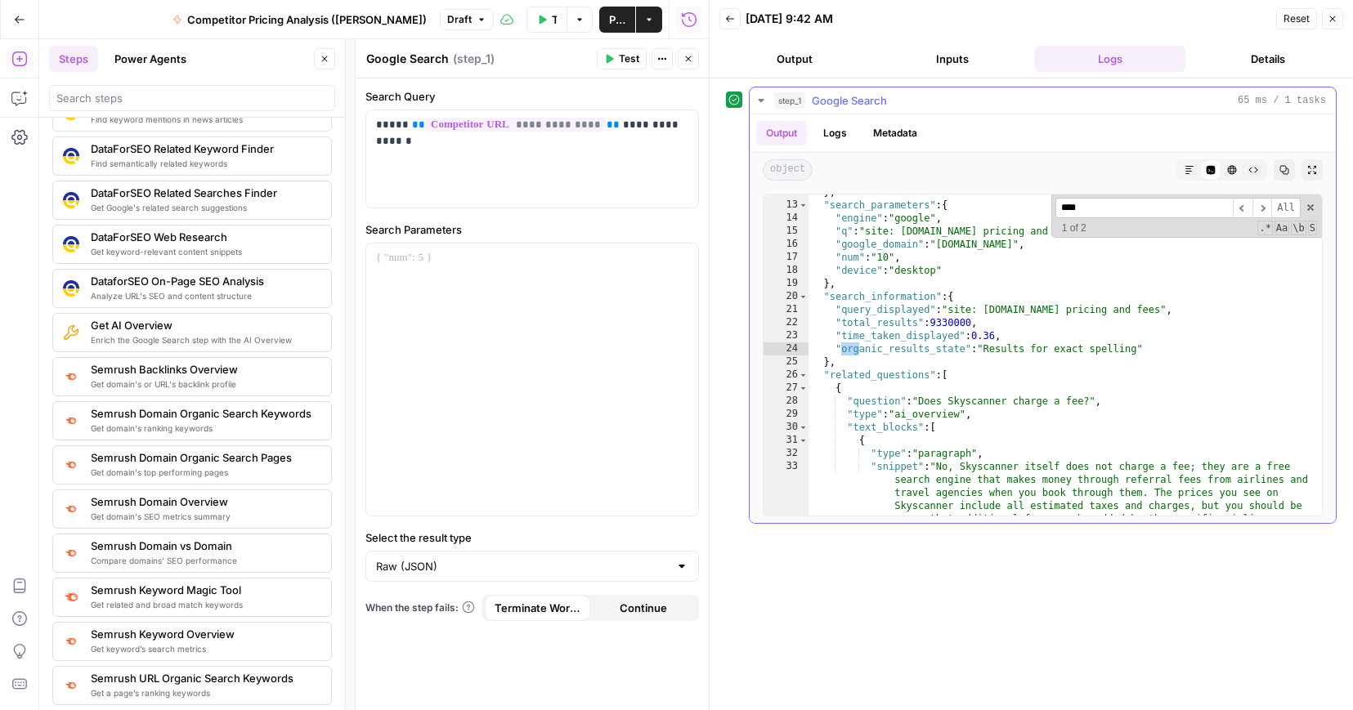
scroll to position [219, 0]
click at [1176, 213] on input "**********" at bounding box center [1143, 208] width 177 height 20
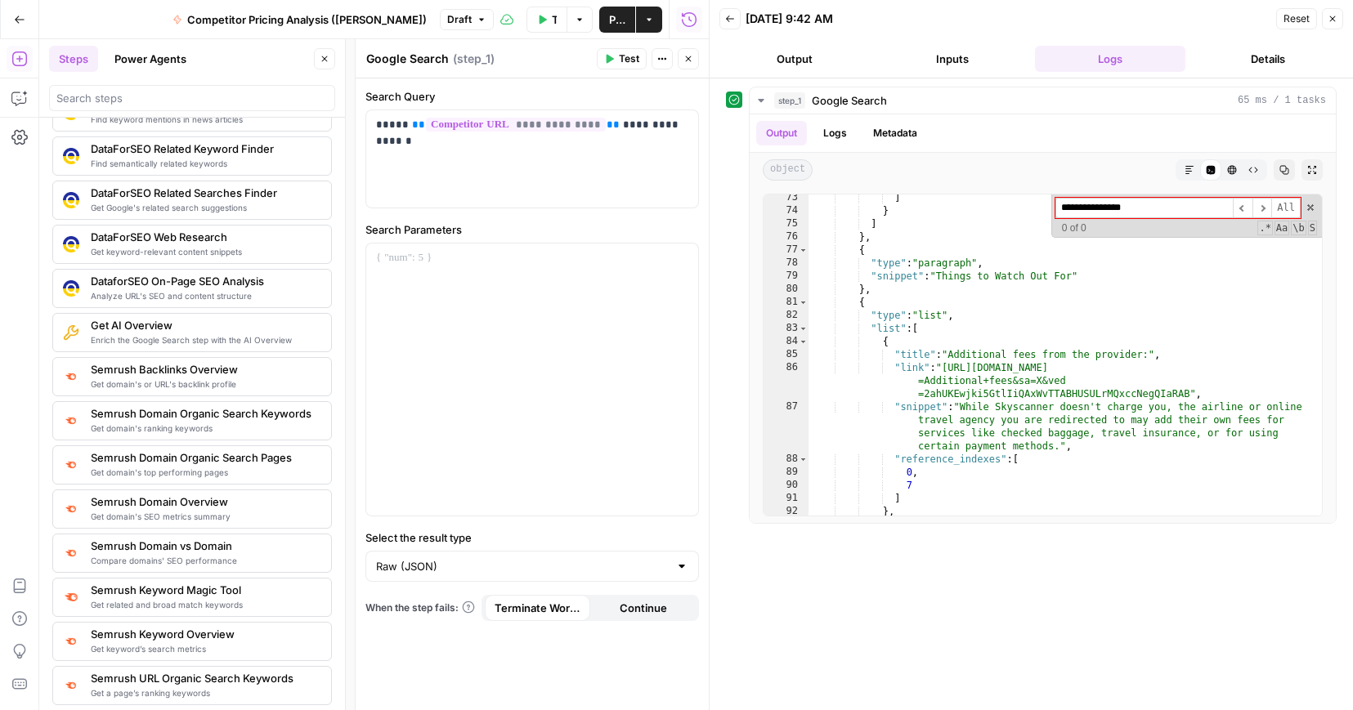
scroll to position [1154, 0]
click at [1266, 207] on span "​" at bounding box center [1263, 208] width 20 height 20
click at [1165, 204] on input "**********" at bounding box center [1143, 208] width 177 height 20
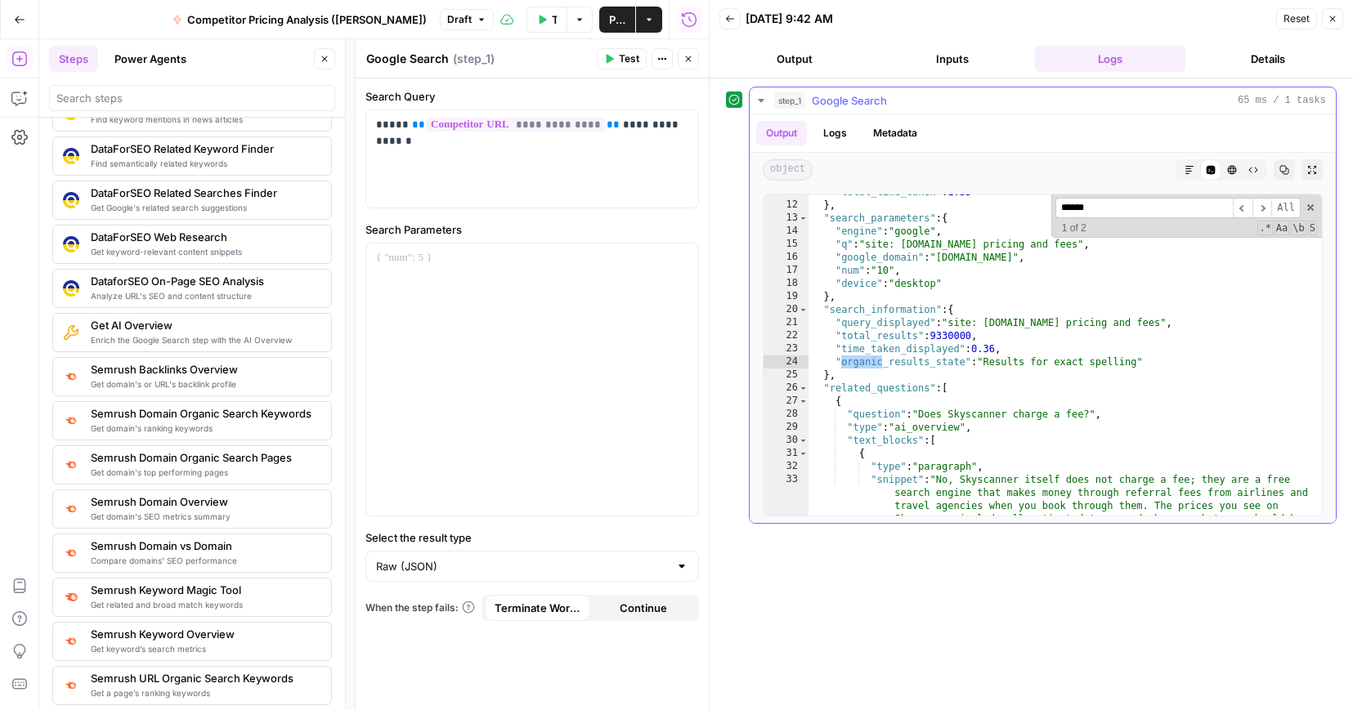
scroll to position [206, 0]
type input "*"
type input "**********"
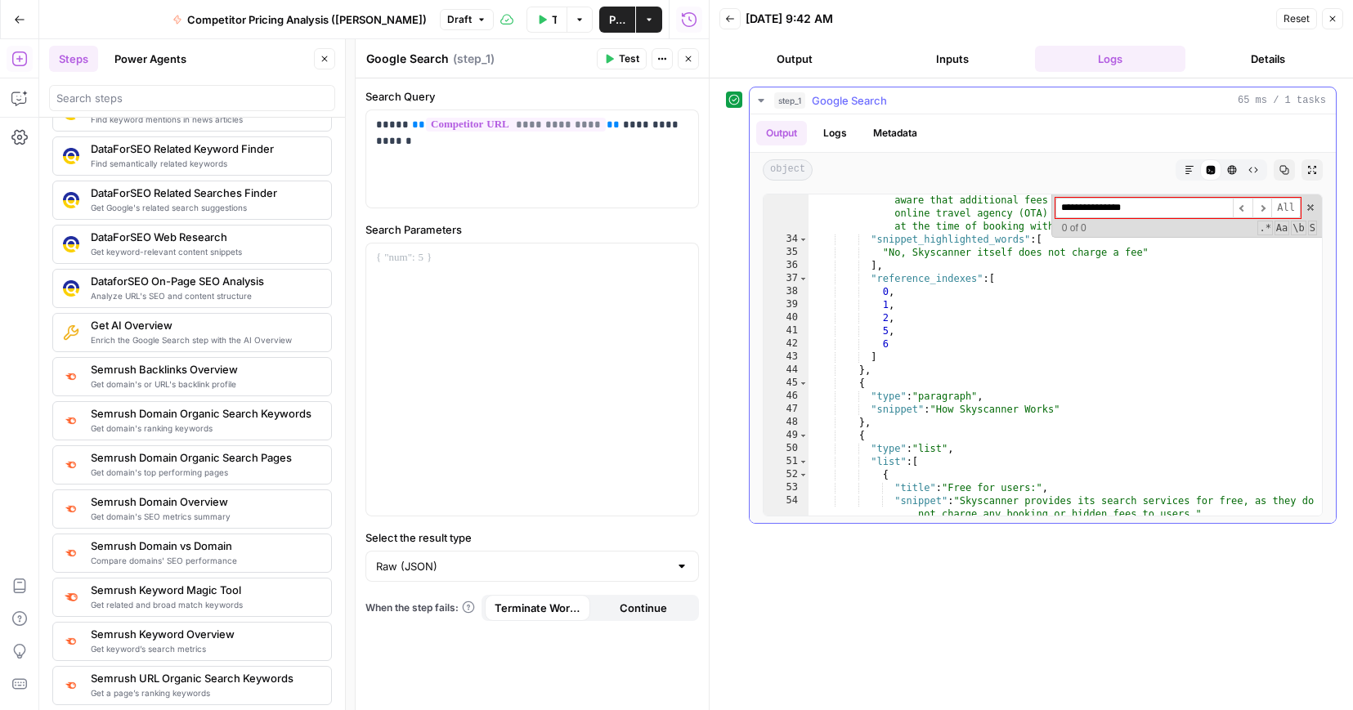
scroll to position [553, 0]
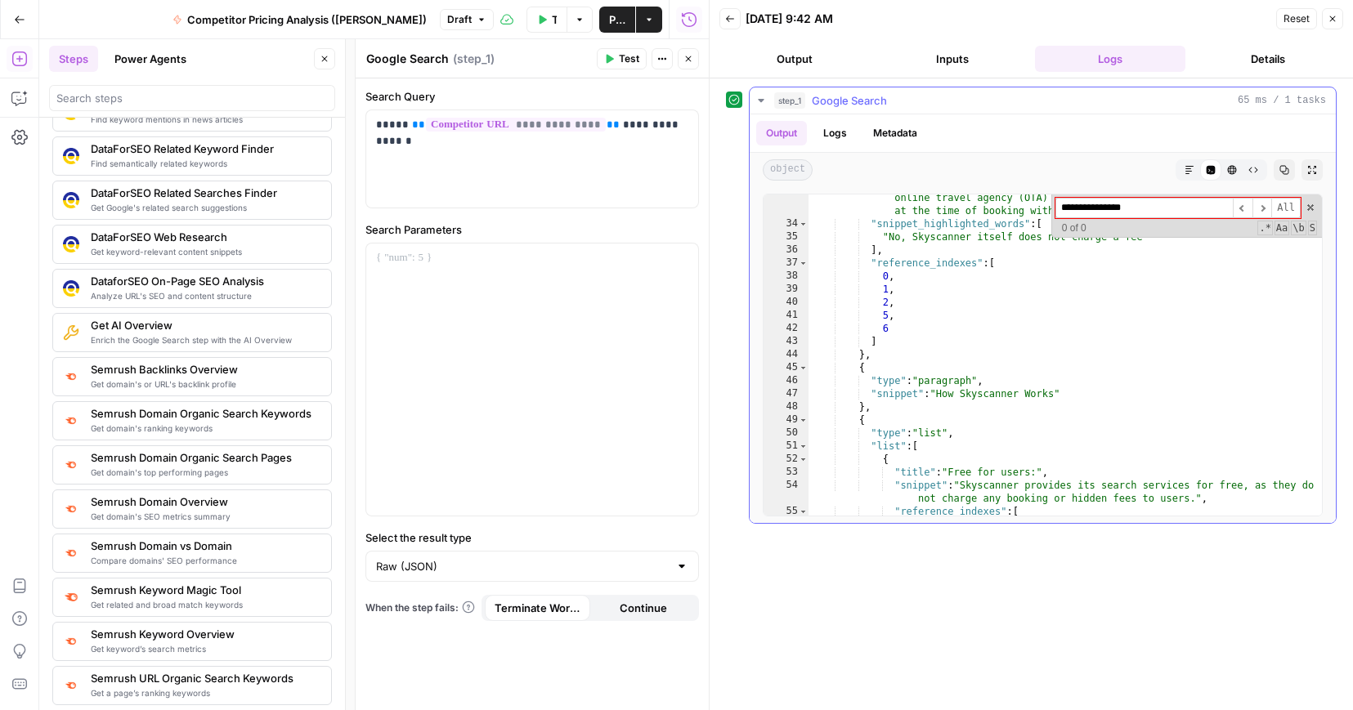
click at [1164, 209] on input "**********" at bounding box center [1143, 208] width 177 height 20
drag, startPoint x: 1158, startPoint y: 203, endPoint x: 932, endPoint y: 189, distance: 226.1
click at [932, 189] on div "**********" at bounding box center [1043, 355] width 586 height 336
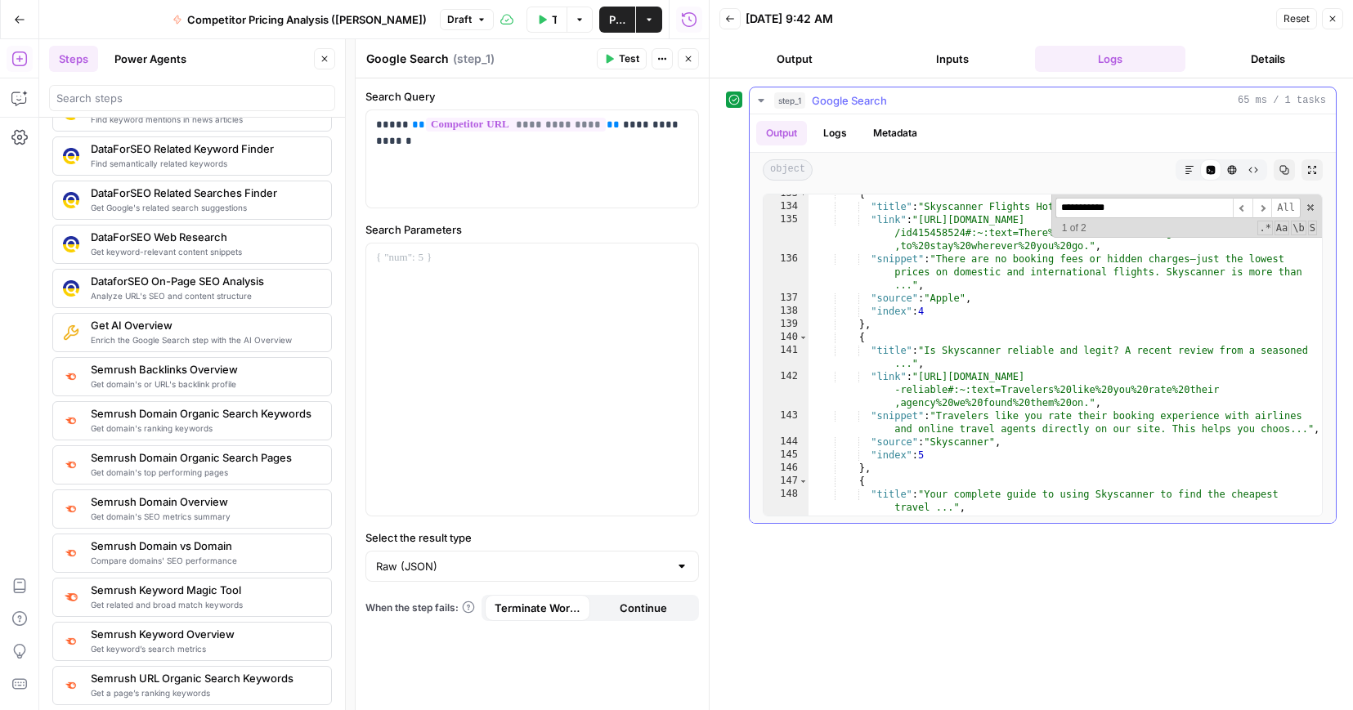
scroll to position [2343, 0]
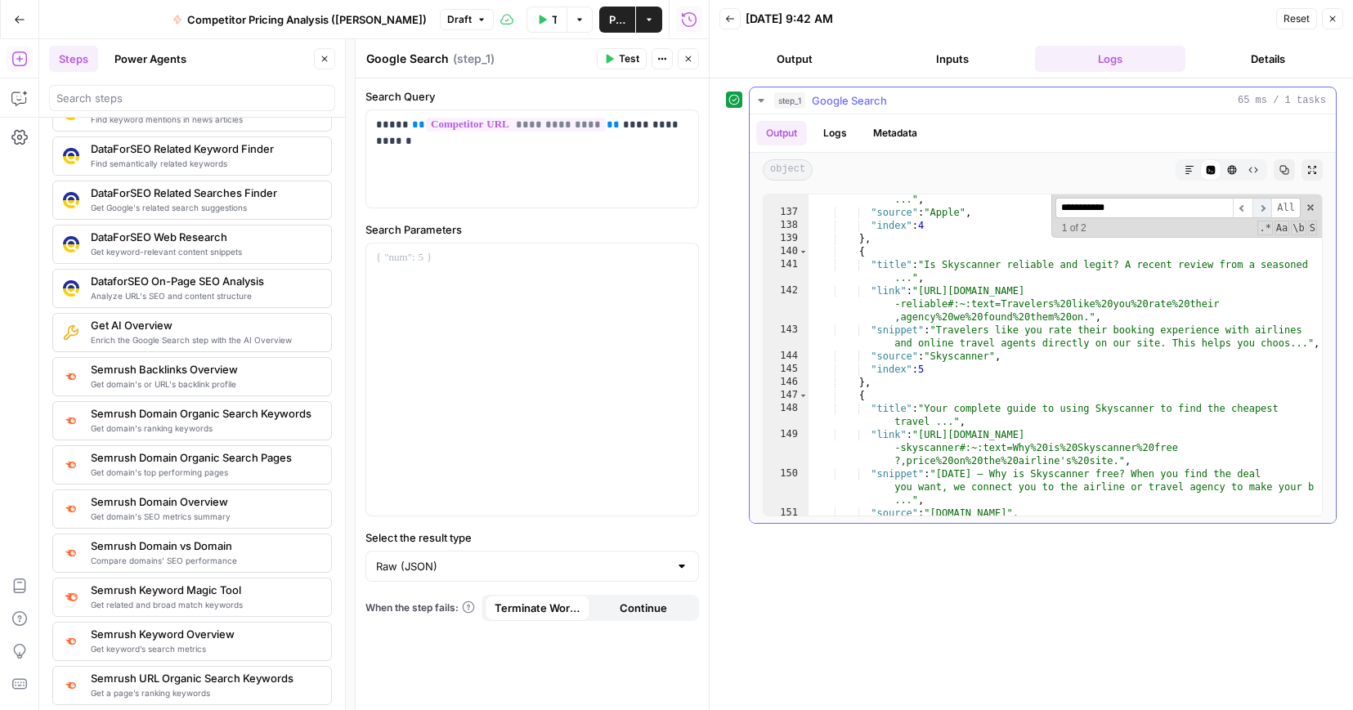
type input "**********"
click at [1264, 205] on span "​" at bounding box center [1263, 208] width 20 height 20
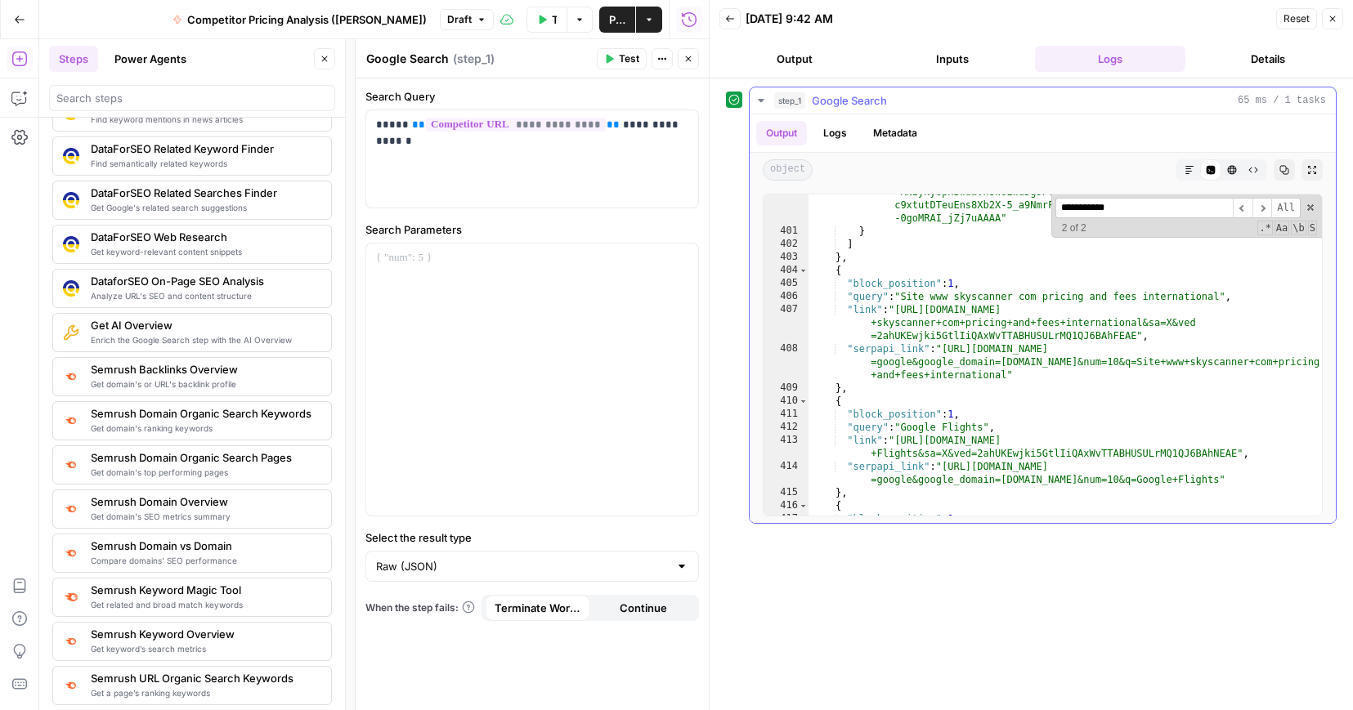
scroll to position [10350, 0]
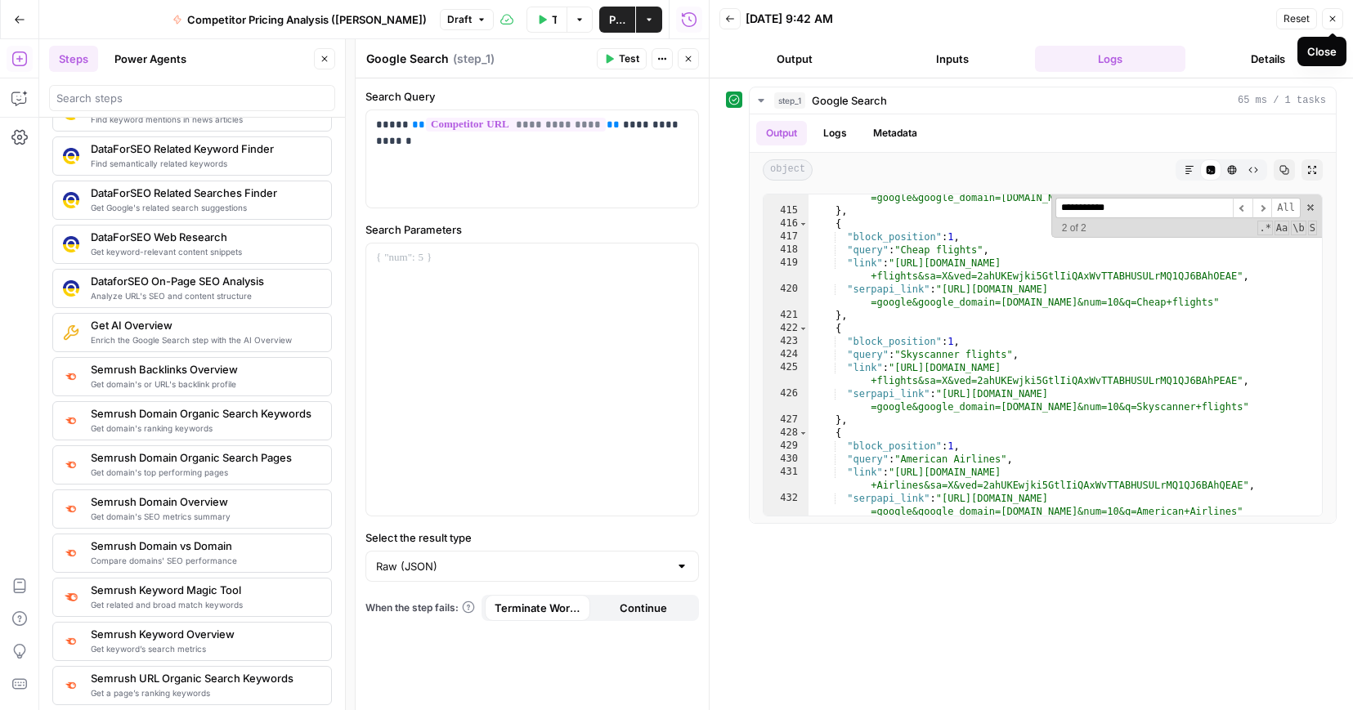
click at [1273, 21] on button "Close" at bounding box center [1332, 18] width 21 height 21
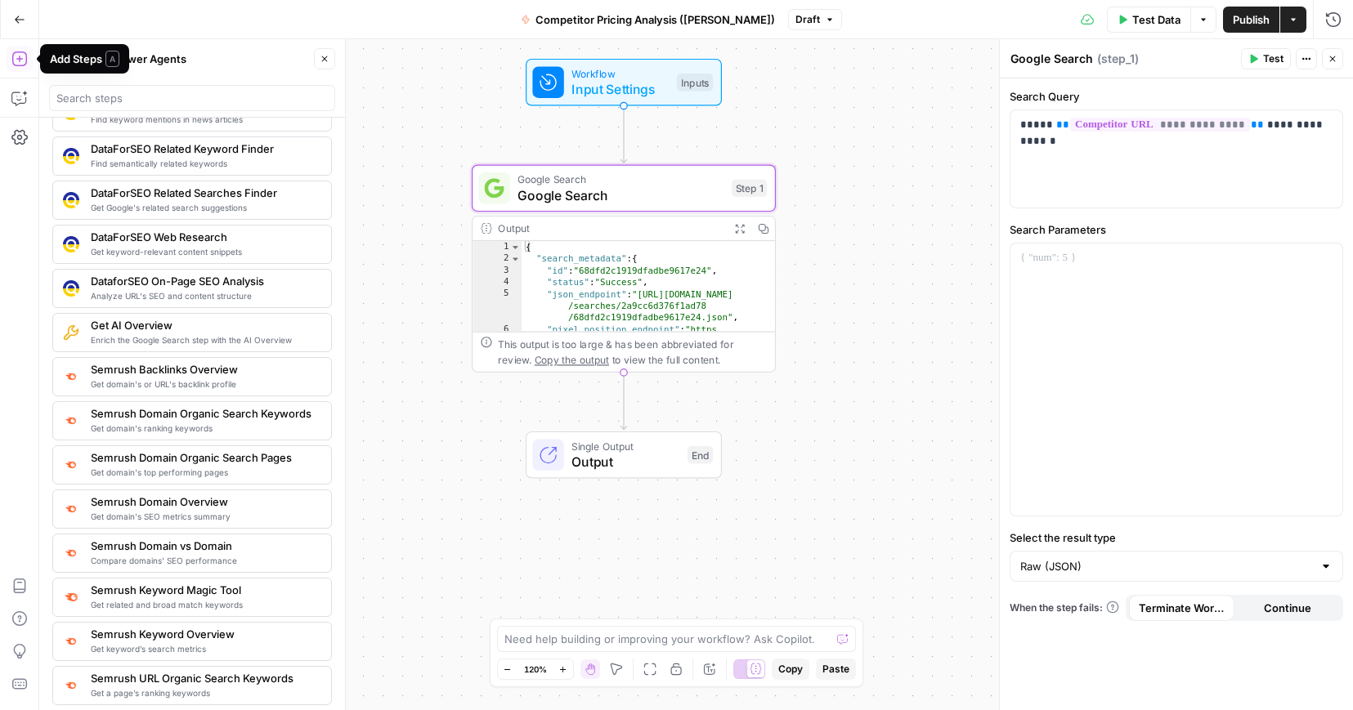
click at [20, 59] on icon "button" at bounding box center [18, 59] width 15 height 15
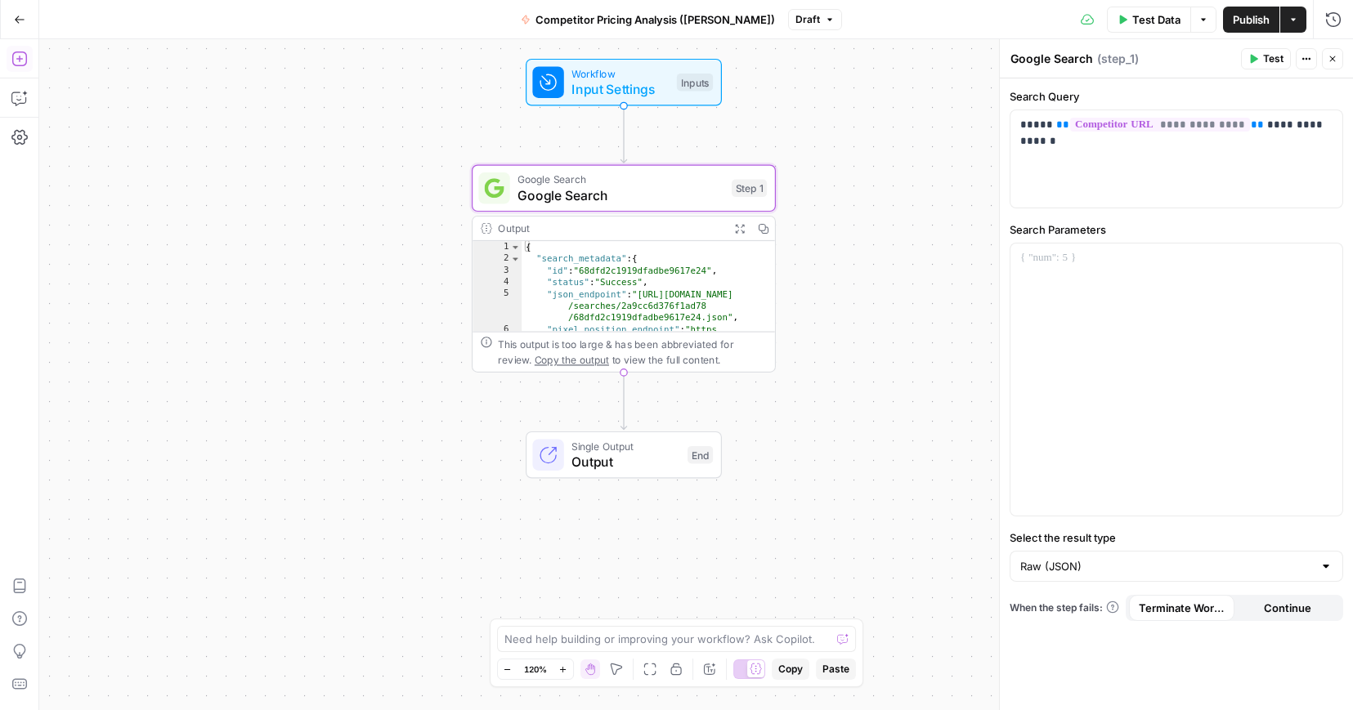
click at [20, 61] on icon "button" at bounding box center [19, 59] width 16 height 16
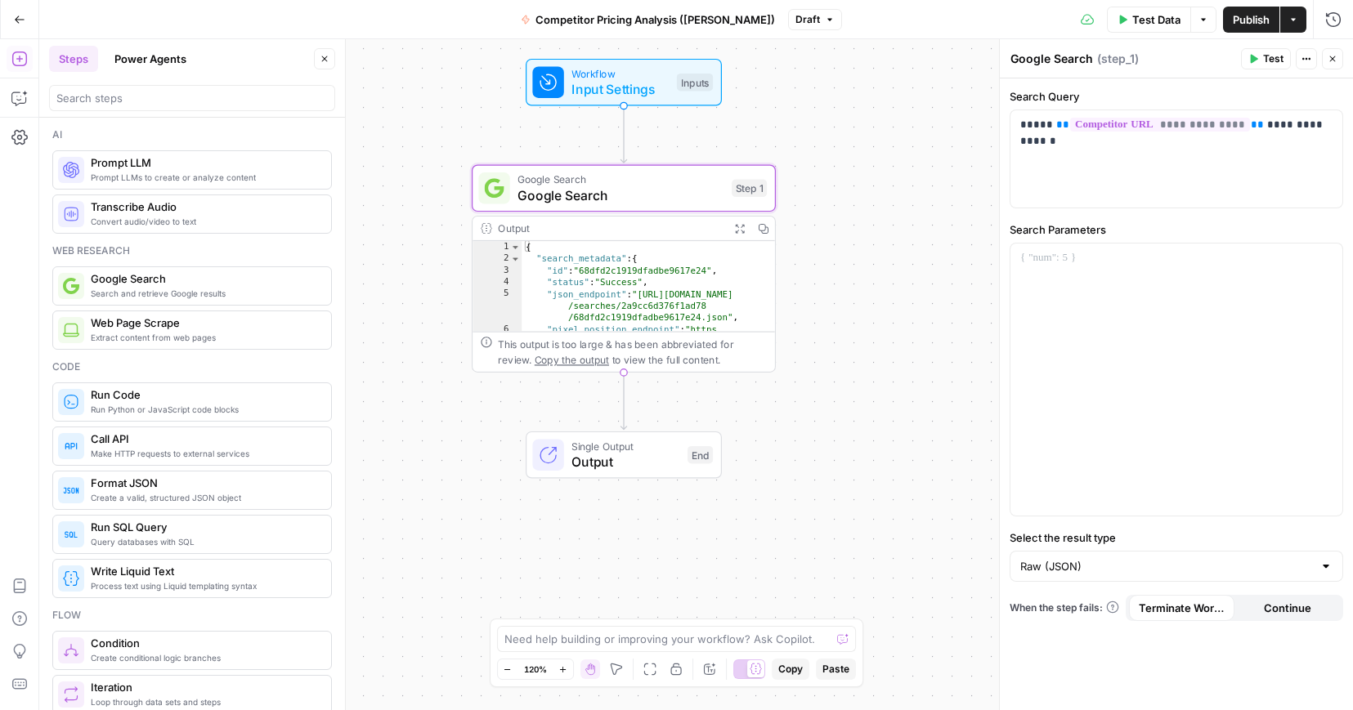
click at [78, 57] on button "Steps" at bounding box center [73, 59] width 49 height 26
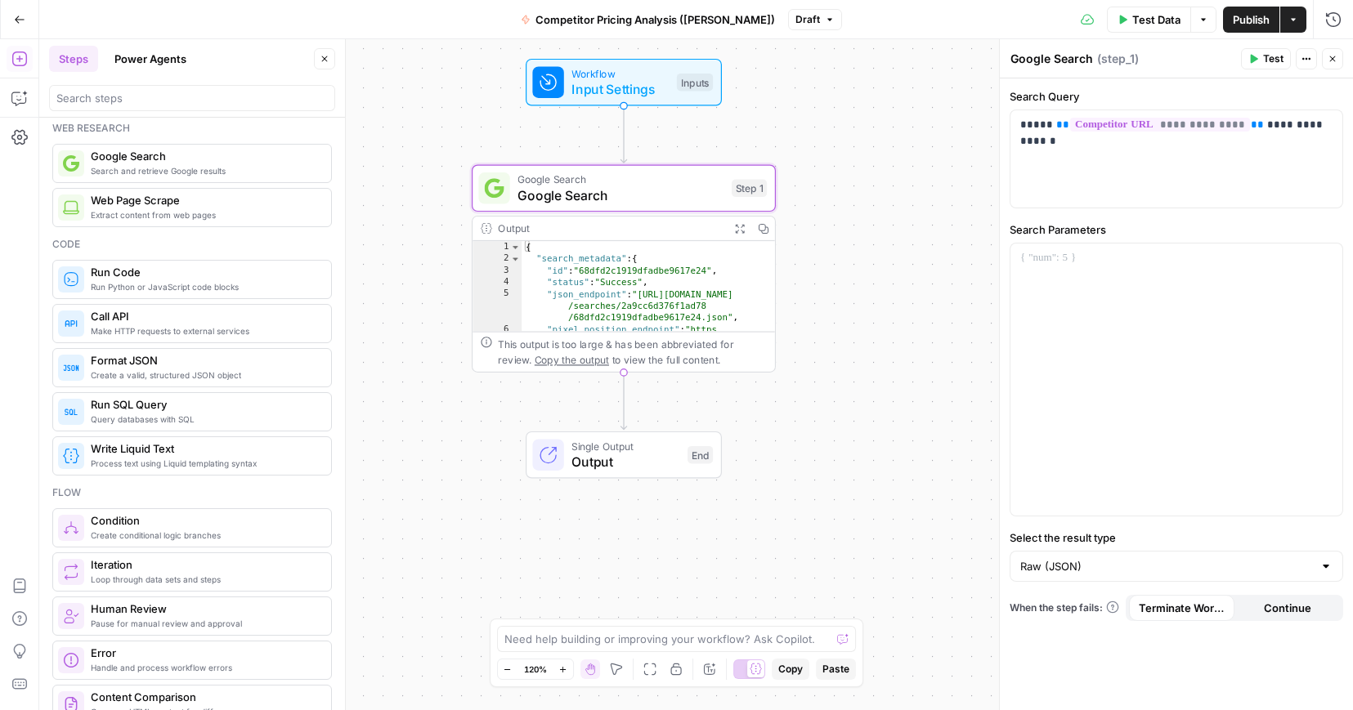
click at [125, 579] on span "Loop through data sets and steps" at bounding box center [204, 579] width 227 height 13
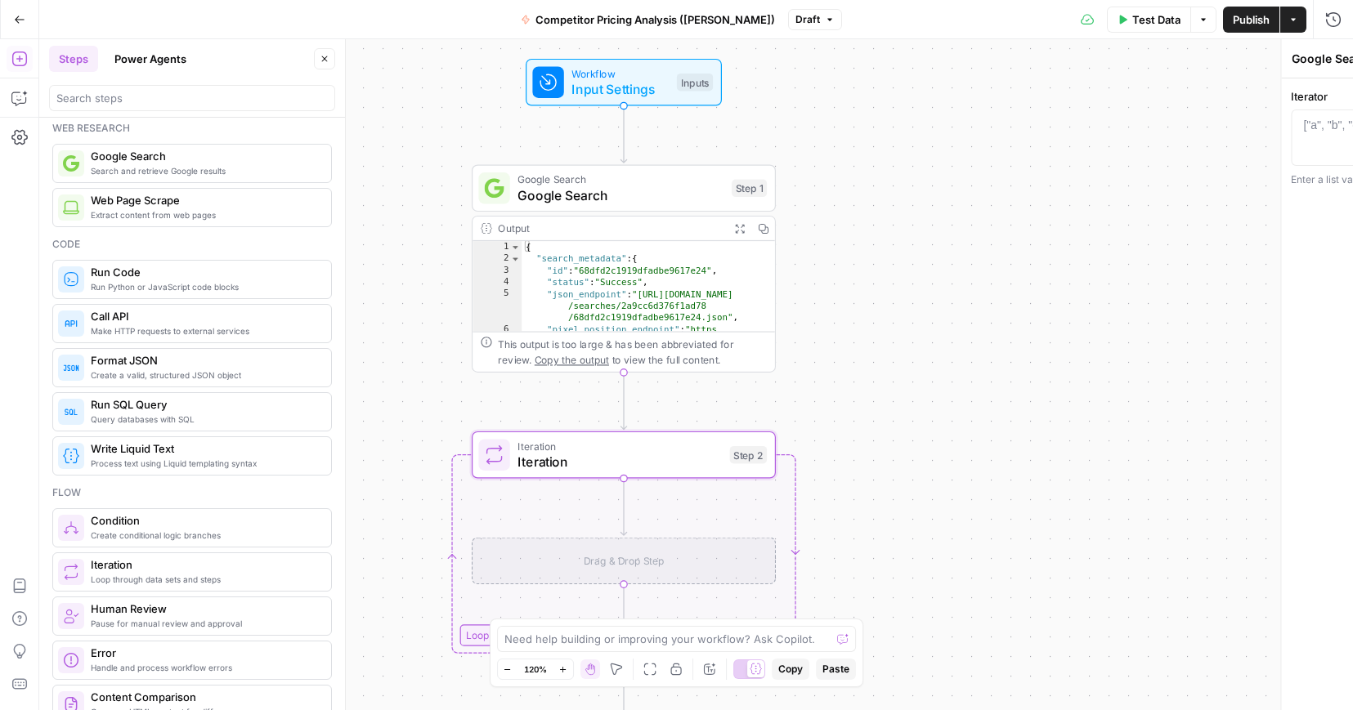
type textarea "Iteration"
click at [1022, 124] on div "["a", "b", "c"] or [{ key: value }, { key: value }]" at bounding box center [1133, 125] width 222 height 16
click at [1040, 129] on div "["a", "b", "c"] or [{ key: value }, { key: value }]" at bounding box center [1133, 125] width 222 height 16
type textarea "*"
type textarea "**"
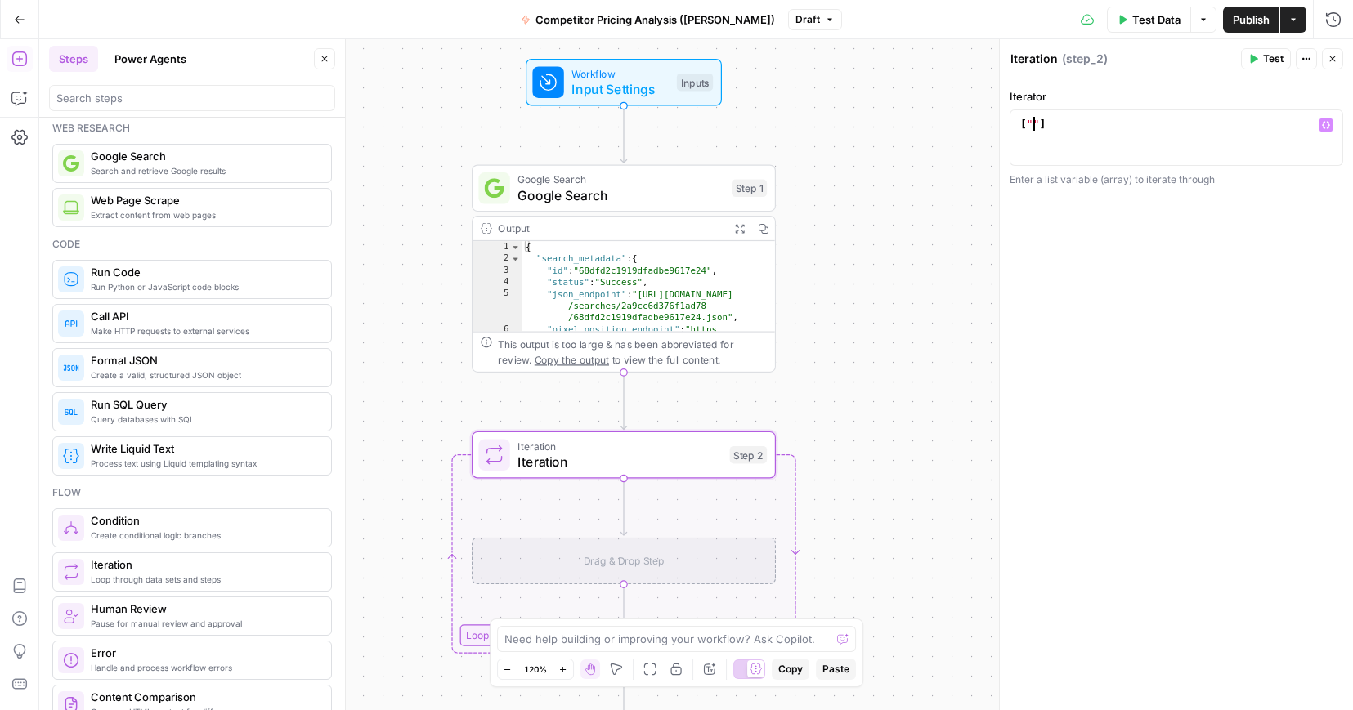
click at [128, 576] on span "Loop through data sets and steps" at bounding box center [204, 579] width 227 height 13
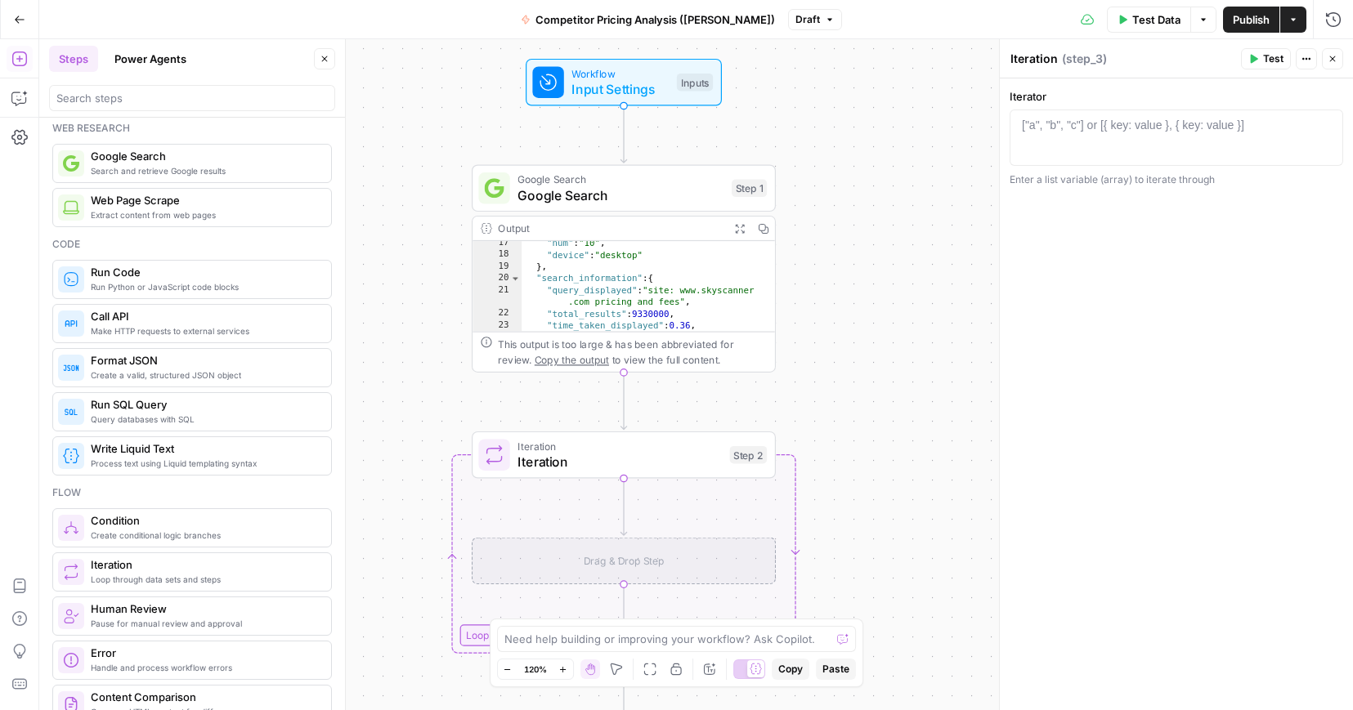
scroll to position [288, 0]
click at [660, 467] on span "Iteration" at bounding box center [620, 462] width 204 height 20
click at [1033, 124] on div "[ "" ]" at bounding box center [1176, 151] width 319 height 69
click at [1238, 131] on div "[ "step.1 = organic results" ]" at bounding box center [1176, 151] width 319 height 69
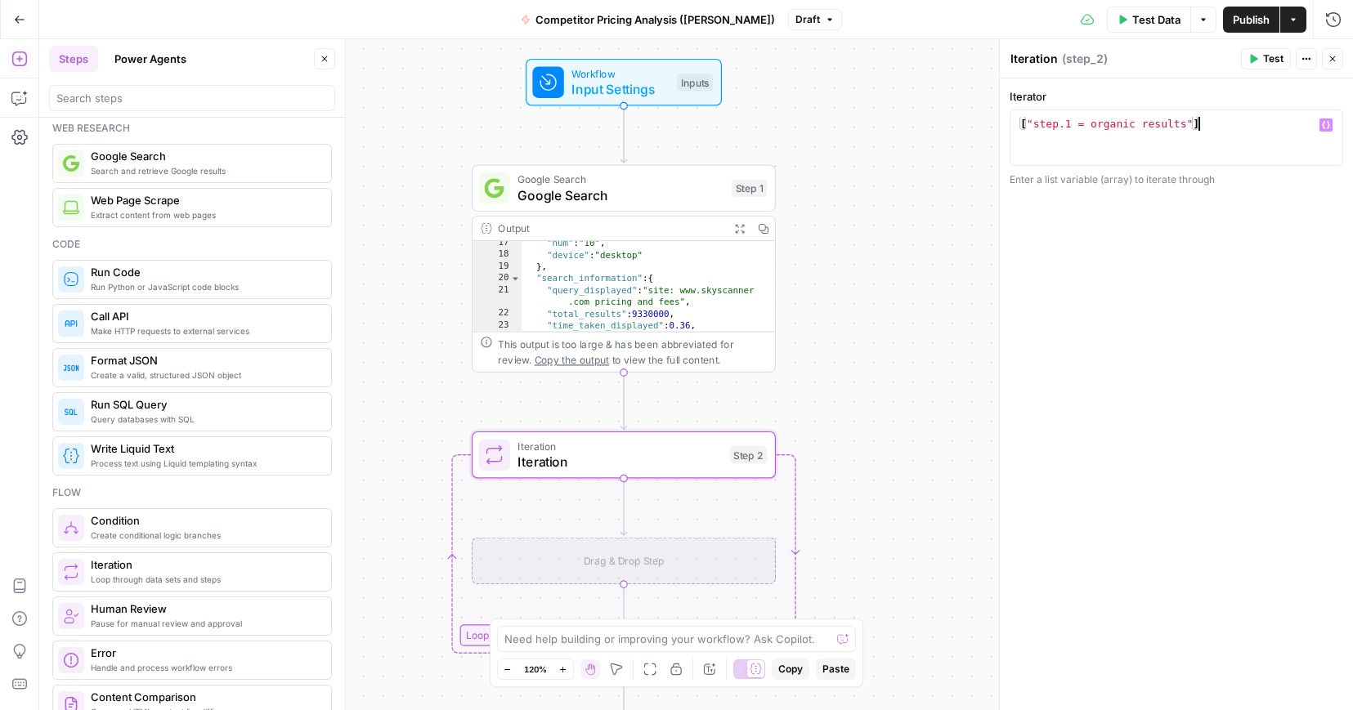
type textarea "**********"
click at [647, 561] on div "Drag & Drop Step" at bounding box center [624, 561] width 304 height 47
click at [182, 173] on span "Search and retrieve Google results" at bounding box center [204, 170] width 227 height 13
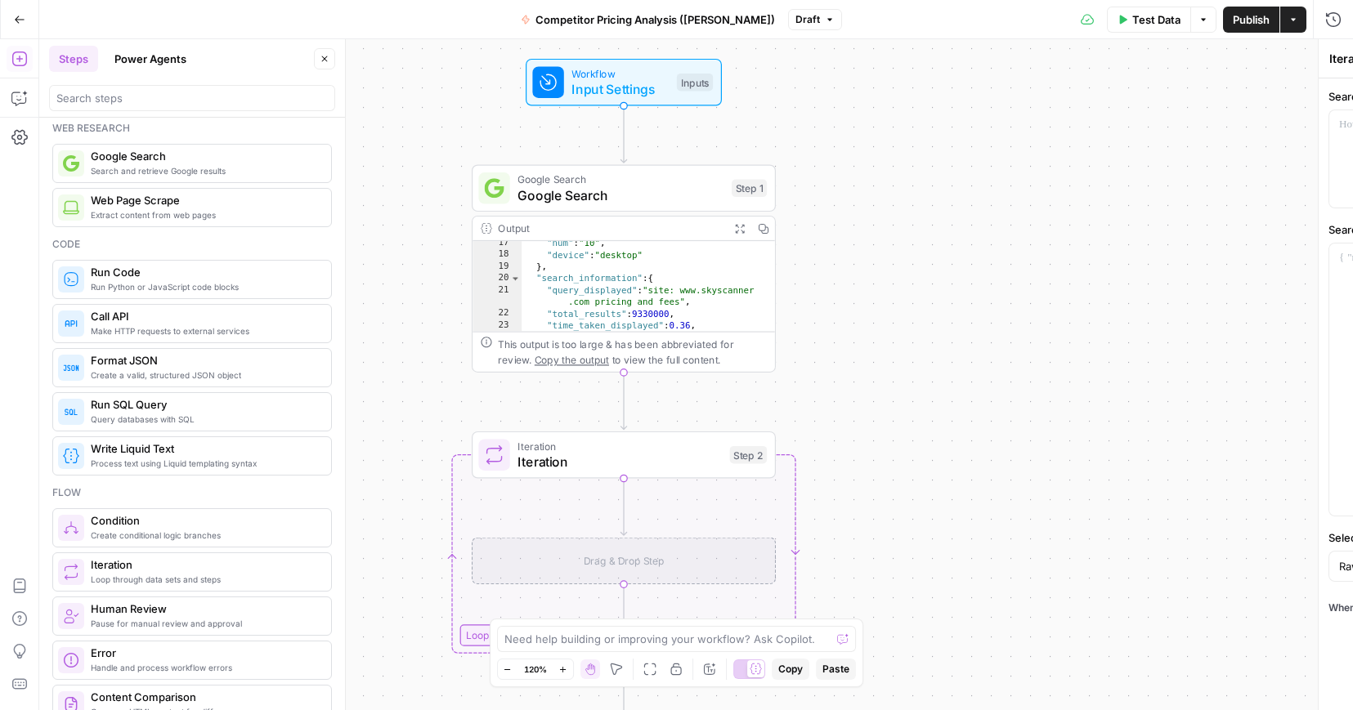
type textarea "Google Search"
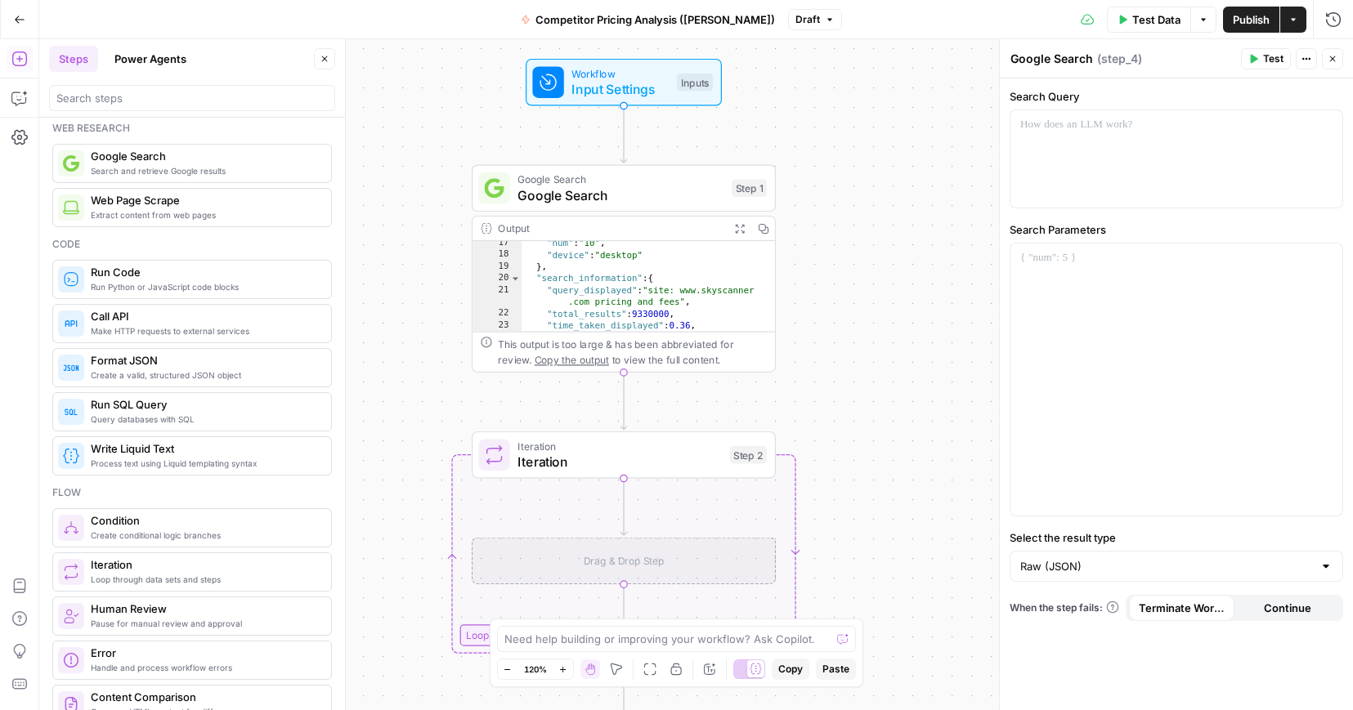
click at [139, 213] on span "Extract content from web pages" at bounding box center [204, 214] width 227 height 13
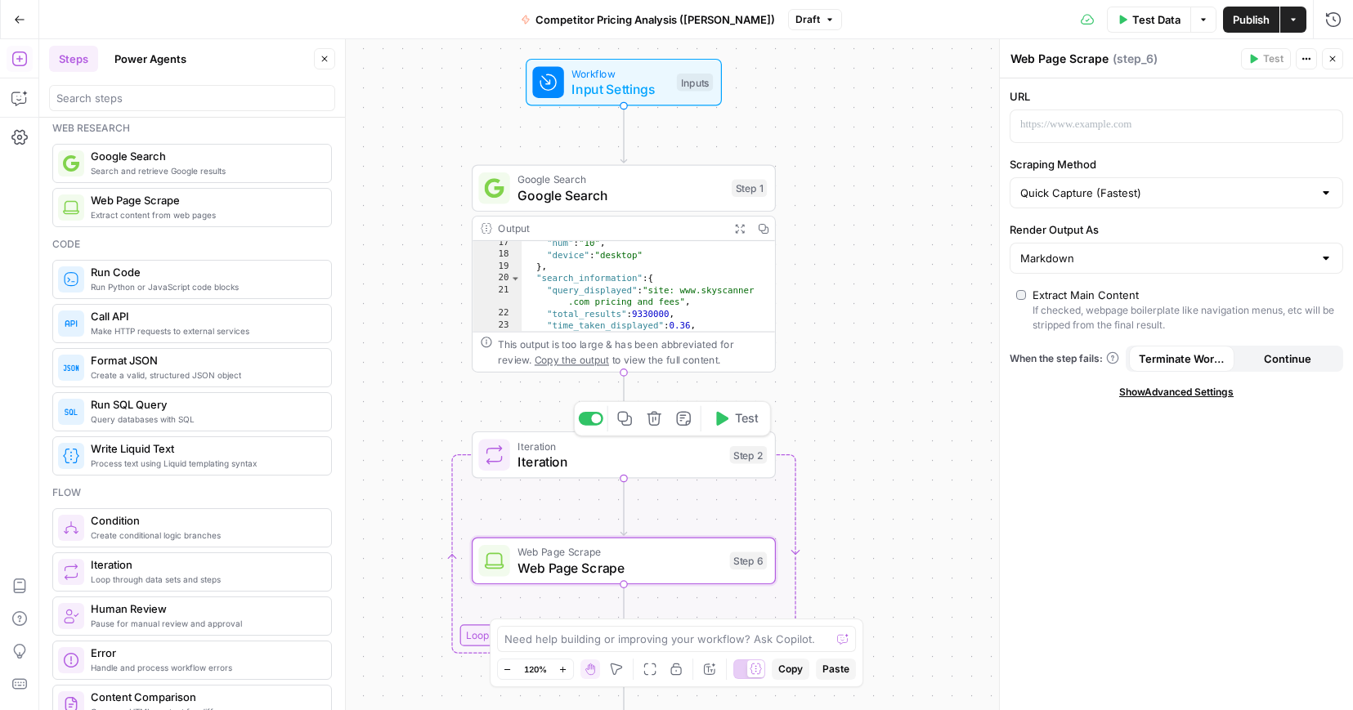
click at [629, 463] on span "Iteration" at bounding box center [620, 462] width 204 height 20
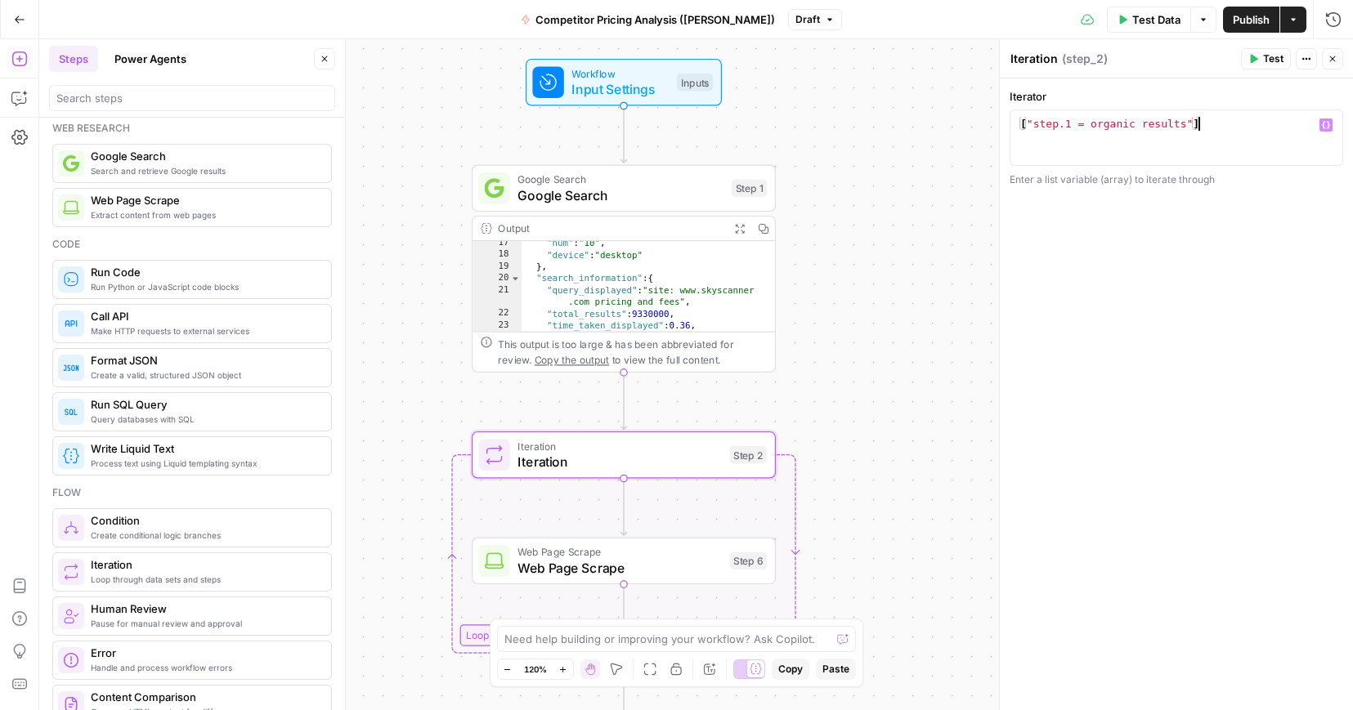
click at [1208, 118] on div "[ "step.1 = organic results" ]" at bounding box center [1176, 151] width 319 height 69
click at [1028, 123] on div "[ "step.1 = organic results"" at bounding box center [1176, 151] width 319 height 69
type textarea "**********"
click at [1210, 139] on div ""step.1 = organic results"" at bounding box center [1176, 151] width 319 height 69
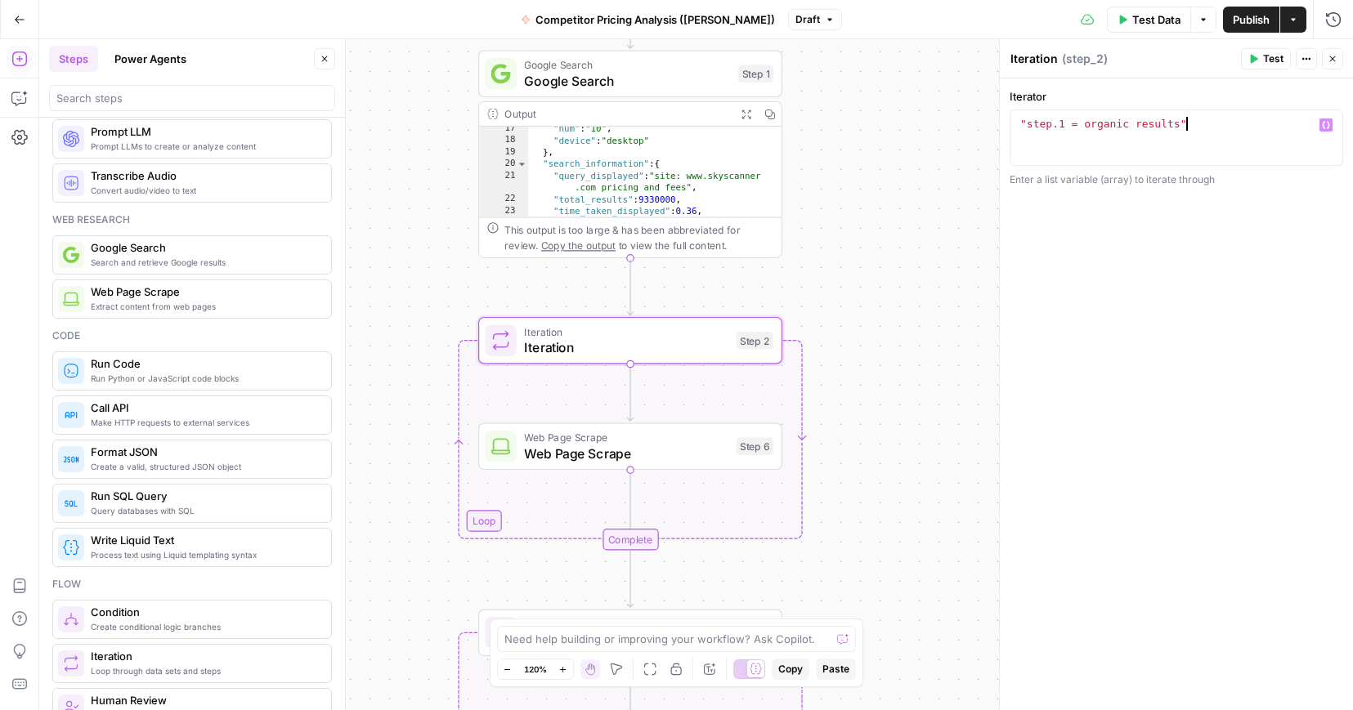
scroll to position [0, 0]
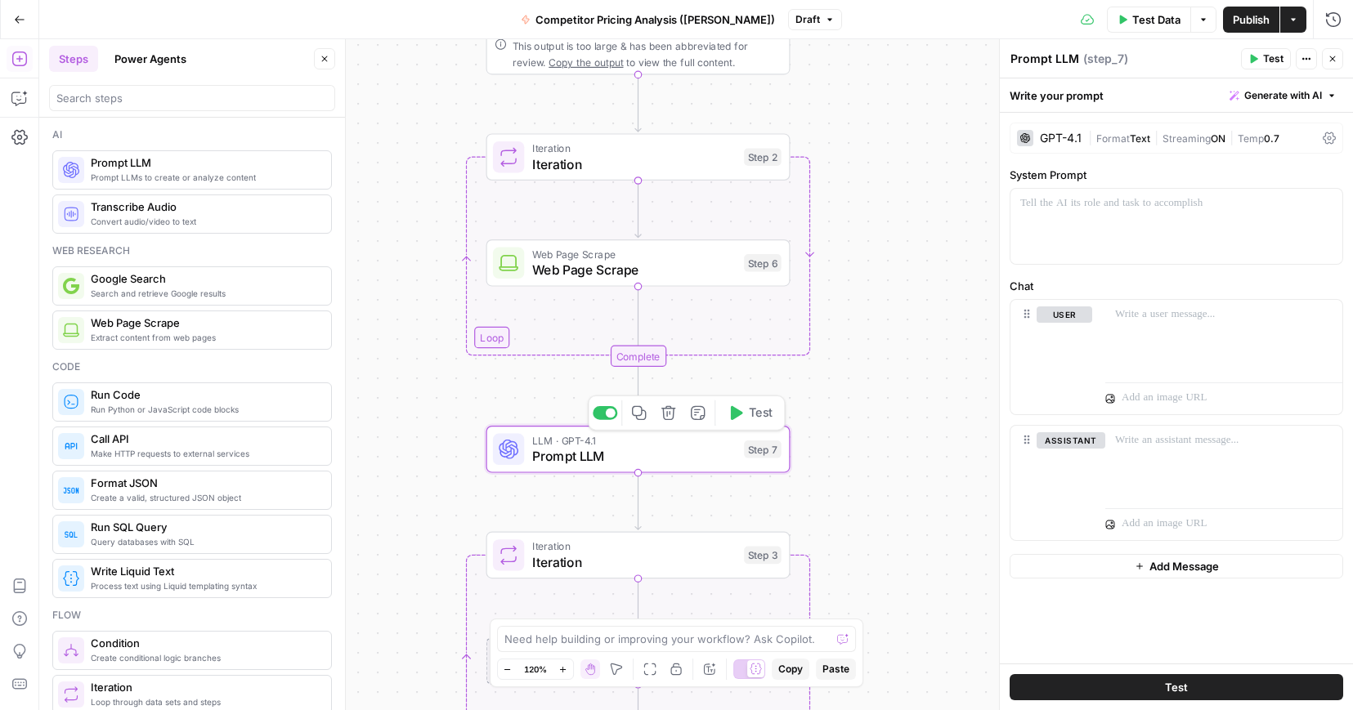
click at [674, 423] on button "Delete step" at bounding box center [668, 413] width 25 height 25
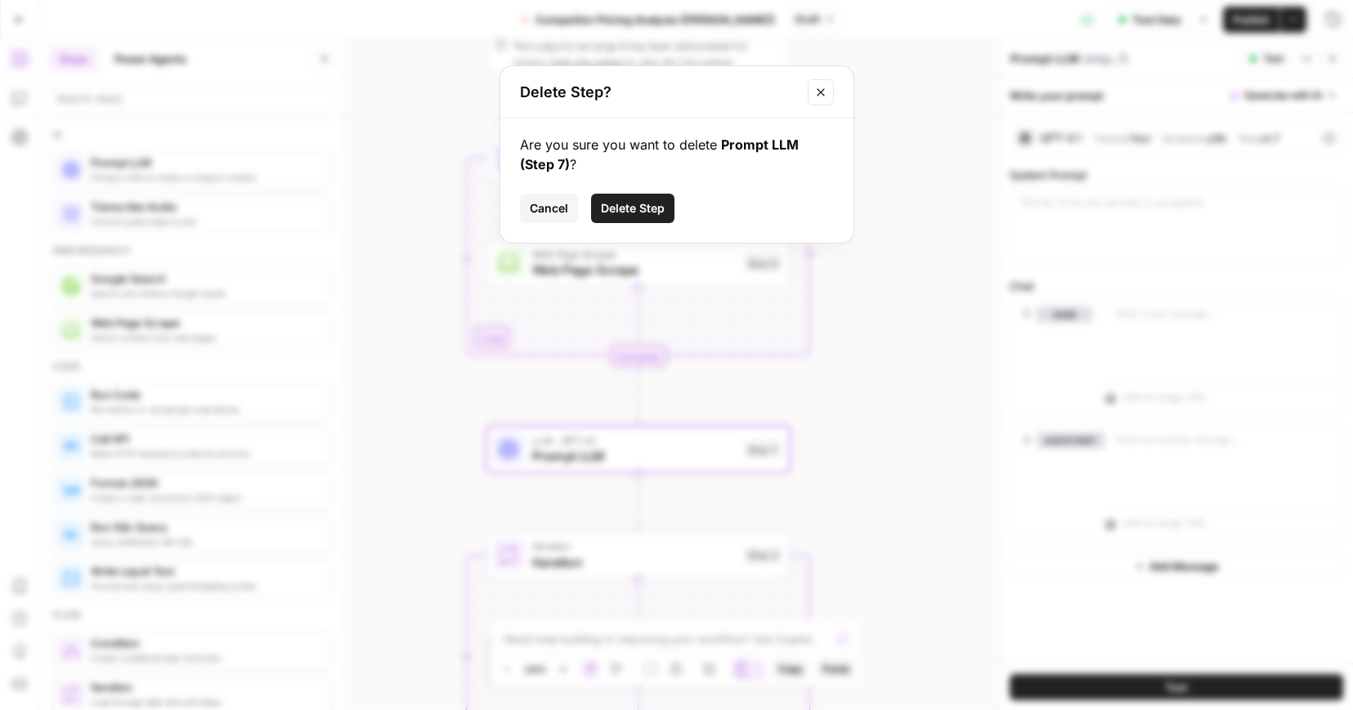
click at [644, 214] on span "Delete Step" at bounding box center [633, 208] width 64 height 16
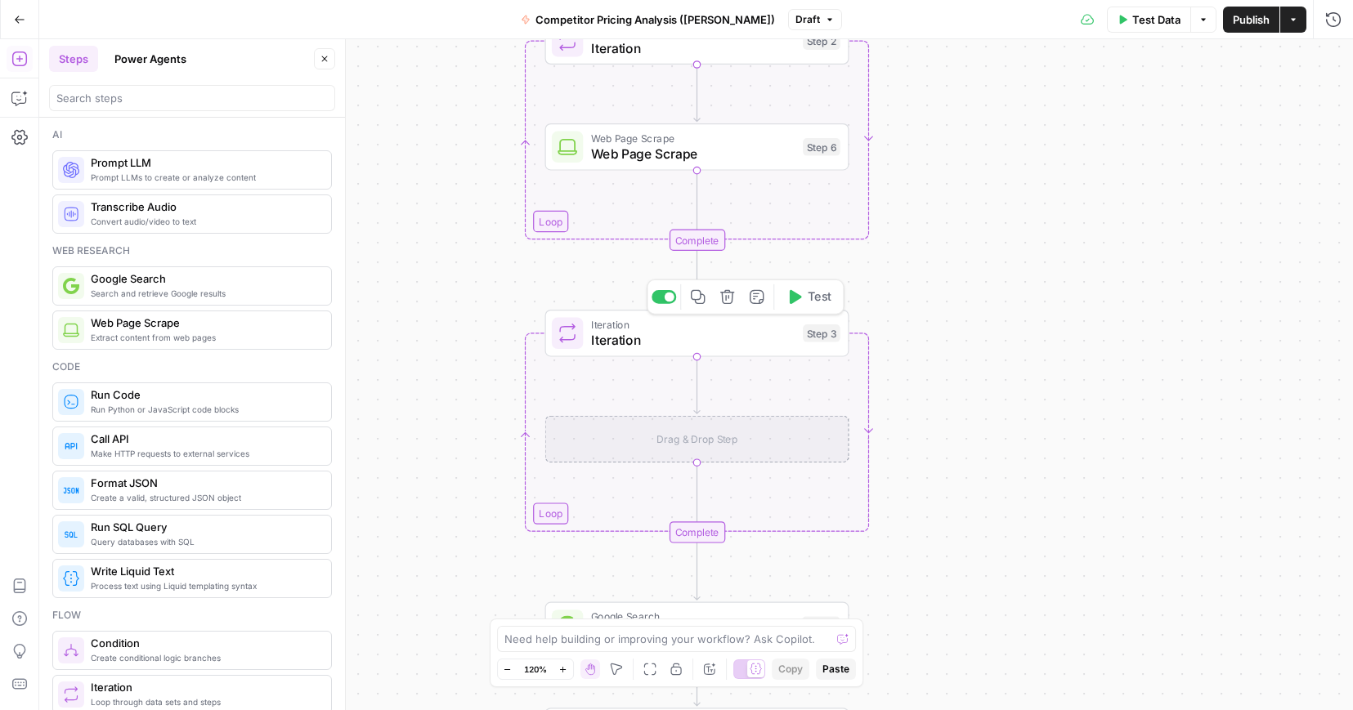
click at [728, 298] on icon "button" at bounding box center [727, 297] width 14 height 14
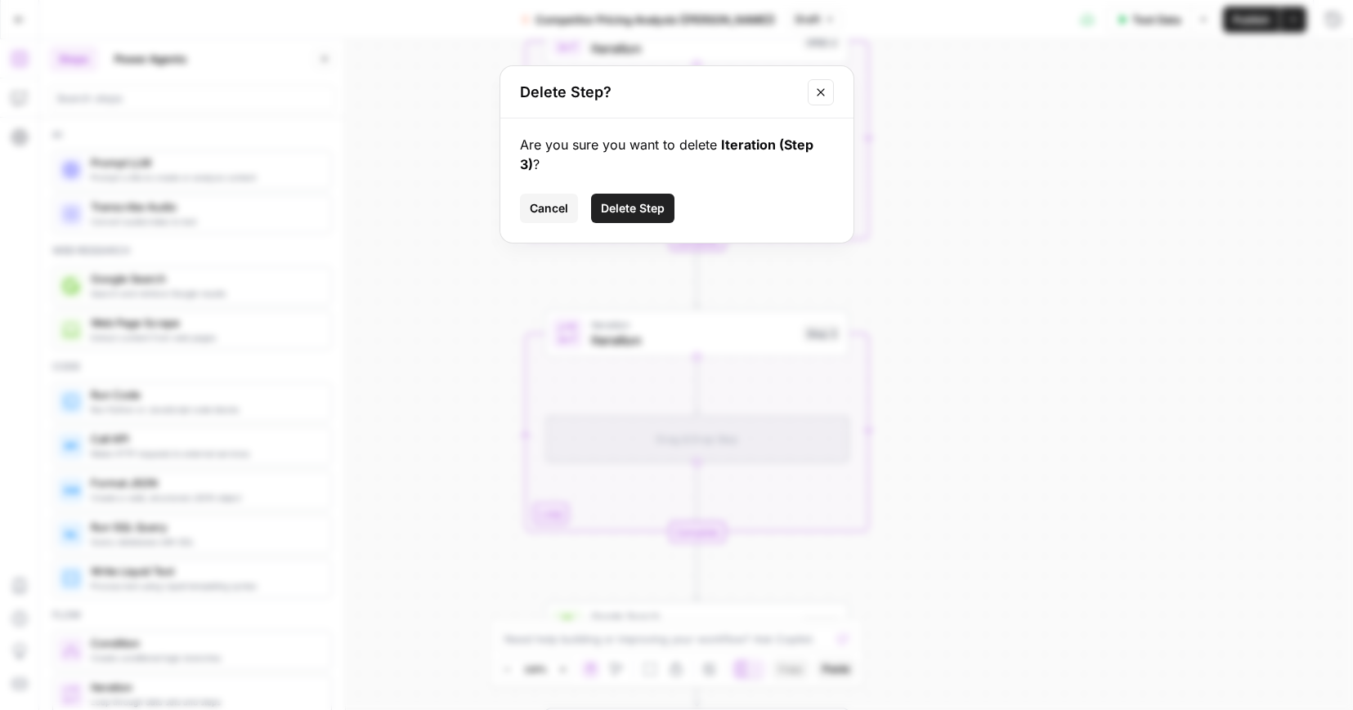
click at [631, 200] on span "Delete Step" at bounding box center [633, 208] width 64 height 16
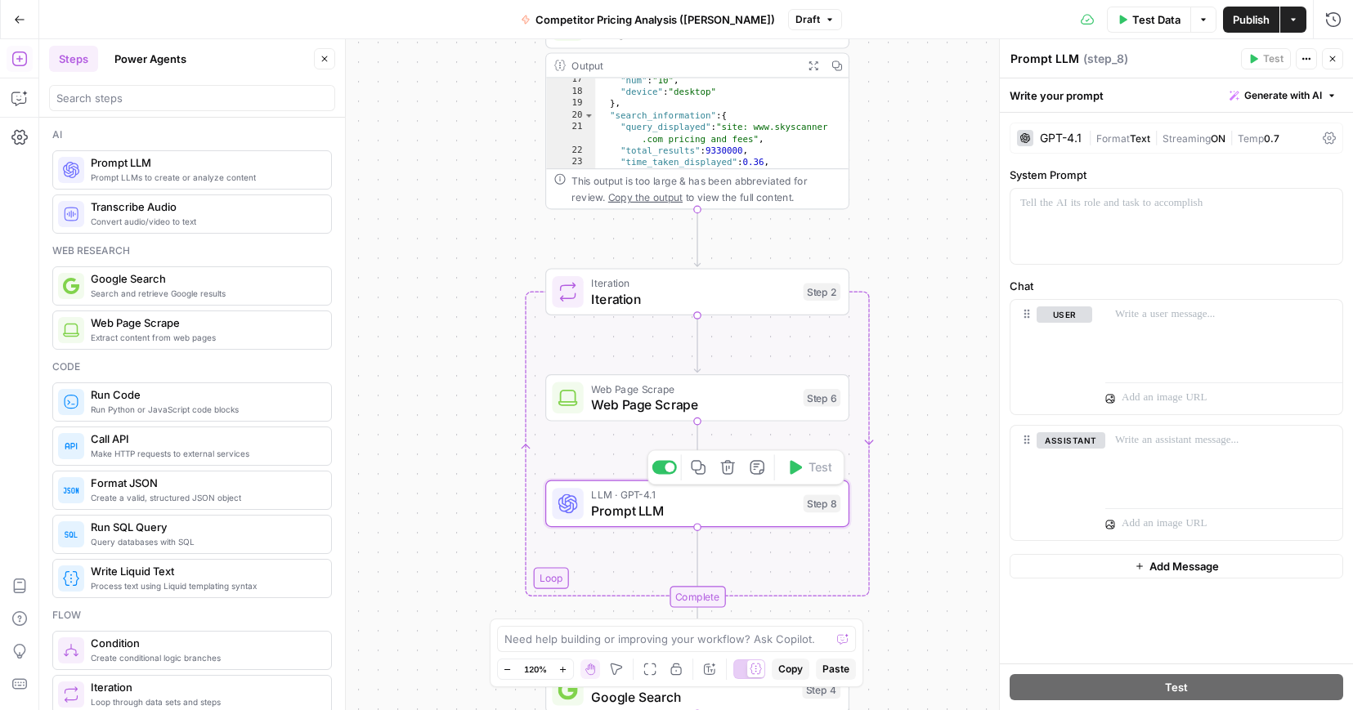
click at [608, 513] on span "Prompt LLM" at bounding box center [693, 511] width 204 height 20
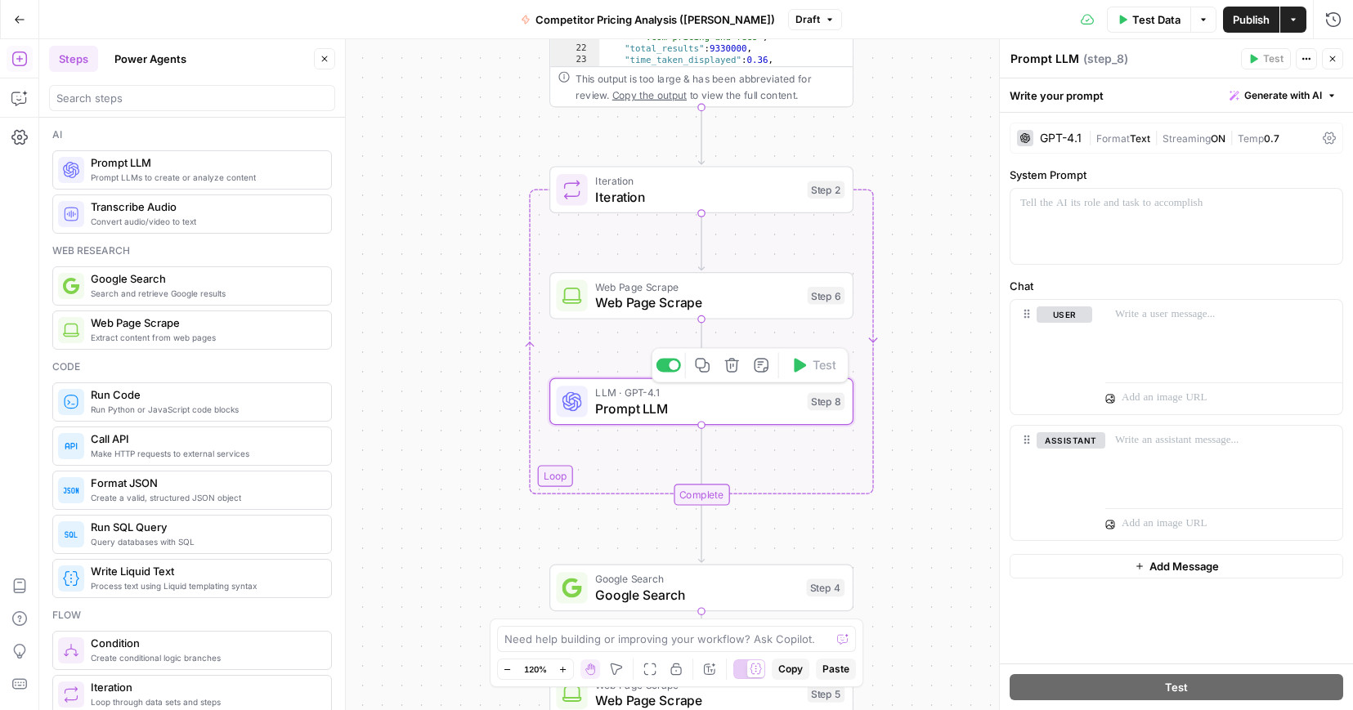
click at [784, 409] on span "Prompt LLM" at bounding box center [697, 409] width 204 height 20
click at [781, 415] on span "Prompt LLM" at bounding box center [697, 409] width 204 height 20
click at [831, 415] on div "LLM · GPT-4.1 Prompt LLM Step 8 Copy step Delete step Add Note Test" at bounding box center [700, 402] width 289 height 34
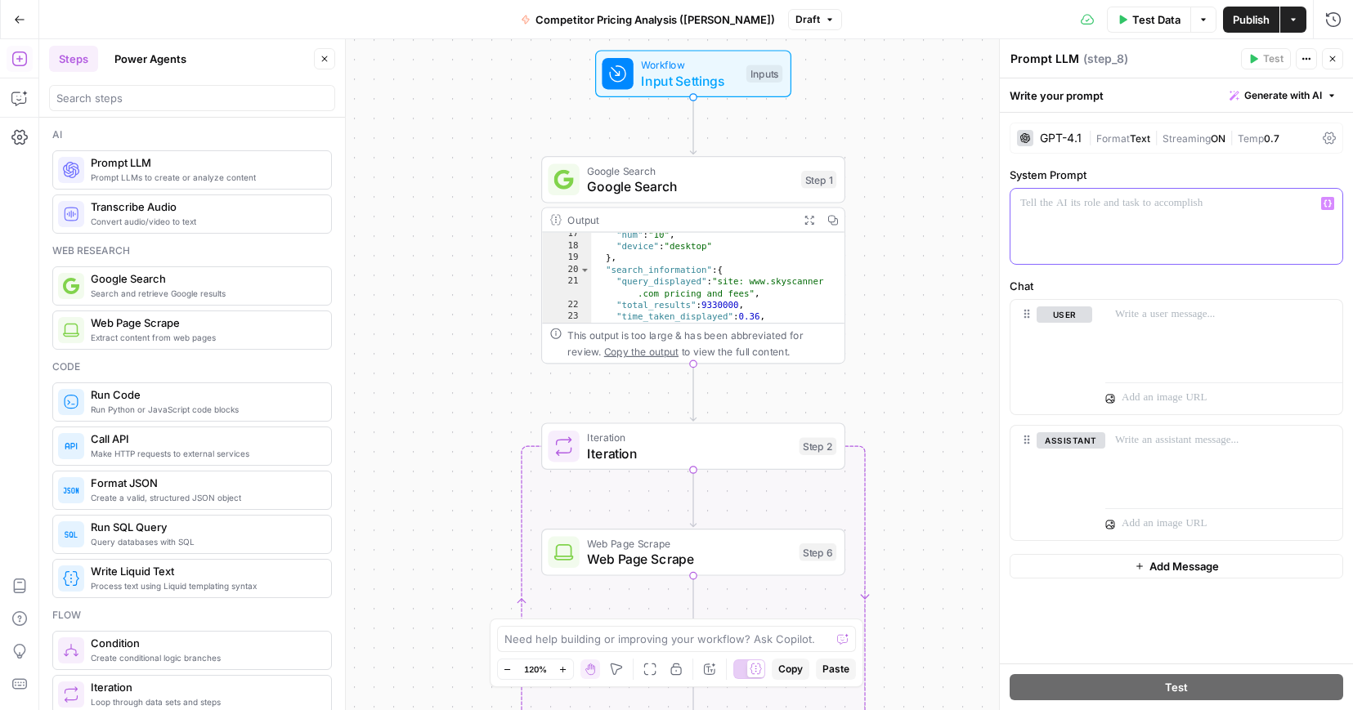
click at [1079, 190] on div at bounding box center [1177, 226] width 332 height 75
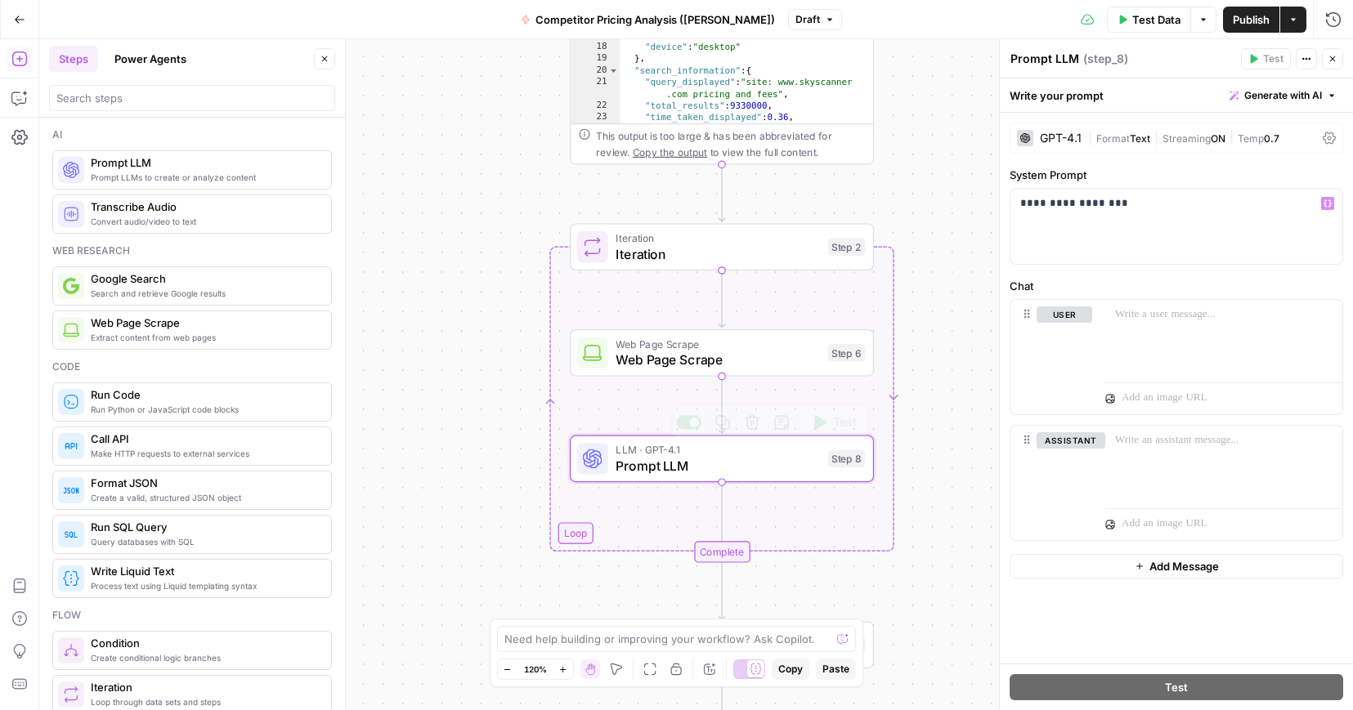
click at [594, 463] on icon at bounding box center [593, 459] width 20 height 20
click at [1273, 96] on span "Generate with AI" at bounding box center [1283, 95] width 78 height 15
click at [1239, 141] on div "Use AI to build your prompt" at bounding box center [1260, 147] width 137 height 15
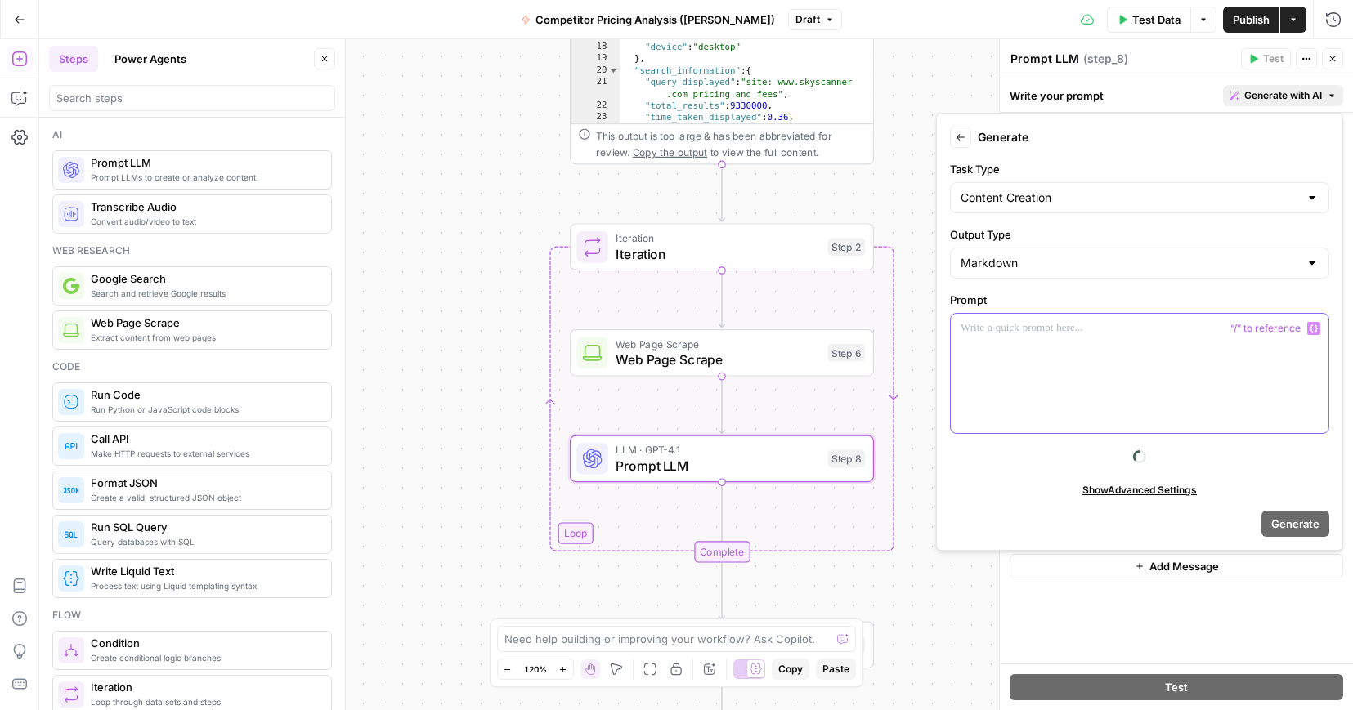
click at [1028, 332] on p at bounding box center [1140, 328] width 358 height 16
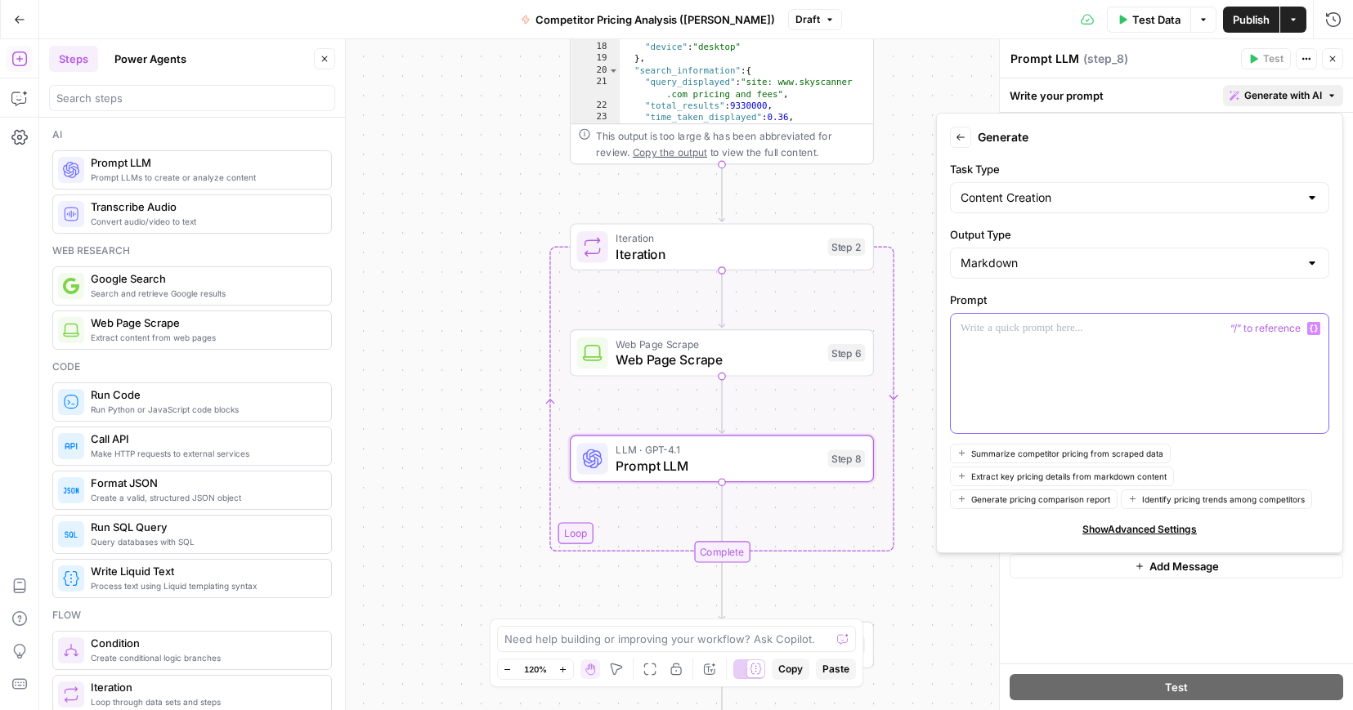
click at [1014, 327] on p at bounding box center [1140, 328] width 358 height 16
click at [1169, 325] on p "**********" at bounding box center [1140, 328] width 358 height 16
click at [1212, 323] on p "**********" at bounding box center [1140, 328] width 358 height 16
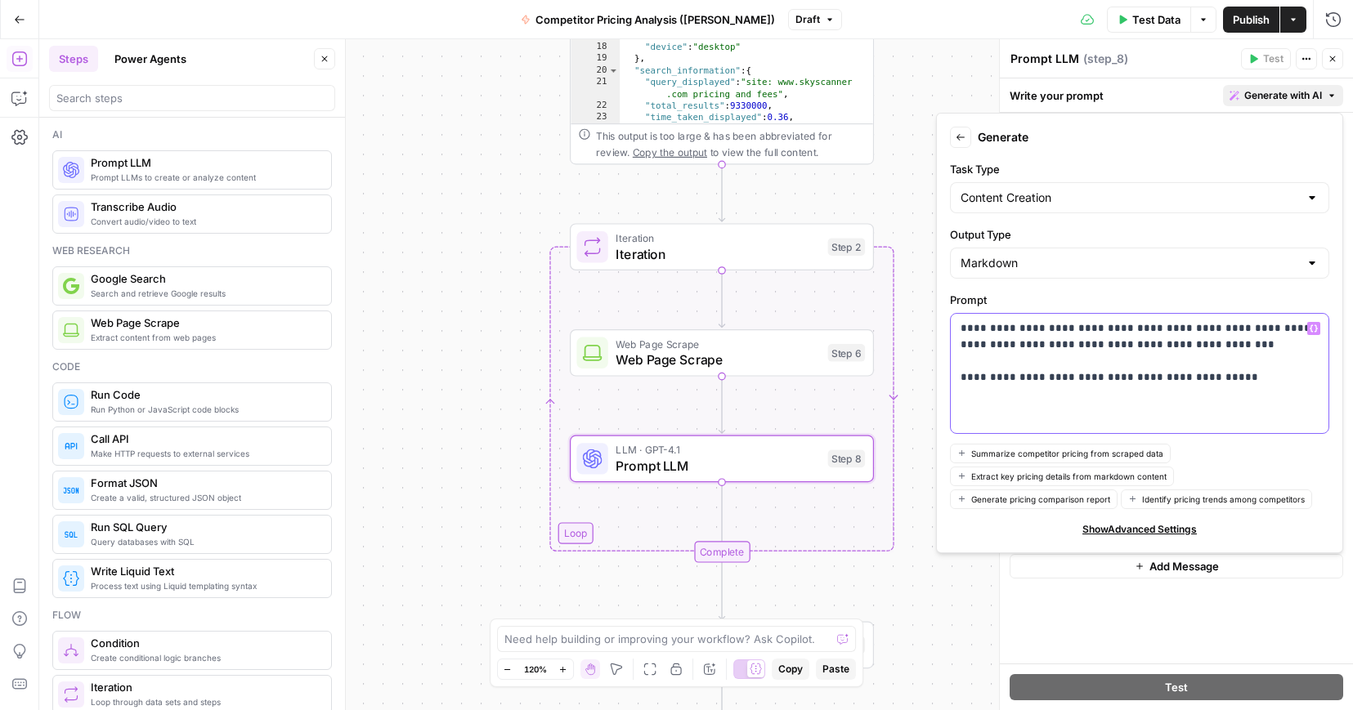
drag, startPoint x: 1221, startPoint y: 383, endPoint x: 918, endPoint y: 307, distance: 312.5
click at [918, 307] on body "Kayak New Home Browse Insights Opportunities Your Data Recent Grids Create Meta…" at bounding box center [676, 355] width 1353 height 710
drag, startPoint x: 1222, startPoint y: 370, endPoint x: 970, endPoint y: 303, distance: 260.4
click at [970, 302] on div "**********" at bounding box center [1139, 363] width 379 height 142
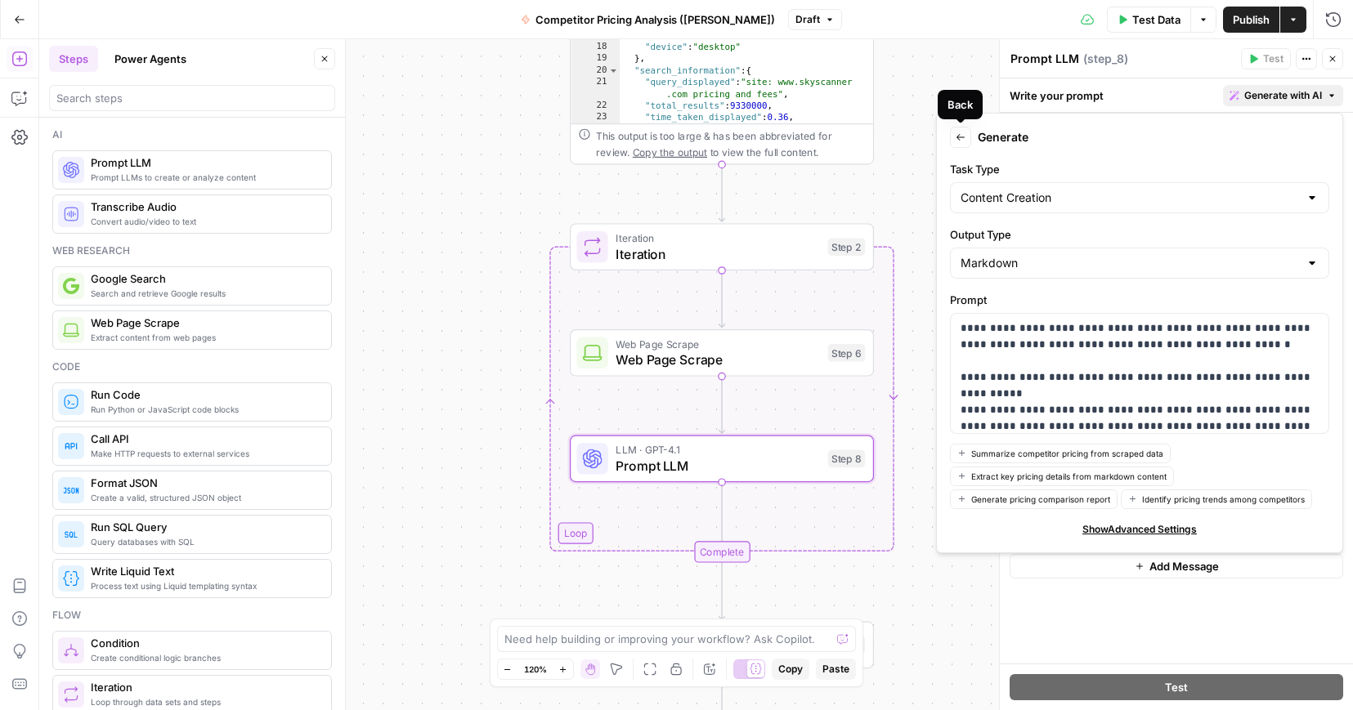
click at [957, 132] on icon "button" at bounding box center [961, 137] width 10 height 10
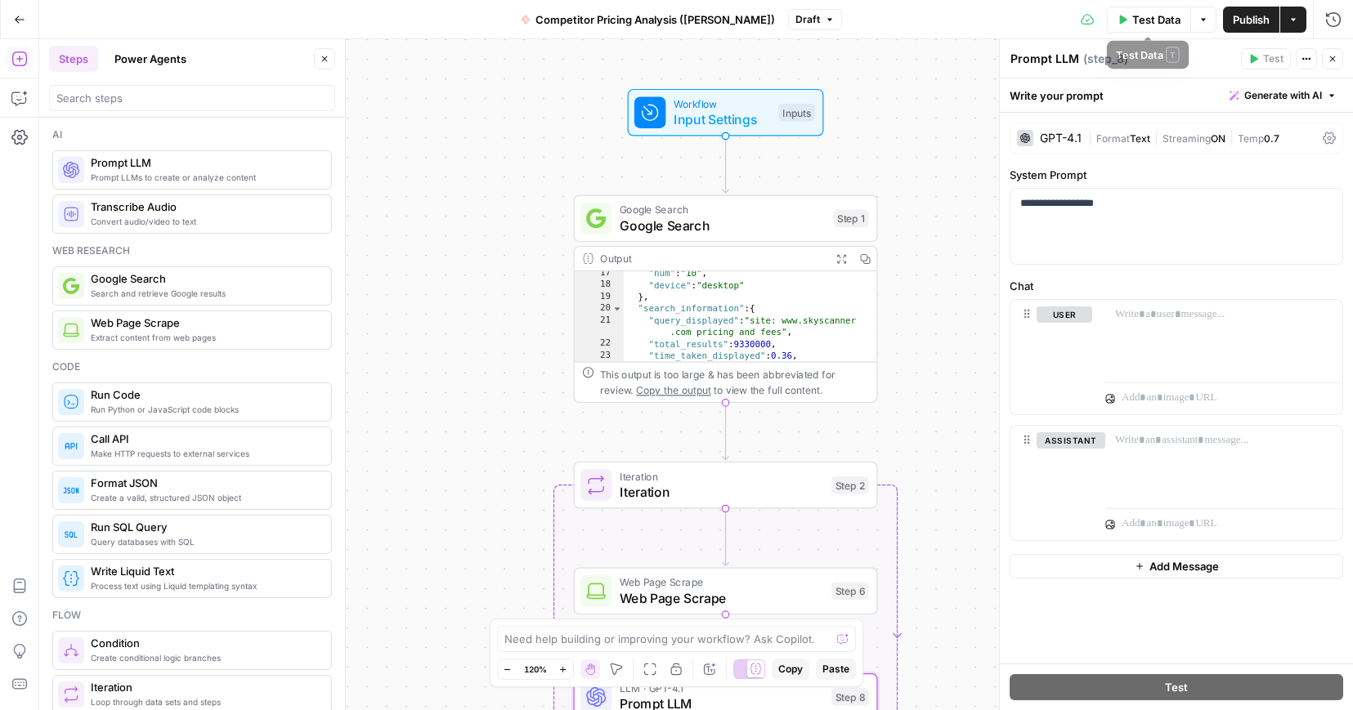
click at [1161, 20] on span "Test Data" at bounding box center [1156, 19] width 48 height 16
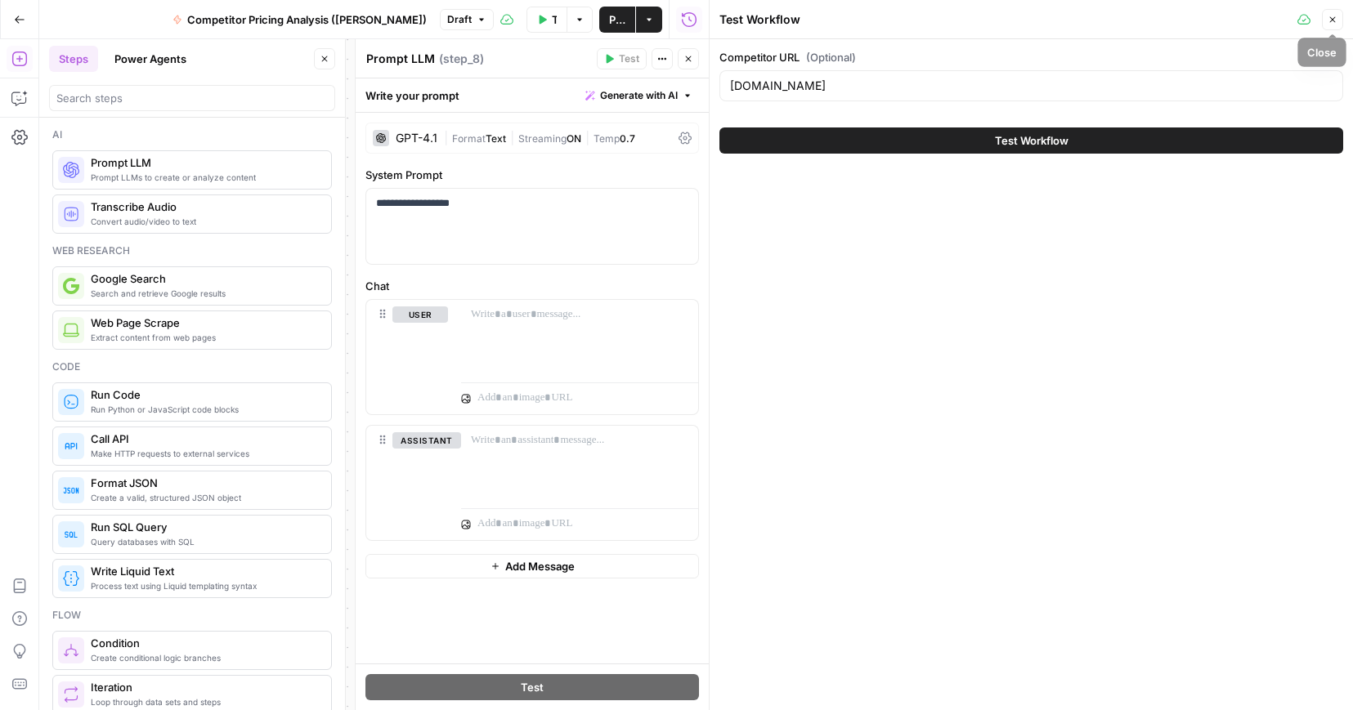
click at [1273, 18] on icon "button" at bounding box center [1333, 20] width 6 height 6
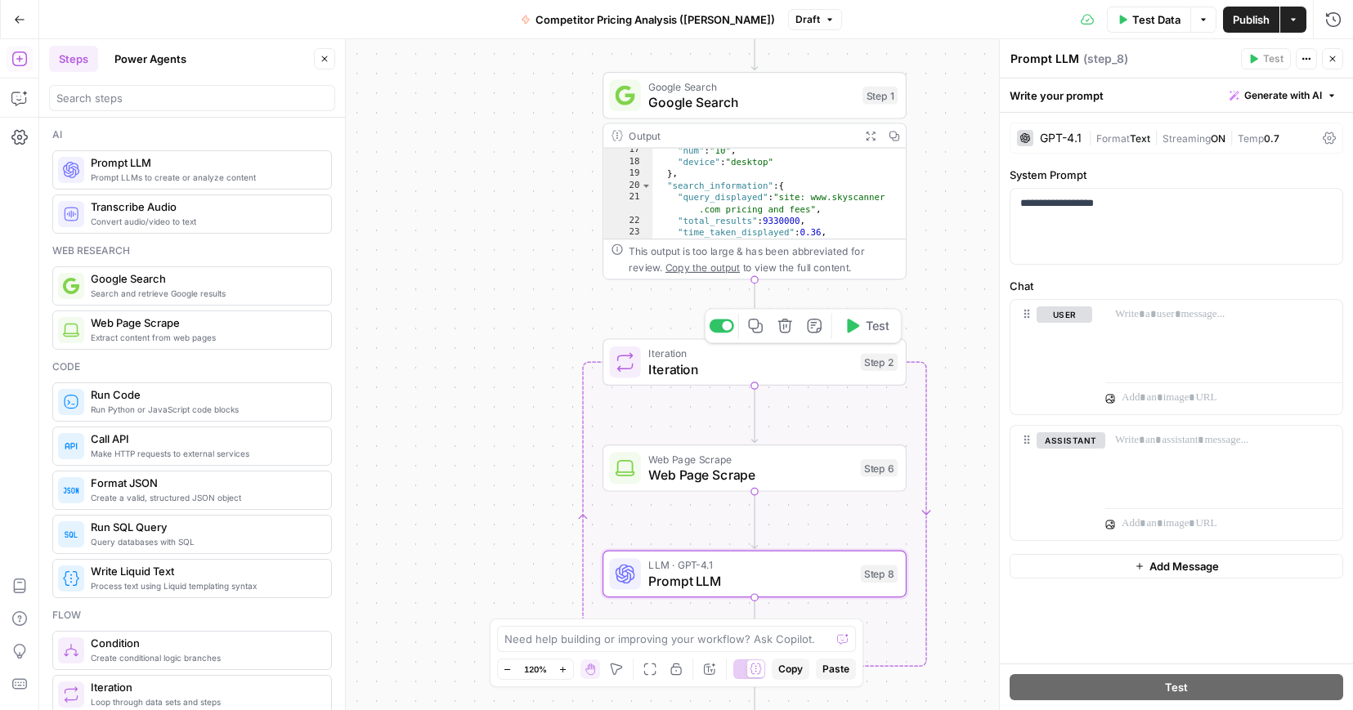
click at [858, 330] on icon "button" at bounding box center [852, 326] width 16 height 16
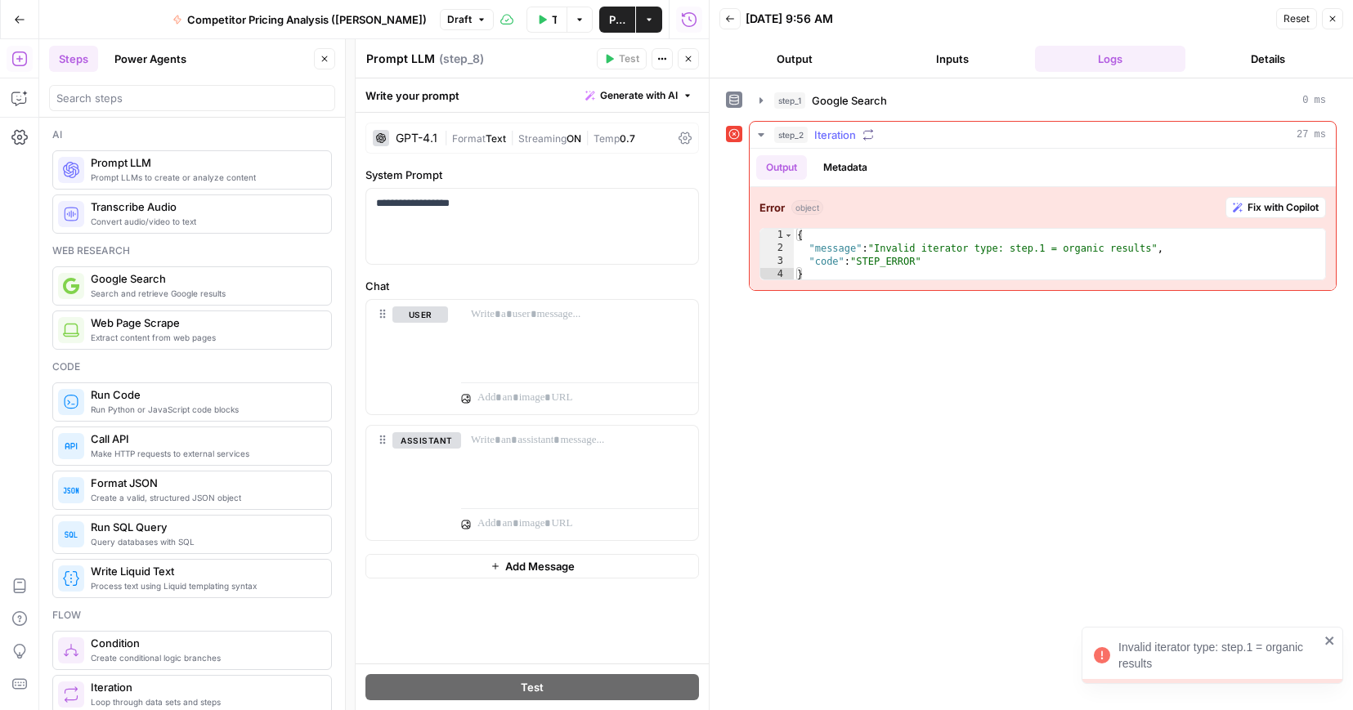
click at [1273, 208] on span "Fix with Copilot" at bounding box center [1283, 207] width 71 height 15
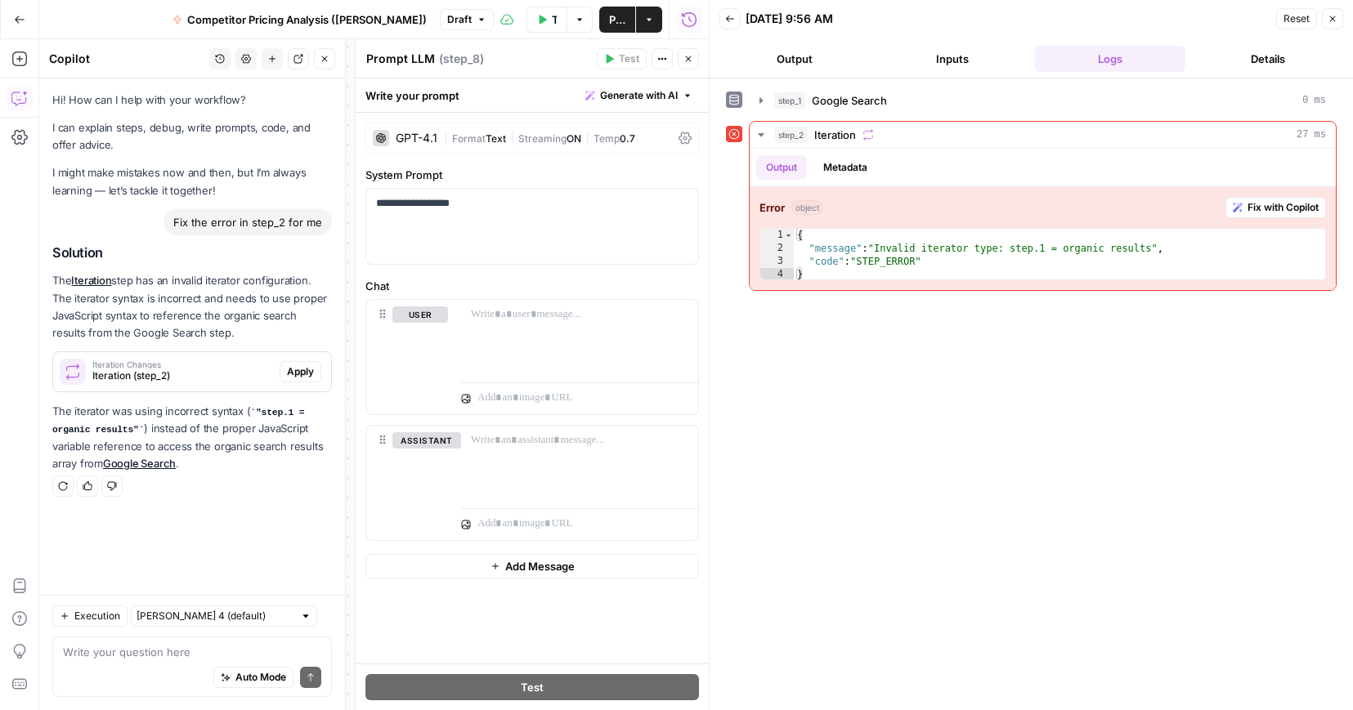
click at [302, 372] on span "Apply" at bounding box center [300, 372] width 27 height 15
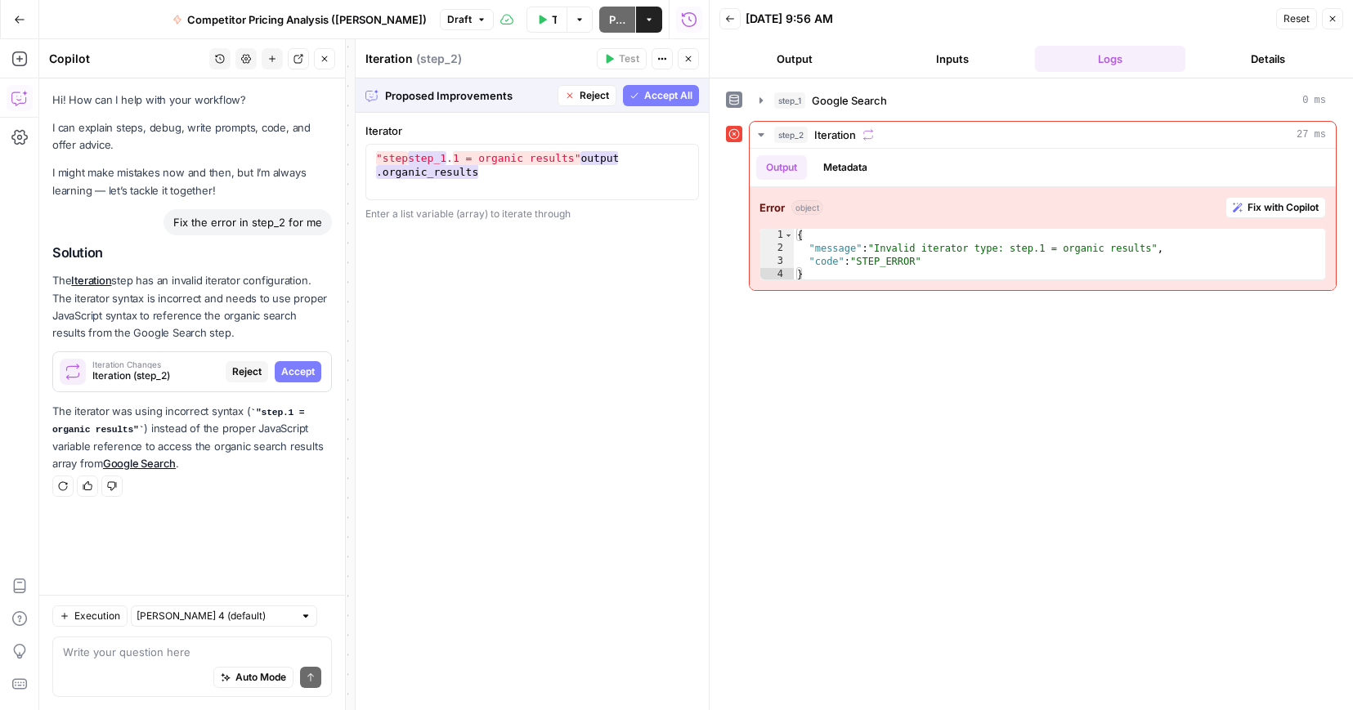
click at [298, 374] on span "Accept" at bounding box center [298, 372] width 34 height 15
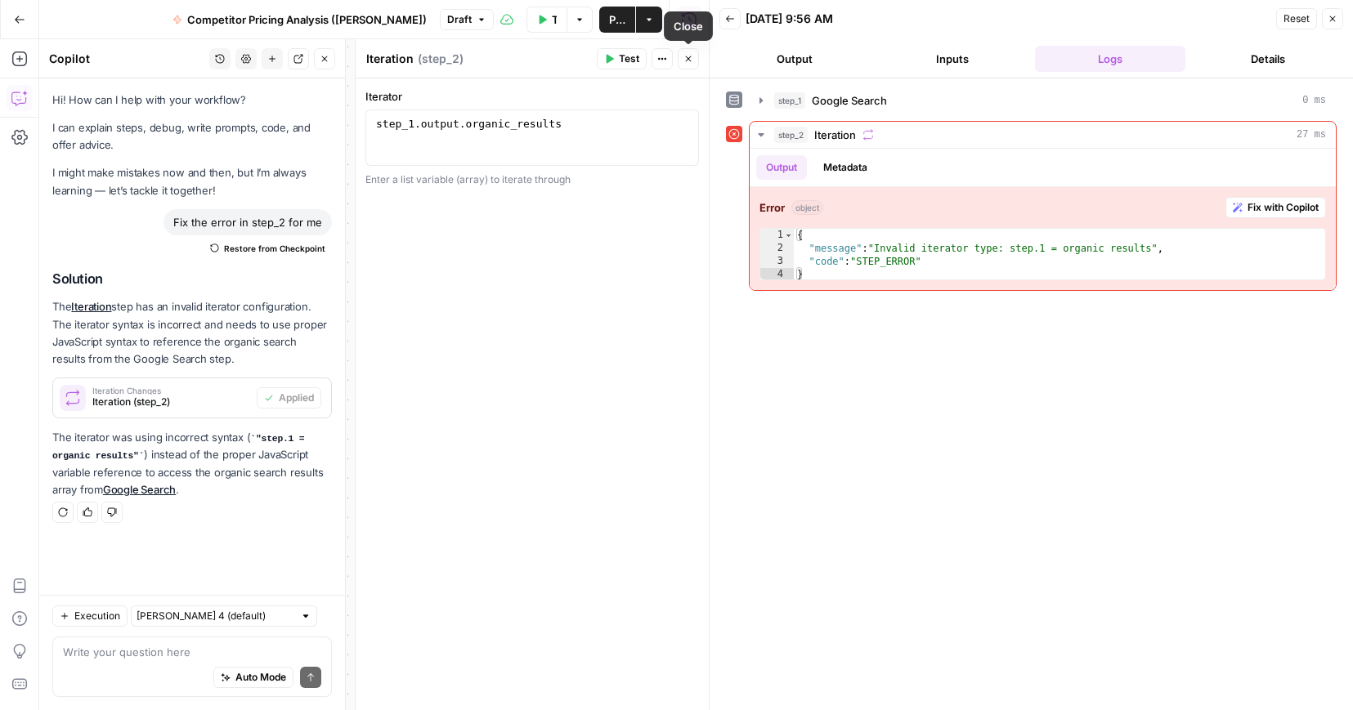
click at [690, 59] on icon "button" at bounding box center [688, 59] width 10 height 10
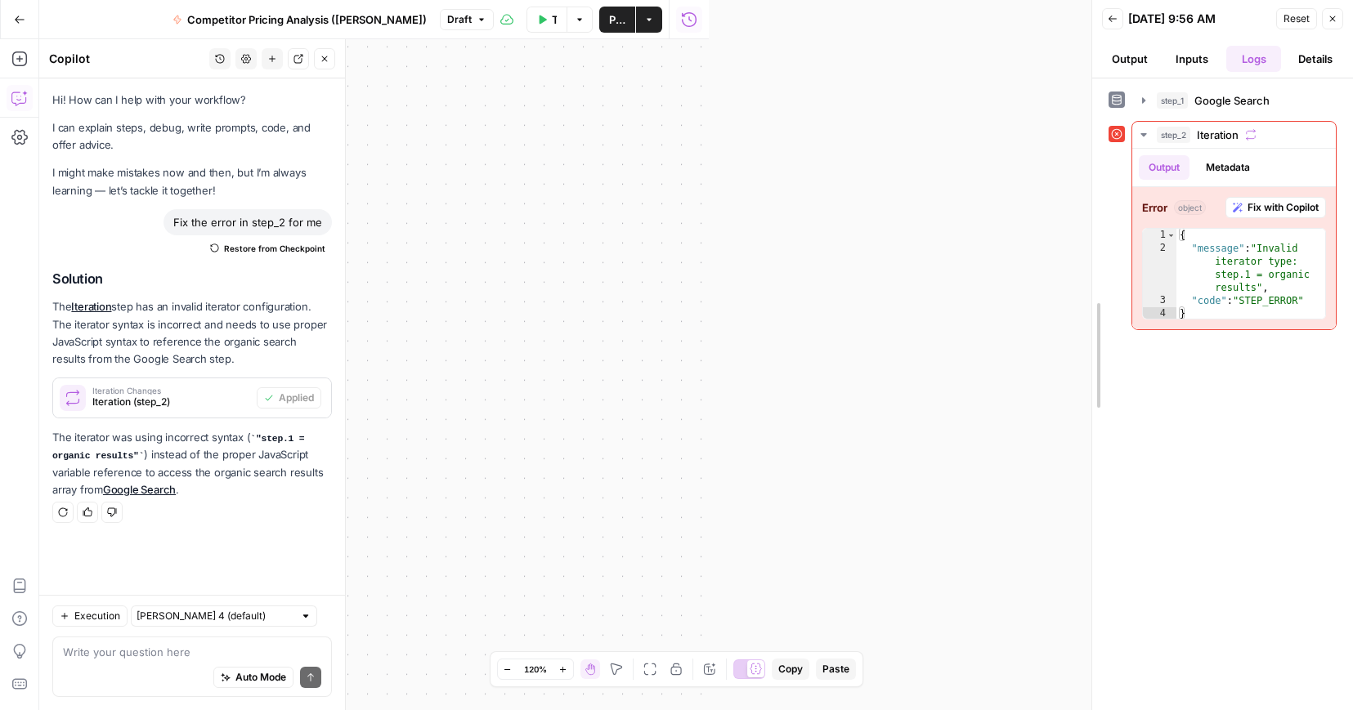
drag, startPoint x: 706, startPoint y: 91, endPoint x: 1228, endPoint y: 85, distance: 521.6
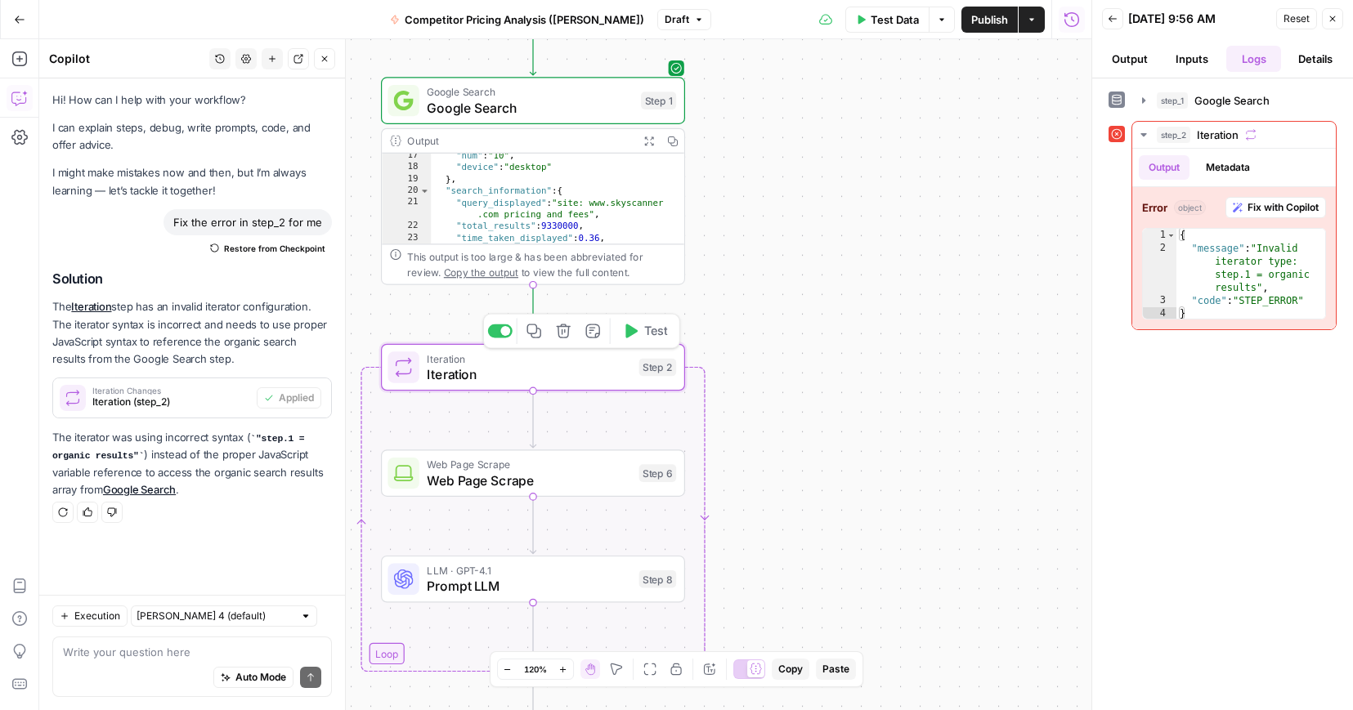
click at [630, 330] on icon "button" at bounding box center [631, 331] width 12 height 14
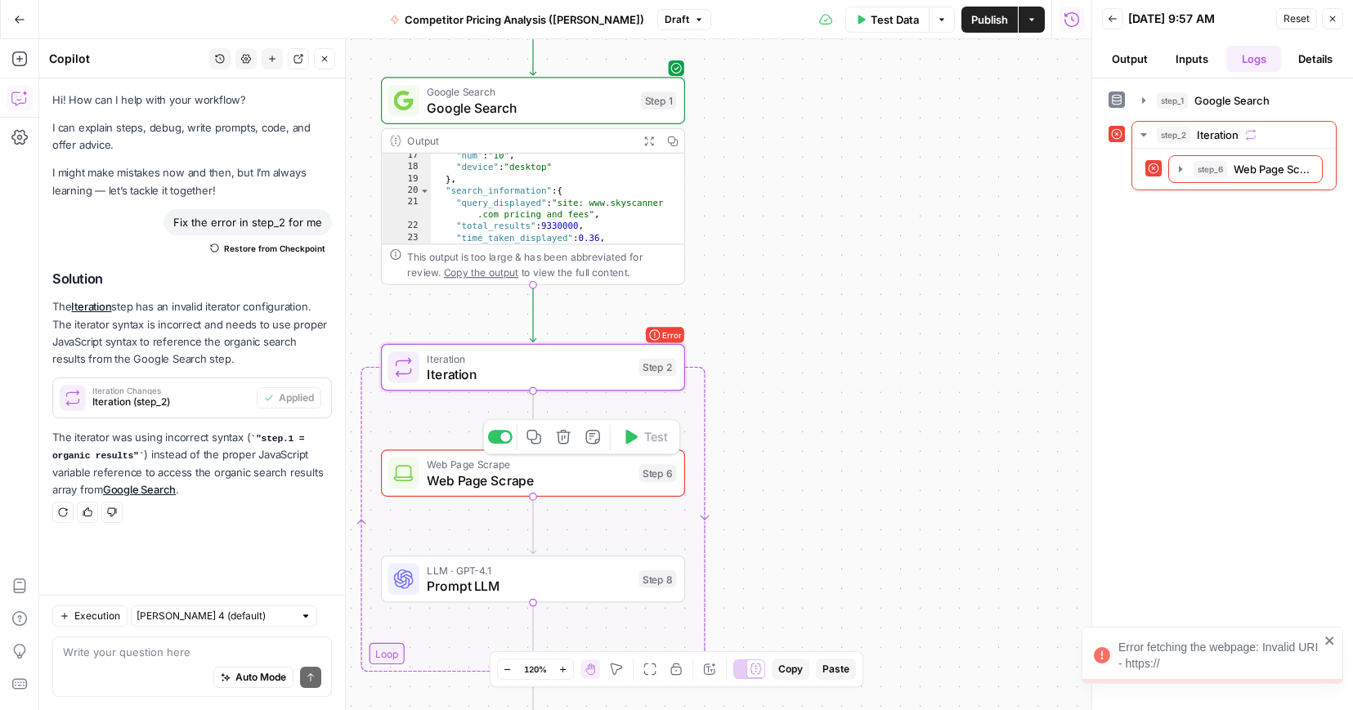
click at [604, 472] on span "Web Page Scrape" at bounding box center [529, 481] width 204 height 20
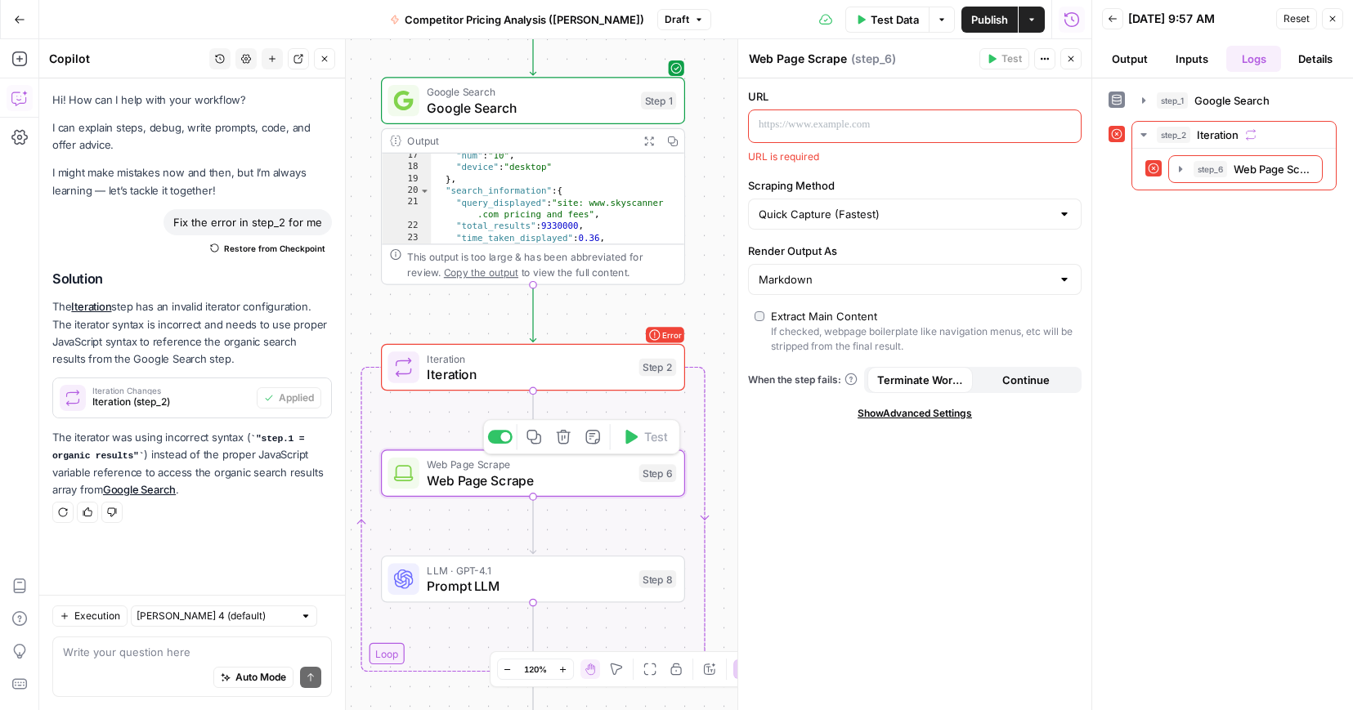
click at [619, 489] on span "Web Page Scrape" at bounding box center [529, 481] width 204 height 20
click at [791, 140] on div at bounding box center [902, 126] width 306 height 32
click at [797, 129] on p at bounding box center [902, 125] width 286 height 16
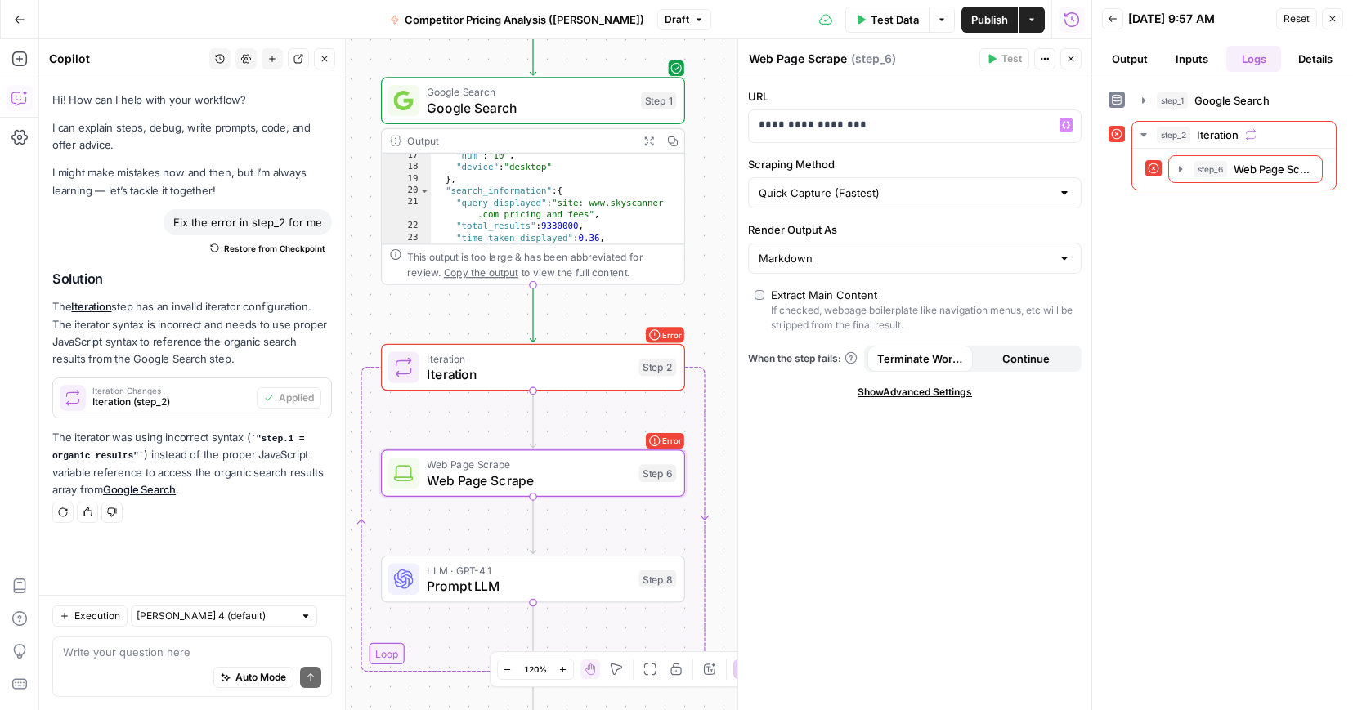
click at [1190, 366] on div "step_1 Google Search 0 ms step_2 Iteration 179 ms step_6 Web Page Scrape 128 ms" at bounding box center [1223, 395] width 228 height 616
click at [630, 338] on icon "button" at bounding box center [630, 332] width 16 height 16
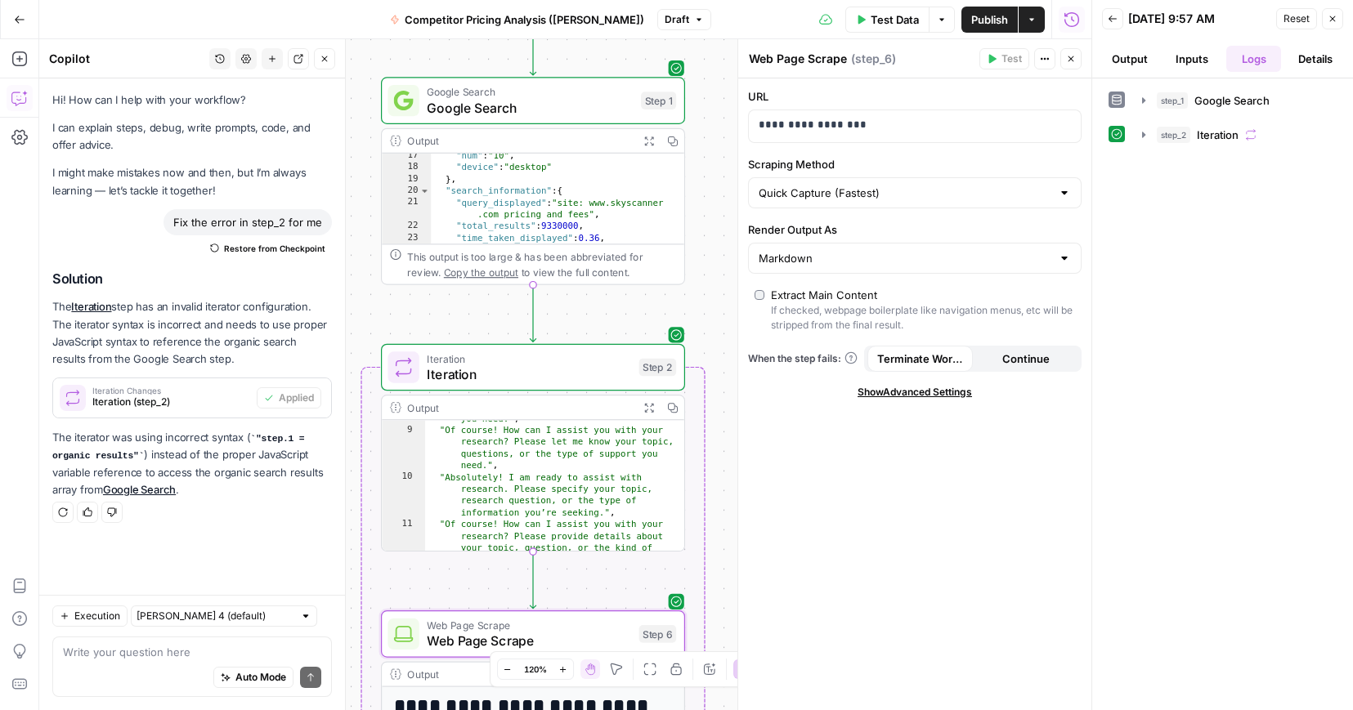
scroll to position [343, 0]
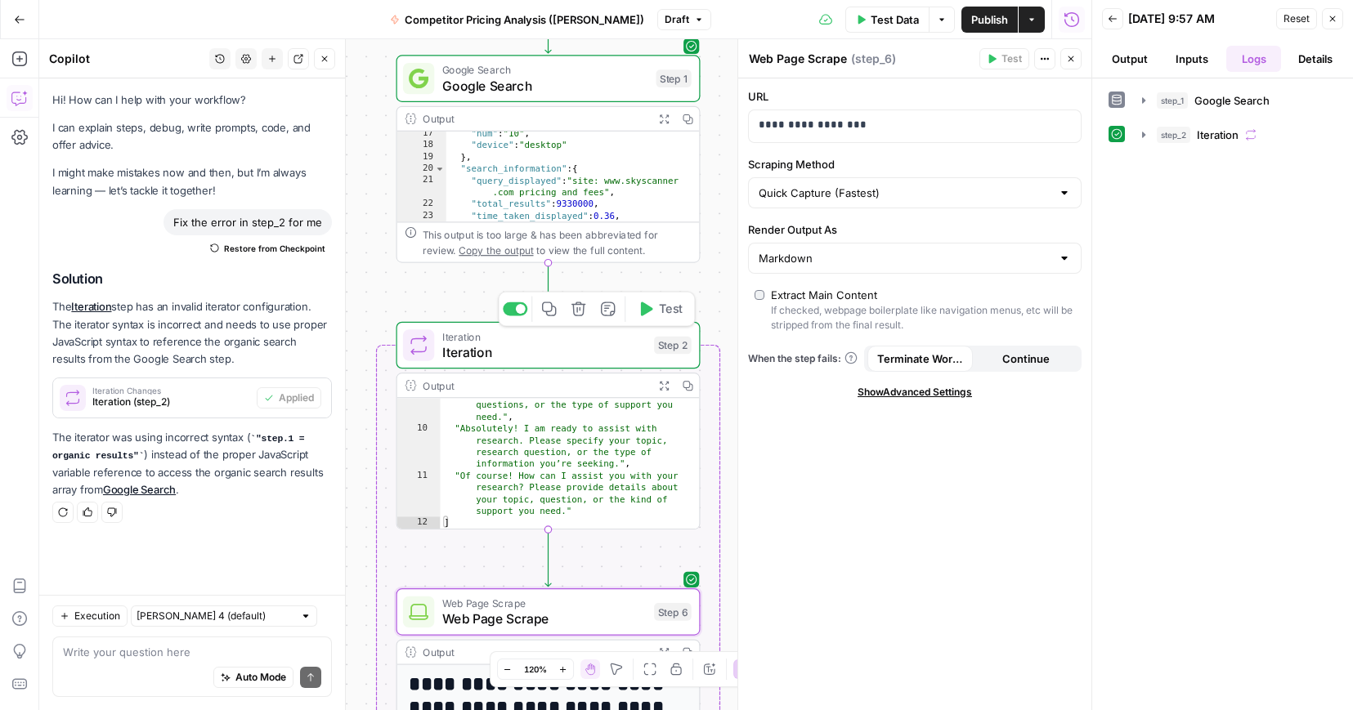
click at [667, 315] on span "Test" at bounding box center [671, 309] width 24 height 18
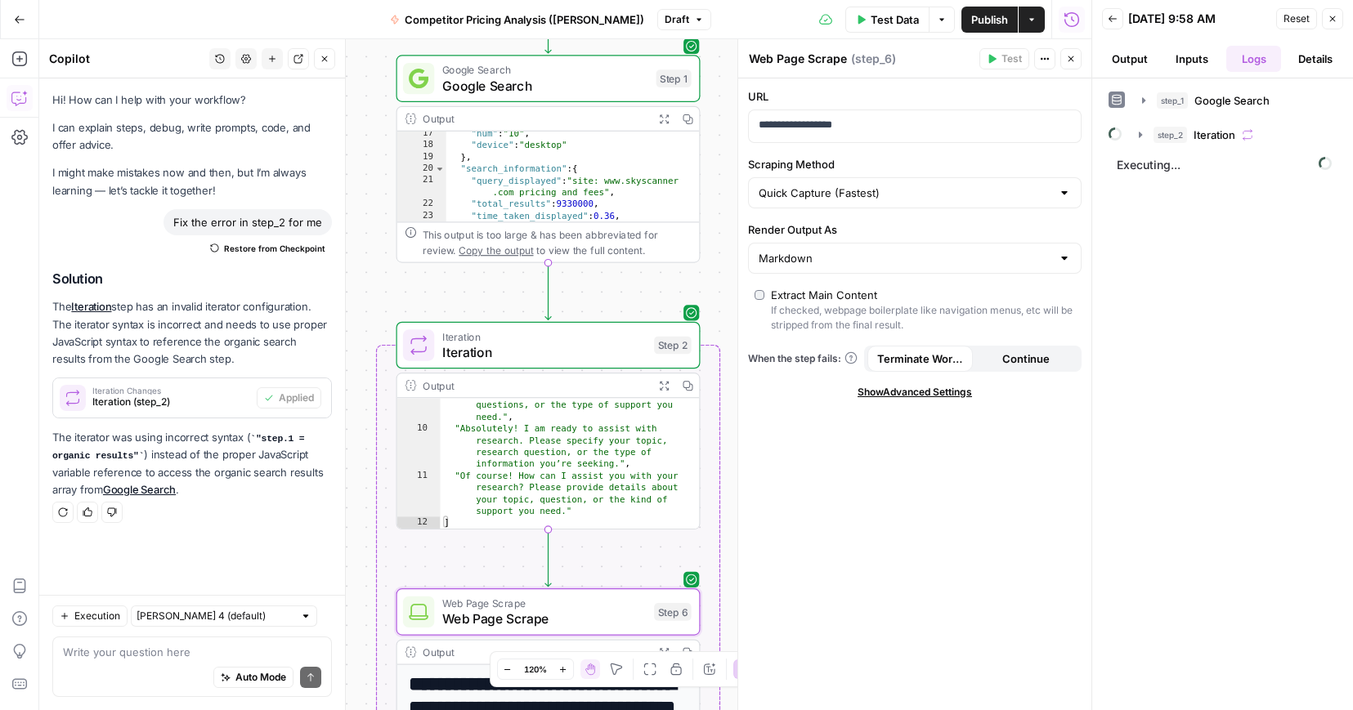
scroll to position [343, 0]
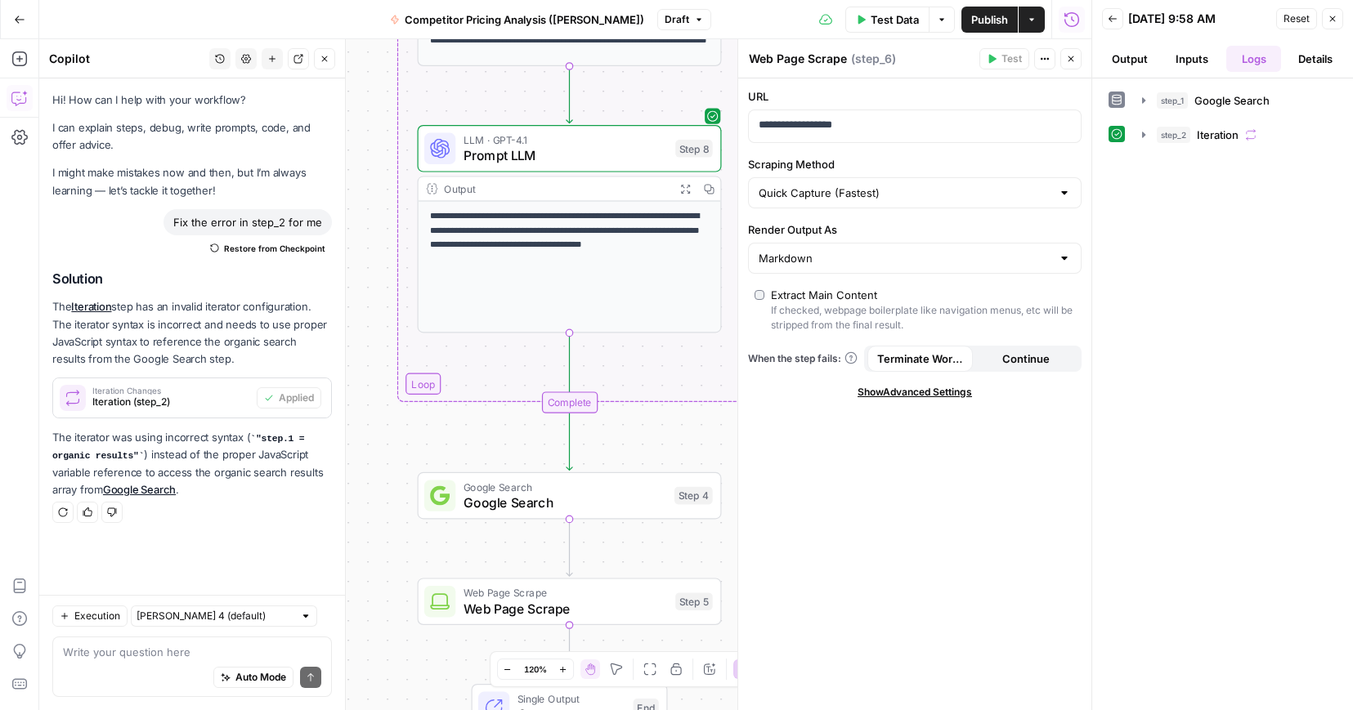
click at [1135, 55] on button "Output" at bounding box center [1130, 59] width 56 height 26
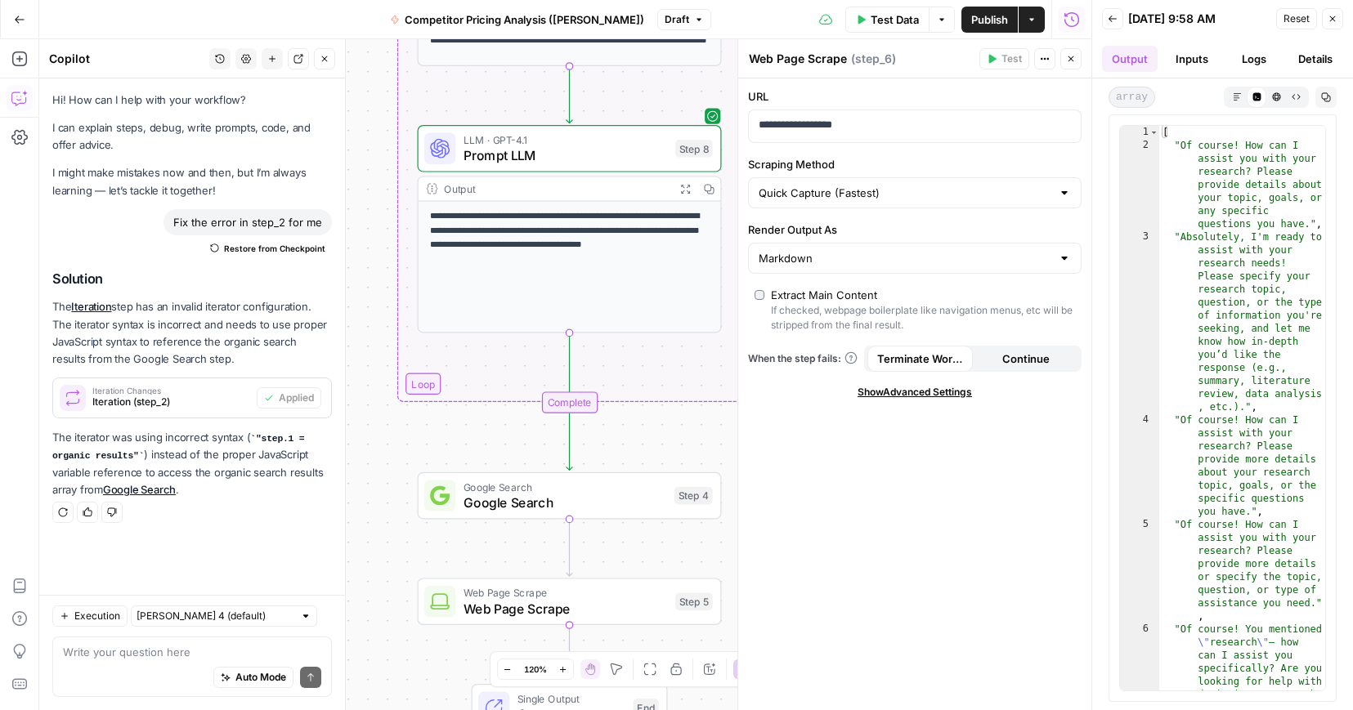
click at [1197, 59] on button "Inputs" at bounding box center [1192, 59] width 56 height 26
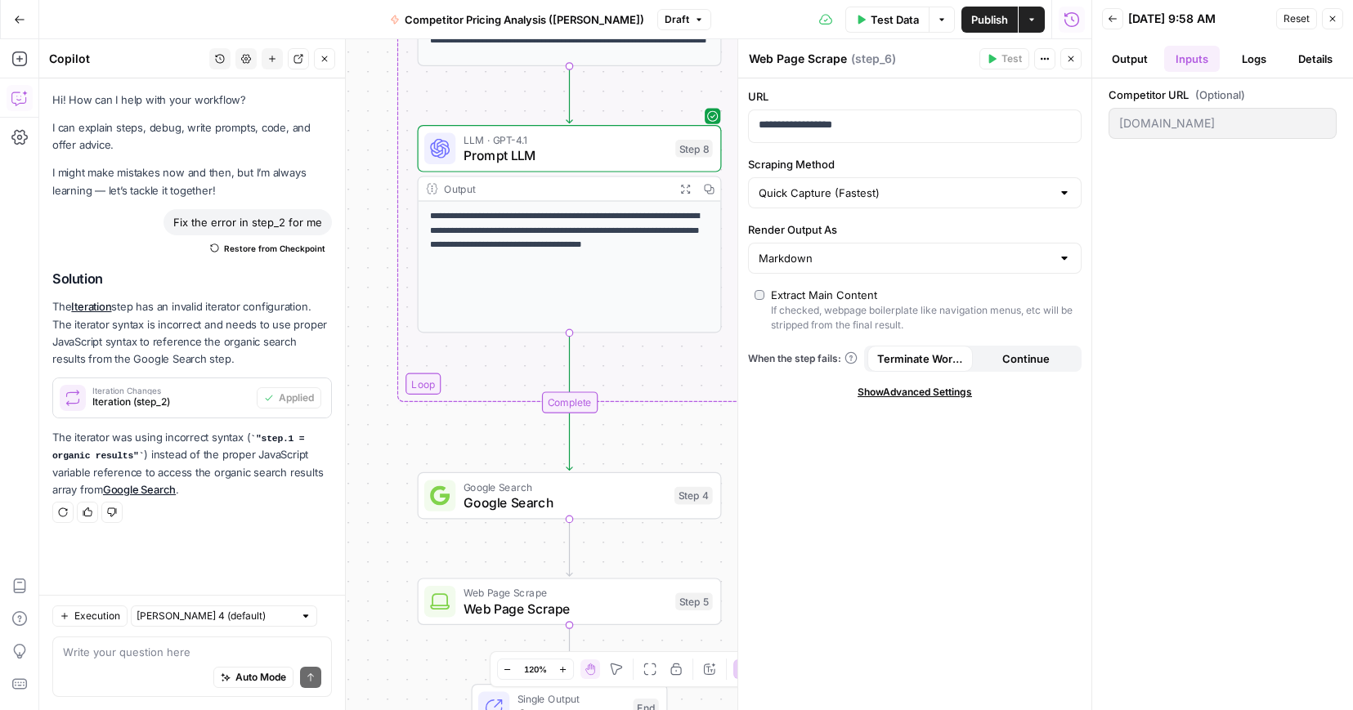
click at [1136, 54] on button "Output" at bounding box center [1130, 59] width 56 height 26
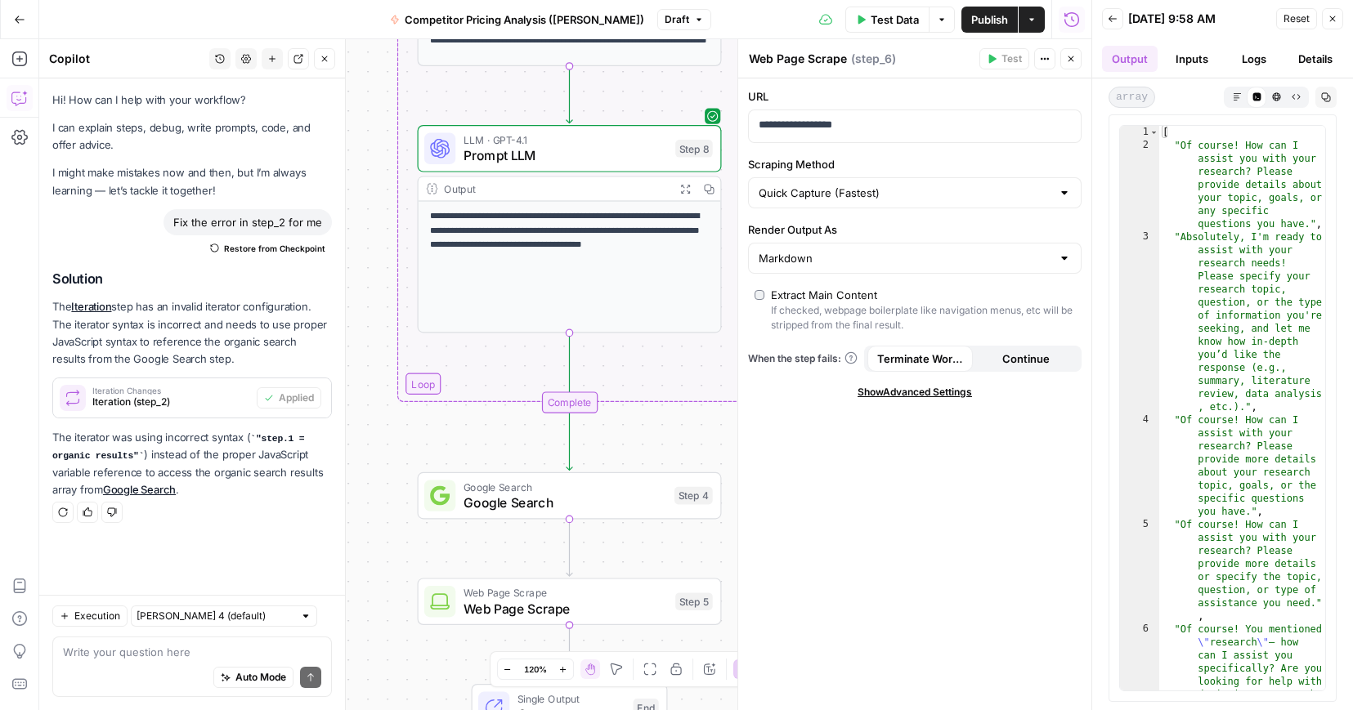
click at [1197, 58] on button "Inputs" at bounding box center [1192, 59] width 56 height 26
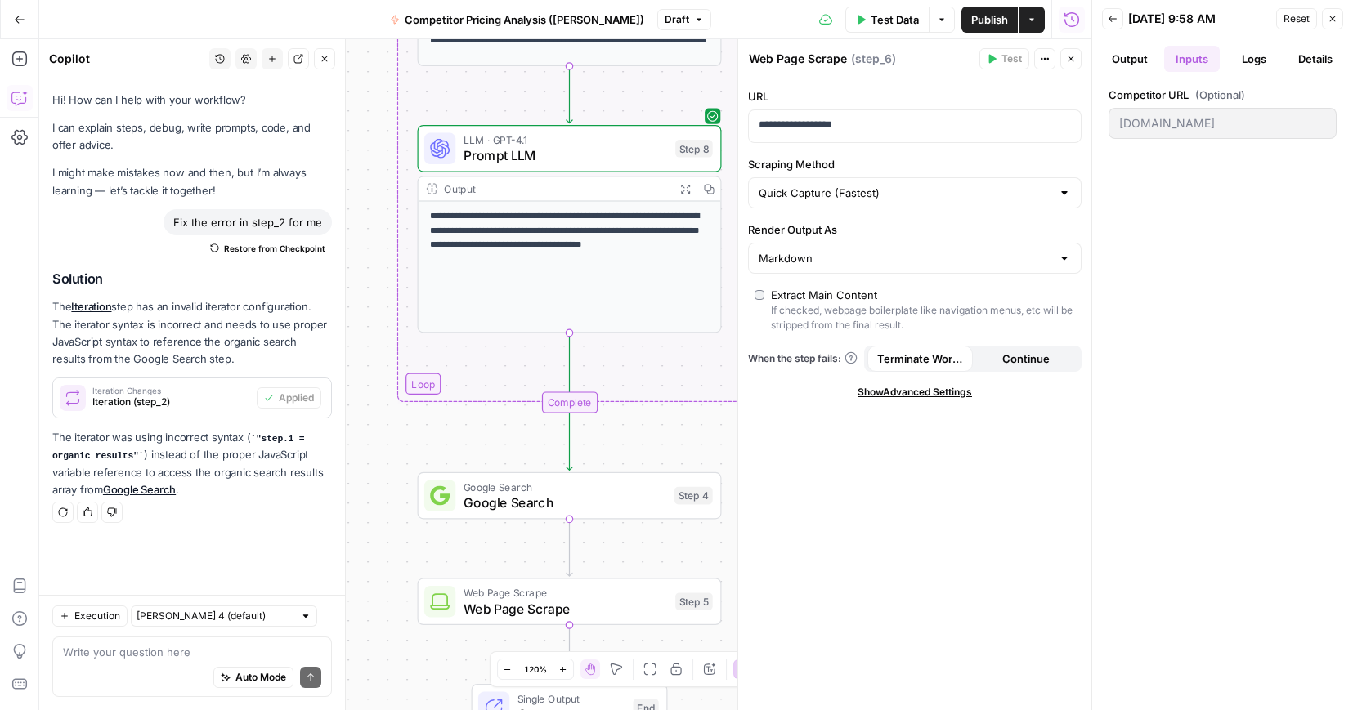
click at [1253, 56] on button "Logs" at bounding box center [1254, 59] width 56 height 26
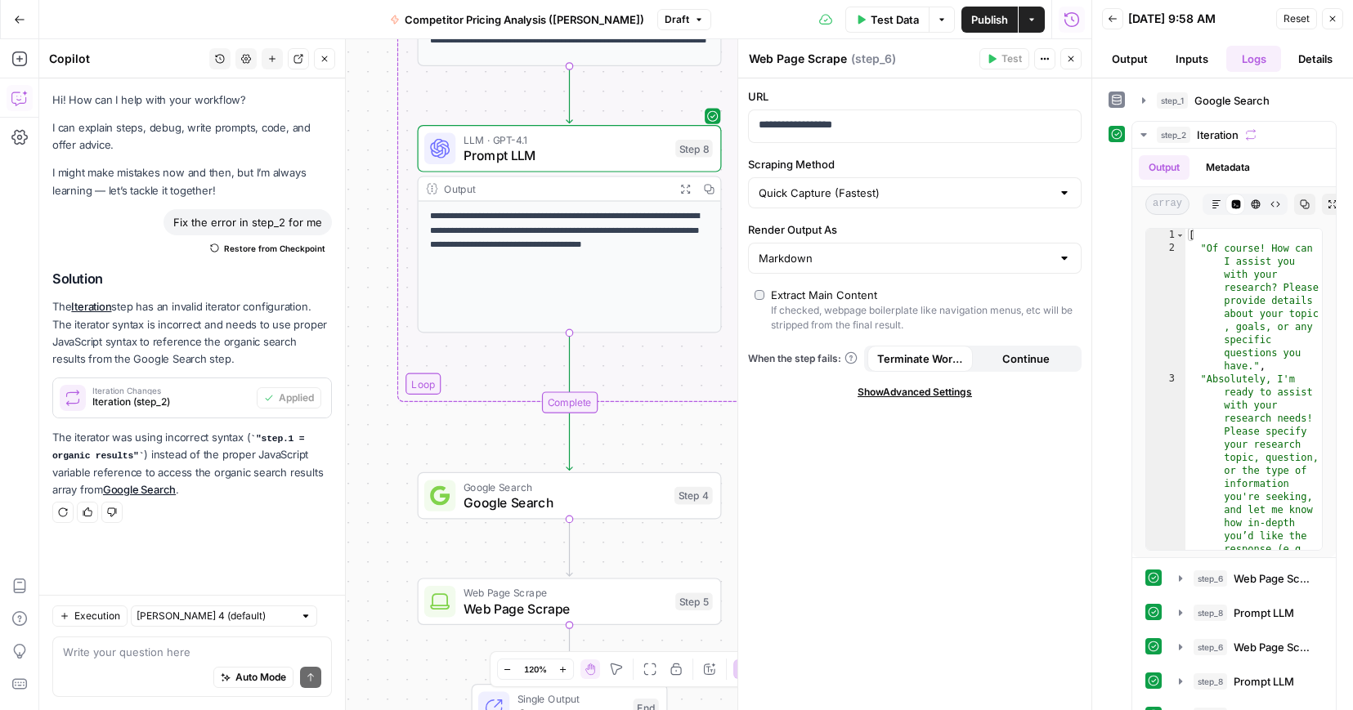
click at [1316, 51] on button "Details" at bounding box center [1316, 59] width 56 height 26
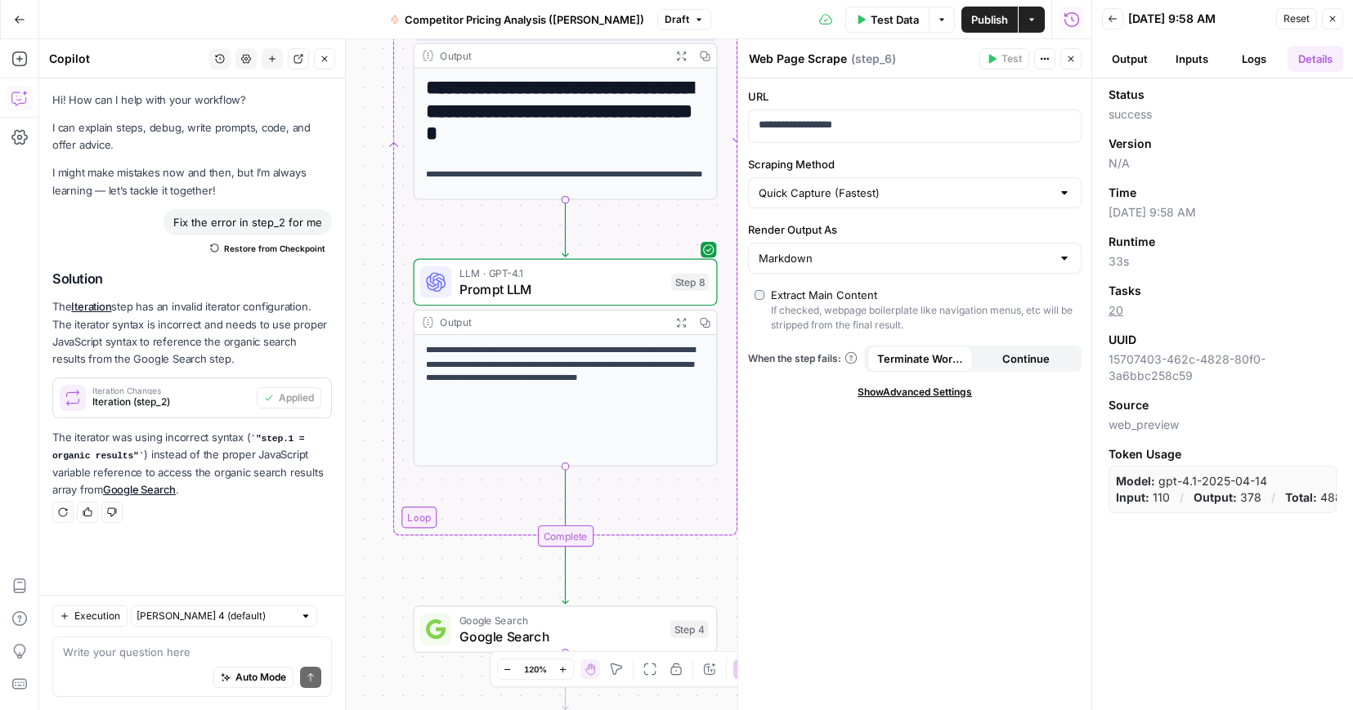
click at [621, 151] on div "**********" at bounding box center [566, 137] width 302 height 136
click at [1134, 64] on button "Output" at bounding box center [1130, 59] width 56 height 26
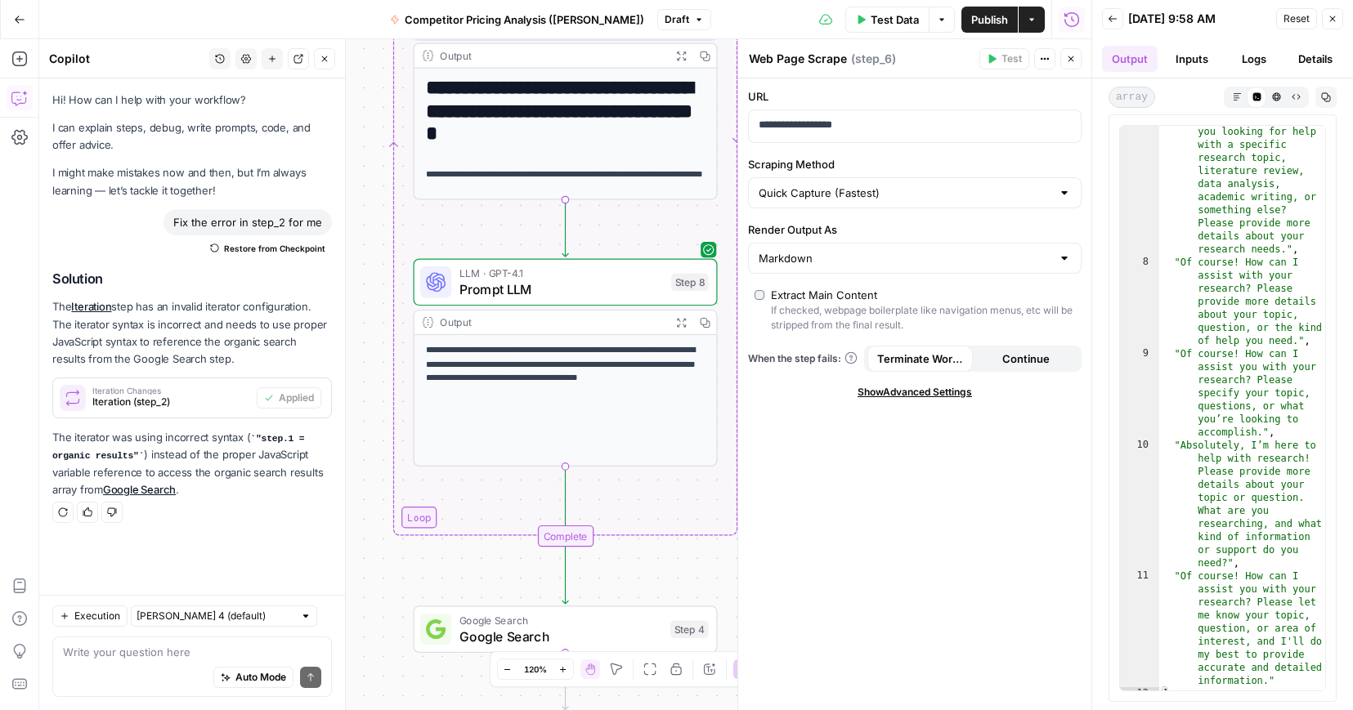
scroll to position [720, 0]
click at [1061, 187] on div at bounding box center [1064, 193] width 13 height 16
type input "Quick Capture (Fastest)"
click at [1002, 518] on div "**********" at bounding box center [914, 394] width 353 height 632
click at [1064, 257] on div at bounding box center [1064, 258] width 13 height 16
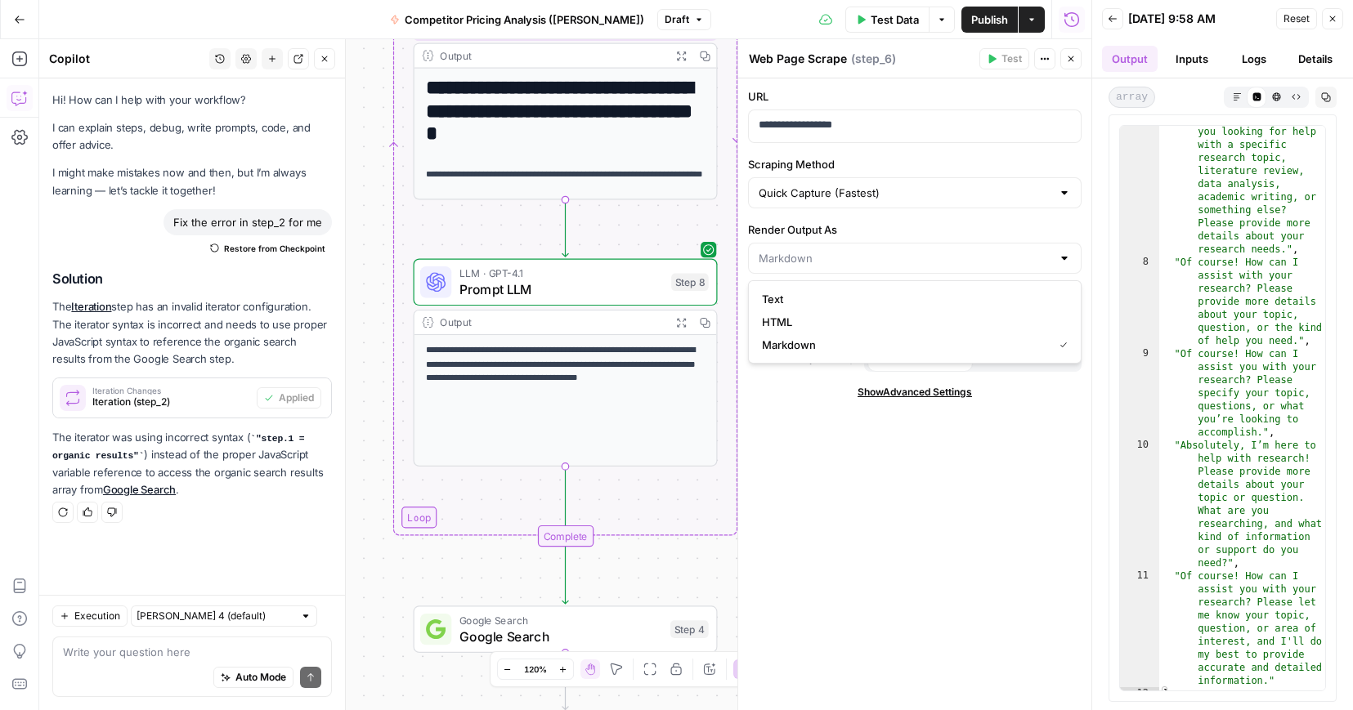
type input "Markdown"
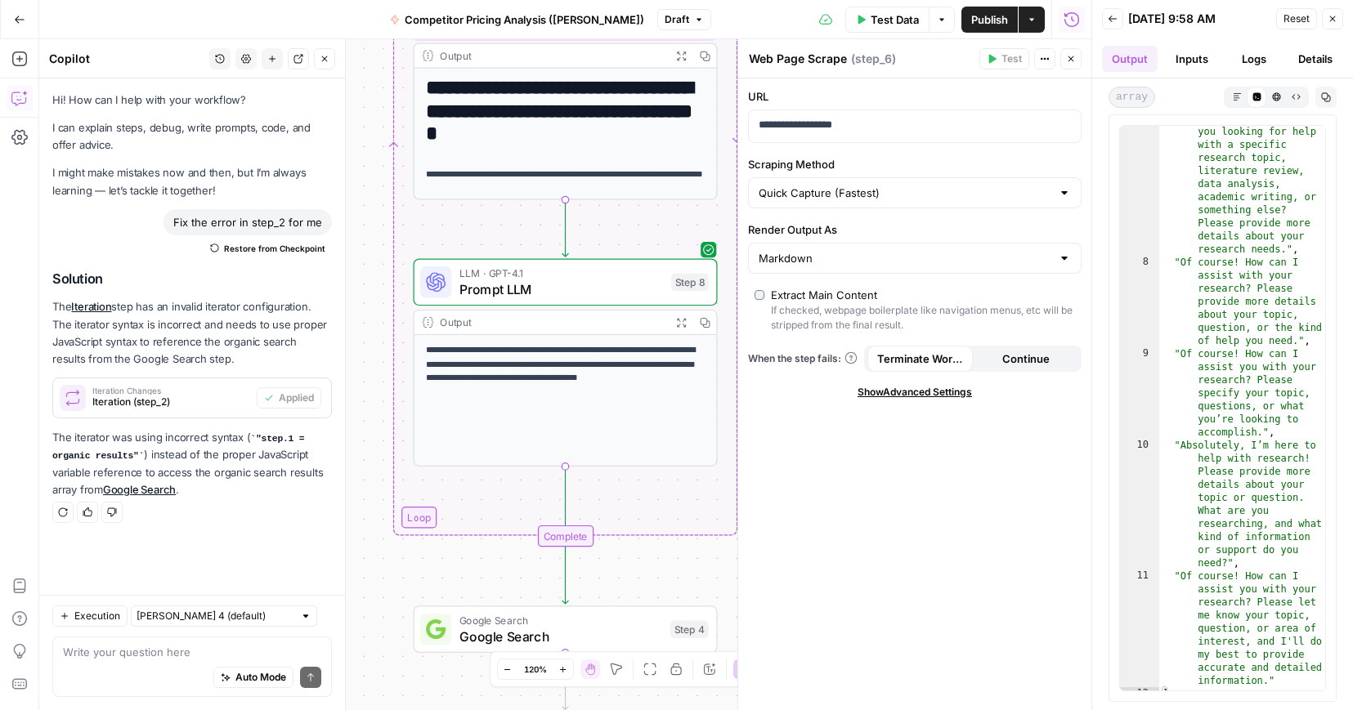
click at [985, 578] on div "**********" at bounding box center [914, 394] width 353 height 632
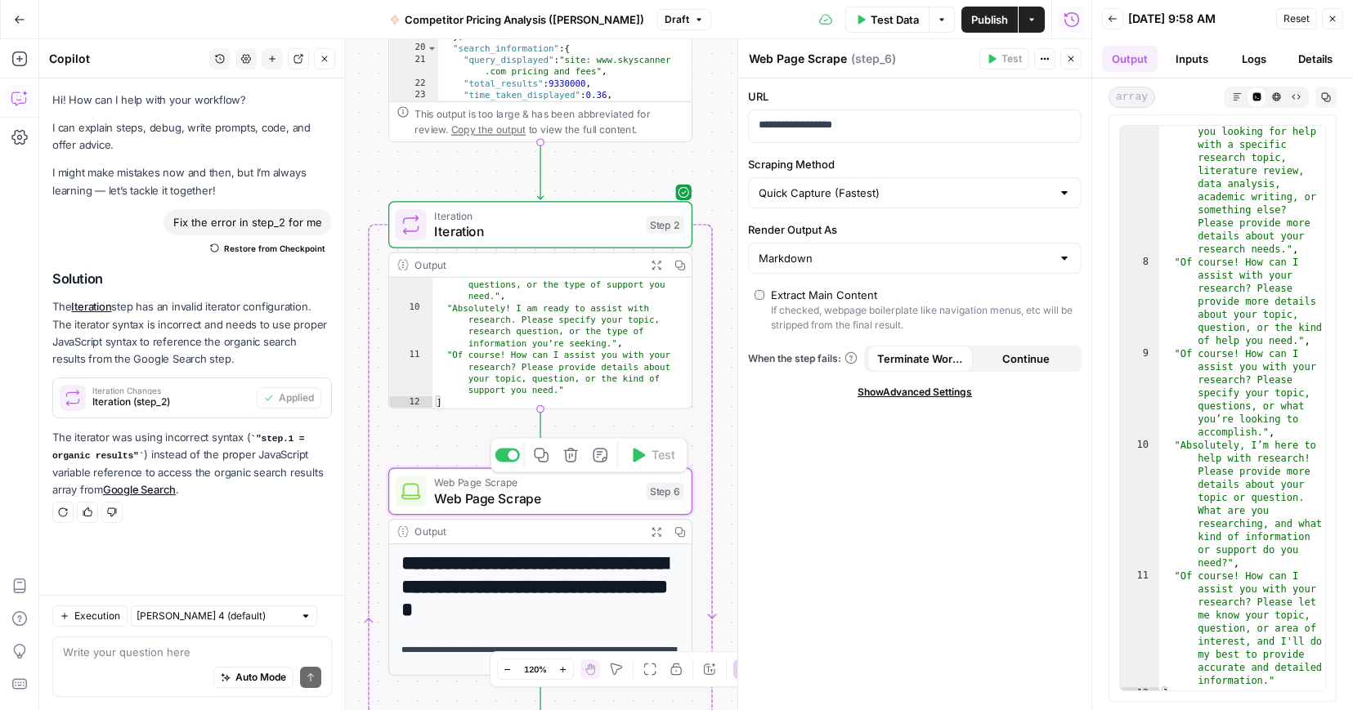
drag, startPoint x: 629, startPoint y: 108, endPoint x: 603, endPoint y: 448, distance: 341.0
click at [603, 448] on div "Workflow Input Settings Inputs Google Search Google Search Step 1 Output Expand…" at bounding box center [565, 374] width 1052 height 671
click at [560, 235] on span "Iteration" at bounding box center [532, 232] width 204 height 20
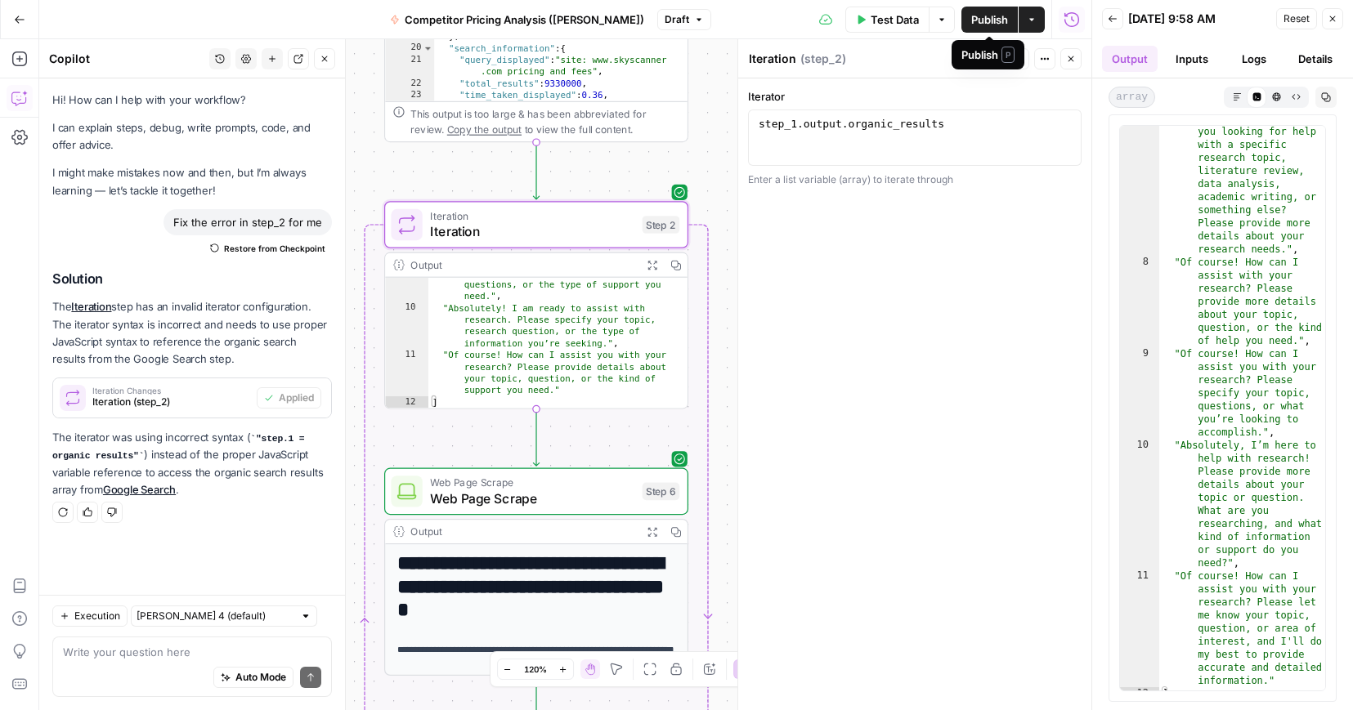
click at [993, 21] on span "Publish" at bounding box center [989, 19] width 37 height 16
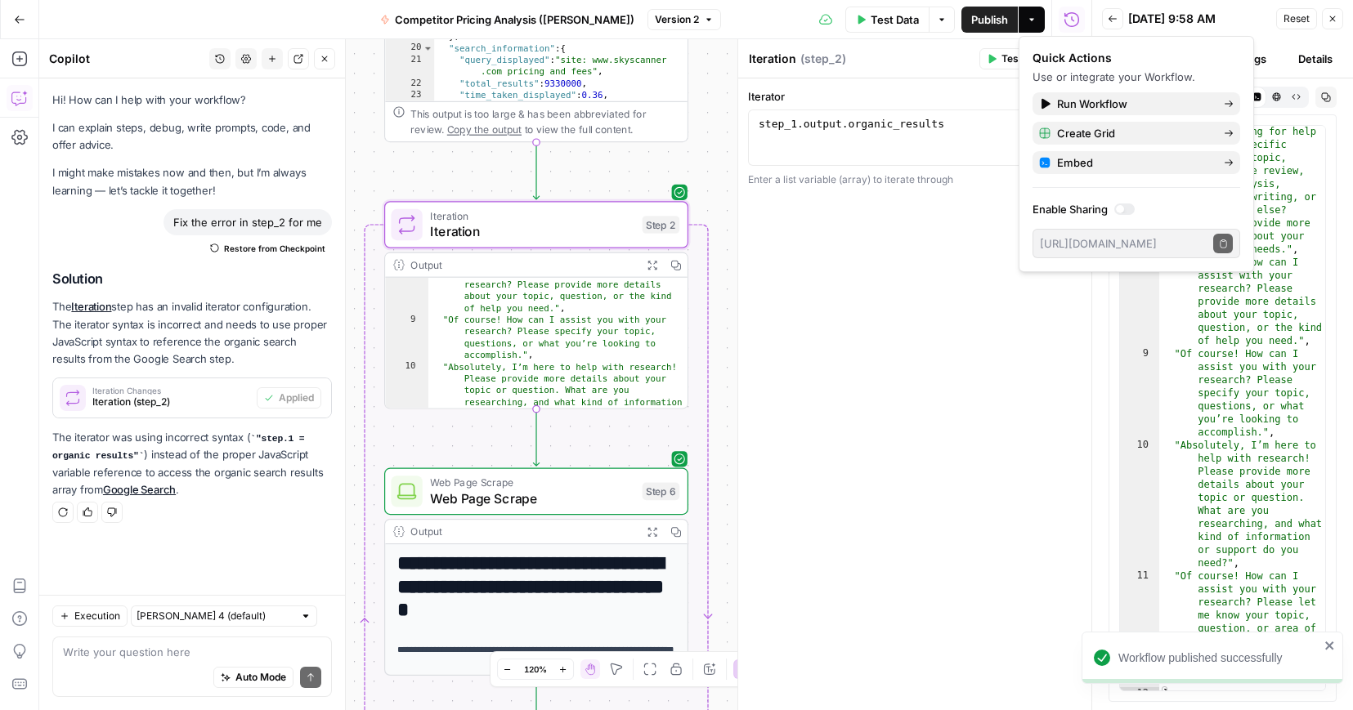
click at [982, 374] on div "Iterator 1 step_1 . output . organic_results XXXXXXXXXXXXXXXXXXXXXXXXXXXXXXXXXX…" at bounding box center [914, 394] width 353 height 632
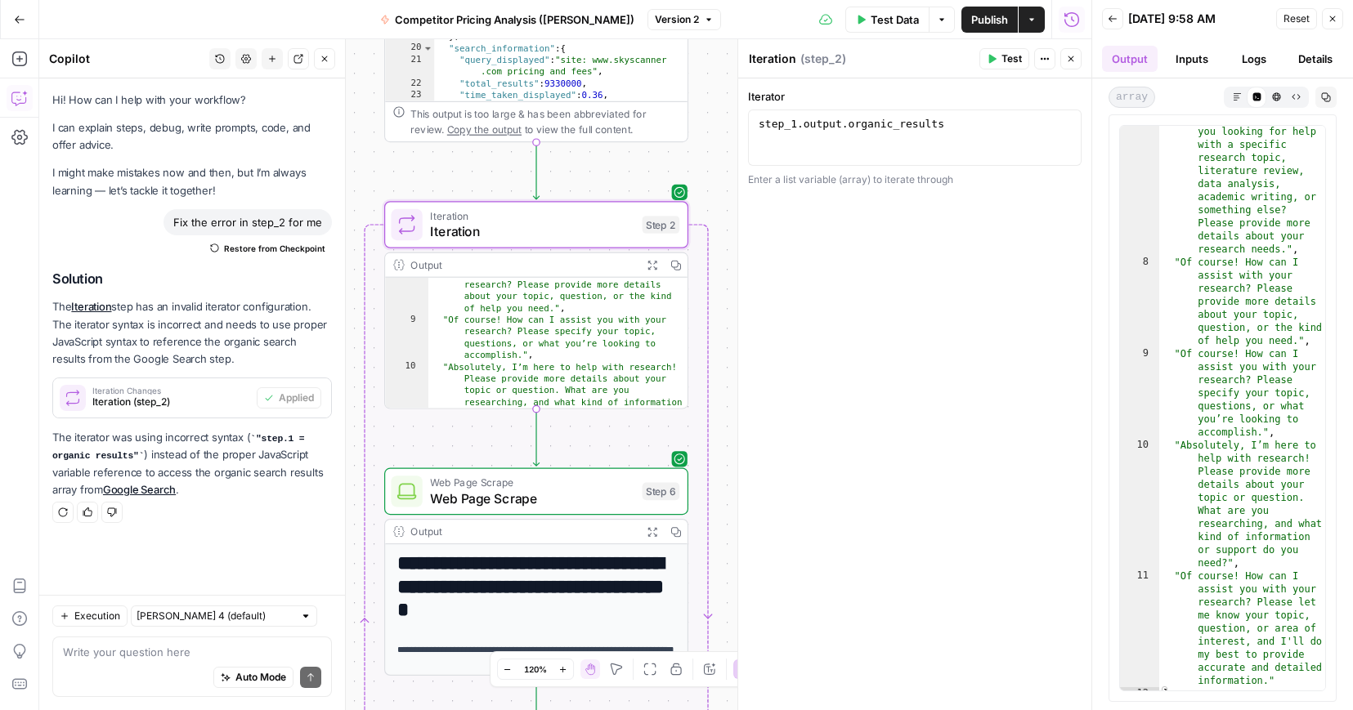
click at [16, 17] on icon "button" at bounding box center [19, 19] width 11 height 11
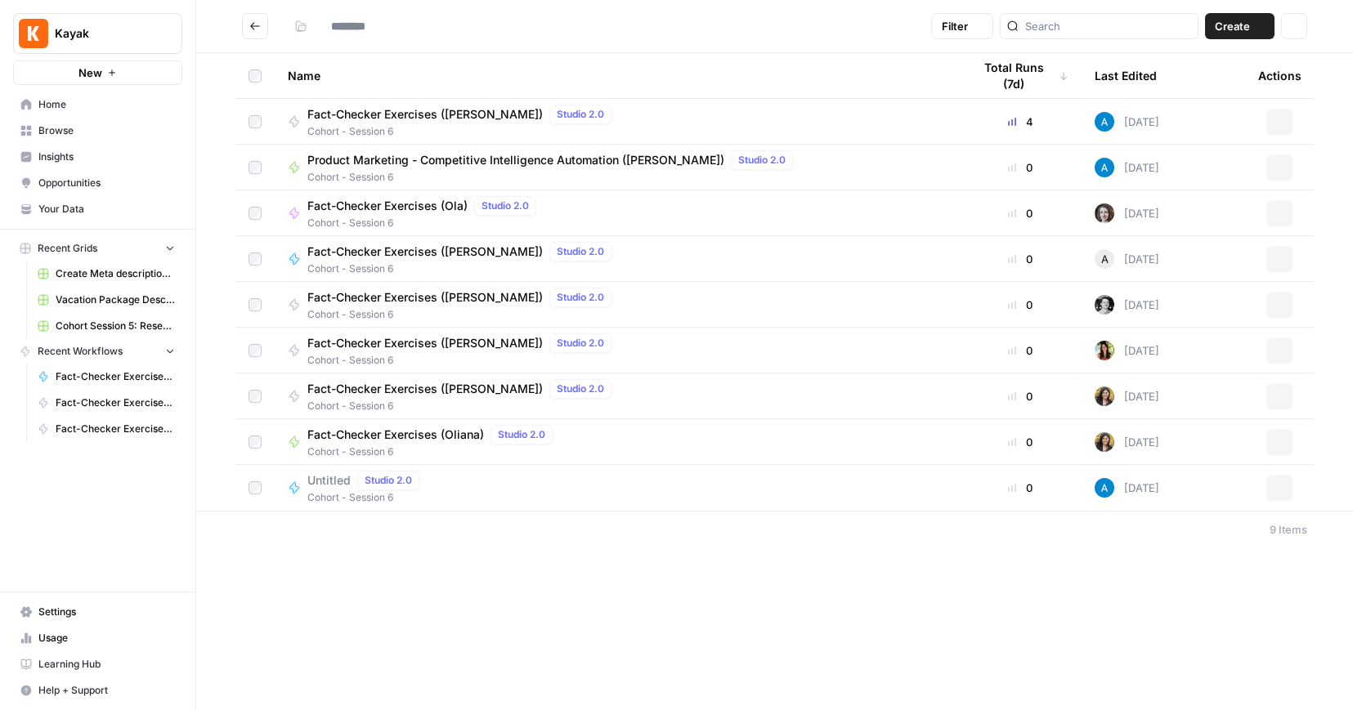
type input "**********"
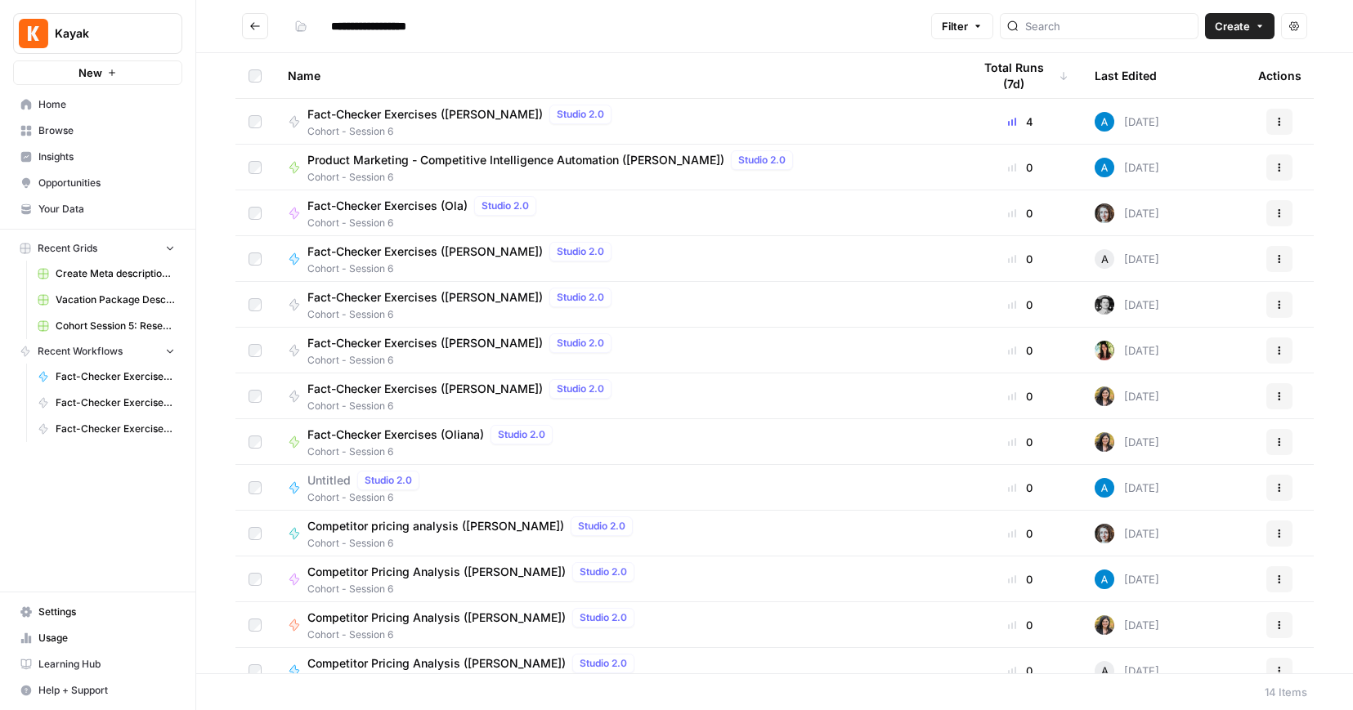
scroll to position [7, 0]
click at [401, 432] on span "Fact-Checker Exercises (Oliana)" at bounding box center [395, 435] width 177 height 16
